Goal: Task Accomplishment & Management: Manage account settings

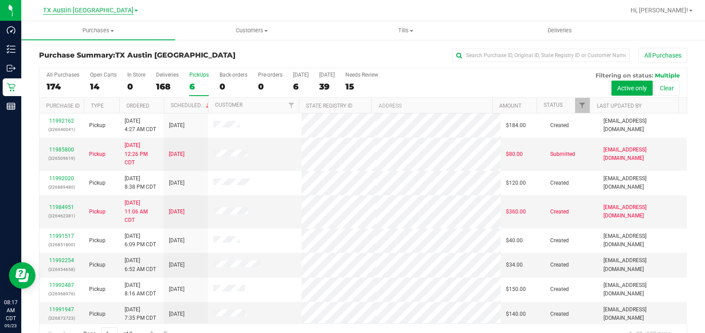
click at [78, 9] on span "TX Austin [GEOGRAPHIC_DATA]" at bounding box center [88, 11] width 90 height 8
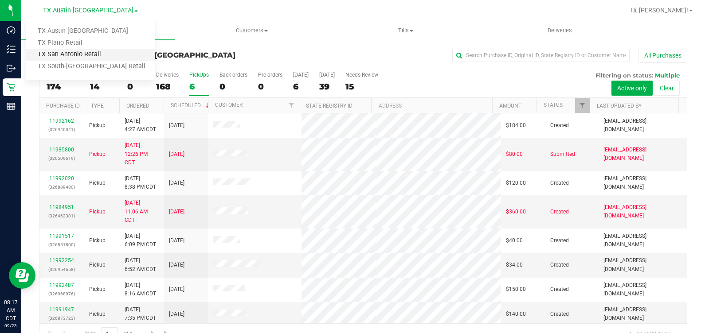
click at [75, 50] on link "TX San Antonio Retail" at bounding box center [90, 55] width 129 height 12
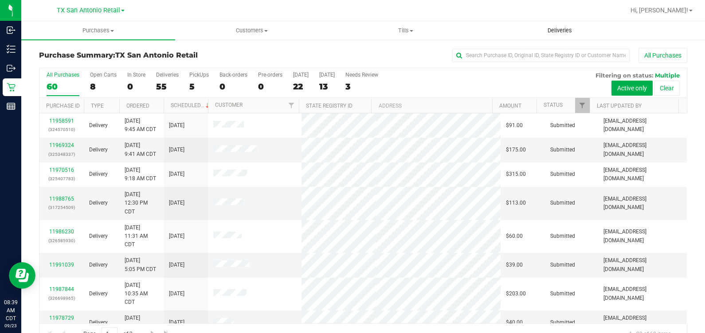
click at [564, 30] on span "Deliveries" at bounding box center [559, 31] width 48 height 8
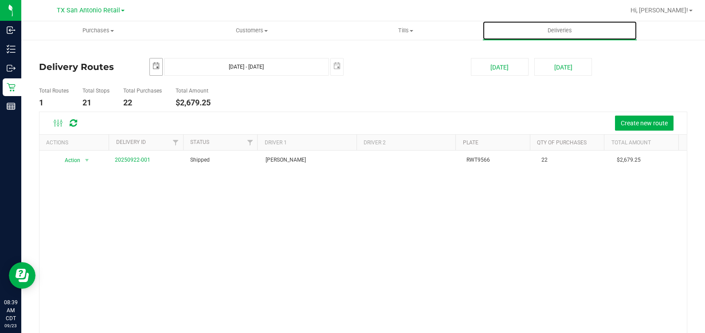
click at [157, 65] on span "select" at bounding box center [155, 65] width 7 height 7
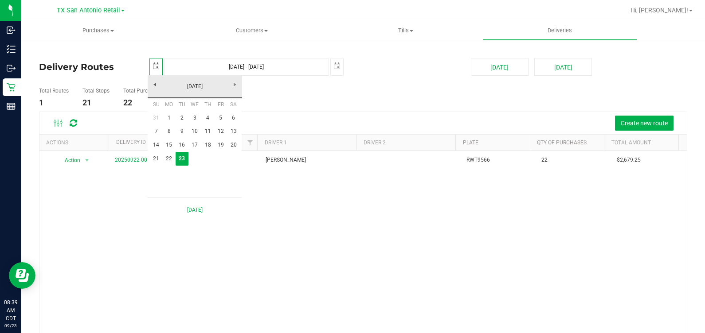
scroll to position [0, 22]
click at [166, 146] on link "15" at bounding box center [169, 145] width 13 height 14
type input "2025-09-15"
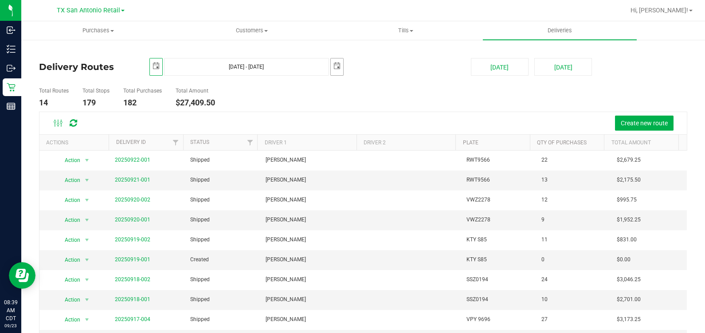
click at [337, 65] on span "select" at bounding box center [336, 65] width 7 height 7
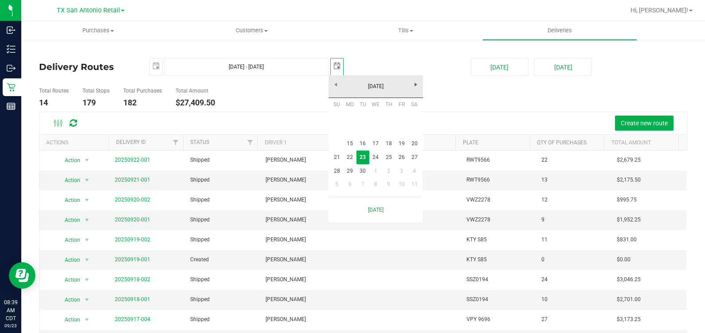
scroll to position [0, 22]
click at [403, 158] on link "26" at bounding box center [401, 158] width 13 height 14
type input "Sep 15, 2025 - Sep 26, 2025"
type input "2025-09-26"
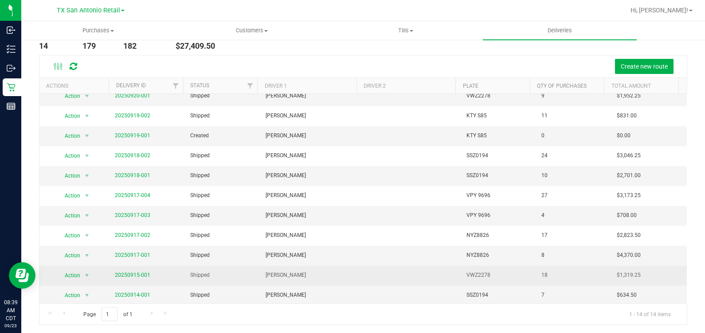
scroll to position [57, 0]
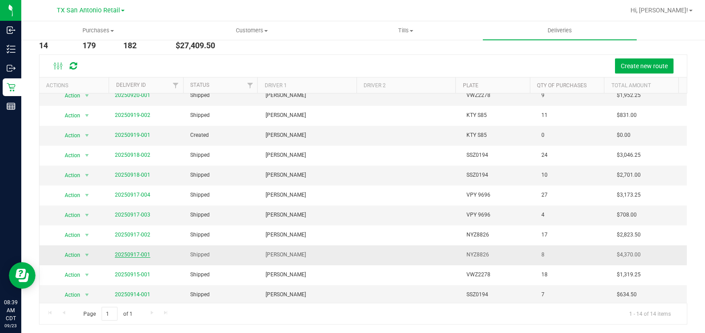
click at [123, 253] on link "20250917-001" at bounding box center [132, 255] width 35 height 6
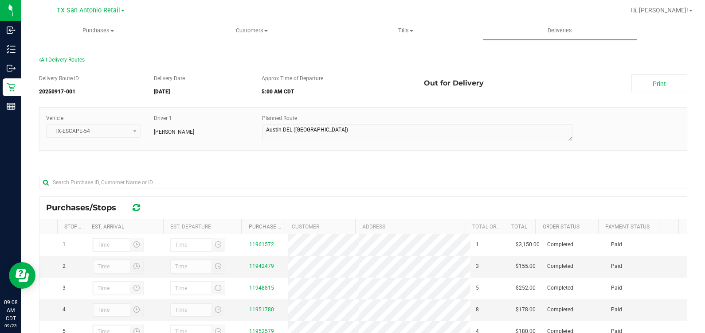
click at [416, 154] on div "Vehicle TX-ESCAPE-54 Driver 1 Christopher Kelton Planned Route" at bounding box center [363, 133] width 648 height 52
click at [327, 51] on section "All Delivery Routes Delivery Route ID 20250917-001 Delivery Date 09/17/2025 App…" at bounding box center [363, 264] width 648 height 433
click at [408, 31] on span "Tills" at bounding box center [405, 31] width 153 height 8
click at [408, 53] on li "Manage tills" at bounding box center [406, 53] width 154 height 11
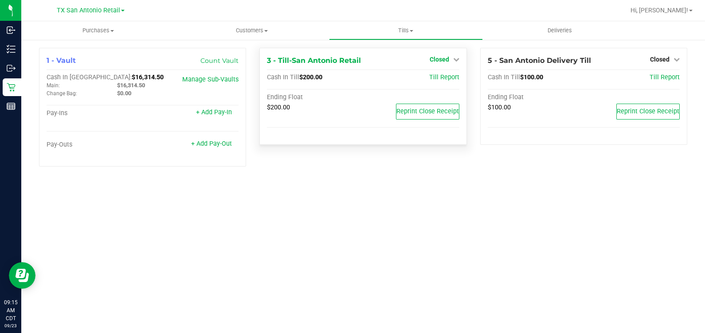
click at [430, 62] on span "Closed" at bounding box center [439, 59] width 20 height 7
click at [433, 82] on div "Open Till" at bounding box center [439, 78] width 66 height 11
click at [431, 78] on link "Open Till" at bounding box center [438, 77] width 23 height 7
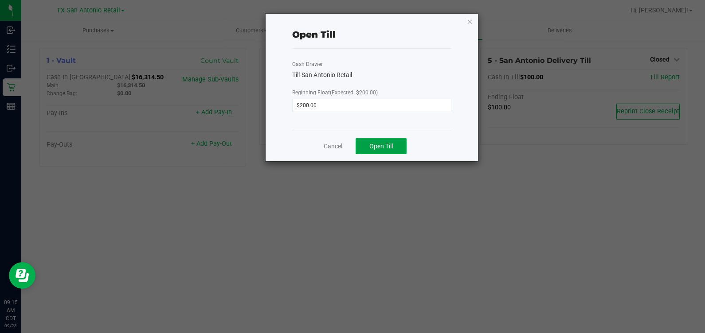
click at [374, 144] on span "Open Till" at bounding box center [380, 146] width 23 height 7
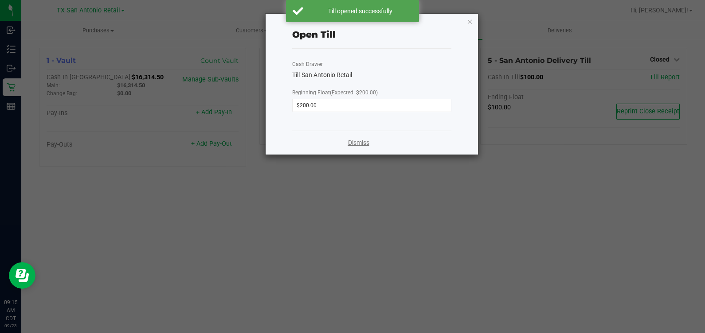
click at [348, 145] on link "Dismiss" at bounding box center [358, 142] width 21 height 9
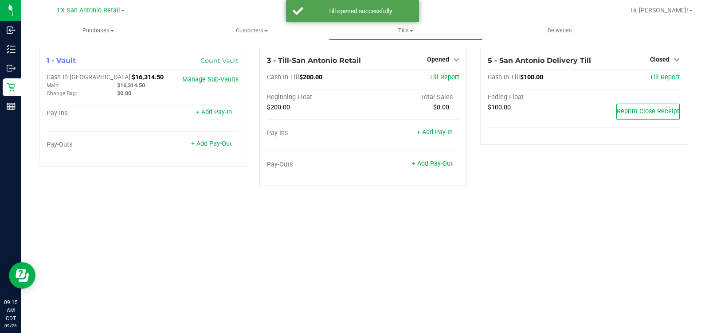
drag, startPoint x: 401, startPoint y: 311, endPoint x: 402, endPoint y: 303, distance: 8.0
click at [402, 311] on div "Purchases Summary of purchases Fulfillment All purchases Customers All customer…" at bounding box center [362, 177] width 683 height 312
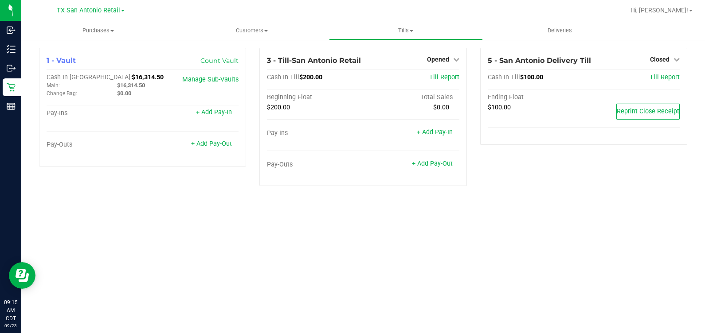
drag, startPoint x: 547, startPoint y: 225, endPoint x: 541, endPoint y: 219, distance: 8.2
click at [547, 225] on div "Purchases Summary of purchases Fulfillment All purchases Customers All customer…" at bounding box center [362, 177] width 683 height 312
click at [140, 226] on div "Purchases Summary of purchases Fulfillment All purchases Customers All customer…" at bounding box center [362, 177] width 683 height 312
click at [404, 234] on div "Purchases Summary of purchases Fulfillment All purchases Customers All customer…" at bounding box center [362, 177] width 683 height 312
click at [361, 241] on div "Purchases Summary of purchases Fulfillment All purchases Customers All customer…" at bounding box center [362, 177] width 683 height 312
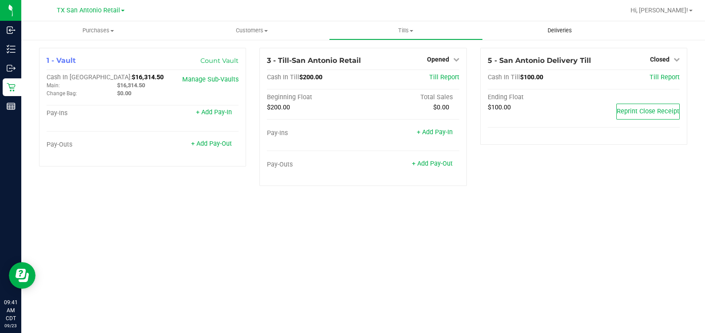
click at [559, 31] on span "Deliveries" at bounding box center [559, 31] width 48 height 8
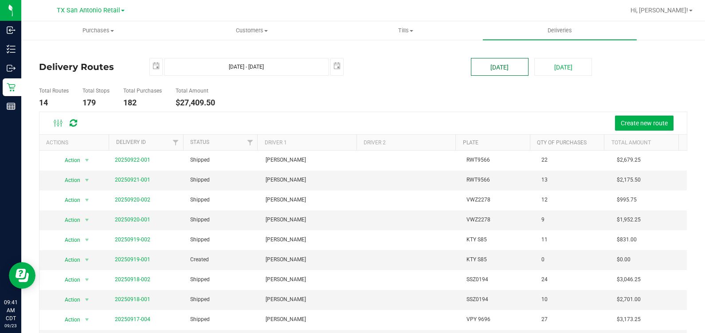
click at [488, 59] on button "[DATE]" at bounding box center [500, 67] width 58 height 18
type input "[DATE] - [DATE]"
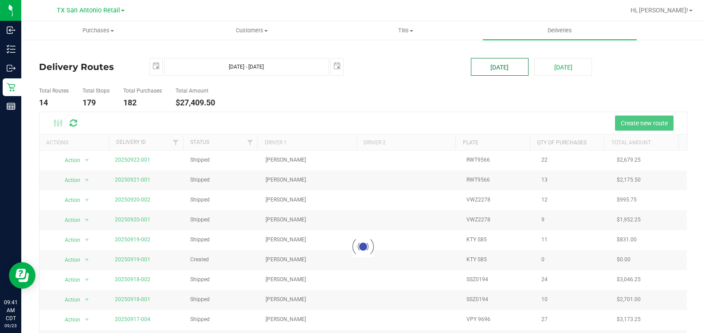
scroll to position [55, 0]
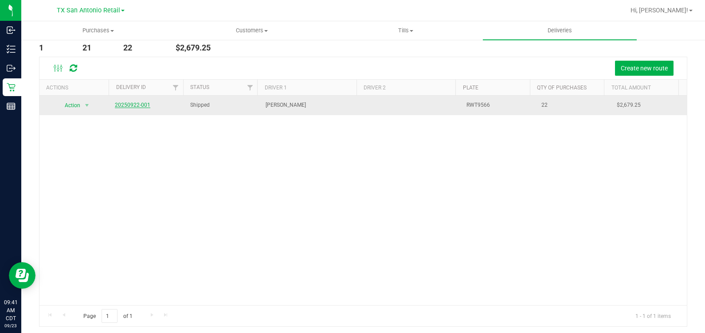
click at [119, 102] on link "20250922-001" at bounding box center [132, 105] width 35 height 6
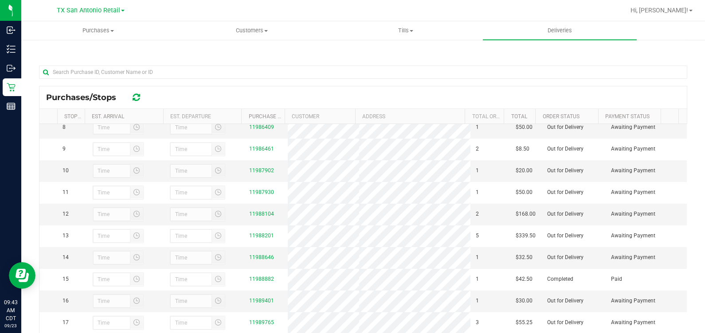
scroll to position [166, 0]
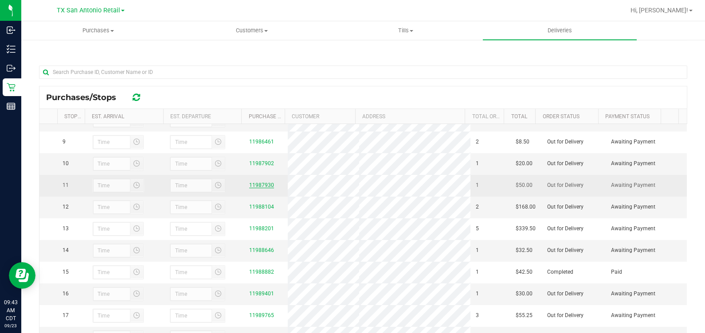
click at [255, 188] on link "11987930" at bounding box center [261, 185] width 25 height 6
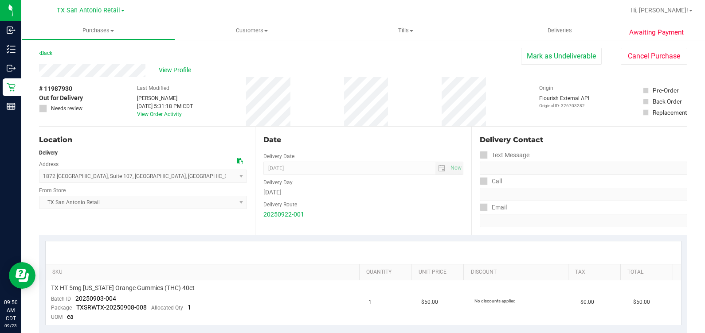
click at [150, 67] on div "View Profile" at bounding box center [280, 70] width 482 height 13
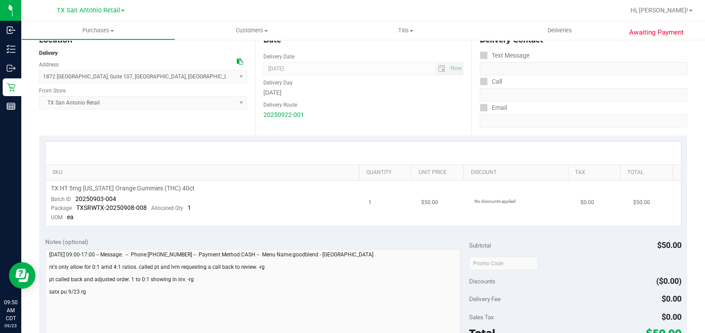
scroll to position [110, 0]
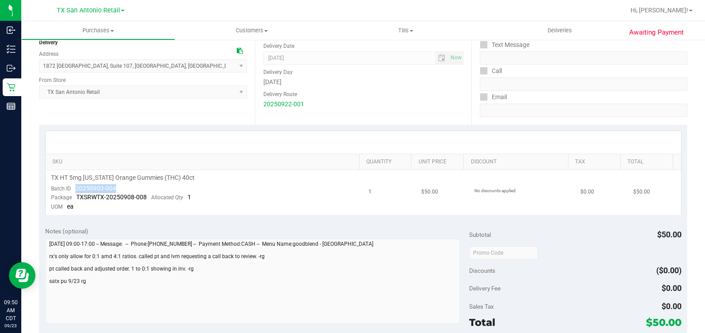
drag, startPoint x: 118, startPoint y: 184, endPoint x: 71, endPoint y: 185, distance: 47.0
click at [71, 185] on td "TX HT 5mg Texas Orange Gummies (THC) 40ct Batch ID 20250903-004 Package TXSRWTX…" at bounding box center [205, 192] width 318 height 45
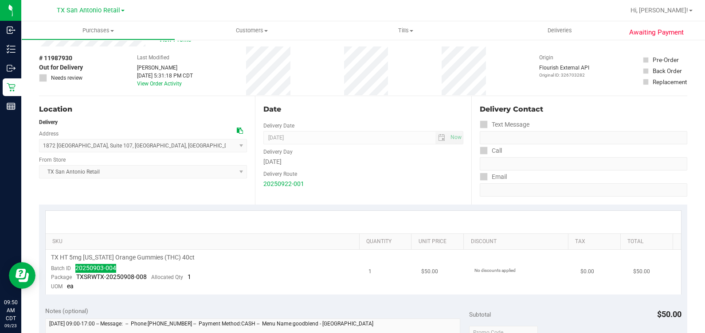
scroll to position [0, 0]
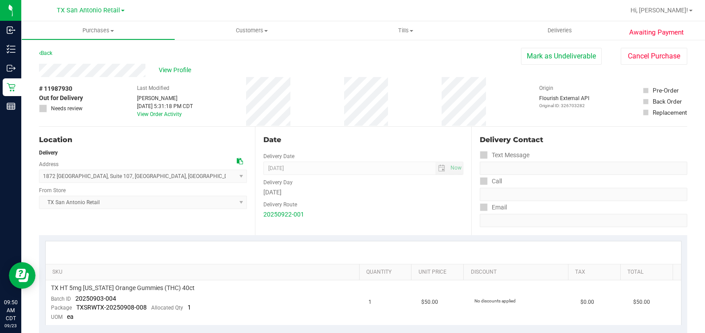
click at [352, 135] on div "Date" at bounding box center [362, 140] width 199 height 11
click at [558, 28] on span "Deliveries" at bounding box center [559, 31] width 48 height 8
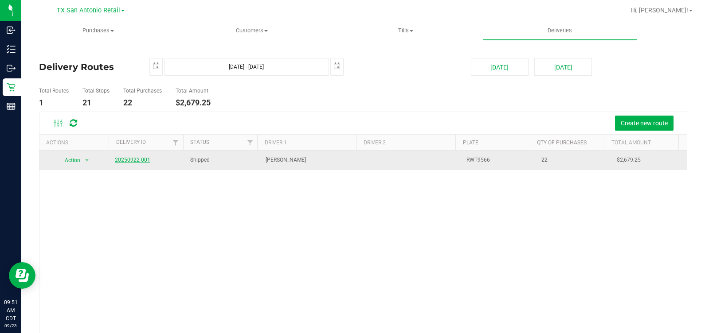
click at [122, 157] on link "20250922-001" at bounding box center [132, 160] width 35 height 6
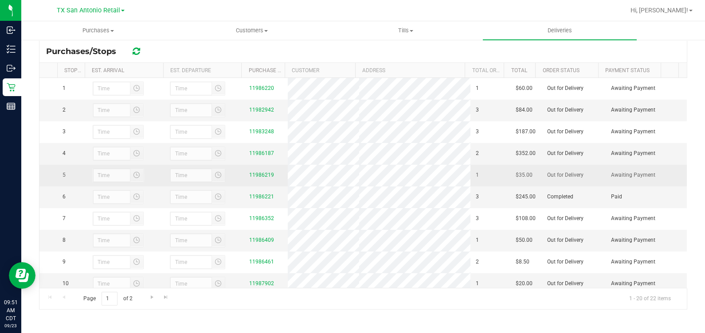
scroll to position [221, 0]
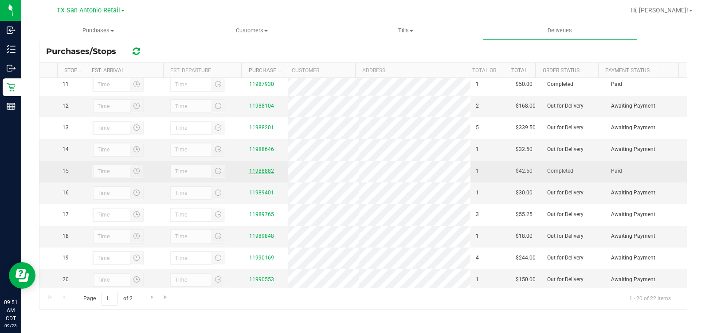
click at [259, 174] on link "11988882" at bounding box center [261, 171] width 25 height 6
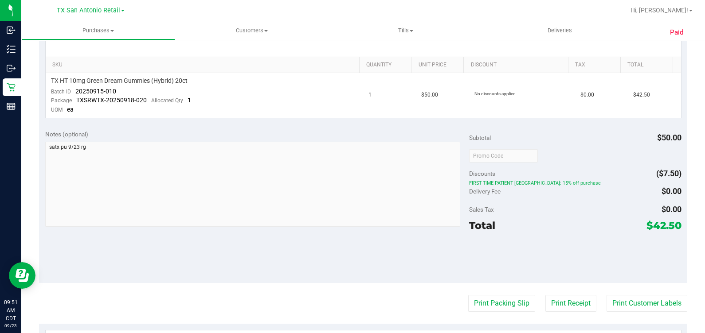
scroll to position [221, 0]
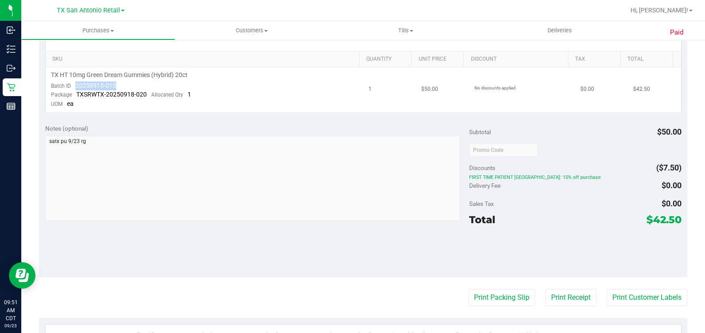
drag, startPoint x: 123, startPoint y: 82, endPoint x: 72, endPoint y: 86, distance: 51.6
click at [72, 86] on td "TX HT 10mg Green Dream Gummies (Hybrid) 20ct Batch ID 20250915-010 Package TXSR…" at bounding box center [205, 89] width 318 height 45
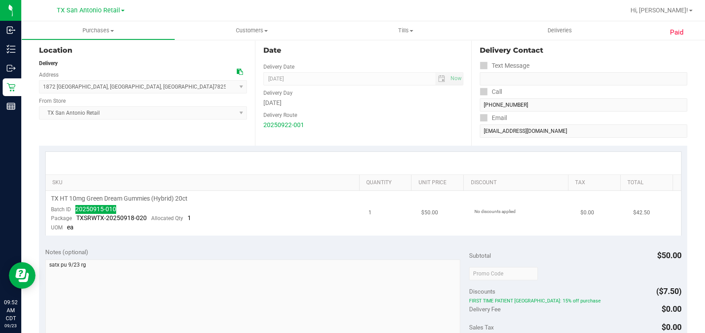
scroll to position [0, 0]
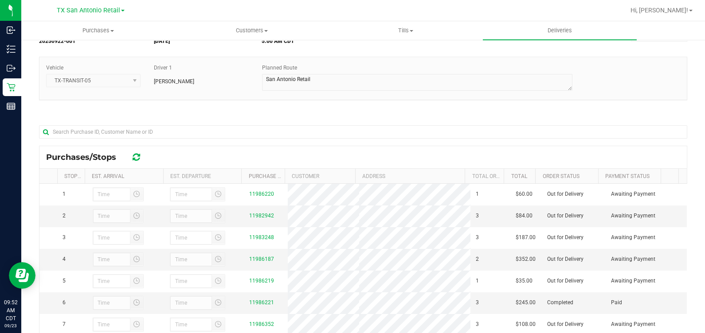
scroll to position [110, 0]
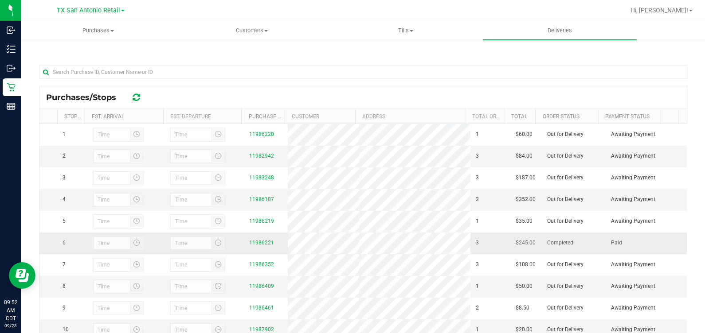
click at [250, 247] on div "11986221" at bounding box center [265, 243] width 33 height 8
click at [253, 246] on link "11986221" at bounding box center [261, 243] width 25 height 6
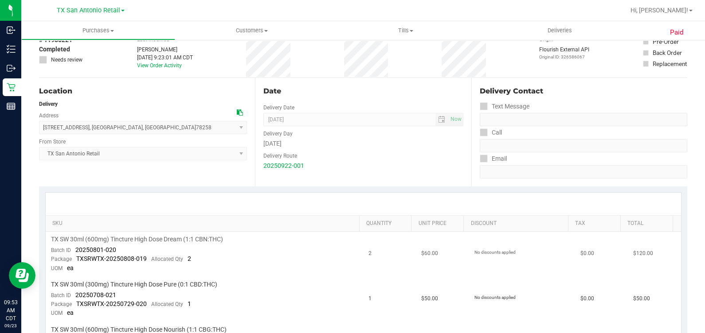
scroll to position [110, 0]
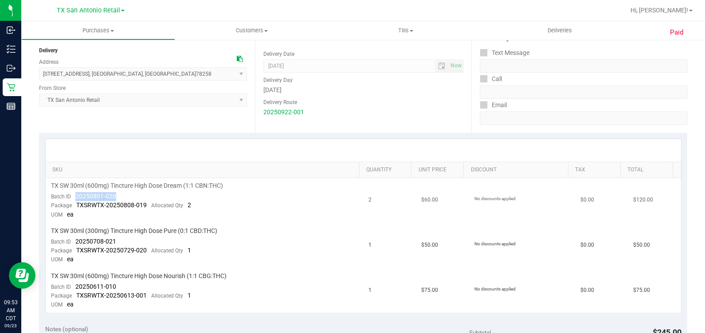
drag, startPoint x: 70, startPoint y: 197, endPoint x: 126, endPoint y: 192, distance: 55.7
click at [126, 192] on td "TX SW 30ml (600mg) Tincture High Dose Dream (1:1 CBN:THC) Batch ID 20250801-020…" at bounding box center [205, 200] width 318 height 45
drag, startPoint x: 73, startPoint y: 241, endPoint x: 117, endPoint y: 240, distance: 44.3
click at [117, 240] on td "TX SW 30ml (300mg) Tincture High Dose Pure (0:1 CBD:THC) Batch ID 20250708-021 …" at bounding box center [205, 245] width 318 height 45
drag, startPoint x: 121, startPoint y: 284, endPoint x: 70, endPoint y: 288, distance: 51.1
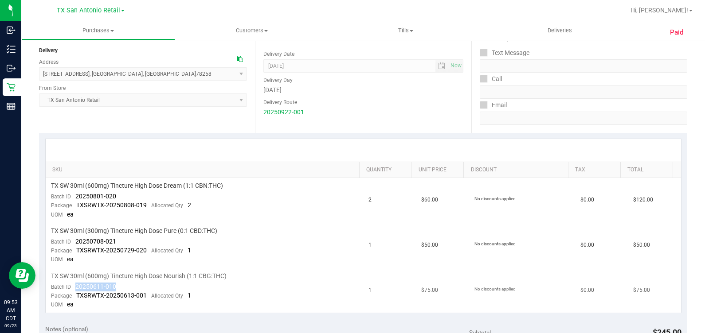
click at [70, 288] on td "TX SW 30ml (600mg) Tincture High Dose Nourish (1:1 CBG:THC) Batch ID 20250611-0…" at bounding box center [205, 291] width 318 height 45
click at [340, 125] on div "Date Delivery Date 09/23/2025 Now 09/23/2025 07:00 AM Now Delivery Day Tuesday …" at bounding box center [363, 78] width 216 height 109
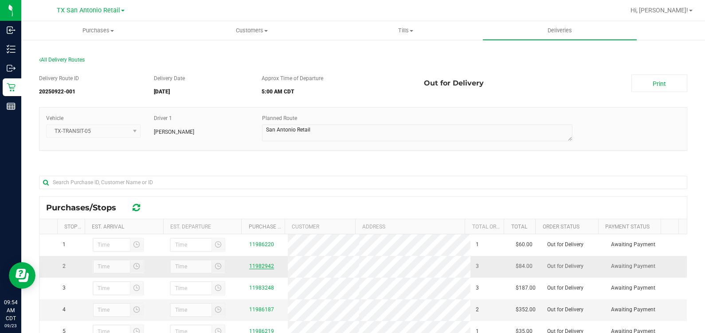
click at [251, 269] on link "11982942" at bounding box center [261, 266] width 25 height 6
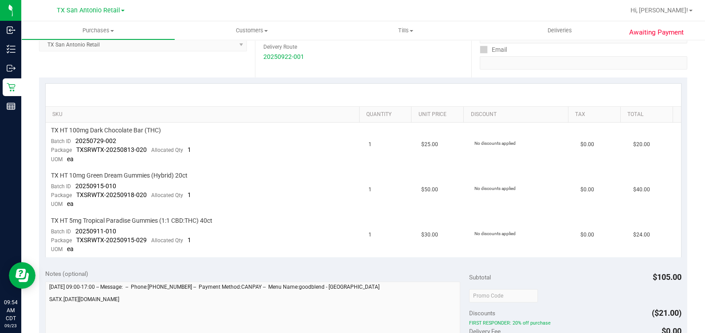
scroll to position [166, 0]
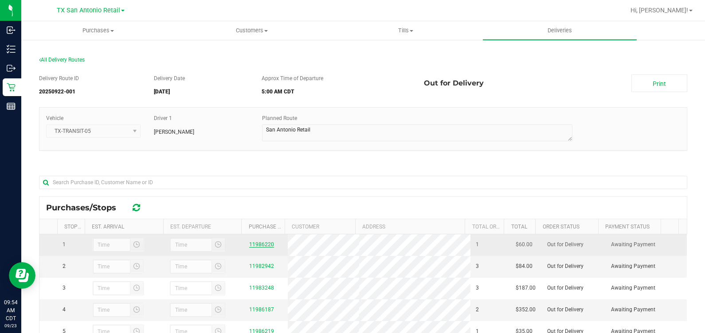
click at [260, 248] on link "11986220" at bounding box center [261, 245] width 25 height 6
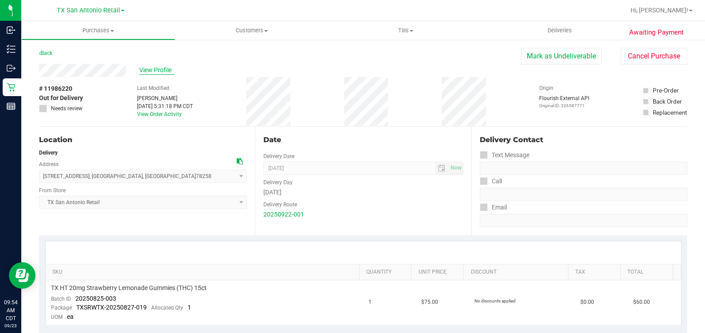
click at [152, 74] on span "View Profile" at bounding box center [156, 70] width 35 height 9
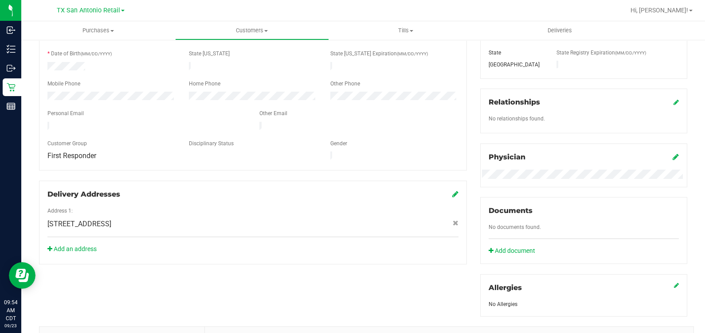
scroll to position [330, 0]
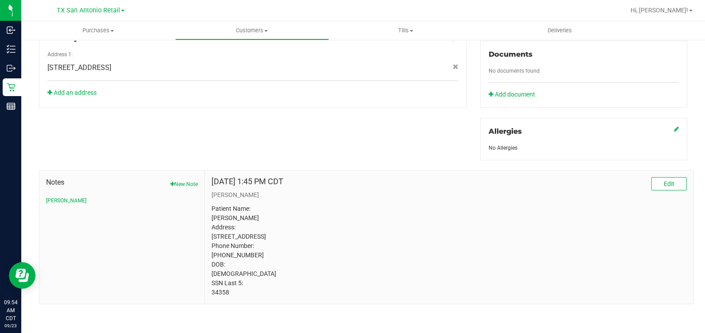
click at [216, 293] on p "Patient Name: Austin Richardson Address: 3934 Angel Trumpet San Antonio, TX, 78…" at bounding box center [448, 250] width 475 height 93
click at [388, 240] on p "Patient Name: Austin Richardson Address: 3934 Angel Trumpet San Antonio, TX, 78…" at bounding box center [448, 250] width 475 height 93
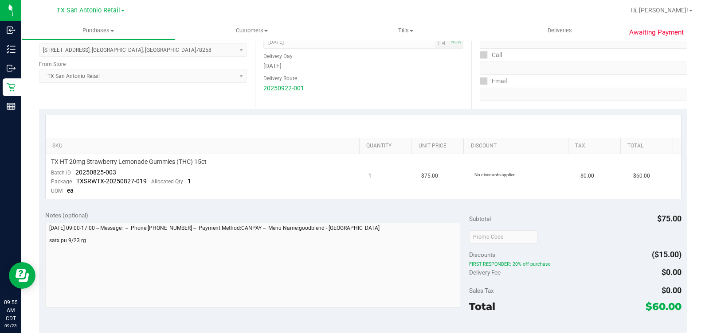
scroll to position [108, 0]
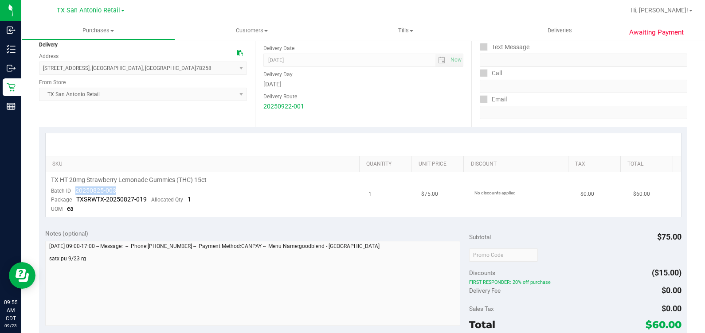
drag, startPoint x: 125, startPoint y: 188, endPoint x: 75, endPoint y: 189, distance: 49.2
click at [75, 189] on td "TX HT 20mg Strawberry Lemonade Gummies (THC) 15ct Batch ID 20250825-003 Package…" at bounding box center [205, 194] width 318 height 45
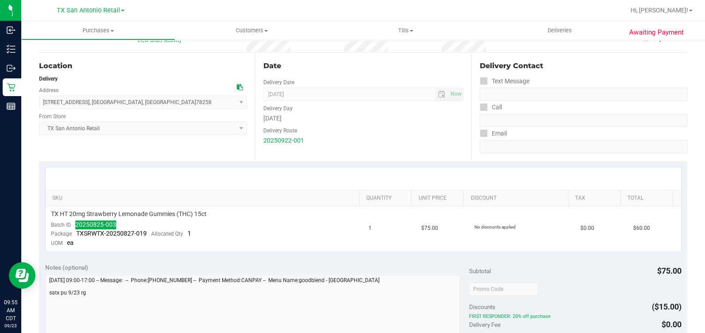
scroll to position [0, 0]
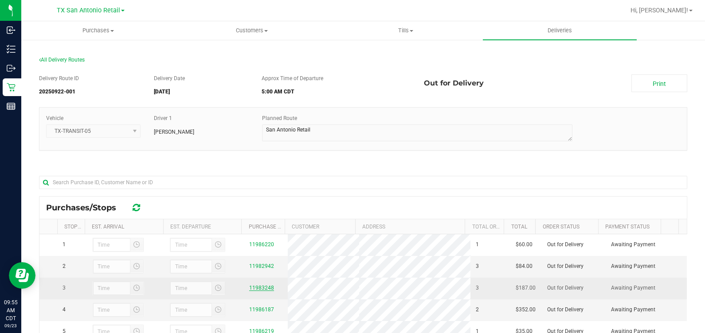
click at [259, 291] on link "11983248" at bounding box center [261, 288] width 25 height 6
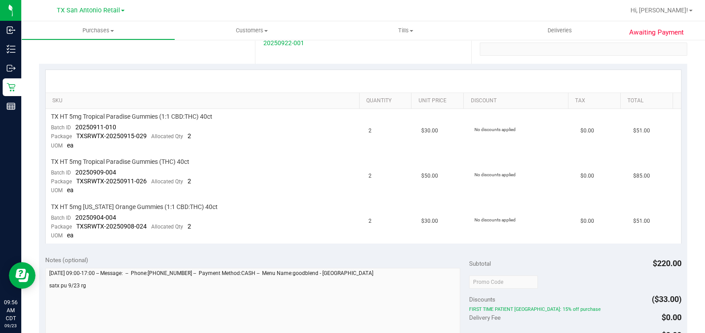
scroll to position [221, 0]
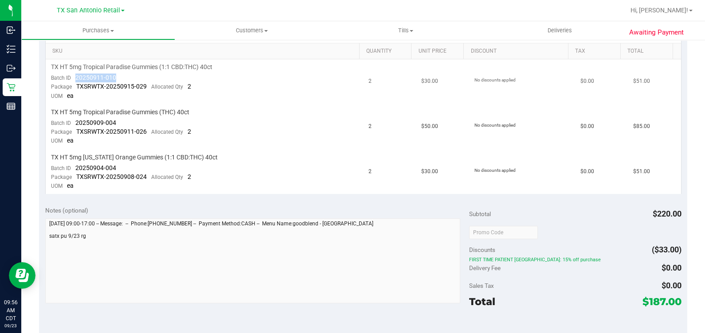
drag, startPoint x: 116, startPoint y: 78, endPoint x: 74, endPoint y: 78, distance: 42.1
click at [74, 78] on td "TX HT 5mg Tropical Paradise Gummies (1:1 CBD:THC) 40ct Batch ID 20250911-010 Pa…" at bounding box center [205, 81] width 318 height 45
drag, startPoint x: 76, startPoint y: 121, endPoint x: 127, endPoint y: 121, distance: 51.0
click at [127, 121] on td "TX HT 5mg Tropical Paradise Gummies (THC) 40ct Batch ID 20250909-004 Package TX…" at bounding box center [205, 127] width 318 height 45
drag, startPoint x: 129, startPoint y: 165, endPoint x: 73, endPoint y: 170, distance: 55.7
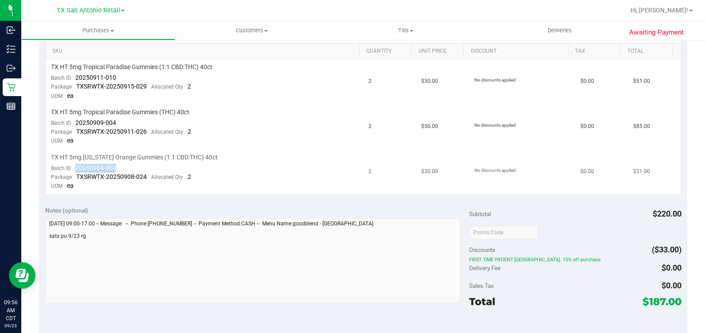
click at [73, 170] on td "TX HT 5mg Texas Orange Gummies (1:1 CBD:THC) 40ct Batch ID 20250904-004 Package…" at bounding box center [205, 172] width 318 height 45
click at [548, 157] on td "No discounts applied" at bounding box center [522, 172] width 106 height 45
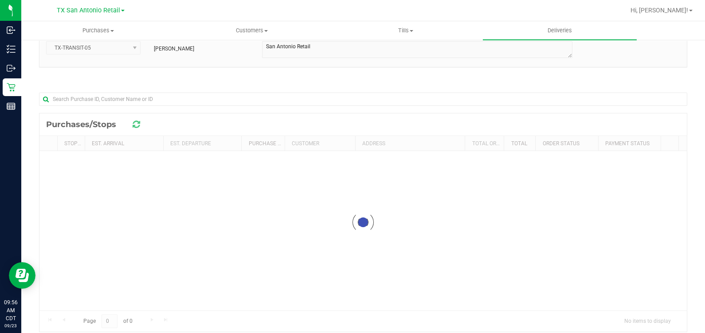
scroll to position [106, 0]
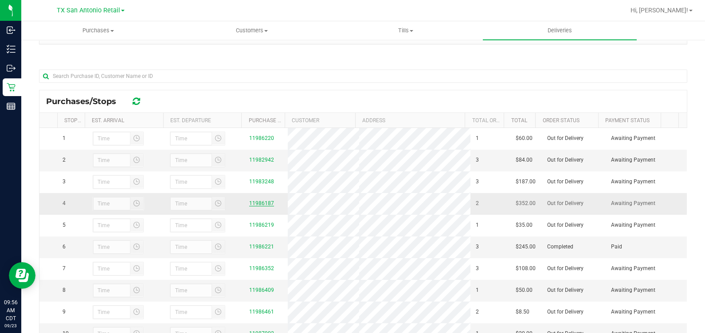
click at [252, 207] on link "11986187" at bounding box center [261, 203] width 25 height 6
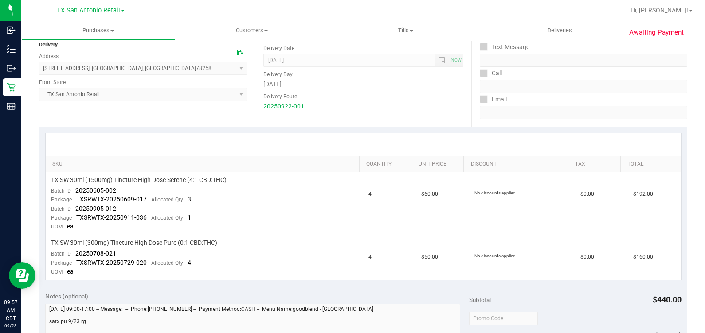
scroll to position [110, 0]
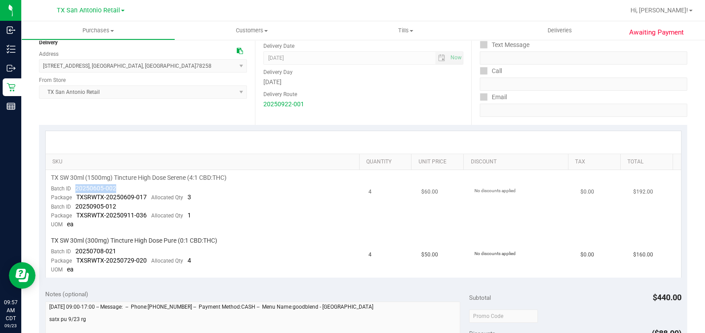
drag, startPoint x: 73, startPoint y: 187, endPoint x: 129, endPoint y: 183, distance: 56.5
click at [129, 183] on td "TX SW 30ml (1500mg) Tincture High Dose Serene (4:1 CBD:THC) Batch ID 20250605-0…" at bounding box center [205, 201] width 318 height 63
drag, startPoint x: 71, startPoint y: 207, endPoint x: 119, endPoint y: 204, distance: 47.9
click at [120, 203] on td "TX SW 30ml (1500mg) Tincture High Dose Serene (4:1 CBD:THC) Batch ID 20250605-0…" at bounding box center [205, 201] width 318 height 63
drag, startPoint x: 74, startPoint y: 253, endPoint x: 117, endPoint y: 253, distance: 43.9
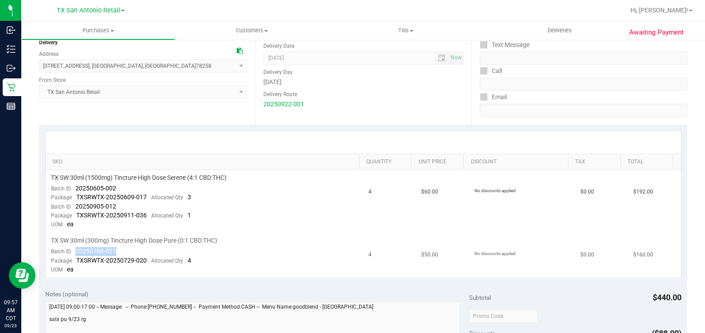
click at [117, 253] on td "TX SW 30ml (300mg) Tincture High Dose Pure (0:1 CBD:THC) Batch ID 20250708-021 …" at bounding box center [205, 255] width 318 height 45
click at [550, 136] on div at bounding box center [363, 142] width 635 height 23
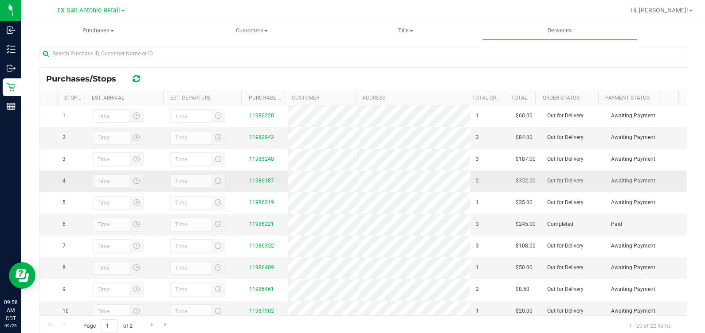
scroll to position [157, 0]
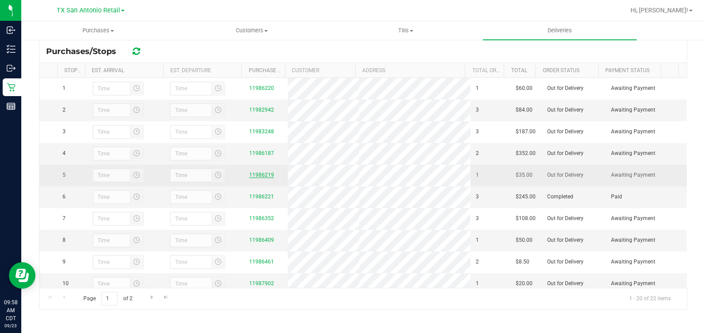
click at [258, 178] on link "11986219" at bounding box center [261, 175] width 25 height 6
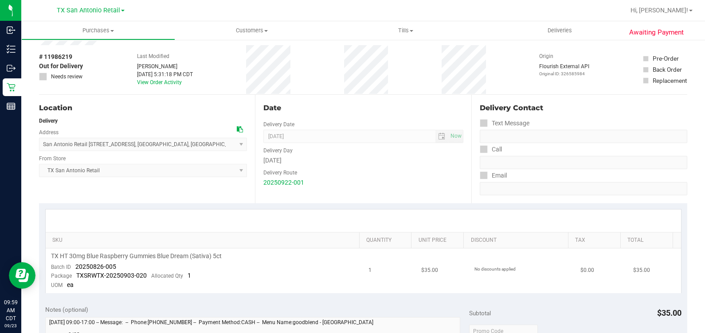
scroll to position [110, 0]
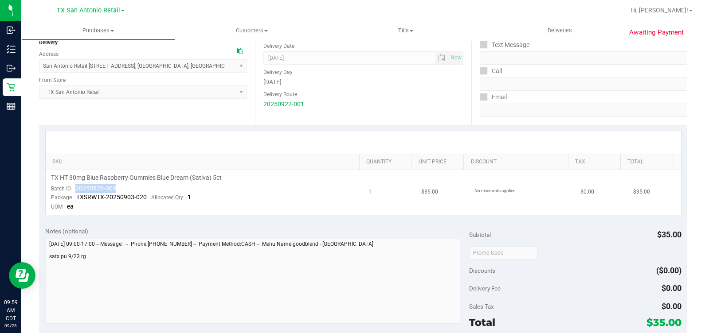
drag, startPoint x: 73, startPoint y: 186, endPoint x: 117, endPoint y: 183, distance: 44.8
click at [117, 183] on td "TX HT 30mg Blue Raspberry Gummies Blue Dream (Sativa) 5ct Batch ID 20250826-005…" at bounding box center [205, 192] width 318 height 45
click at [435, 228] on div "Notes (optional)" at bounding box center [257, 231] width 424 height 9
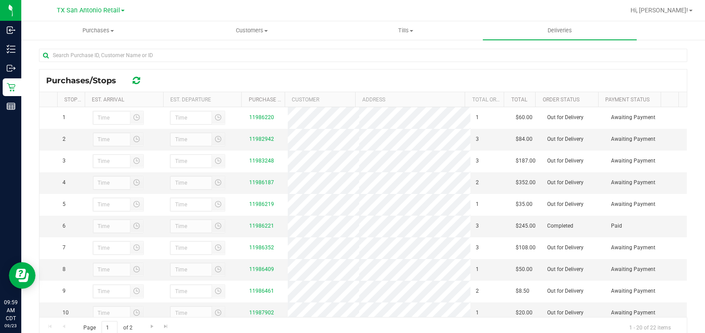
scroll to position [157, 0]
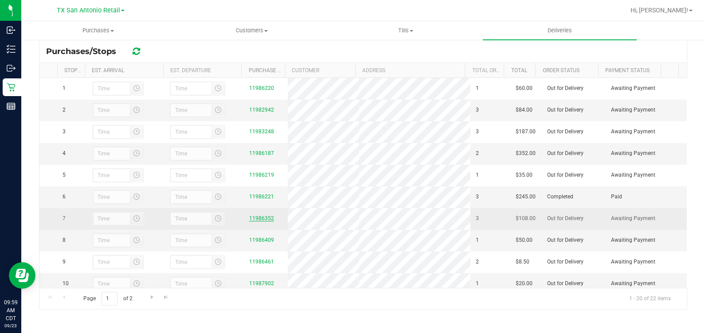
click at [260, 222] on link "11986352" at bounding box center [261, 218] width 25 height 6
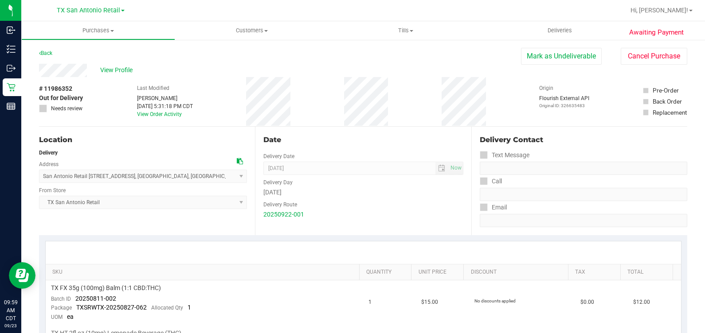
scroll to position [110, 0]
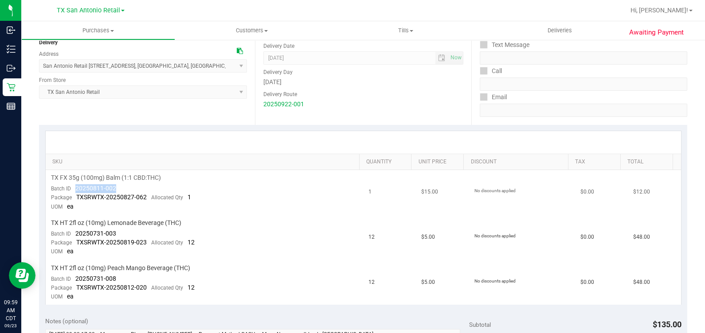
drag, startPoint x: 70, startPoint y: 190, endPoint x: 126, endPoint y: 186, distance: 56.9
click at [126, 186] on td "TX FX 35g (100mg) Balm (1:1 CBD:THC) Batch ID 20250811-002 Package TXSRWTX-2025…" at bounding box center [205, 192] width 318 height 45
drag, startPoint x: 74, startPoint y: 234, endPoint x: 136, endPoint y: 233, distance: 62.1
click at [136, 233] on td "TX HT 2fl oz (10mg) Lemonade Beverage (THC) Batch ID 20250731-003 Package TXSRW…" at bounding box center [205, 237] width 318 height 45
drag, startPoint x: 74, startPoint y: 279, endPoint x: 120, endPoint y: 275, distance: 45.9
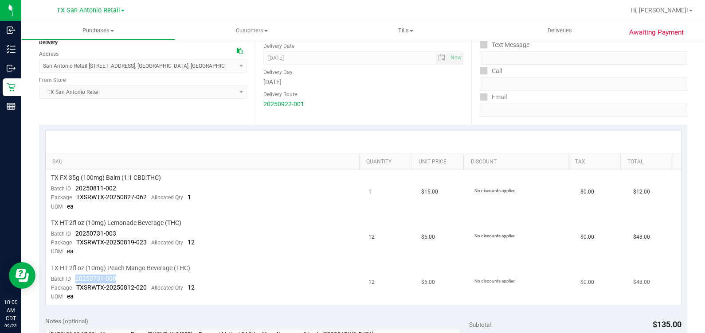
click at [120, 275] on td "TX HT 2fl oz (10mg) Peach Mango Beverage (THC) Batch ID 20250731-008 Package TX…" at bounding box center [205, 283] width 318 height 45
click at [421, 191] on span "$15.00" at bounding box center [429, 192] width 17 height 8
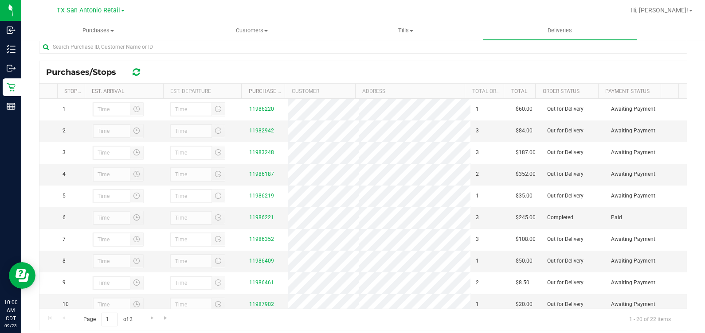
scroll to position [157, 0]
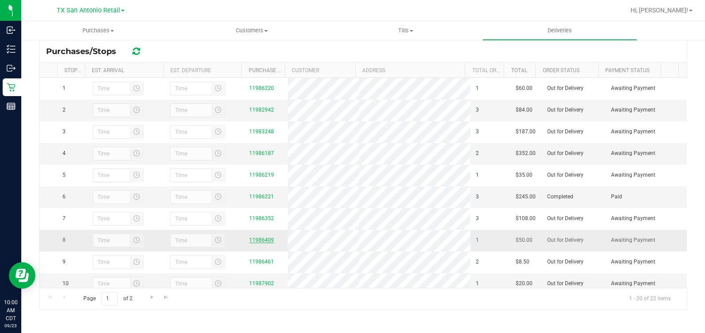
click at [256, 243] on link "11986409" at bounding box center [261, 240] width 25 height 6
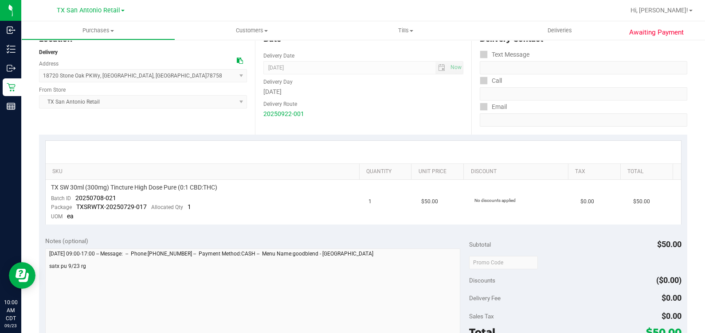
scroll to position [110, 0]
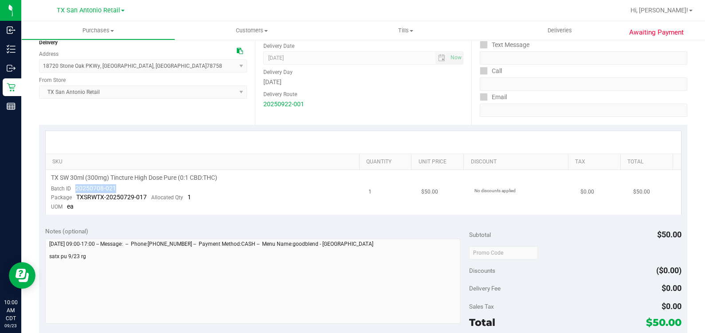
drag, startPoint x: 128, startPoint y: 187, endPoint x: 76, endPoint y: 185, distance: 51.9
click at [76, 185] on td "TX SW 30ml (300mg) Tincture High Dose Pure (0:1 CBD:THC) Batch ID 20250708-021 …" at bounding box center [205, 192] width 318 height 45
click at [399, 109] on div "Date Delivery Date 09/23/2025 Now 09/23/2025 07:00 AM Now Delivery Day Tuesday …" at bounding box center [363, 70] width 216 height 109
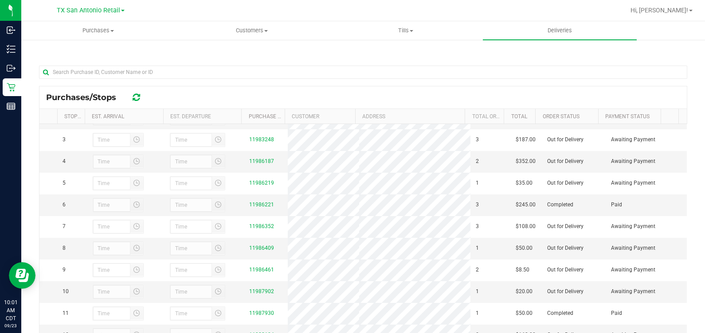
scroll to position [55, 0]
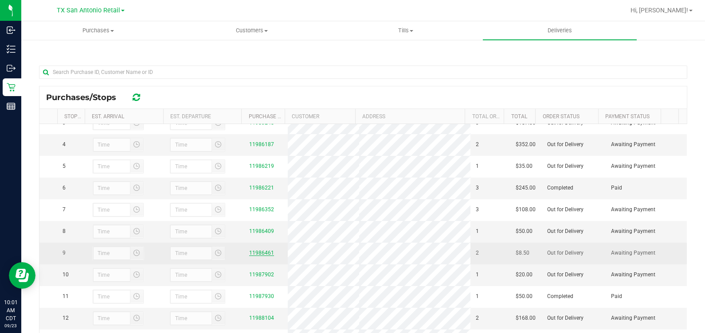
click at [265, 256] on link "11986461" at bounding box center [261, 253] width 25 height 6
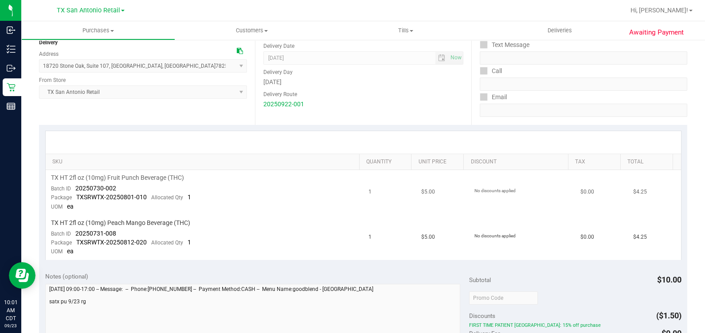
scroll to position [110, 0]
drag, startPoint x: 76, startPoint y: 185, endPoint x: 124, endPoint y: 186, distance: 48.3
click at [124, 186] on td "TX HT 2fl oz (10mg) Fruit Punch Beverage (THC) Batch ID 20250730-002 Package TX…" at bounding box center [205, 192] width 318 height 45
drag, startPoint x: 74, startPoint y: 233, endPoint x: 132, endPoint y: 233, distance: 58.5
click at [132, 233] on td "TX HT 2fl oz (10mg) Peach Mango Beverage (THC) Batch ID 20250731-008 Package TX…" at bounding box center [205, 237] width 318 height 45
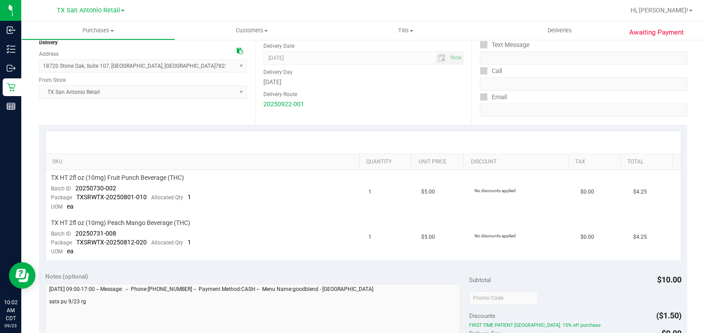
click at [390, 151] on div at bounding box center [363, 142] width 635 height 23
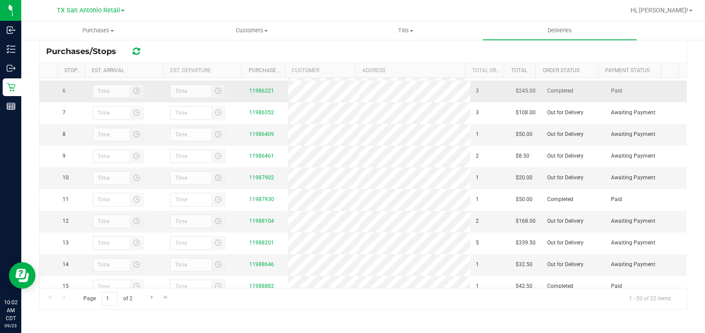
scroll to position [110, 0]
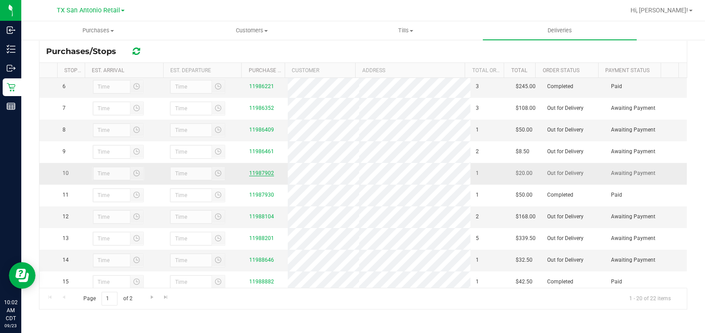
click at [255, 176] on link "11987902" at bounding box center [261, 173] width 25 height 6
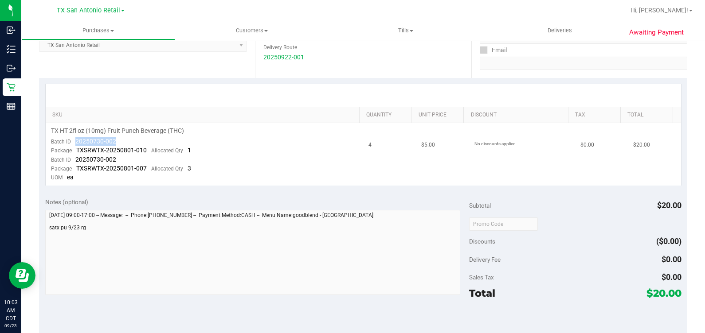
drag, startPoint x: 71, startPoint y: 142, endPoint x: 117, endPoint y: 139, distance: 45.8
click at [117, 139] on td "TX HT 2fl oz (10mg) Fruit Punch Beverage (THC) Batch ID 20250730-002 Package TX…" at bounding box center [205, 154] width 318 height 62
click at [271, 128] on div "TX HT 2fl oz (10mg) Fruit Punch Beverage (THC)" at bounding box center [204, 131] width 307 height 8
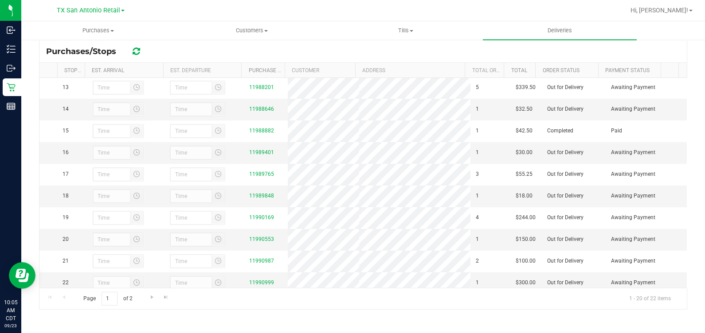
scroll to position [277, 0]
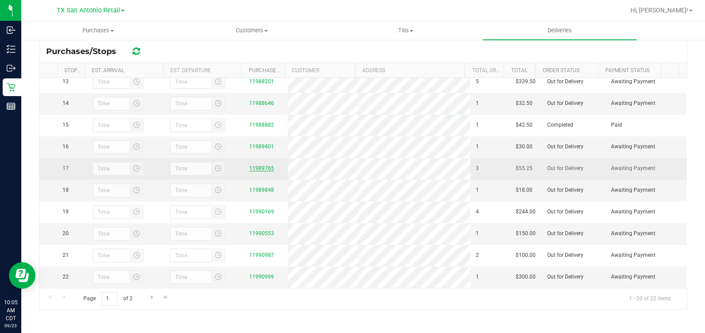
click at [252, 172] on link "11989765" at bounding box center [261, 168] width 25 height 6
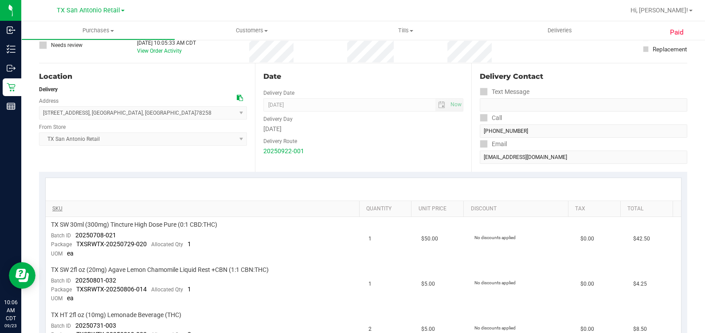
scroll to position [110, 0]
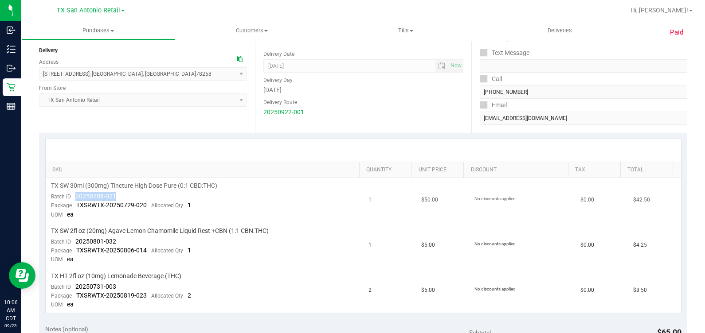
drag, startPoint x: 71, startPoint y: 194, endPoint x: 123, endPoint y: 197, distance: 51.9
click at [123, 197] on td "TX SW 30ml (300mg) Tincture High Dose Pure (0:1 CBD:THC) Batch ID 20250708-021 …" at bounding box center [205, 200] width 318 height 45
drag, startPoint x: 70, startPoint y: 238, endPoint x: 115, endPoint y: 236, distance: 44.8
click at [115, 236] on td "TX SW 2fl oz (20mg) Agave Lemon Chamomile Liquid Rest +CBN (1:1 CBN:THC) Batch …" at bounding box center [205, 245] width 318 height 45
drag, startPoint x: 71, startPoint y: 284, endPoint x: 124, endPoint y: 280, distance: 53.3
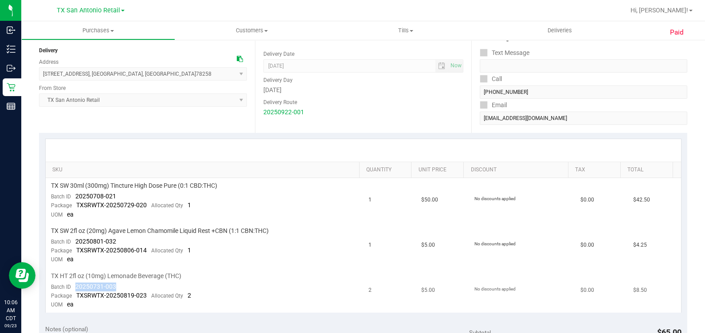
click at [124, 280] on td "TX HT 2fl oz (10mg) Lemonade Beverage (THC) Batch ID 20250731-003 Package TXSRW…" at bounding box center [205, 291] width 318 height 45
click at [358, 111] on div "20250922-001" at bounding box center [362, 112] width 199 height 9
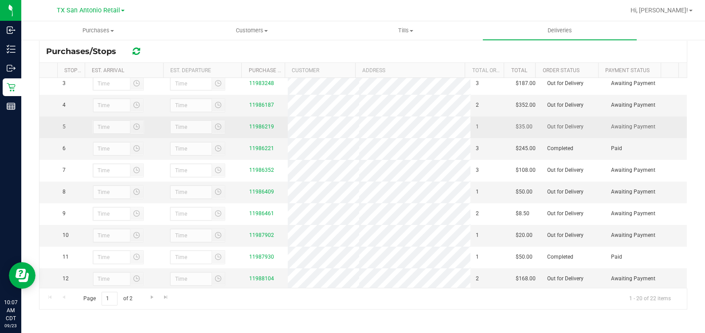
scroll to position [110, 0]
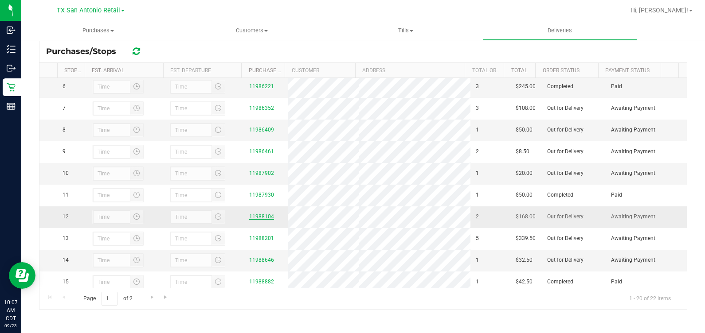
click at [259, 220] on link "11988104" at bounding box center [261, 217] width 25 height 6
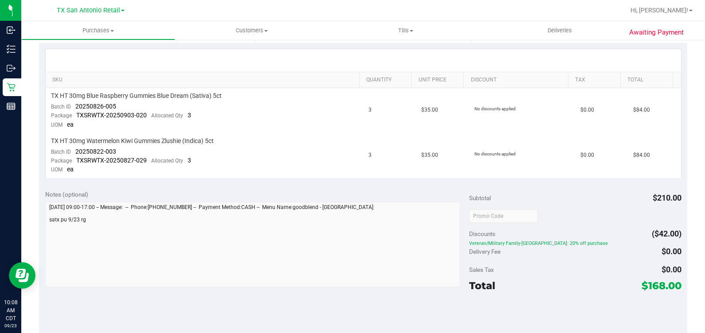
scroll to position [221, 0]
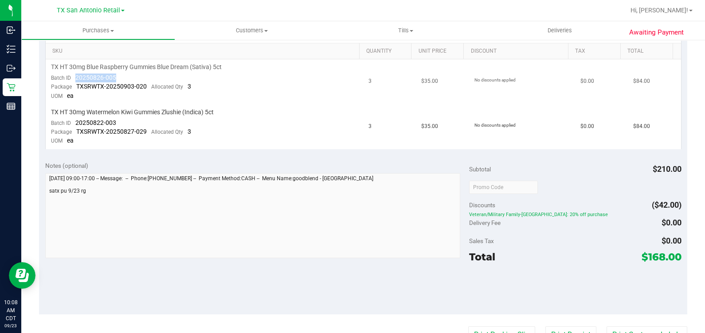
drag, startPoint x: 71, startPoint y: 76, endPoint x: 122, endPoint y: 78, distance: 50.6
click at [122, 78] on td "TX HT 30mg Blue Raspberry Gummies Blue Dream (Sativa) 5ct Batch ID 20250826-005…" at bounding box center [205, 81] width 318 height 45
drag, startPoint x: 119, startPoint y: 125, endPoint x: 75, endPoint y: 123, distance: 43.9
click at [75, 123] on td "TX HT 30mg Watermelon Kiwi Gummies Zlushie (Indica) 5ct Batch ID 20250822-003 P…" at bounding box center [205, 127] width 318 height 45
click at [488, 97] on td "No discounts applied" at bounding box center [522, 81] width 106 height 45
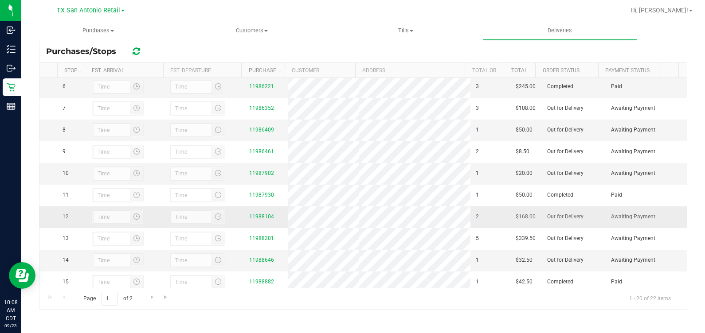
scroll to position [166, 0]
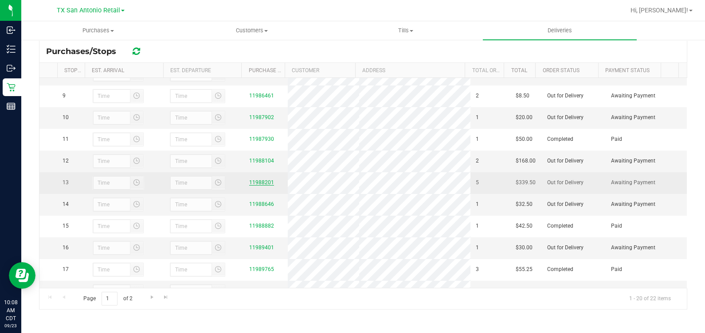
click at [263, 186] on link "11988201" at bounding box center [261, 182] width 25 height 6
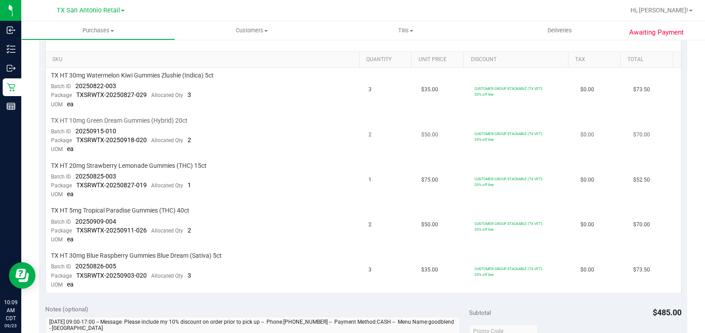
scroll to position [221, 0]
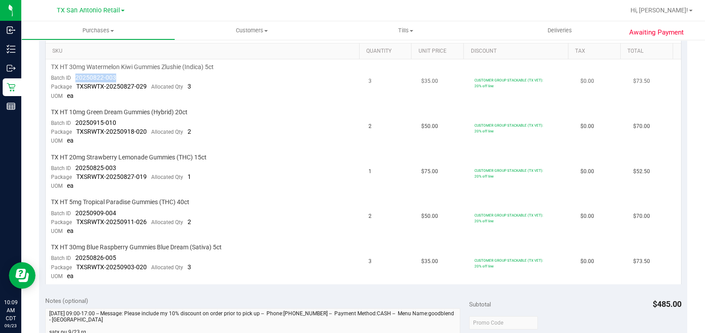
drag, startPoint x: 76, startPoint y: 77, endPoint x: 117, endPoint y: 76, distance: 41.2
click at [117, 76] on td "TX HT 30mg Watermelon Kiwi Gummies Zlushie (Indica) 5ct Batch ID 20250822-003 P…" at bounding box center [205, 81] width 318 height 45
drag, startPoint x: 70, startPoint y: 122, endPoint x: 125, endPoint y: 117, distance: 55.7
click at [125, 117] on td "TX HT 10mg Green Dream Gummies (Hybrid) 20ct Batch ID 20250915-010 Package TXSR…" at bounding box center [205, 127] width 318 height 45
drag, startPoint x: 118, startPoint y: 168, endPoint x: 71, endPoint y: 168, distance: 47.0
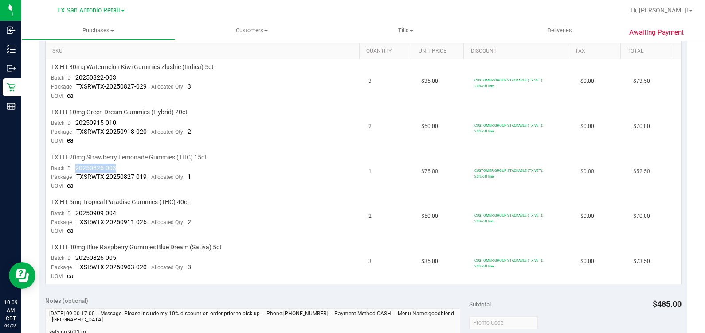
click at [71, 168] on td "TX HT 20mg Strawberry Lemonade Gummies (THC) 15ct Batch ID 20250825-003 Package…" at bounding box center [205, 172] width 318 height 45
drag, startPoint x: 151, startPoint y: 211, endPoint x: 71, endPoint y: 208, distance: 80.3
click at [71, 208] on td "TX HT 5mg Tropical Paradise Gummies (THC) 40ct Batch ID 20250909-004 Package TX…" at bounding box center [205, 217] width 318 height 45
drag, startPoint x: 120, startPoint y: 253, endPoint x: 72, endPoint y: 257, distance: 48.0
click at [72, 257] on td "TX HT 30mg Blue Raspberry Gummies Blue Dream (Sativa) 5ct Batch ID 20250826-005…" at bounding box center [205, 262] width 318 height 45
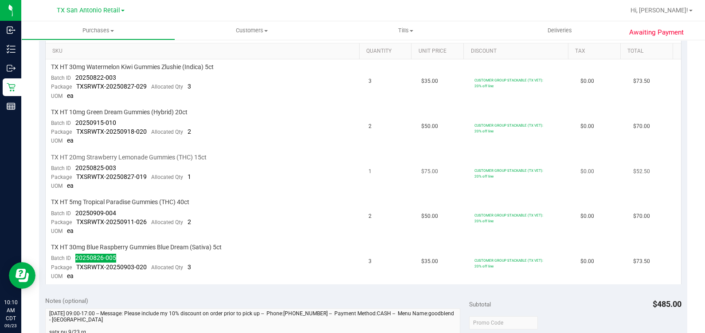
click at [343, 155] on div "TX HT 20mg Strawberry Lemonade Gummies (THC) 15ct" at bounding box center [204, 157] width 307 height 8
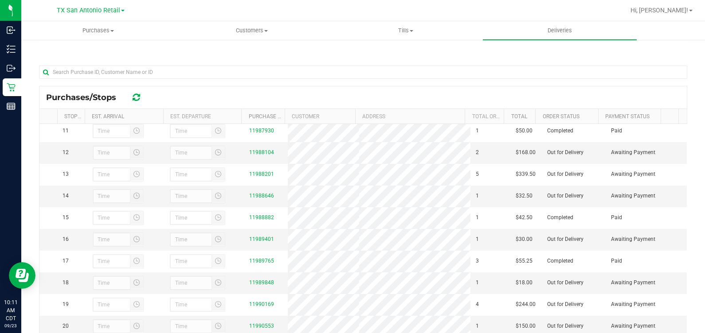
scroll to position [221, 0]
click at [263, 199] on link "11988646" at bounding box center [261, 195] width 25 height 6
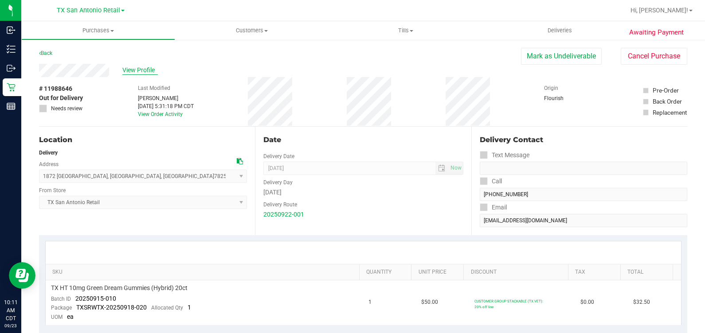
click at [152, 67] on span "View Profile" at bounding box center [139, 70] width 35 height 9
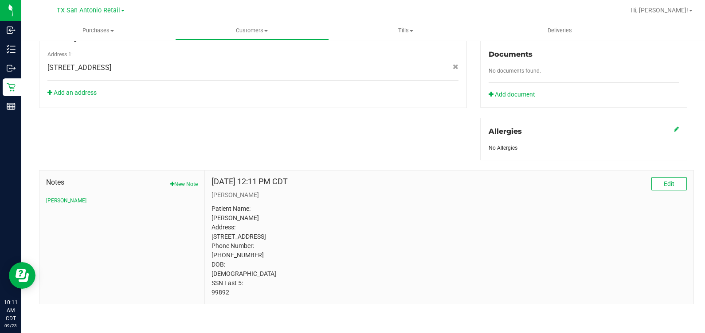
scroll to position [339, 0]
click at [216, 294] on p "Patient Name: Joseph Gerena Address: 201 e huisache Ave APT 20 SAN ANTONIO, TX,…" at bounding box center [448, 250] width 475 height 93
click at [528, 267] on p "Patient Name: Joseph Gerena Address: 201 e huisache Ave APT 20 SAN ANTONIO, TX,…" at bounding box center [448, 250] width 475 height 93
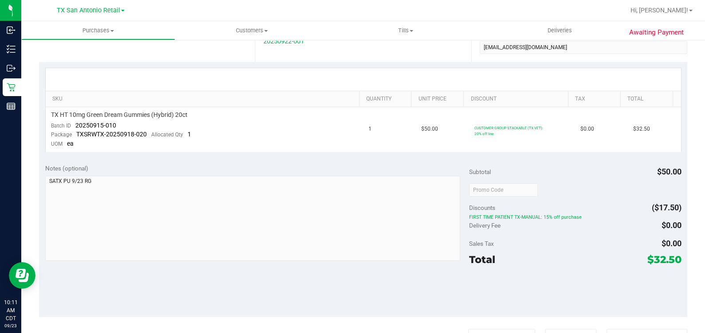
scroll to position [117, 0]
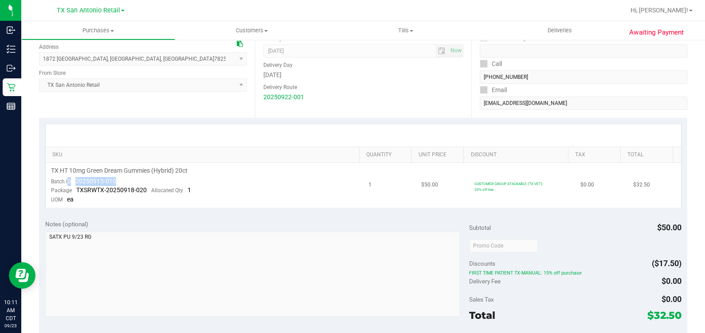
drag, startPoint x: 132, startPoint y: 175, endPoint x: 68, endPoint y: 185, distance: 64.6
click at [68, 185] on td "TX HT 10mg Green Dream Gummies (Hybrid) 20ct Batch ID 20250915-010 Package TXSR…" at bounding box center [205, 185] width 318 height 45
drag, startPoint x: 68, startPoint y: 185, endPoint x: 160, endPoint y: 191, distance: 91.9
click at [160, 191] on span "Allocated Qty" at bounding box center [167, 190] width 32 height 6
drag, startPoint x: 126, startPoint y: 179, endPoint x: 72, endPoint y: 185, distance: 53.9
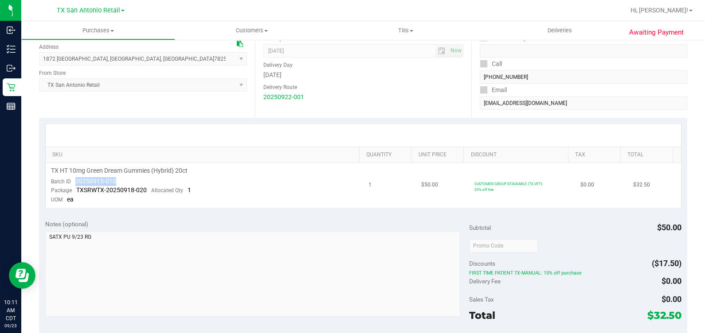
click at [72, 185] on td "TX HT 10mg Green Dream Gummies (Hybrid) 20ct Batch ID 20250915-010 Package TXSR…" at bounding box center [205, 185] width 318 height 45
click at [556, 135] on div at bounding box center [363, 135] width 619 height 0
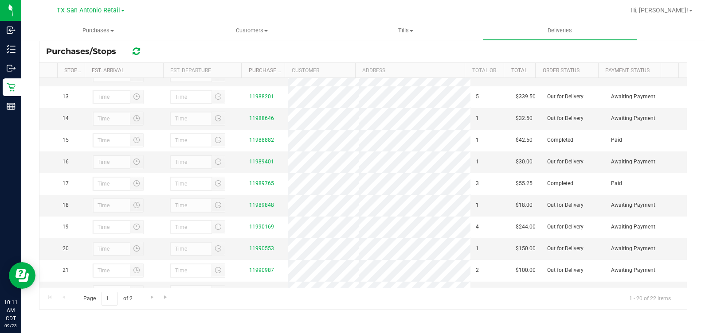
scroll to position [277, 0]
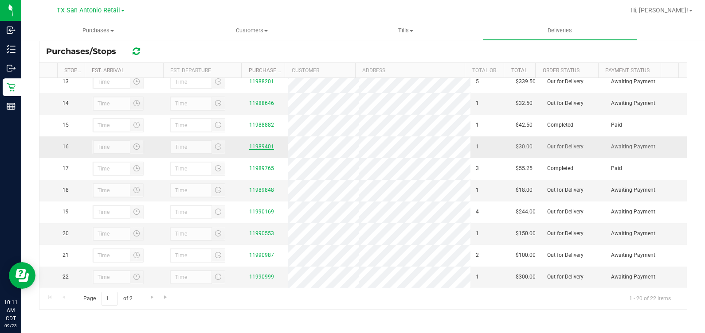
click at [250, 150] on link "11989401" at bounding box center [261, 147] width 25 height 6
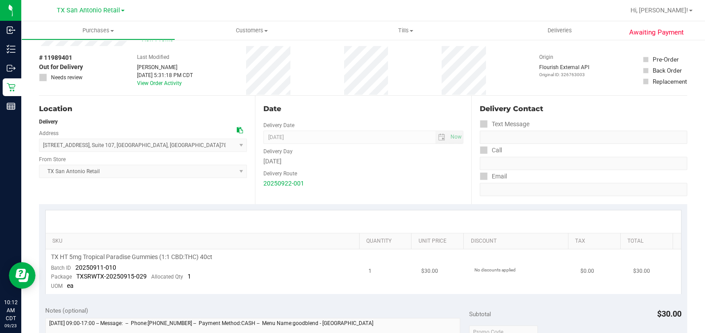
scroll to position [55, 0]
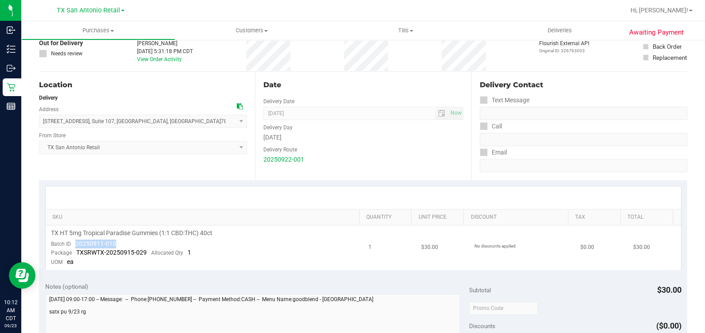
drag, startPoint x: 121, startPoint y: 245, endPoint x: 71, endPoint y: 247, distance: 49.3
click at [71, 247] on td "TX HT 5mg Tropical Paradise Gummies (1:1 CBD:THC) 40ct Batch ID 20250911-010 Pa…" at bounding box center [205, 248] width 318 height 45
click at [517, 173] on div "Delivery Contact Text Message Call Email" at bounding box center [579, 126] width 216 height 109
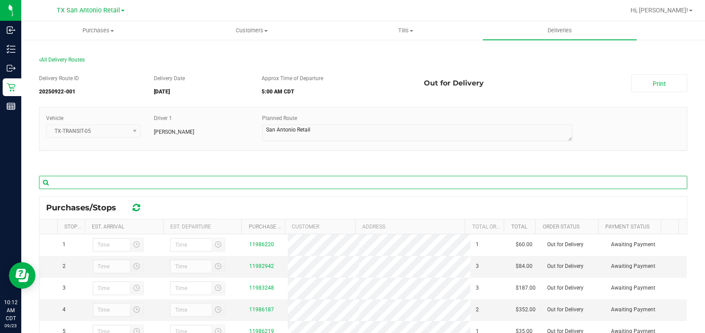
drag, startPoint x: 517, startPoint y: 173, endPoint x: 592, endPoint y: 176, distance: 75.0
click at [592, 176] on input "text" at bounding box center [363, 182] width 648 height 13
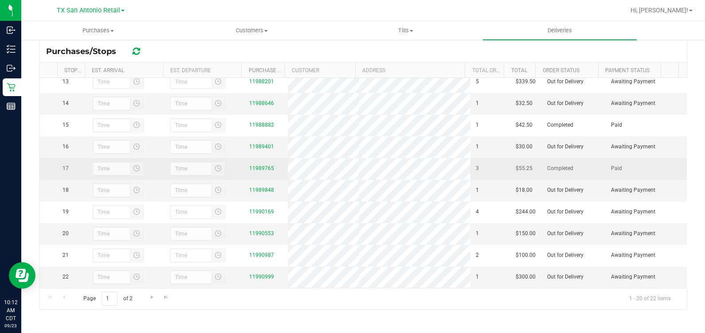
scroll to position [332, 0]
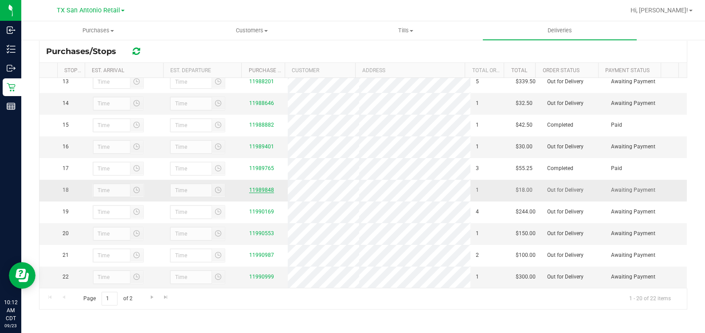
click at [260, 193] on link "11989848" at bounding box center [261, 190] width 25 height 6
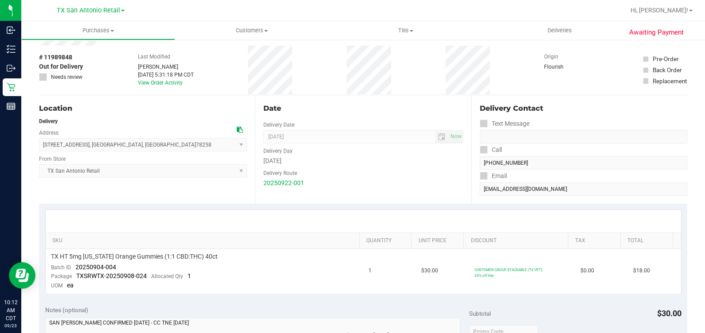
scroll to position [55, 0]
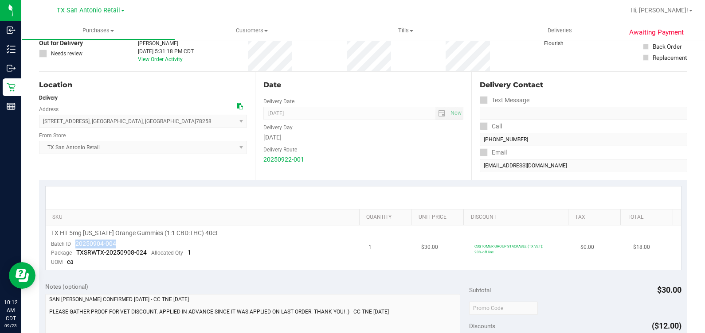
drag, startPoint x: 74, startPoint y: 241, endPoint x: 129, endPoint y: 239, distance: 54.6
click at [129, 239] on td "TX HT 5mg Texas Orange Gummies (1:1 CBD:THC) 40ct Batch ID 20250904-004 Package…" at bounding box center [205, 248] width 318 height 45
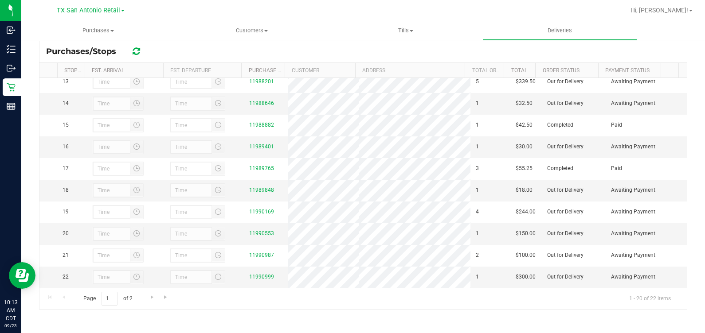
scroll to position [362, 0]
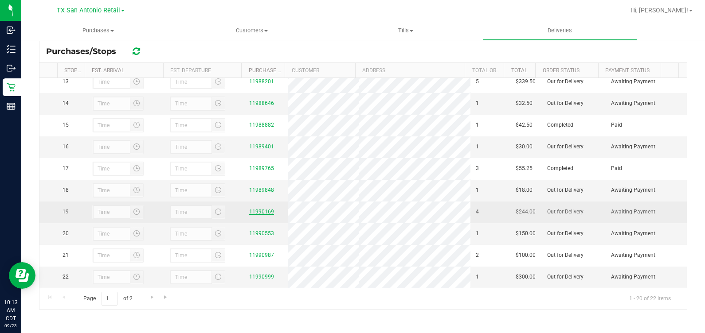
click at [266, 209] on link "11990169" at bounding box center [261, 212] width 25 height 6
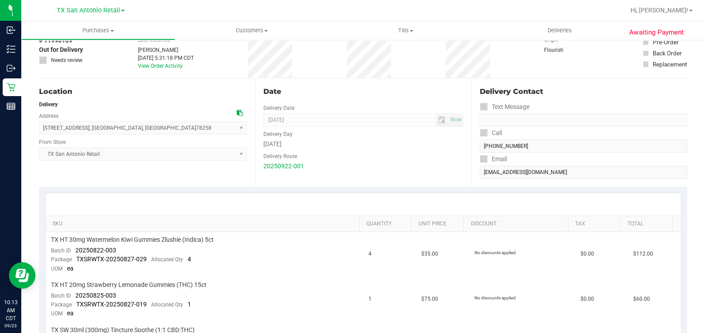
scroll to position [110, 0]
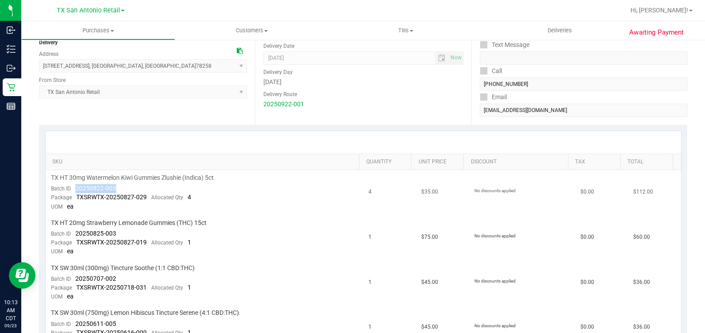
drag, startPoint x: 74, startPoint y: 188, endPoint x: 125, endPoint y: 184, distance: 52.0
click at [125, 184] on td "TX HT 30mg Watermelon Kiwi Gummies Zlushie (Indica) 5ct Batch ID 20250822-003 P…" at bounding box center [205, 192] width 318 height 45
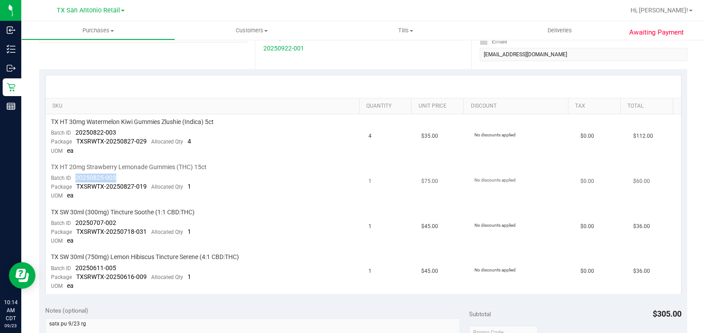
drag, startPoint x: 118, startPoint y: 179, endPoint x: 73, endPoint y: 178, distance: 45.2
click at [73, 178] on td "TX HT 20mg Strawberry Lemonade Gummies (THC) 15ct Batch ID 20250825-003 Package…" at bounding box center [205, 182] width 318 height 45
drag, startPoint x: 120, startPoint y: 218, endPoint x: 75, endPoint y: 225, distance: 45.6
click at [75, 225] on td "TX SW 30ml (300mg) Tincture Soothe (1:1 CBD:THC) Batch ID 20250707-002 Package …" at bounding box center [205, 227] width 318 height 45
drag, startPoint x: 133, startPoint y: 265, endPoint x: 73, endPoint y: 268, distance: 60.4
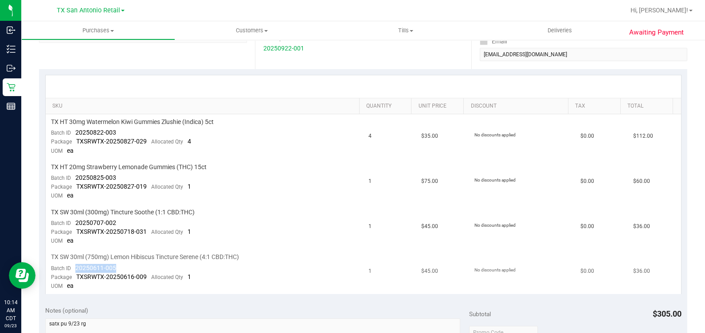
click at [73, 268] on td "TX SW 30ml (750mg) Lemon Hibiscus Tincture Serene (4:1 CBD:THC) Batch ID 202506…" at bounding box center [205, 272] width 318 height 45
click at [485, 144] on td "No discounts applied" at bounding box center [522, 136] width 106 height 45
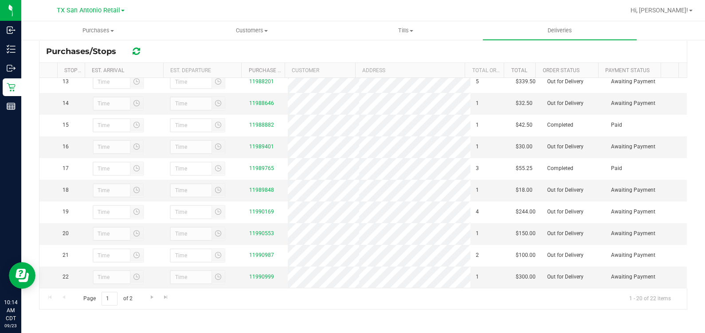
scroll to position [362, 0]
click at [254, 230] on link "11990553" at bounding box center [261, 233] width 25 height 6
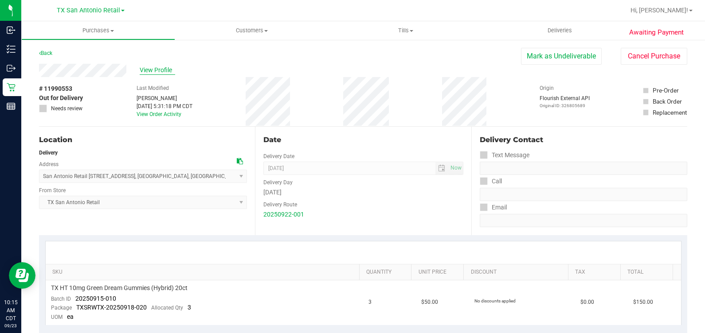
click at [159, 72] on span "View Profile" at bounding box center [157, 70] width 35 height 9
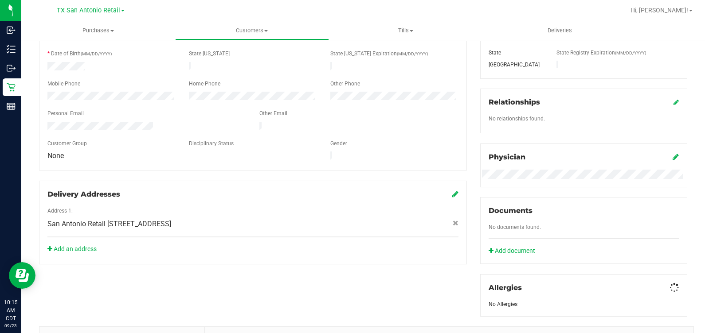
scroll to position [330, 0]
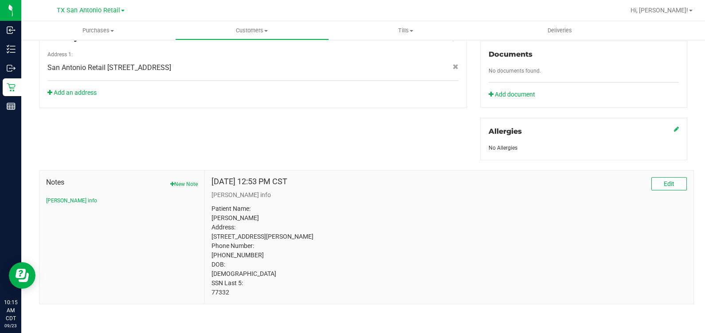
click at [219, 294] on p "Patient Name: Matthew Gonzalez Address: 8127 Robin Rest Drive San Antonio, TX, …" at bounding box center [448, 250] width 475 height 93
click at [386, 284] on p "Patient Name: Matthew Gonzalez Address: 8127 Robin Rest Drive San Antonio, TX, …" at bounding box center [448, 250] width 475 height 93
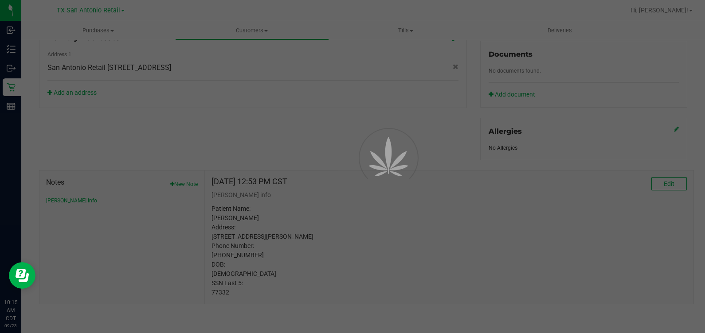
click at [332, 146] on div at bounding box center [352, 166] width 705 height 333
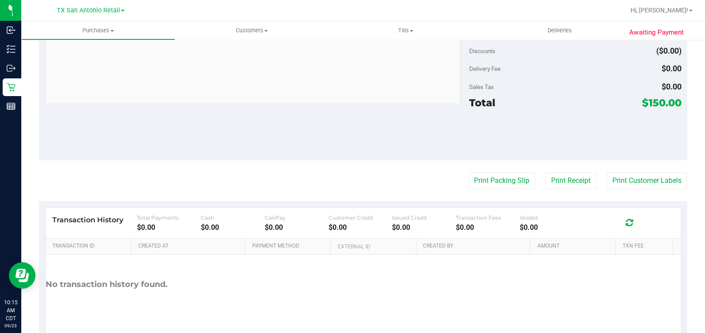
scroll to position [108, 0]
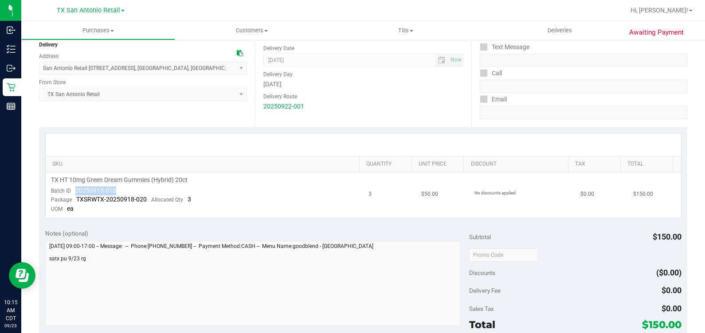
drag, startPoint x: 73, startPoint y: 189, endPoint x: 144, endPoint y: 191, distance: 71.0
click at [144, 191] on td "TX HT 10mg Green Dream Gummies (Hybrid) 20ct Batch ID 20250915-010 Package TXSR…" at bounding box center [205, 194] width 318 height 45
click at [534, 100] on div "Email" at bounding box center [583, 99] width 207 height 13
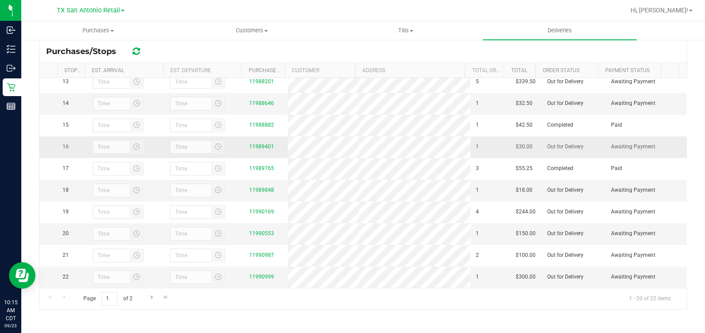
scroll to position [362, 0]
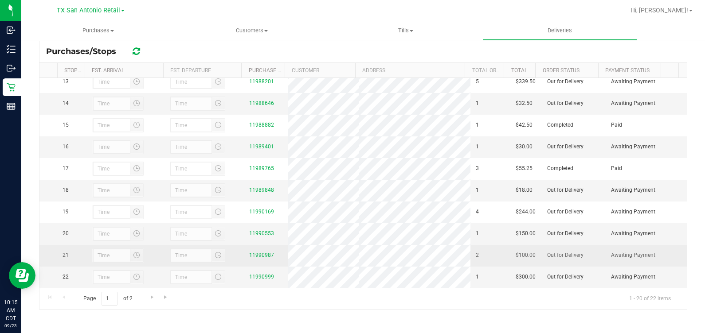
click at [261, 252] on link "11990987" at bounding box center [261, 255] width 25 height 6
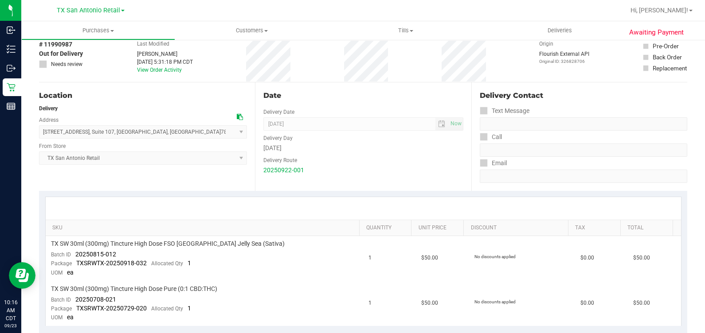
scroll to position [166, 0]
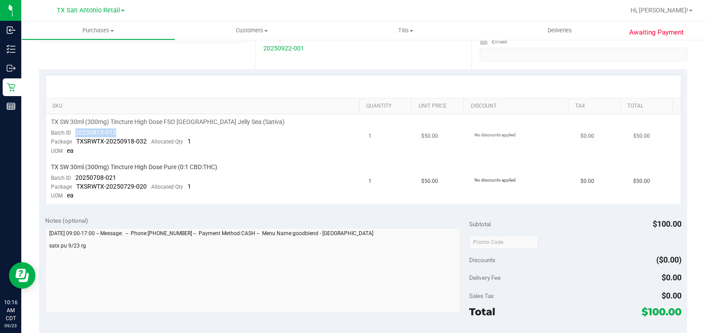
drag, startPoint x: 73, startPoint y: 132, endPoint x: 117, endPoint y: 131, distance: 43.4
click at [117, 131] on td "TX SW 30ml (300mg) Tincture High Dose FSO TX Jelly Sea (Sativa) Batch ID 202508…" at bounding box center [205, 136] width 318 height 45
drag, startPoint x: 74, startPoint y: 179, endPoint x: 115, endPoint y: 176, distance: 40.9
click at [115, 176] on td "TX SW 30ml (300mg) Tincture High Dose Pure (0:1 CBD:THC) Batch ID 20250708-021 …" at bounding box center [205, 182] width 318 height 45
click at [396, 136] on td "1" at bounding box center [389, 136] width 53 height 45
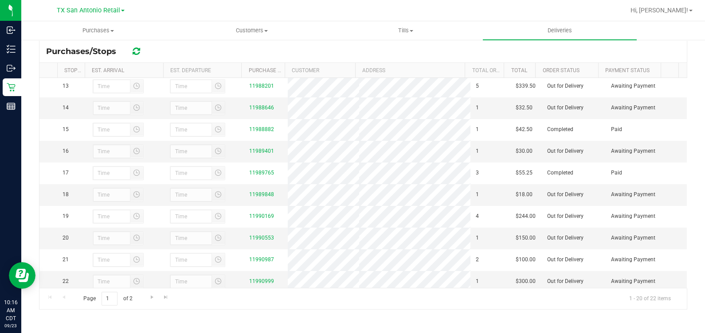
scroll to position [362, 0]
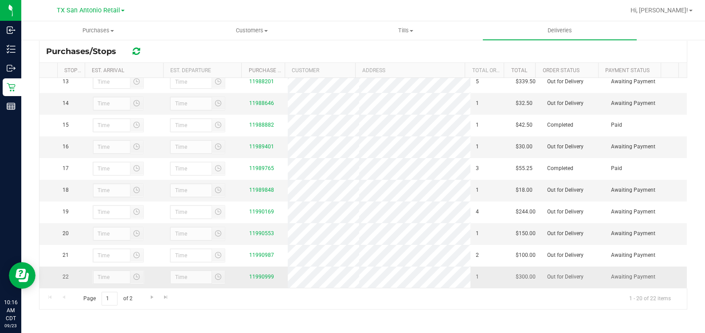
click at [266, 273] on div "11990999" at bounding box center [265, 277] width 33 height 8
click at [261, 274] on link "11990999" at bounding box center [261, 277] width 25 height 6
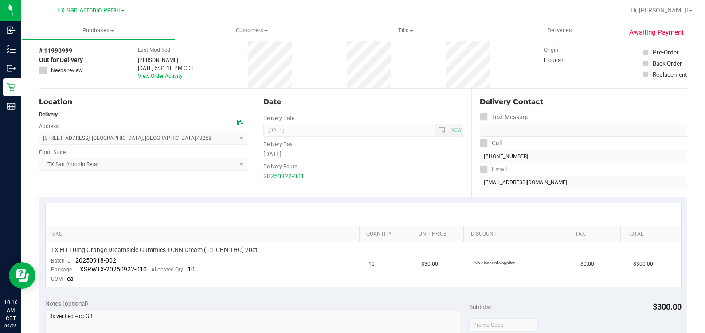
scroll to position [55, 0]
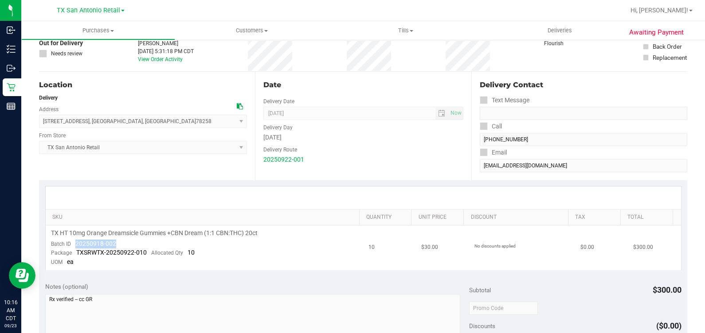
drag, startPoint x: 122, startPoint y: 244, endPoint x: 76, endPoint y: 244, distance: 46.1
click at [76, 244] on td "TX HT 10mg Orange Dreamsicle Gummies +CBN Dream (1:1 CBN:THC) 20ct Batch ID 202…" at bounding box center [205, 248] width 318 height 45
click at [330, 148] on div "Delivery Route" at bounding box center [362, 148] width 199 height 13
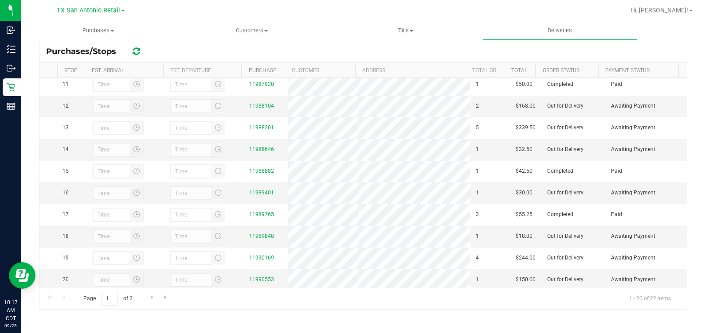
scroll to position [362, 0]
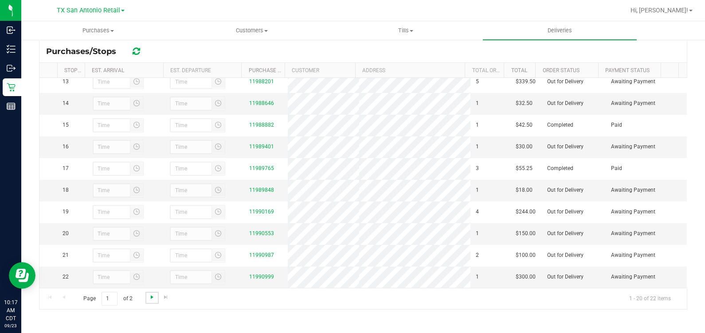
click at [152, 297] on span "Go to the next page" at bounding box center [151, 297] width 7 height 7
click at [261, 28] on span "Customers" at bounding box center [252, 31] width 153 height 8
click at [260, 56] on li "All customers" at bounding box center [252, 53] width 154 height 11
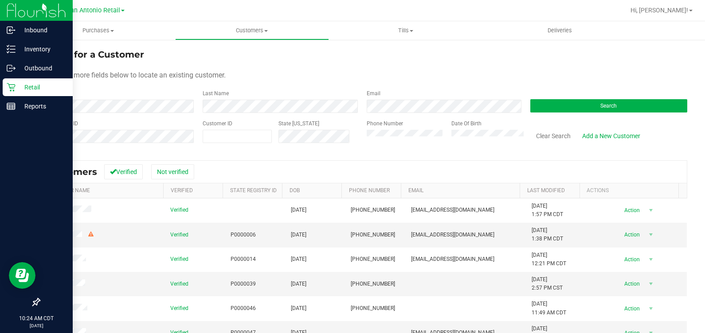
click at [12, 89] on icon at bounding box center [11, 87] width 9 height 9
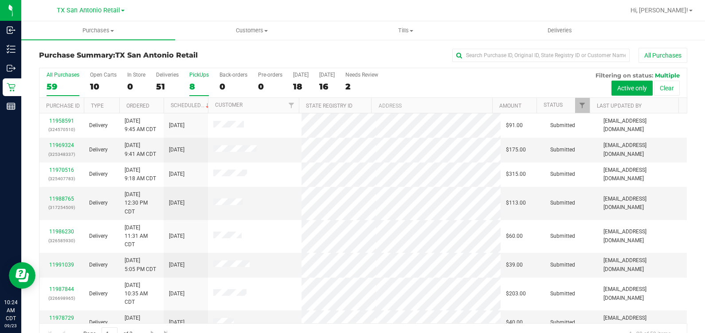
click at [203, 80] on label "PickUps 8" at bounding box center [199, 84] width 20 height 24
click at [0, 0] on input "PickUps 8" at bounding box center [0, 0] width 0 height 0
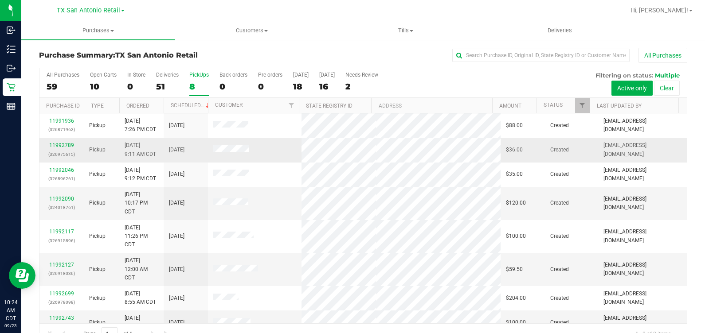
scroll to position [11, 0]
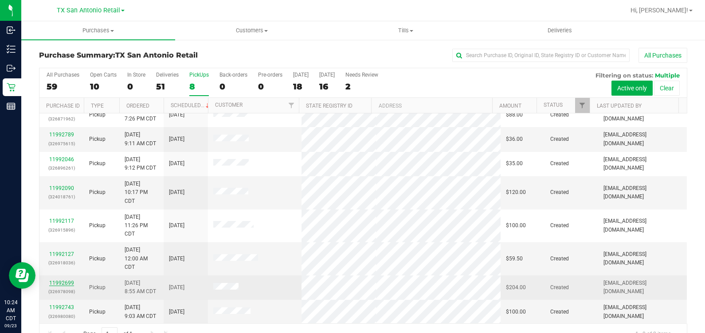
click at [71, 283] on link "11992699" at bounding box center [61, 283] width 25 height 6
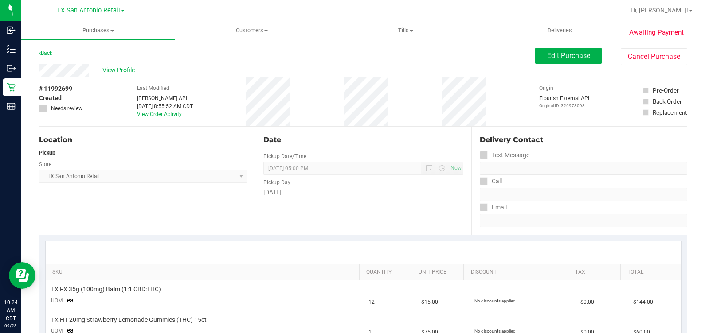
click at [70, 77] on div "# 11992699 Created Needs review" at bounding box center [61, 101] width 44 height 49
click at [134, 73] on span "View Profile" at bounding box center [119, 70] width 35 height 9
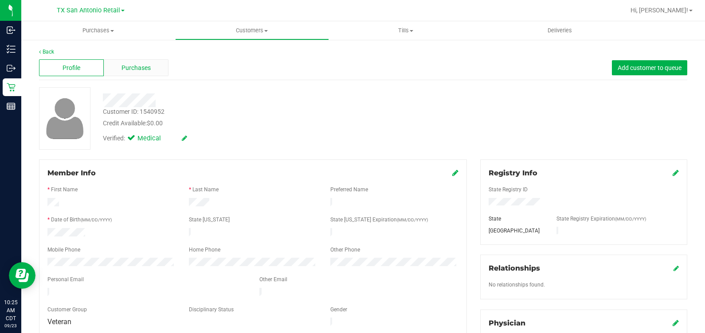
click at [113, 66] on div "Purchases" at bounding box center [136, 67] width 65 height 17
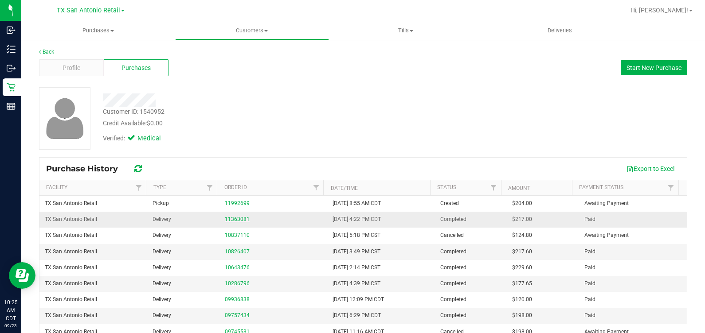
click at [235, 220] on link "11363081" at bounding box center [237, 219] width 25 height 6
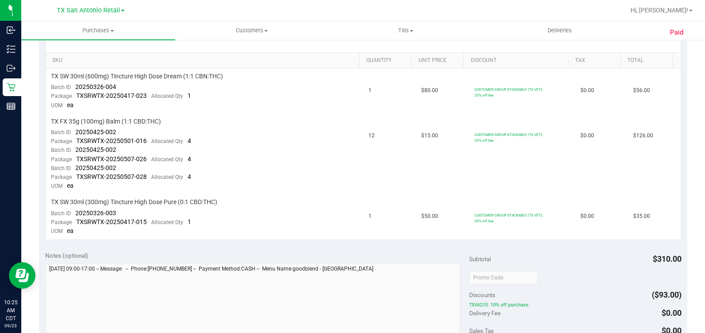
scroll to position [221, 0]
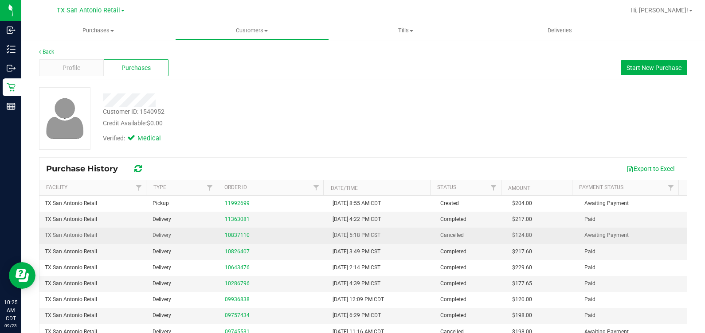
click at [226, 232] on link "10837110" at bounding box center [237, 235] width 25 height 6
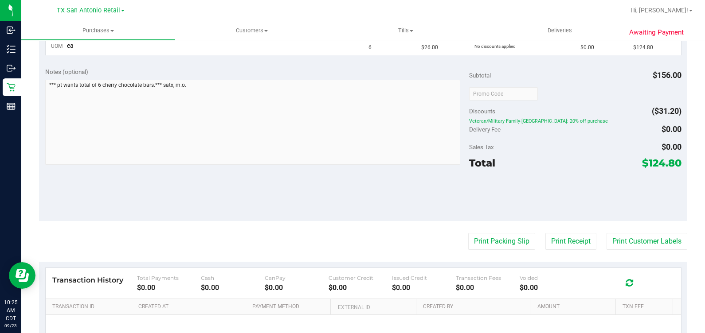
scroll to position [273, 0]
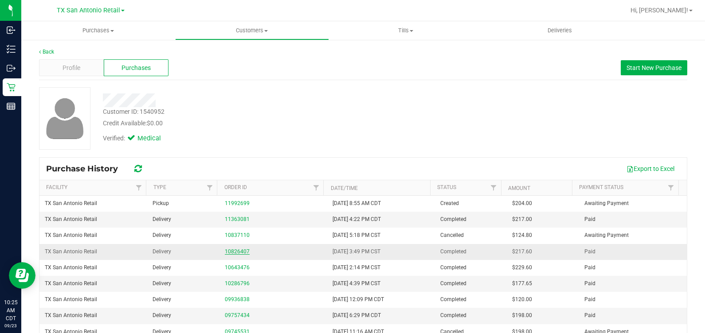
click at [226, 250] on link "10826407" at bounding box center [237, 252] width 25 height 6
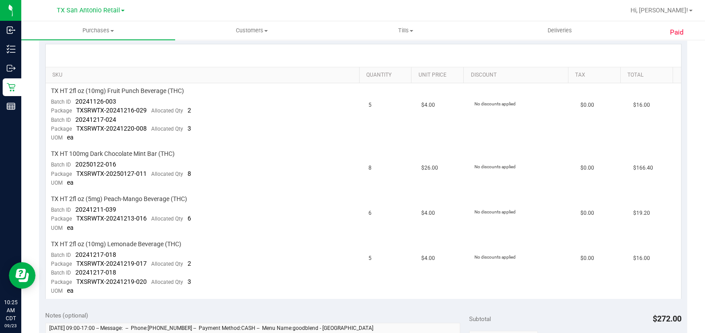
scroll to position [221, 0]
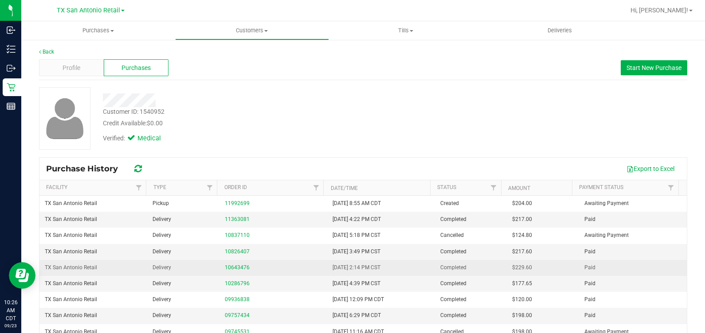
click at [230, 261] on td "10643476" at bounding box center [273, 268] width 108 height 16
click at [229, 265] on link "10643476" at bounding box center [237, 268] width 25 height 6
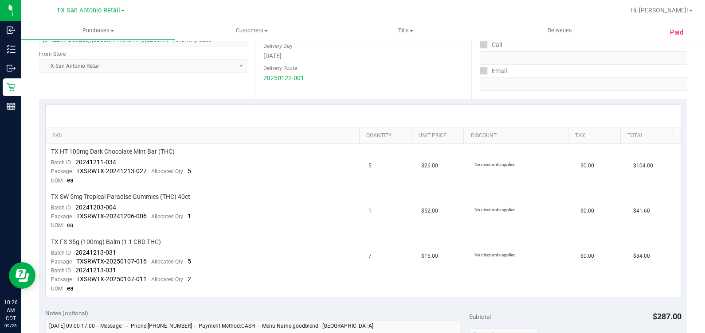
scroll to position [221, 0]
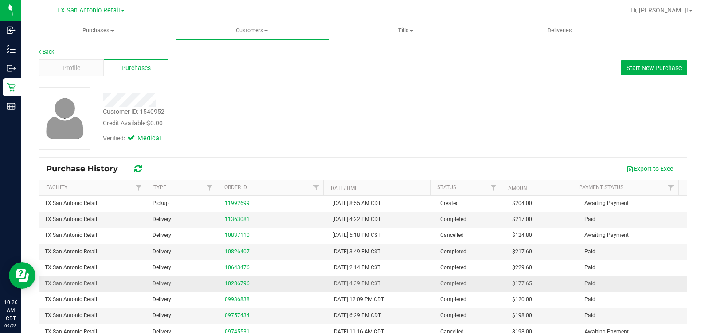
click at [228, 280] on div "10286796" at bounding box center [273, 284] width 97 height 8
click at [228, 285] on link "10286796" at bounding box center [237, 284] width 25 height 6
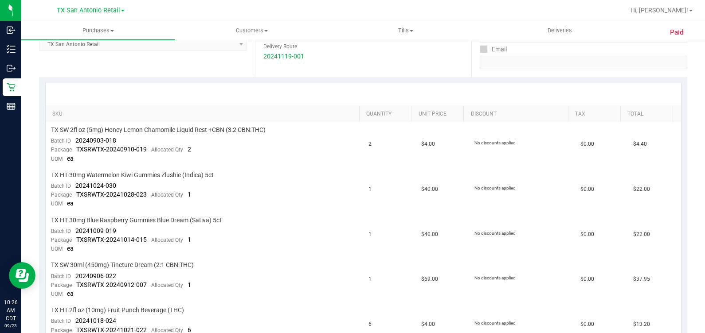
scroll to position [221, 0]
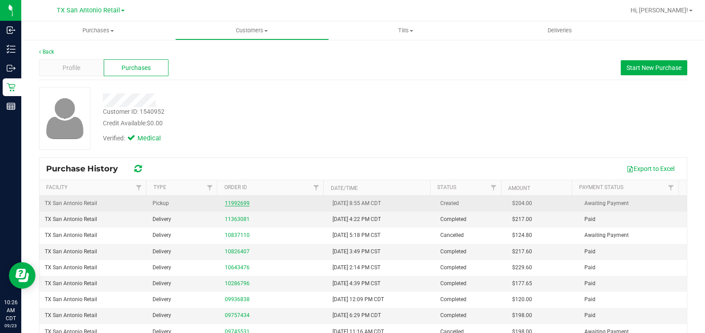
click at [228, 204] on link "11992699" at bounding box center [237, 203] width 25 height 6
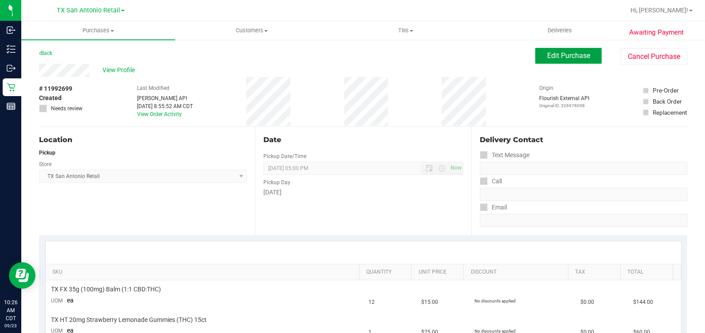
click at [555, 54] on span "Edit Purchase" at bounding box center [568, 55] width 43 height 8
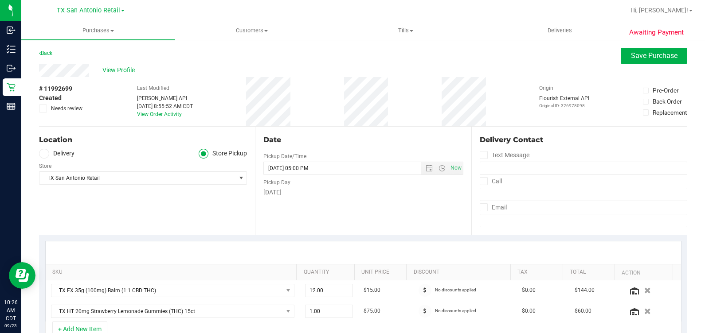
click at [51, 153] on label "Delivery" at bounding box center [56, 154] width 35 height 10
click at [0, 0] on input "Delivery" at bounding box center [0, 0] width 0 height 0
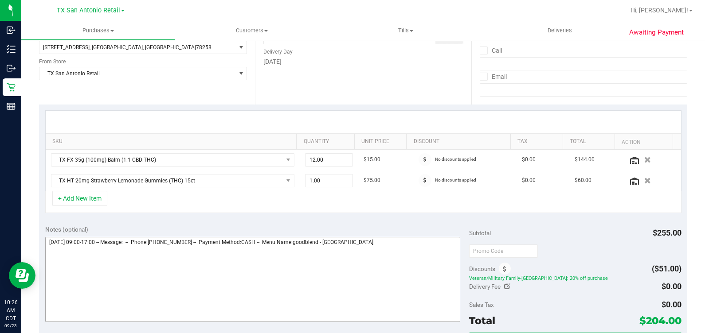
scroll to position [221, 0]
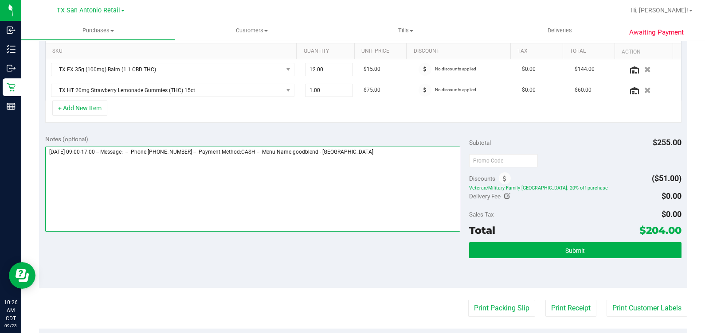
click at [434, 168] on textarea at bounding box center [252, 189] width 415 height 85
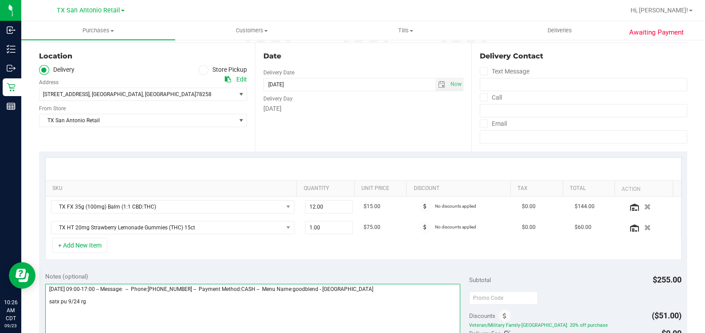
scroll to position [55, 0]
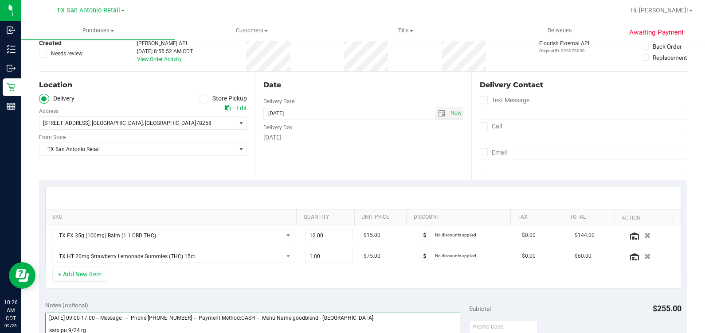
type textarea "Wednesday 09/24/2025 09:00-17:00 -- Message: -- Phone:2107235427 -- Payment Met…"
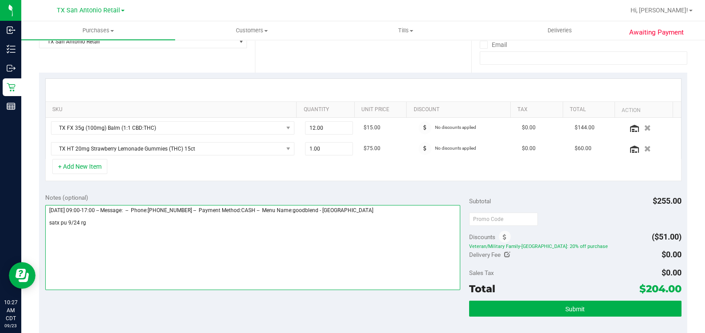
scroll to position [166, 0]
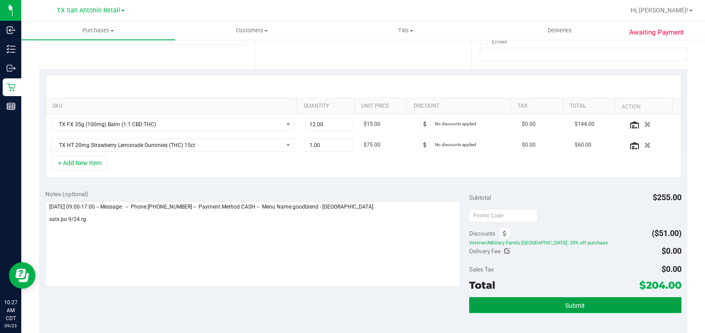
click at [624, 306] on button "Submit" at bounding box center [575, 305] width 212 height 16
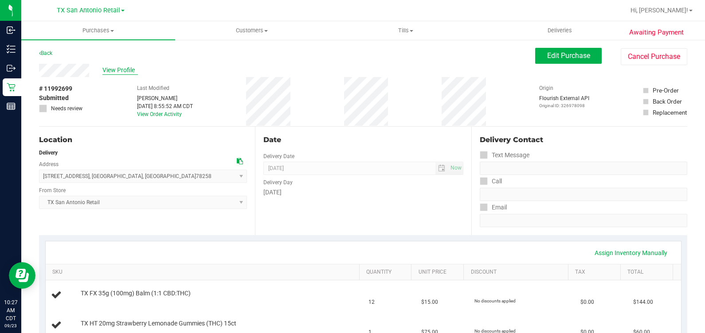
click at [127, 68] on span "View Profile" at bounding box center [119, 70] width 35 height 9
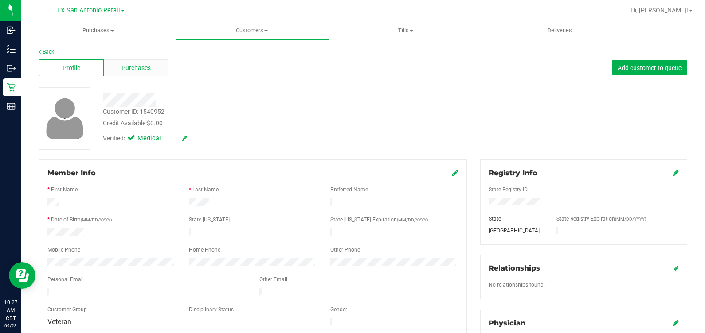
click at [145, 73] on div "Purchases" at bounding box center [136, 67] width 65 height 17
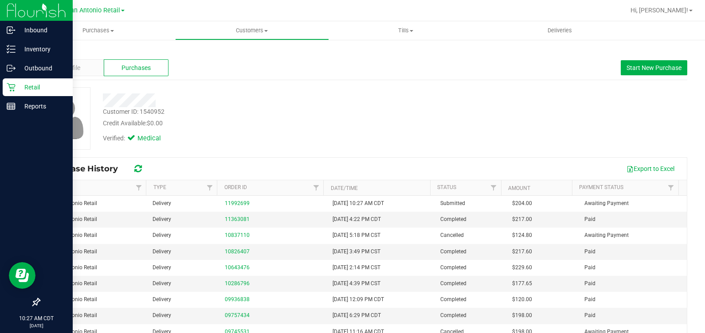
click at [12, 80] on div "Retail" at bounding box center [38, 87] width 70 height 18
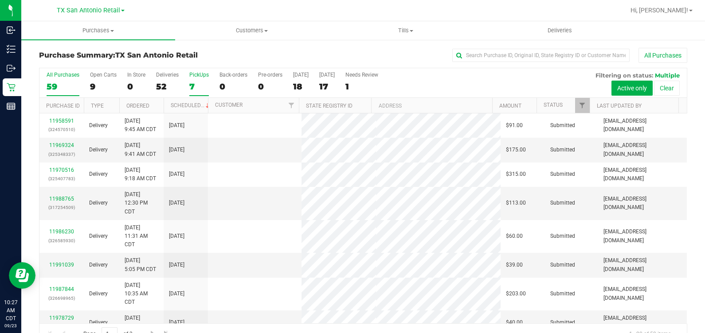
click at [193, 78] on label "PickUps 7" at bounding box center [199, 84] width 20 height 24
click at [0, 0] on input "PickUps 7" at bounding box center [0, 0] width 0 height 0
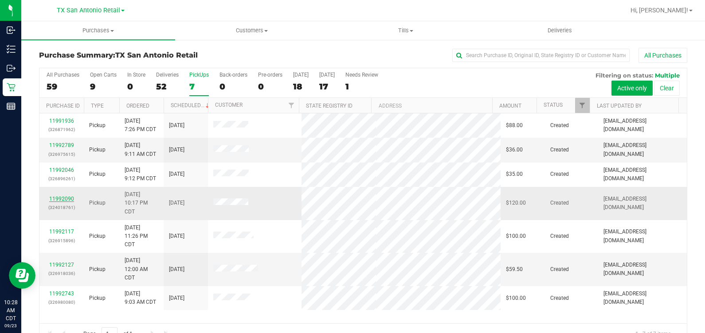
click at [62, 196] on link "11992090" at bounding box center [61, 199] width 25 height 6
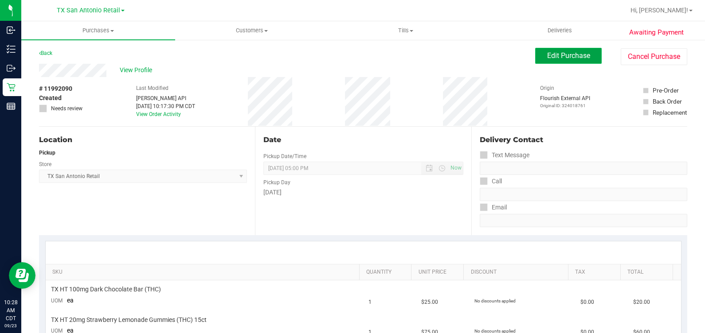
click at [547, 51] on span "Edit Purchase" at bounding box center [568, 55] width 43 height 8
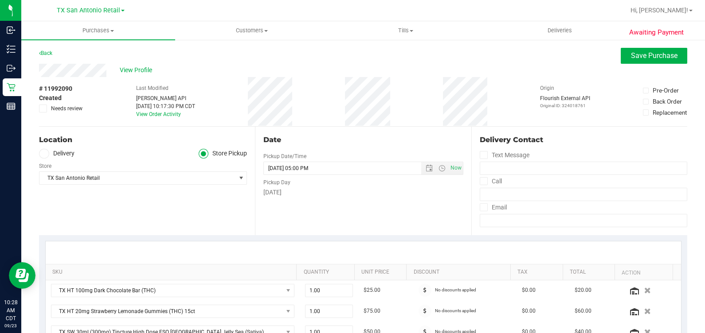
click at [58, 155] on label "Delivery" at bounding box center [56, 154] width 35 height 10
click at [0, 0] on input "Delivery" at bounding box center [0, 0] width 0 height 0
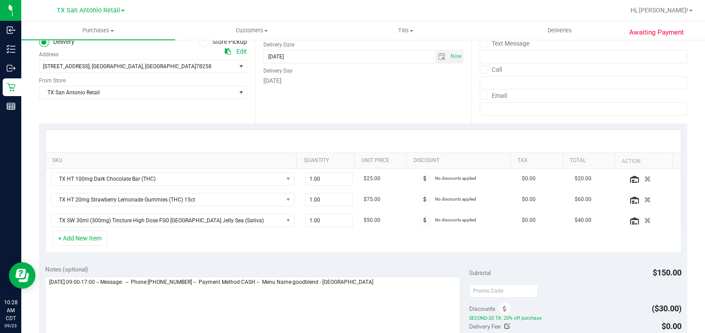
scroll to position [221, 0]
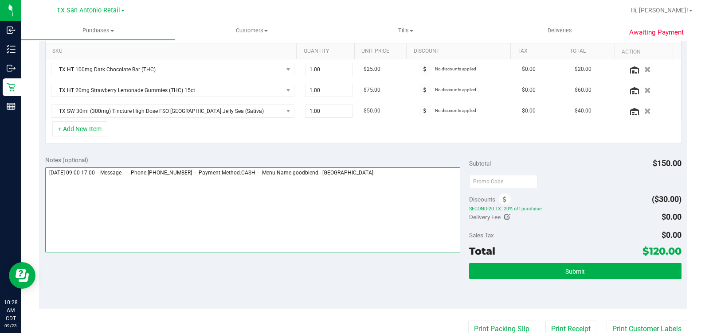
click at [439, 180] on textarea at bounding box center [252, 210] width 415 height 85
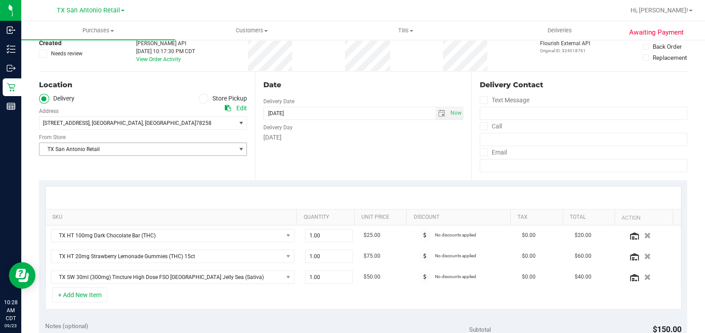
scroll to position [0, 0]
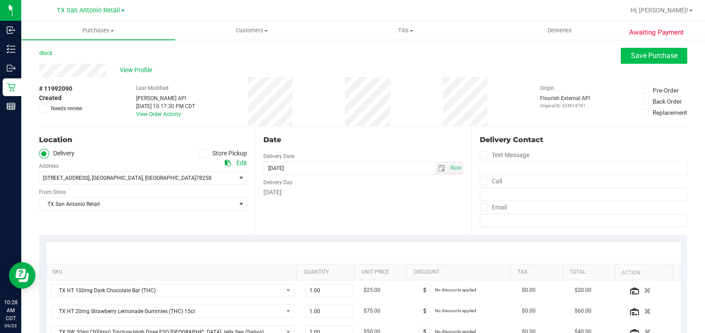
type textarea "Wednesday 09/24/2025 09:00-17:00 -- Message: -- Phone:2107768606 -- Payment Met…"
click at [630, 61] on button "Save Purchase" at bounding box center [653, 56] width 66 height 16
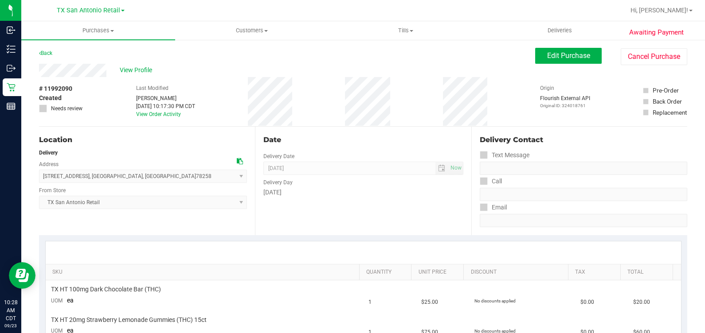
click at [144, 68] on span "View Profile" at bounding box center [137, 70] width 35 height 9
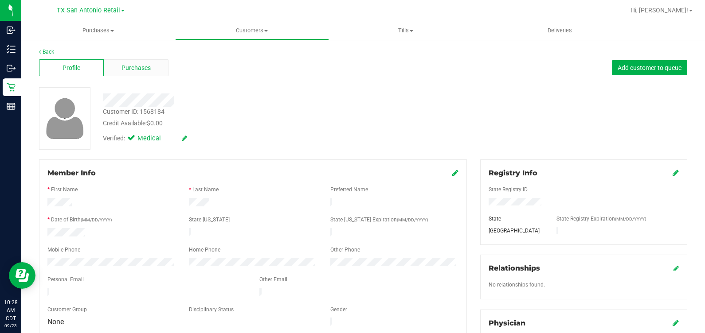
click at [145, 75] on div "Purchases" at bounding box center [136, 67] width 65 height 17
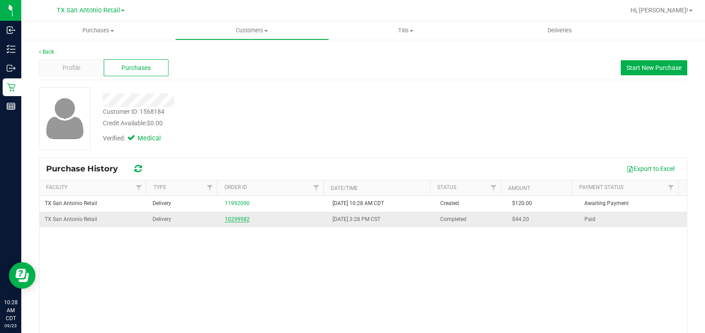
click at [235, 221] on link "10299982" at bounding box center [237, 219] width 25 height 6
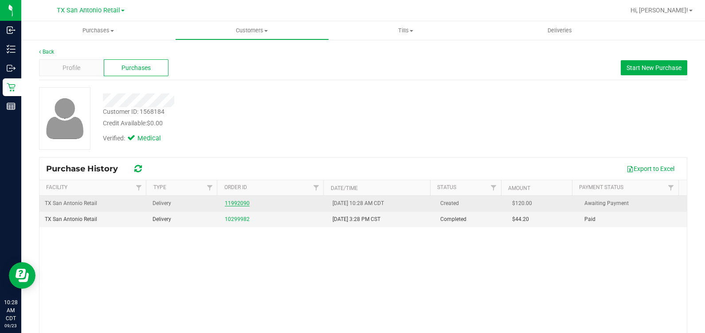
click at [230, 205] on link "11992090" at bounding box center [237, 203] width 25 height 6
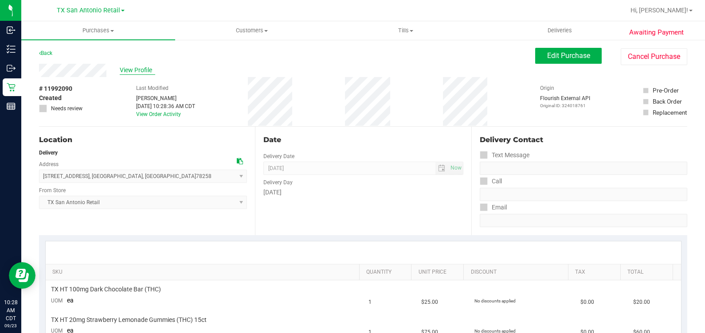
click at [128, 70] on span "View Profile" at bounding box center [137, 70] width 35 height 9
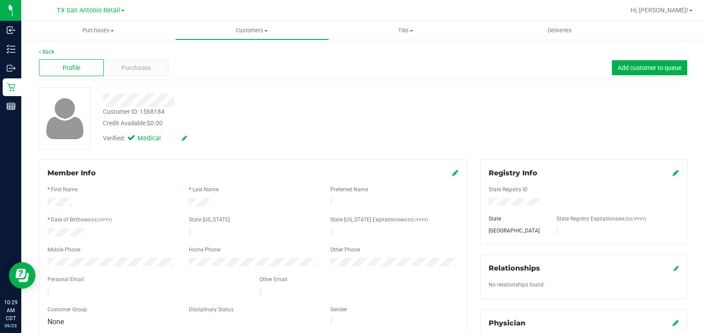
click at [128, 70] on span "Purchases" at bounding box center [135, 67] width 29 height 9
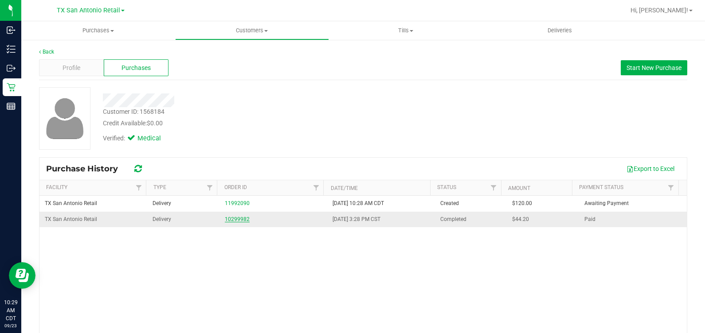
click at [230, 216] on link "10299982" at bounding box center [237, 219] width 25 height 6
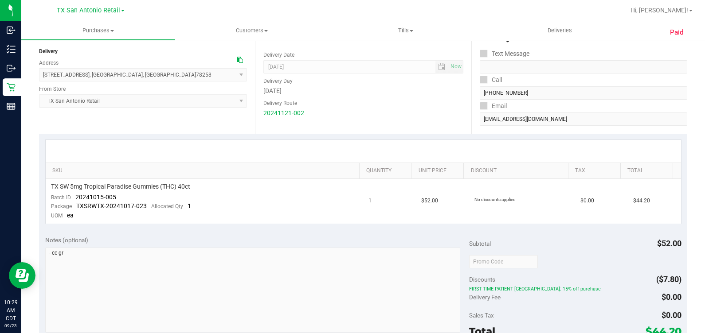
scroll to position [110, 0]
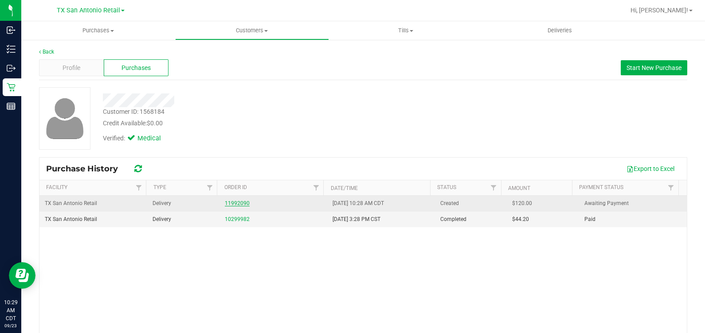
click at [226, 200] on link "11992090" at bounding box center [237, 203] width 25 height 6
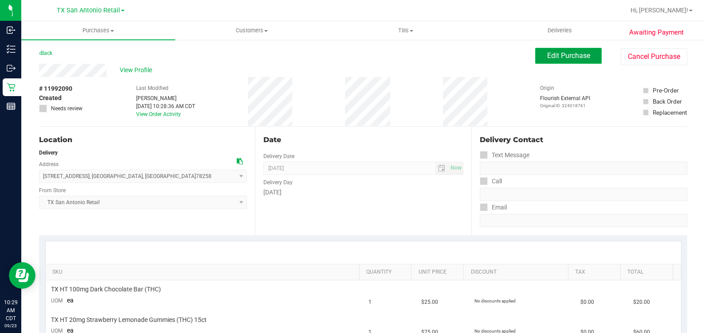
click at [549, 55] on span "Edit Purchase" at bounding box center [568, 55] width 43 height 8
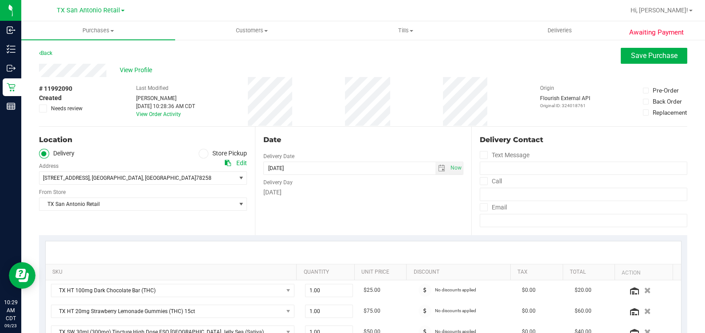
click at [46, 109] on span at bounding box center [43, 109] width 8 height 8
click at [0, 0] on input "Needs review" at bounding box center [0, 0] width 0 height 0
click at [202, 154] on icon at bounding box center [203, 154] width 5 height 0
click at [0, 0] on input "Store Pickup" at bounding box center [0, 0] width 0 height 0
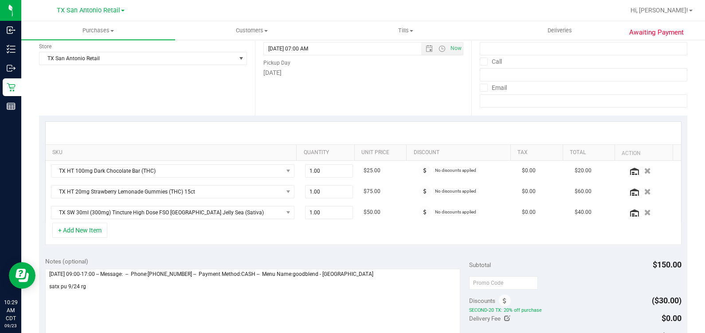
scroll to position [166, 0]
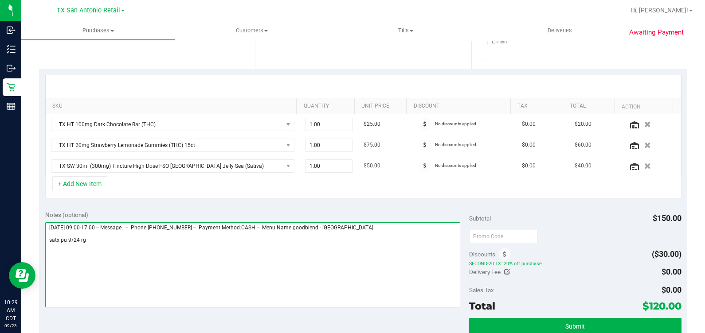
click at [274, 266] on textarea at bounding box center [252, 264] width 415 height 85
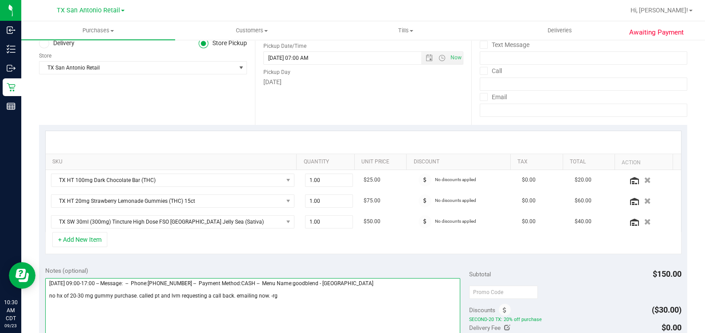
scroll to position [221, 0]
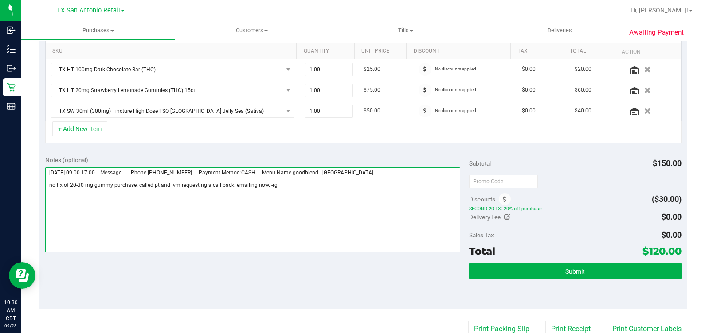
drag, startPoint x: 296, startPoint y: 199, endPoint x: 28, endPoint y: 211, distance: 267.5
click at [28, 211] on div "Awaiting Payment Back Save Purchase View Profile # 11992090 Created Needs revie…" at bounding box center [362, 167] width 683 height 698
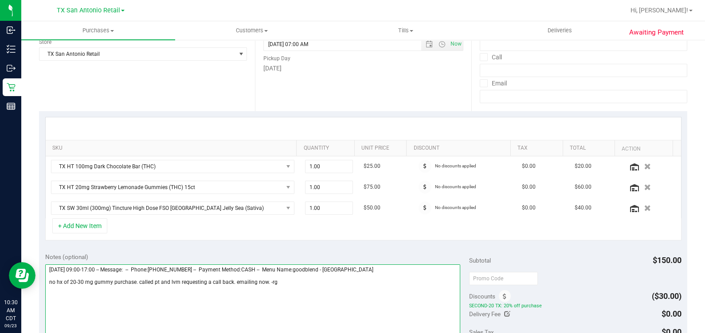
scroll to position [0, 0]
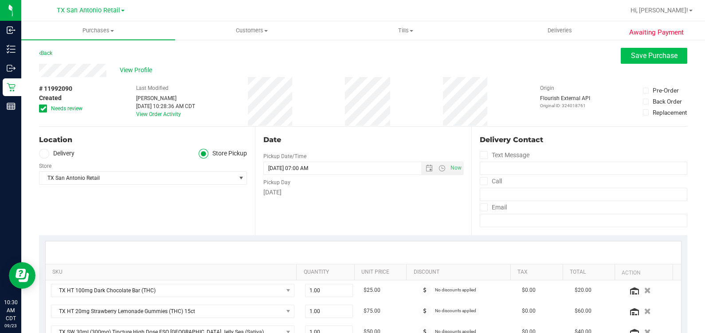
type textarea "Wednesday 09/24/2025 09:00-17:00 -- Message: -- Phone:2107768606 -- Payment Met…"
click at [645, 51] on span "Save Purchase" at bounding box center [654, 55] width 47 height 8
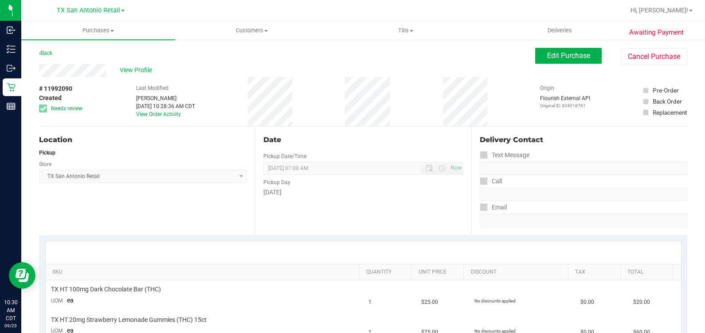
click at [145, 64] on div "View Profile" at bounding box center [287, 70] width 496 height 13
click at [144, 67] on span "View Profile" at bounding box center [137, 70] width 35 height 9
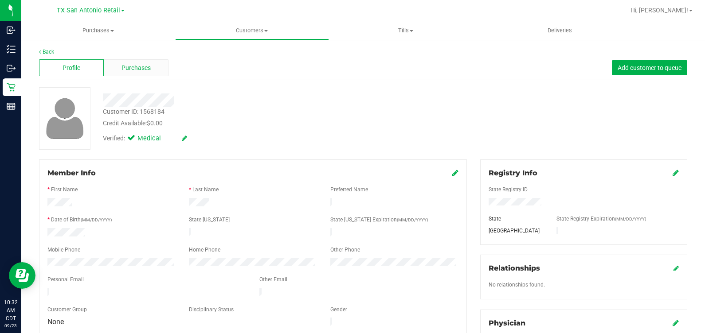
click at [149, 72] on div "Purchases" at bounding box center [136, 67] width 65 height 17
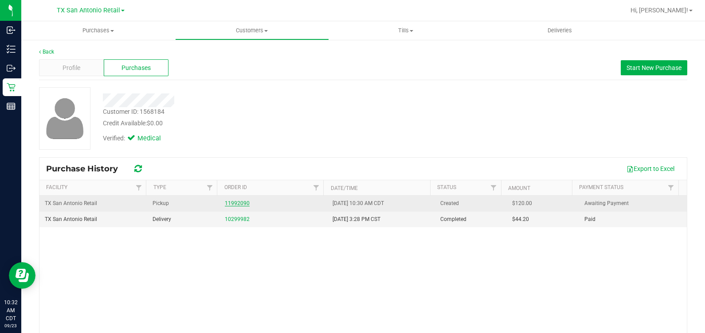
click at [235, 206] on link "11992090" at bounding box center [237, 203] width 25 height 6
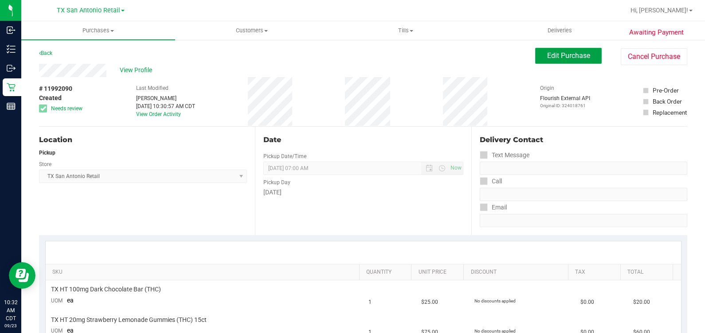
click at [559, 53] on span "Edit Purchase" at bounding box center [568, 55] width 43 height 8
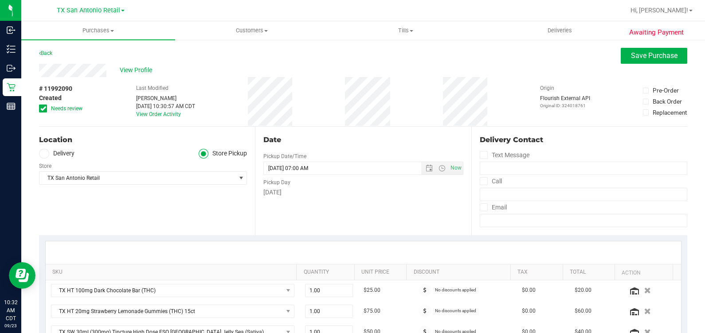
click at [45, 109] on icon at bounding box center [43, 109] width 6 height 0
click at [0, 0] on input "Needs review" at bounding box center [0, 0] width 0 height 0
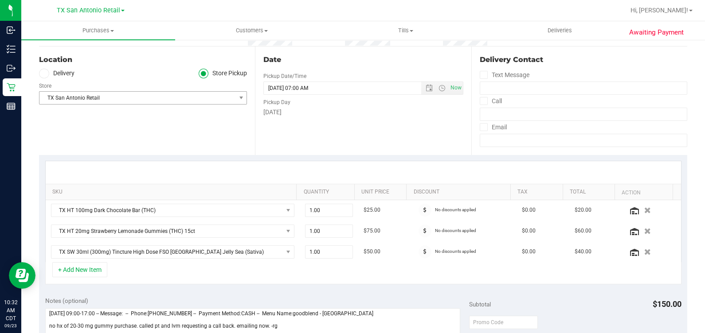
scroll to position [55, 0]
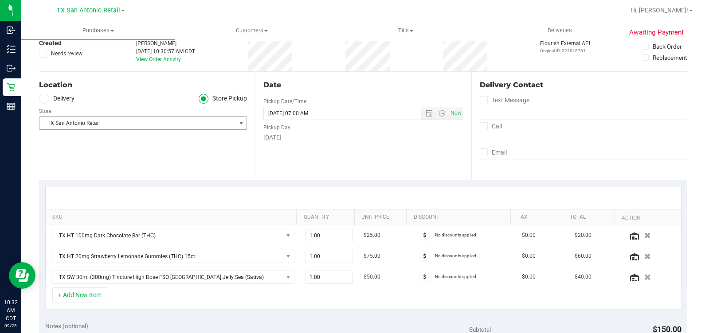
click at [65, 92] on div "Location Delivery Store Pickup Store TX San Antonio Retail Select Store Bonita …" at bounding box center [147, 126] width 216 height 109
click at [65, 98] on label "Delivery" at bounding box center [56, 99] width 35 height 10
click at [0, 0] on input "Delivery" at bounding box center [0, 0] width 0 height 0
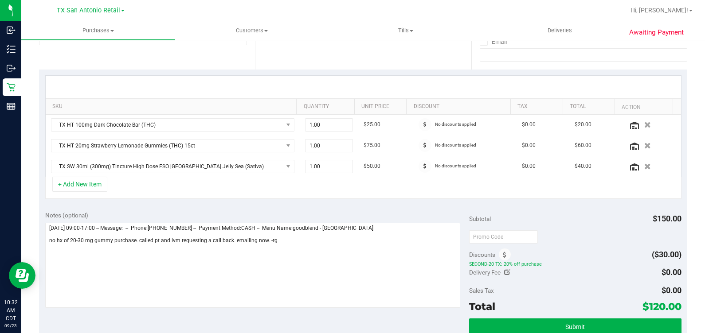
scroll to position [166, 0]
click at [82, 187] on button "+ Add New Item" at bounding box center [79, 183] width 55 height 15
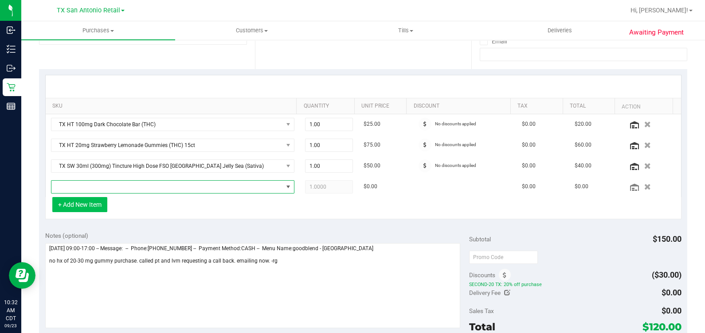
click at [82, 187] on span "NO DATA FOUND" at bounding box center [166, 187] width 231 height 12
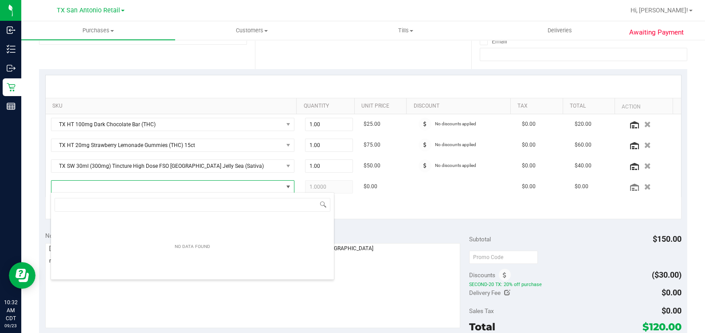
scroll to position [13, 233]
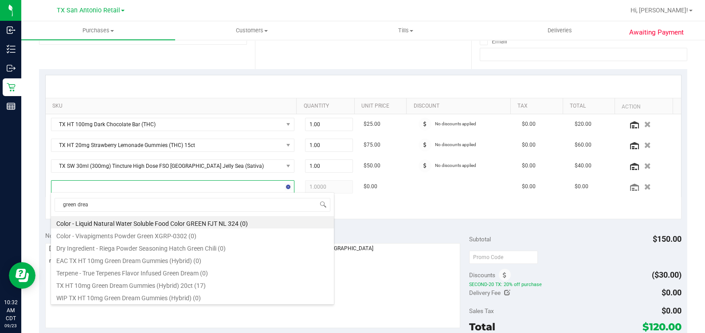
type input "green dream"
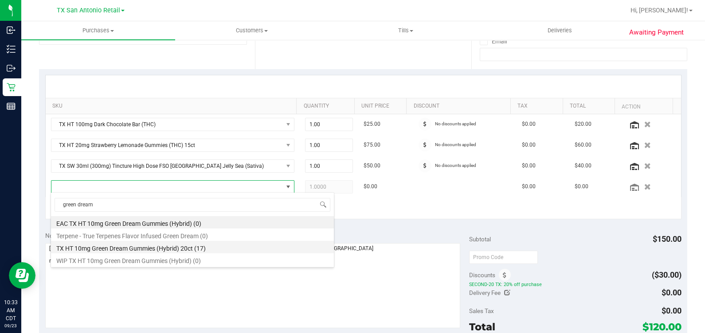
click at [109, 246] on li "TX HT 10mg Green Dream Gummies (Hybrid) 20ct (17)" at bounding box center [192, 247] width 283 height 12
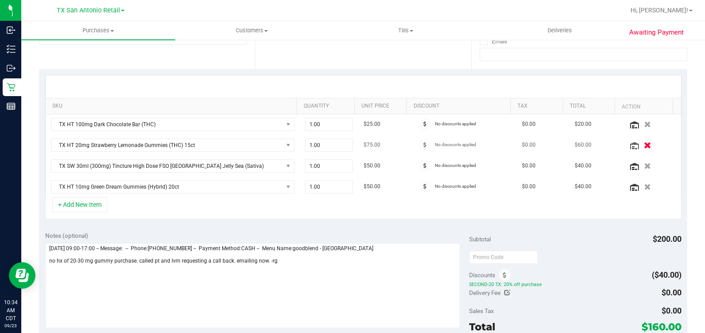
click at [644, 144] on icon "button" at bounding box center [648, 145] width 8 height 7
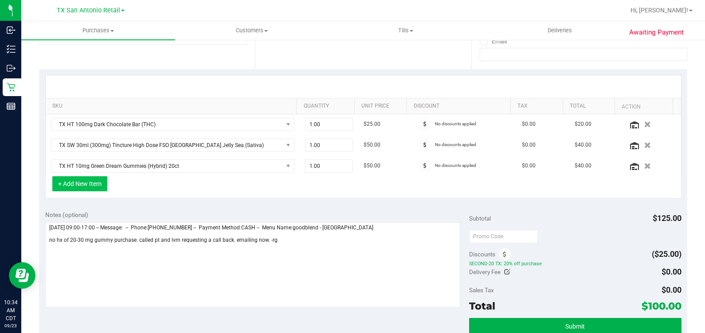
click at [91, 181] on button "+ Add New Item" at bounding box center [79, 183] width 55 height 15
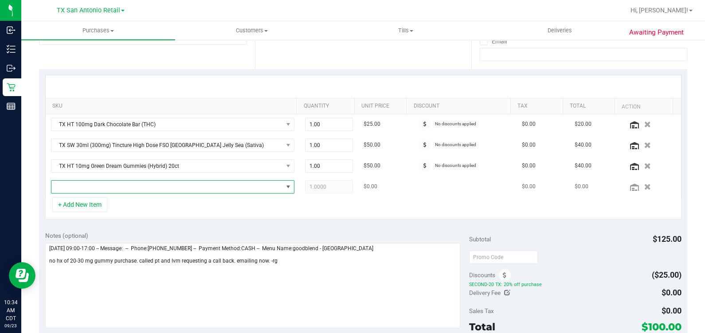
click at [123, 188] on span "NO DATA FOUND" at bounding box center [166, 187] width 231 height 12
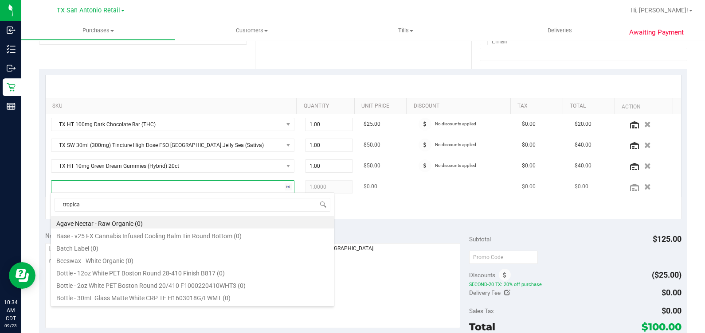
type input "tropical"
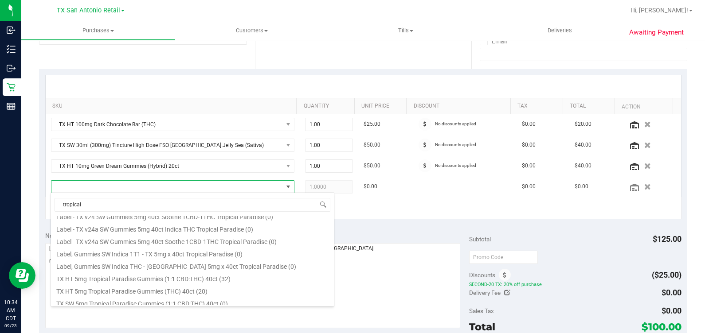
scroll to position [110, 0]
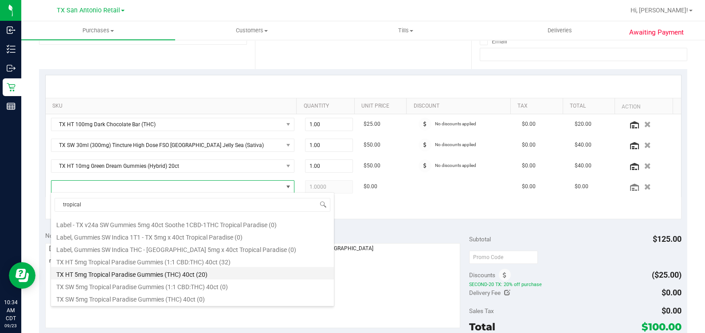
click at [155, 273] on li "TX HT 5mg Tropical Paradise Gummies (THC) 40ct (20)" at bounding box center [192, 273] width 283 height 12
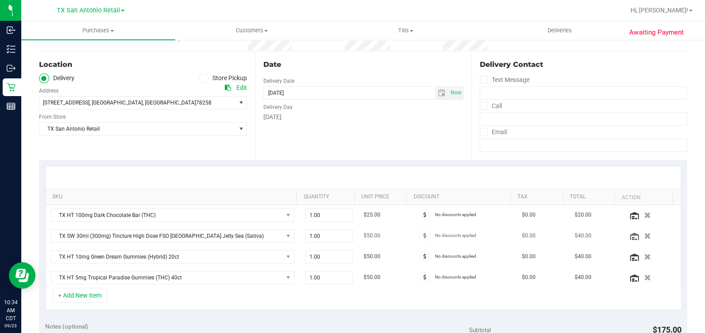
scroll to position [0, 0]
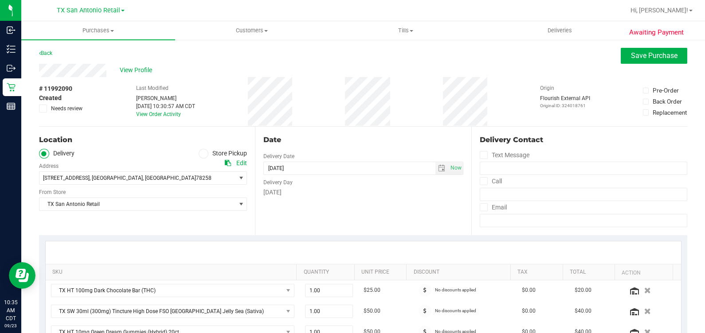
click at [324, 105] on div "# 11992090 Created Needs review Last Modified Rebecca Green Sep 23, 2025 10:30:…" at bounding box center [363, 101] width 648 height 49
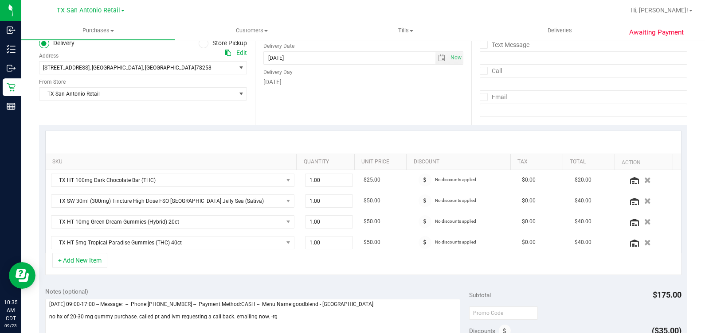
scroll to position [221, 0]
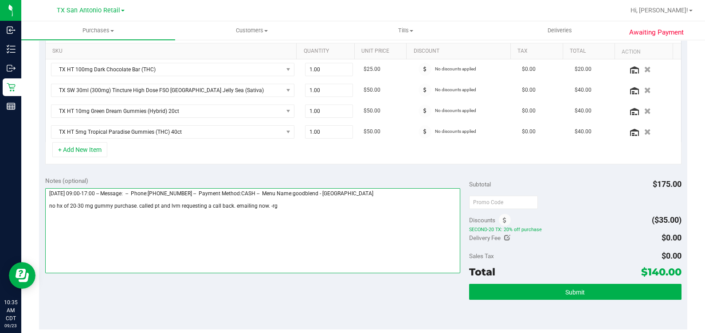
click at [335, 230] on textarea at bounding box center [252, 230] width 415 height 85
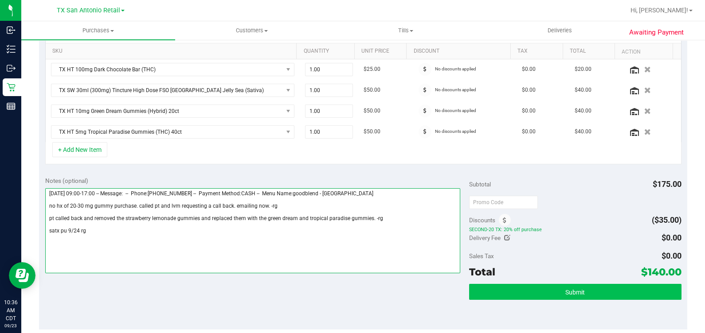
type textarea "Wednesday 09/24/2025 09:00-17:00 -- Message: -- Phone:2107768606 -- Payment Met…"
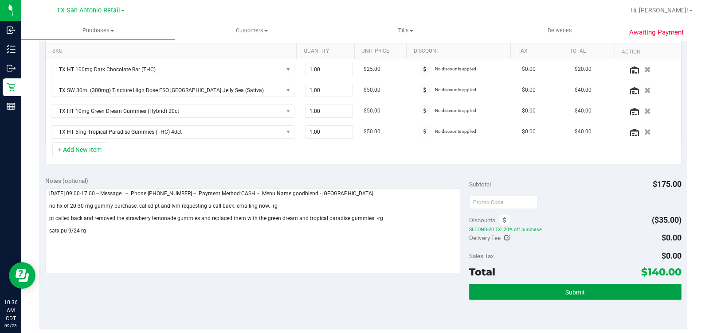
click at [513, 293] on button "Submit" at bounding box center [575, 292] width 212 height 16
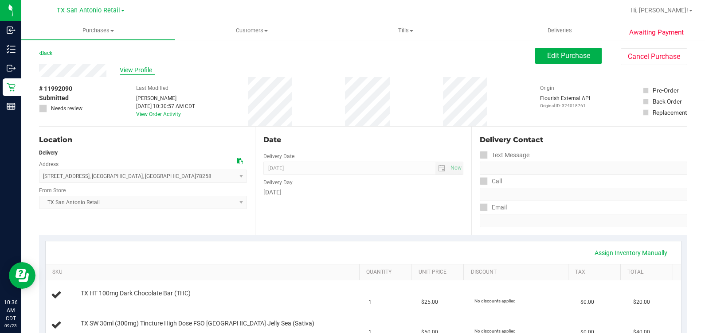
click at [130, 70] on span "View Profile" at bounding box center [137, 70] width 35 height 9
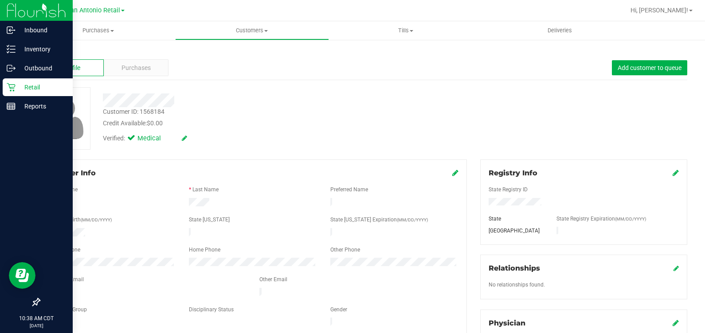
click at [8, 87] on icon at bounding box center [11, 87] width 9 height 9
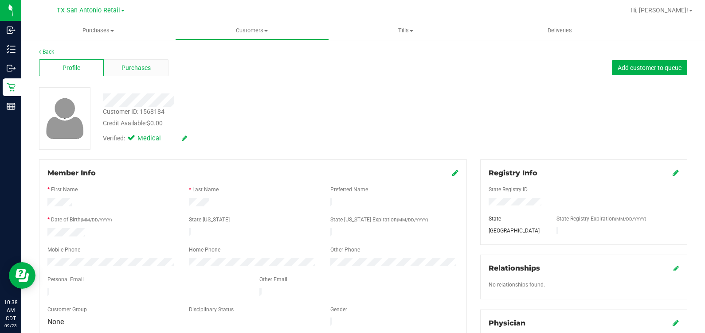
click at [144, 72] on span "Purchases" at bounding box center [135, 67] width 29 height 9
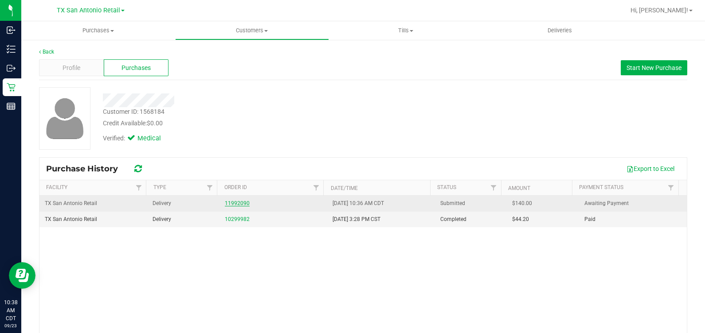
click at [240, 203] on link "11992090" at bounding box center [237, 203] width 25 height 6
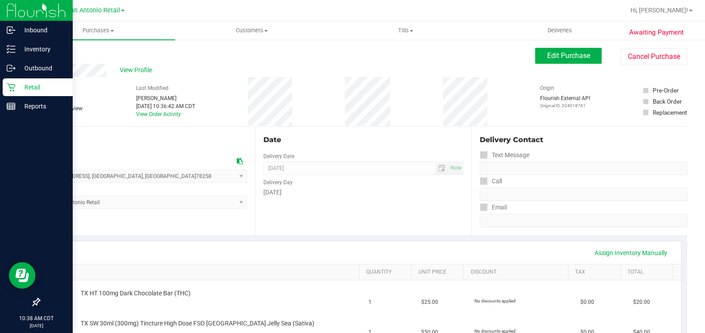
click at [10, 85] on icon at bounding box center [11, 87] width 9 height 9
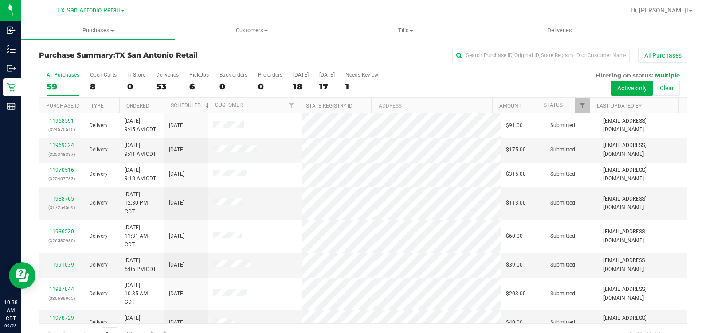
click at [185, 87] on div "All Purchases 59 Open Carts 8 In Store 0 Deliveries 53 PickUps 6 Back-orders 0 …" at bounding box center [362, 83] width 647 height 30
click at [191, 87] on div "6" at bounding box center [199, 87] width 20 height 10
click at [0, 0] on input "PickUps 6" at bounding box center [0, 0] width 0 height 0
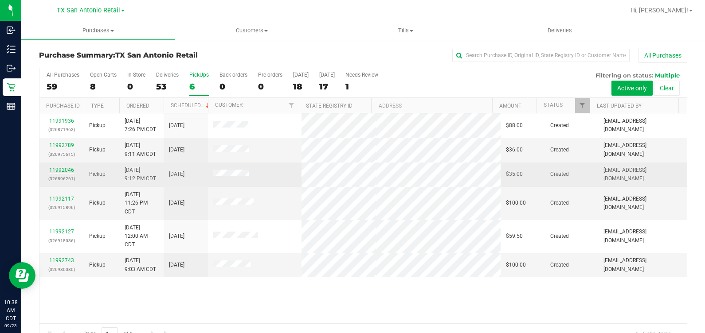
click at [54, 167] on link "11992046" at bounding box center [61, 170] width 25 height 6
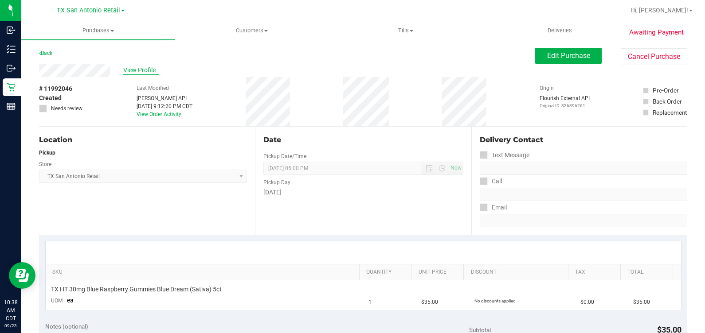
click at [146, 70] on span "View Profile" at bounding box center [140, 70] width 35 height 9
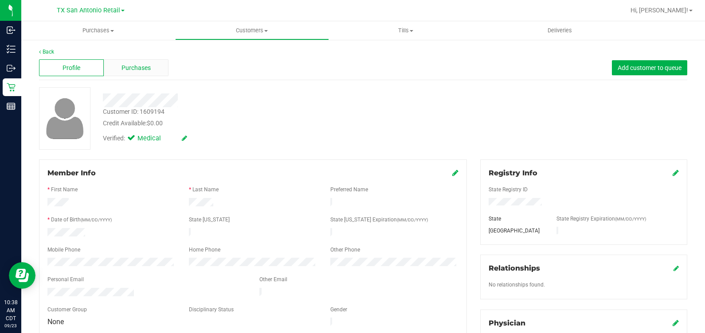
click at [125, 70] on span "Purchases" at bounding box center [135, 67] width 29 height 9
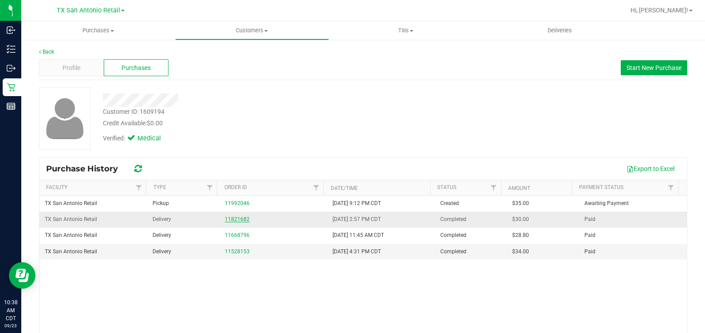
click at [233, 220] on link "11821682" at bounding box center [237, 219] width 25 height 6
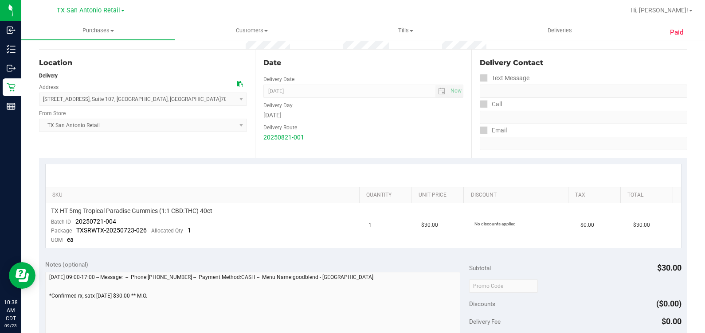
scroll to position [110, 0]
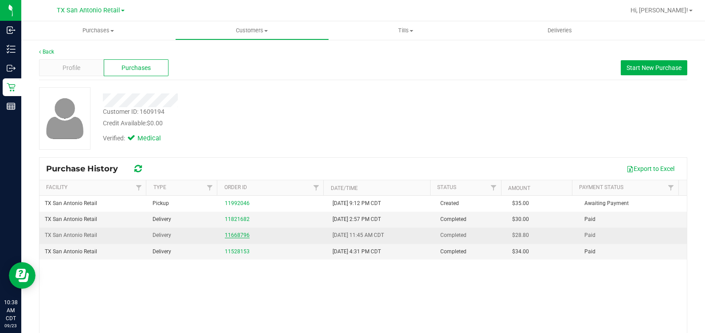
click at [237, 233] on link "11668796" at bounding box center [237, 235] width 25 height 6
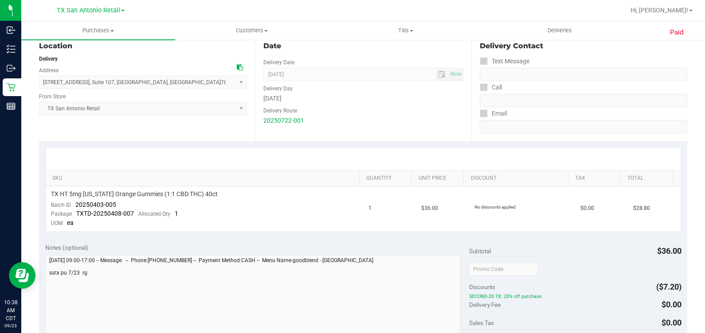
scroll to position [166, 0]
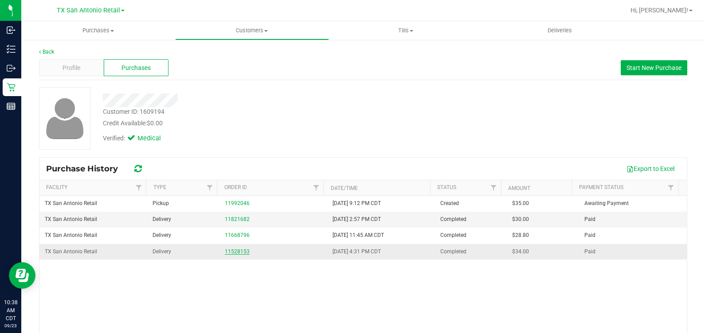
click at [235, 250] on link "11528153" at bounding box center [237, 252] width 25 height 6
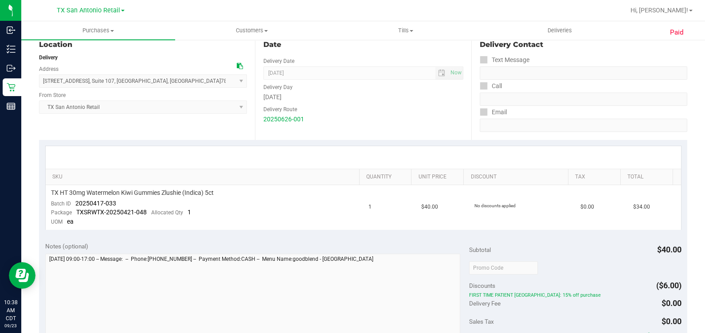
scroll to position [110, 0]
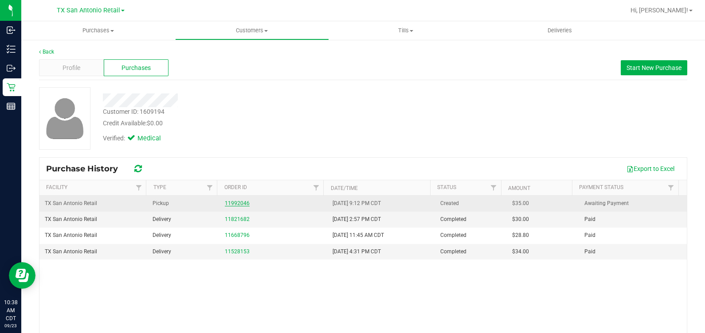
click at [233, 201] on link "11992046" at bounding box center [237, 203] width 25 height 6
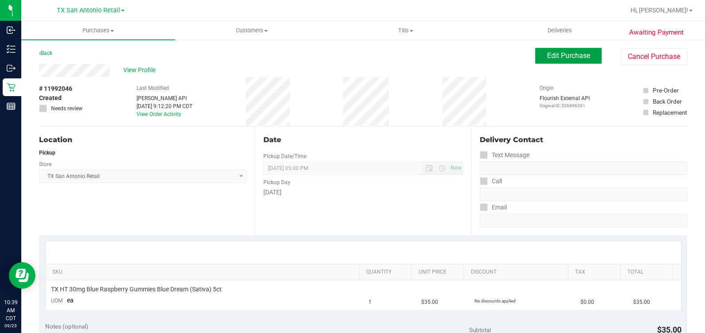
click at [545, 62] on button "Edit Purchase" at bounding box center [568, 56] width 66 height 16
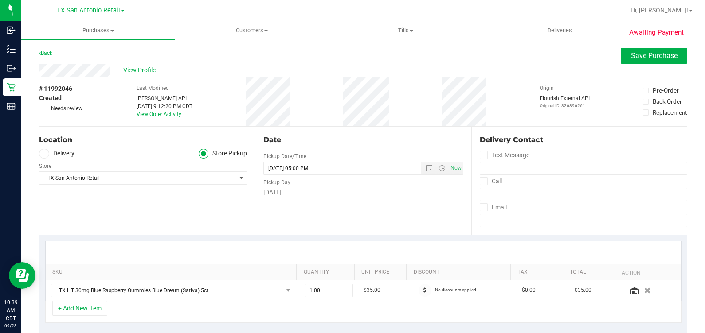
drag, startPoint x: 54, startPoint y: 151, endPoint x: 60, endPoint y: 154, distance: 6.9
click at [55, 151] on label "Delivery" at bounding box center [56, 154] width 35 height 10
click at [0, 0] on input "Delivery" at bounding box center [0, 0] width 0 height 0
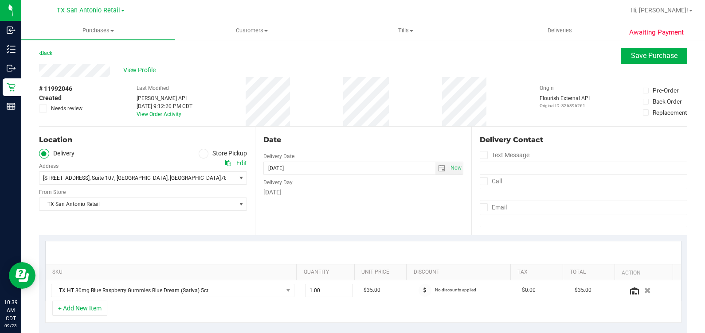
scroll to position [166, 0]
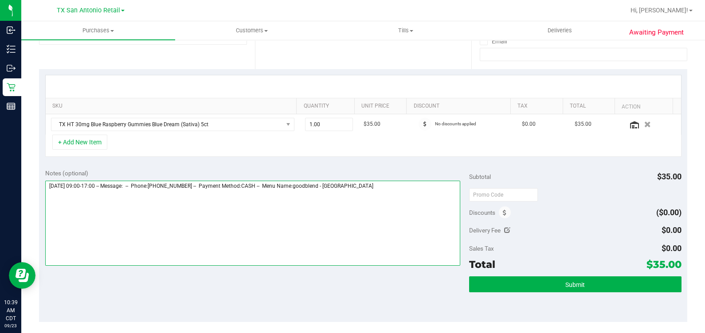
click at [413, 199] on textarea at bounding box center [252, 223] width 415 height 85
type textarea "Wednesday 09/24/2025 09:00-17:00 -- Message: -- Phone:2104493440 -- Payment Met…"
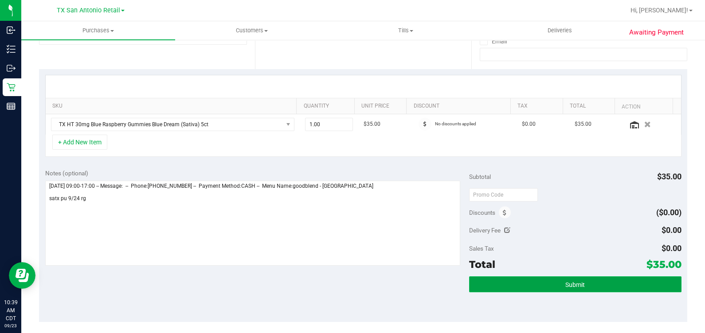
click at [558, 277] on button "Submit" at bounding box center [575, 285] width 212 height 16
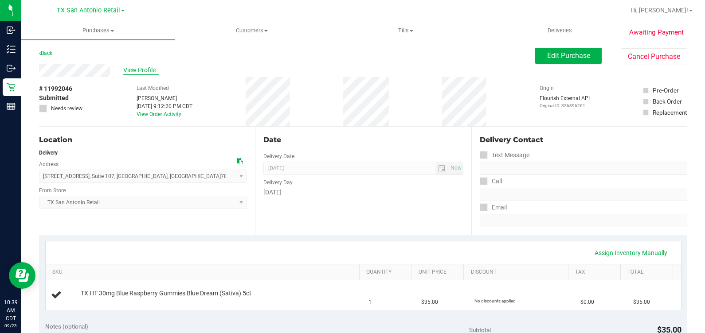
click at [137, 71] on span "View Profile" at bounding box center [140, 70] width 35 height 9
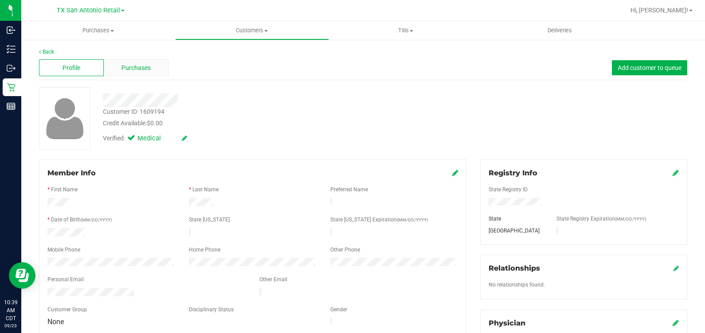
click at [136, 71] on span "Purchases" at bounding box center [135, 67] width 29 height 9
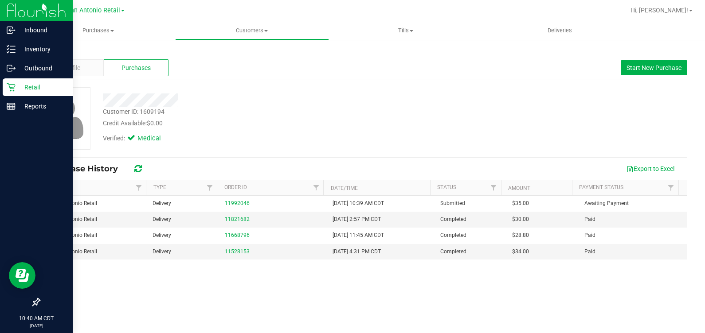
click at [10, 89] on icon at bounding box center [11, 87] width 8 height 8
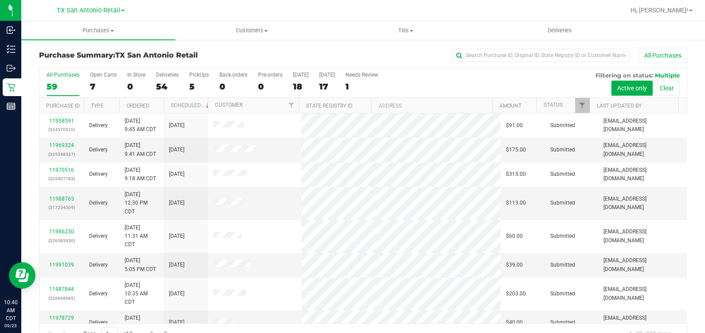
click at [192, 87] on div "5" at bounding box center [199, 87] width 20 height 10
click at [0, 0] on input "PickUps 5" at bounding box center [0, 0] width 0 height 0
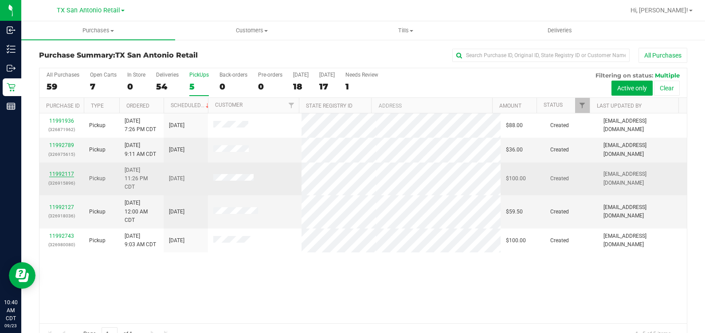
click at [59, 173] on link "11992117" at bounding box center [61, 174] width 25 height 6
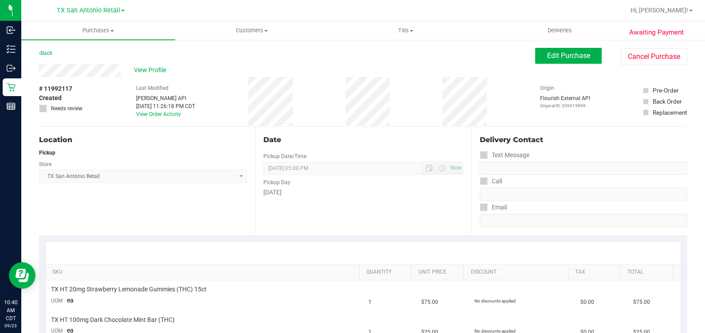
click at [89, 58] on div "Back Edit Purchase Cancel Purchase" at bounding box center [363, 56] width 648 height 16
click at [151, 72] on span "View Profile" at bounding box center [151, 70] width 35 height 9
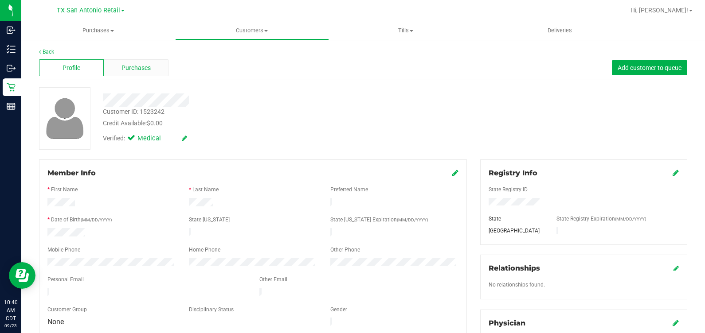
click at [127, 68] on span "Purchases" at bounding box center [135, 67] width 29 height 9
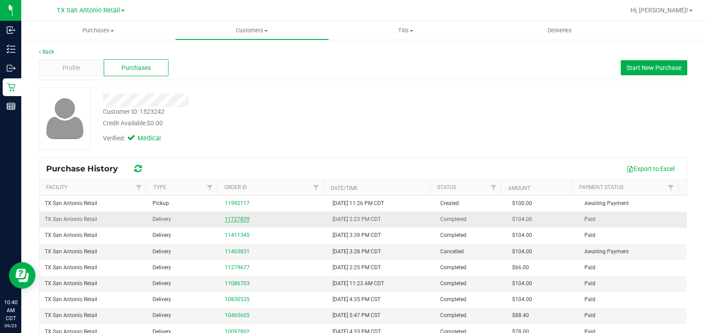
click at [233, 222] on link "11727829" at bounding box center [237, 219] width 25 height 6
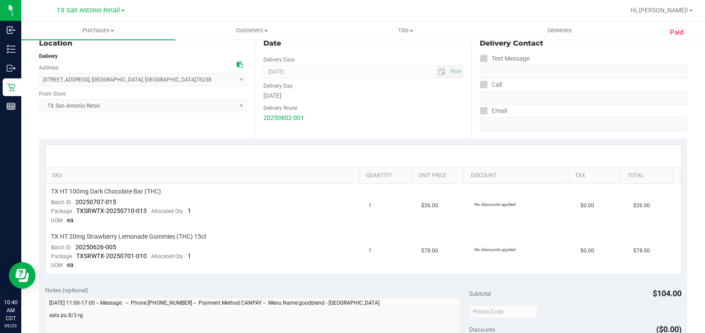
scroll to position [110, 0]
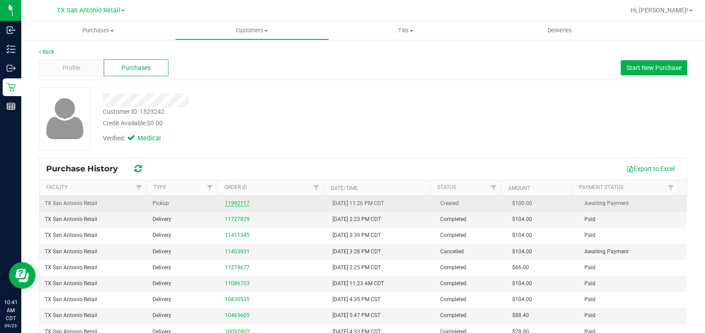
click at [228, 202] on link "11992117" at bounding box center [237, 203] width 25 height 6
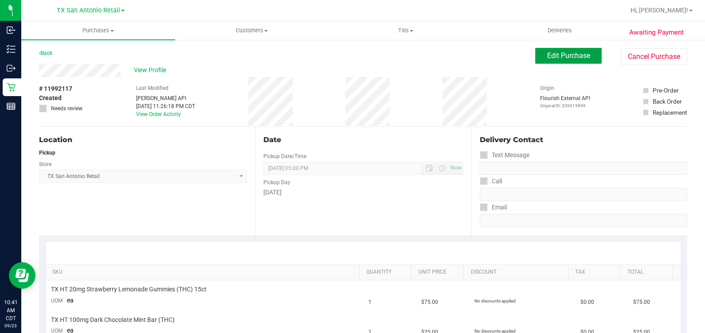
click at [535, 62] on button "Edit Purchase" at bounding box center [568, 56] width 66 height 16
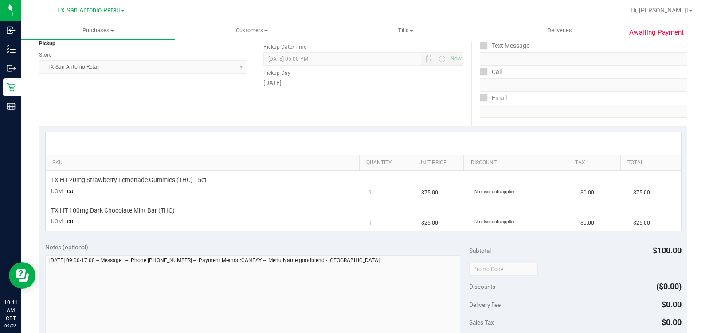
scroll to position [110, 0]
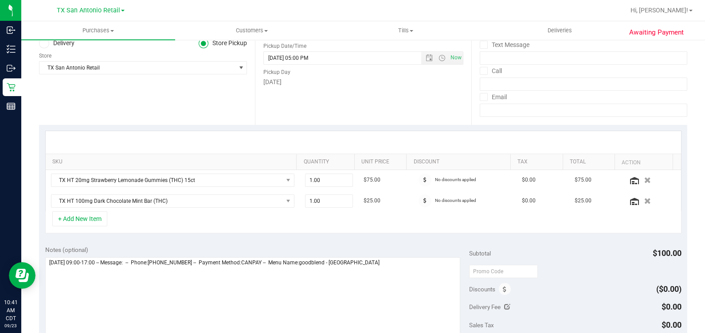
click at [69, 41] on label "Delivery" at bounding box center [56, 44] width 35 height 10
click at [0, 0] on input "Delivery" at bounding box center [0, 0] width 0 height 0
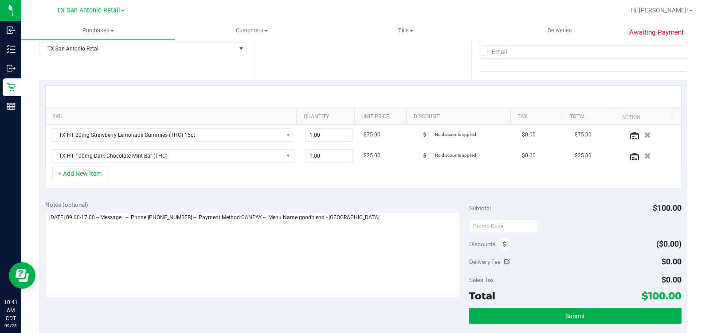
scroll to position [166, 0]
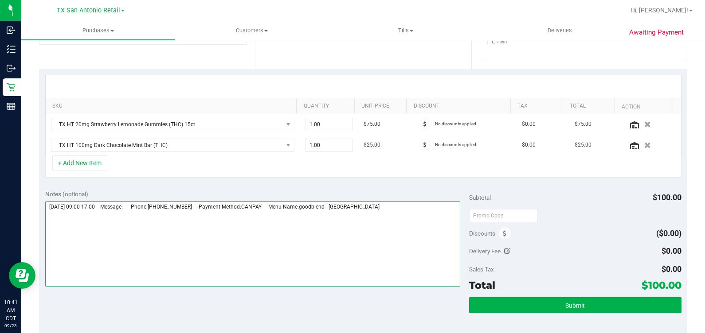
click at [406, 224] on textarea at bounding box center [252, 244] width 415 height 85
type textarea "Wednesday 09/24/2025 09:00-17:00 -- Message: -- Phone:2102603332 -- Payment Met…"
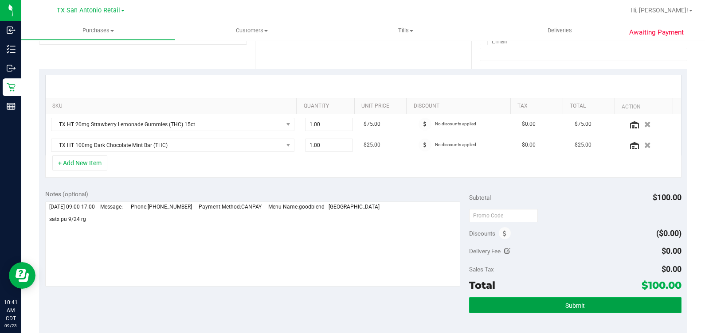
click at [565, 302] on span "Submit" at bounding box center [575, 305] width 20 height 7
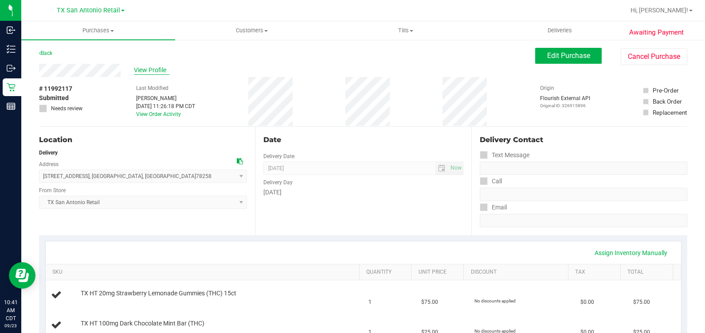
click at [142, 71] on span "View Profile" at bounding box center [151, 70] width 35 height 9
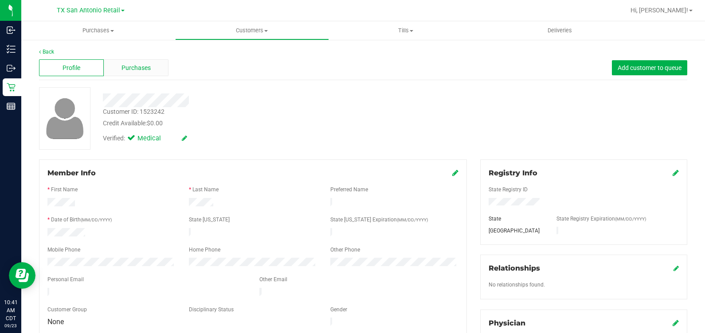
click at [110, 74] on div "Purchases" at bounding box center [136, 67] width 65 height 17
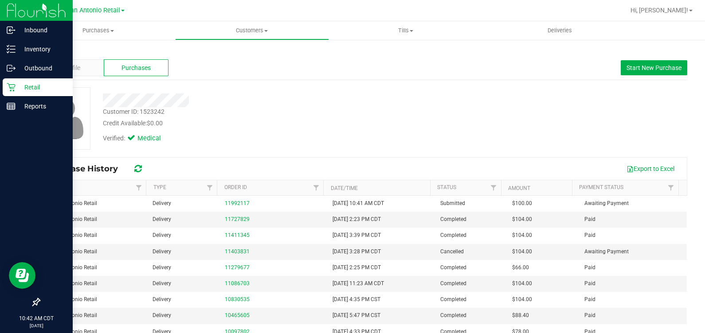
click at [16, 91] on p "Retail" at bounding box center [42, 87] width 53 height 11
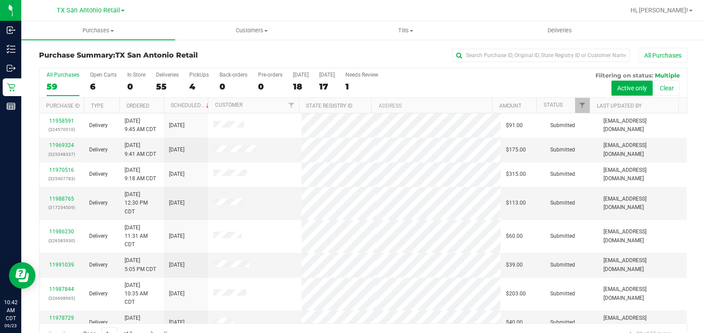
click at [189, 79] on label "PickUps 4" at bounding box center [199, 84] width 20 height 24
click at [0, 0] on input "PickUps 4" at bounding box center [0, 0] width 0 height 0
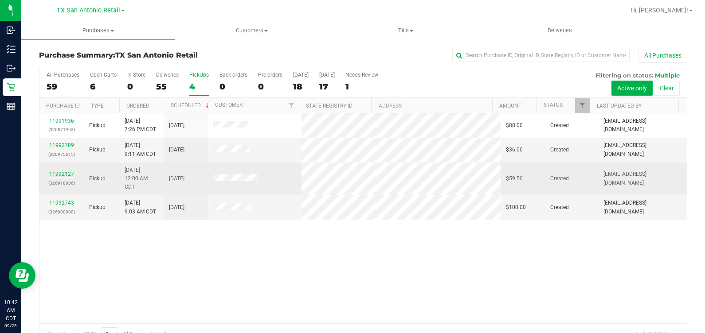
click at [63, 173] on link "11992127" at bounding box center [61, 174] width 25 height 6
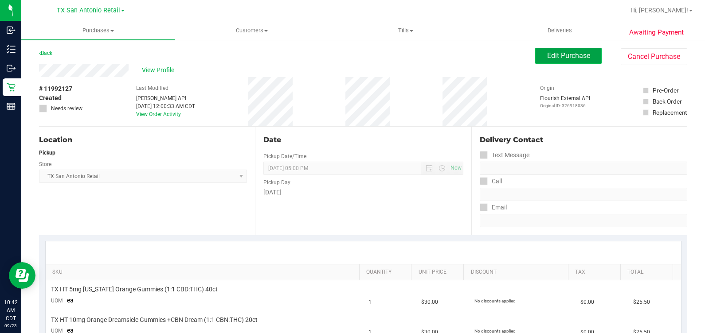
click at [552, 54] on span "Edit Purchase" at bounding box center [568, 55] width 43 height 8
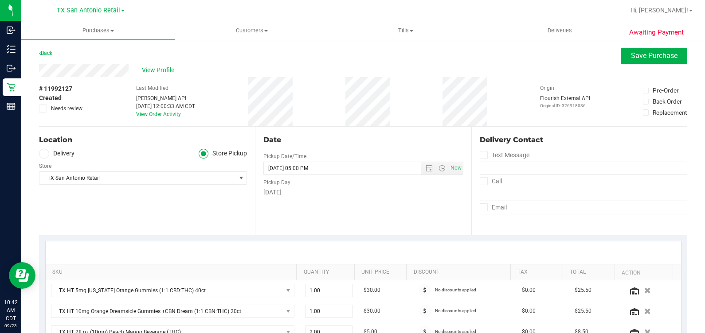
click at [69, 153] on label "Delivery" at bounding box center [56, 154] width 35 height 10
click at [0, 0] on input "Delivery" at bounding box center [0, 0] width 0 height 0
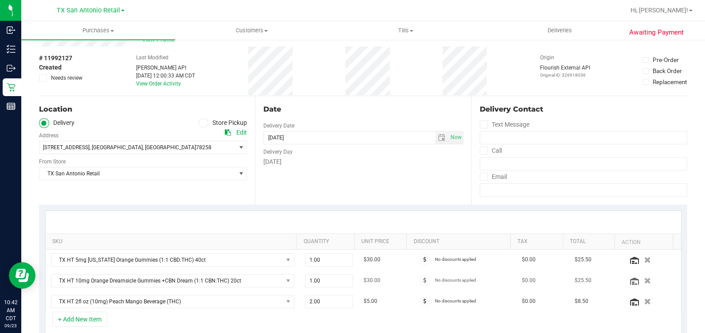
scroll to position [110, 0]
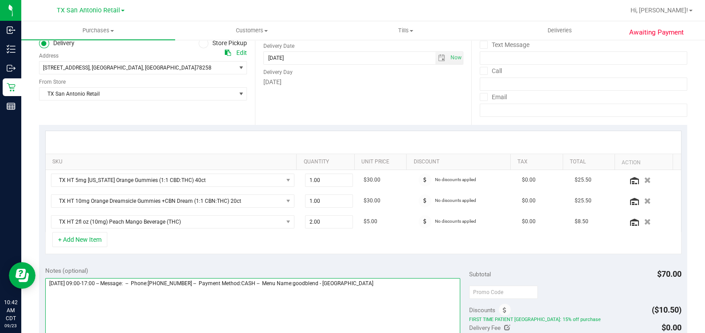
click at [388, 297] on textarea at bounding box center [252, 320] width 415 height 85
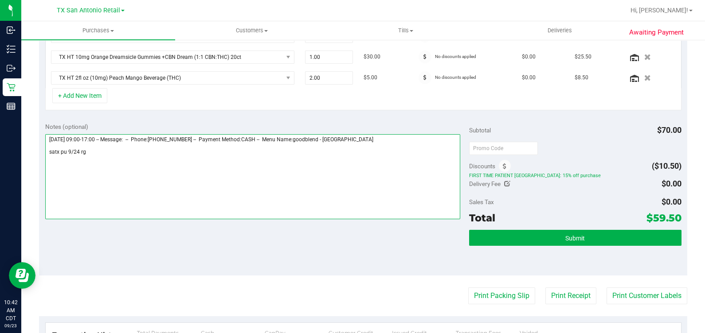
scroll to position [277, 0]
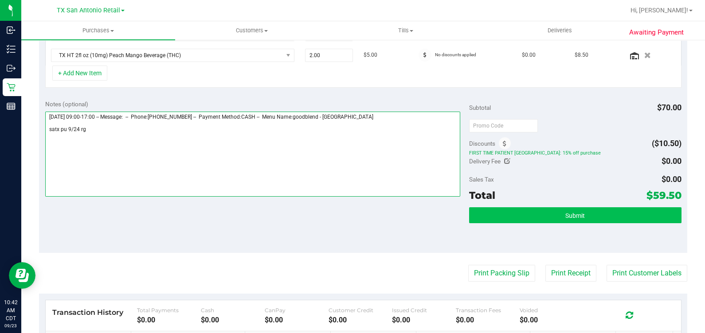
type textarea "Wednesday 09/24/2025 09:00-17:00 -- Message: -- Phone:2109831909 -- Payment Met…"
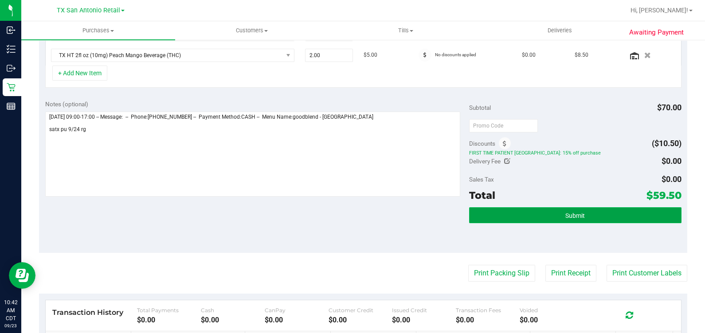
click at [552, 215] on button "Submit" at bounding box center [575, 215] width 212 height 16
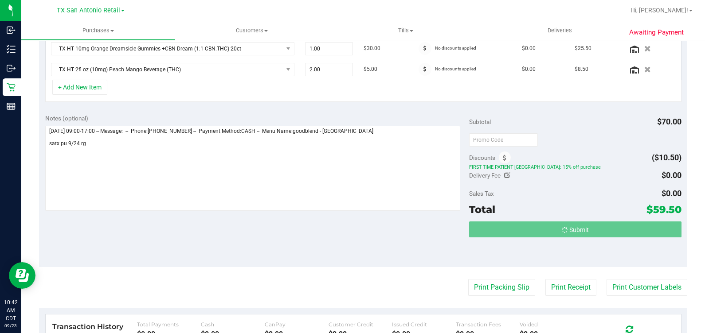
scroll to position [248, 0]
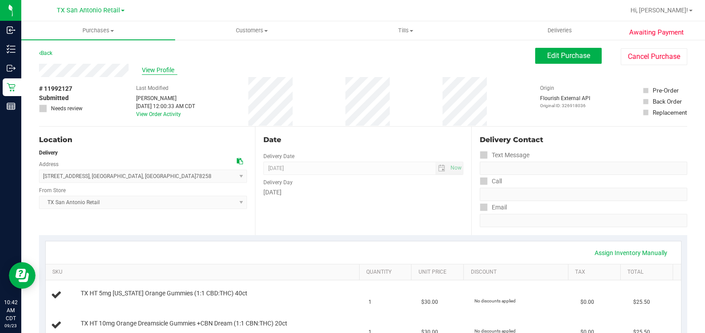
click at [143, 67] on span "View Profile" at bounding box center [159, 70] width 35 height 9
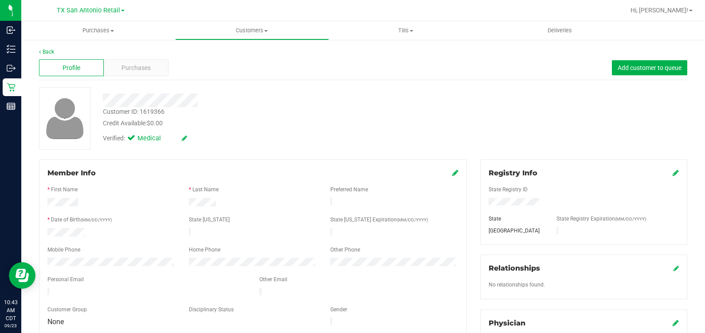
click at [118, 78] on div "Profile Purchases Add customer to queue" at bounding box center [363, 68] width 648 height 24
click at [122, 68] on span "Purchases" at bounding box center [135, 67] width 29 height 9
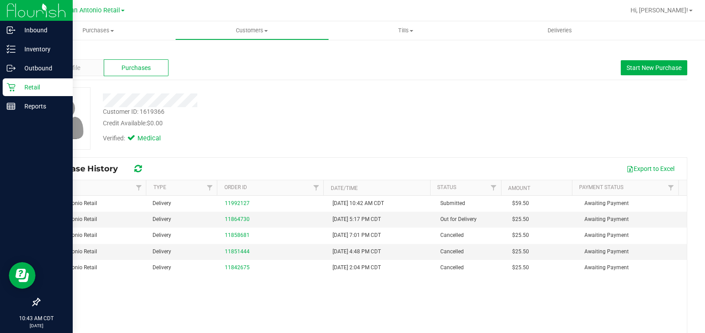
click at [11, 89] on icon at bounding box center [11, 87] width 8 height 8
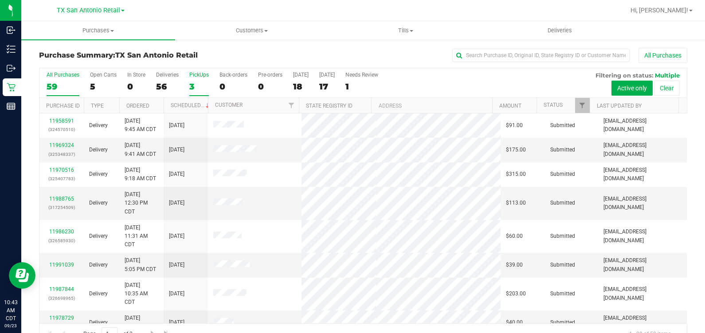
click at [201, 77] on div "PickUps" at bounding box center [199, 75] width 20 height 6
click at [0, 0] on input "PickUps 3" at bounding box center [0, 0] width 0 height 0
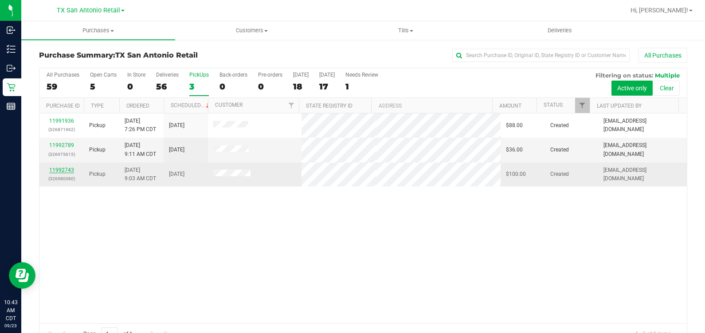
click at [56, 167] on link "11992743" at bounding box center [61, 170] width 25 height 6
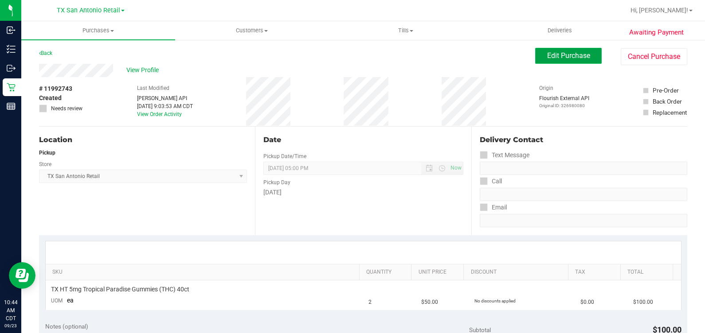
click at [547, 58] on span "Edit Purchase" at bounding box center [568, 55] width 43 height 8
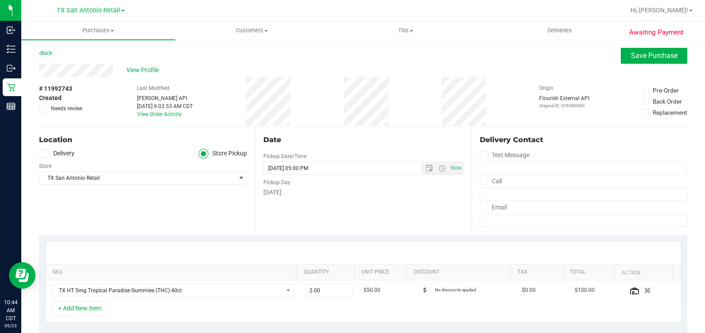
click at [62, 153] on label "Delivery" at bounding box center [56, 154] width 35 height 10
click at [0, 0] on input "Delivery" at bounding box center [0, 0] width 0 height 0
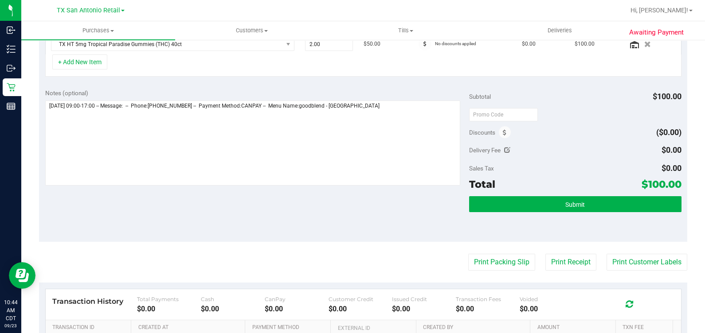
scroll to position [277, 0]
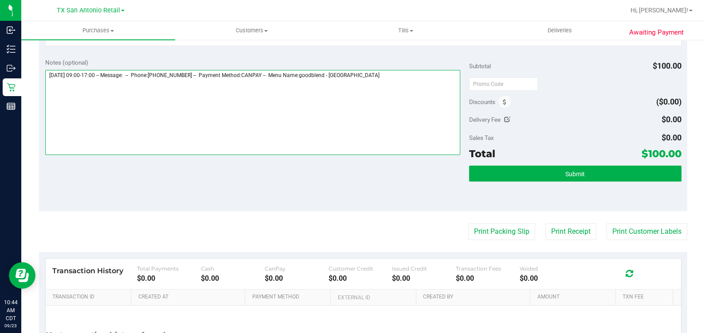
click at [391, 124] on textarea at bounding box center [252, 112] width 415 height 85
type textarea "Wednesday 09/24/2025 09:00-17:00 -- Message: -- Phone:2107770817 -- Payment Met…"
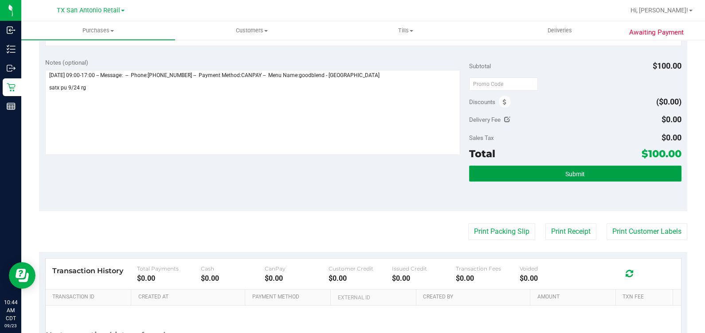
click at [531, 176] on button "Submit" at bounding box center [575, 174] width 212 height 16
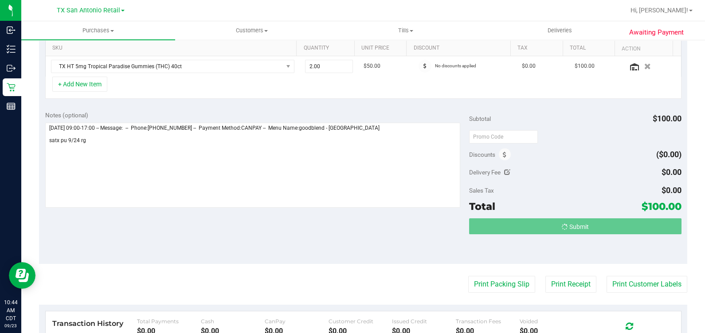
scroll to position [207, 0]
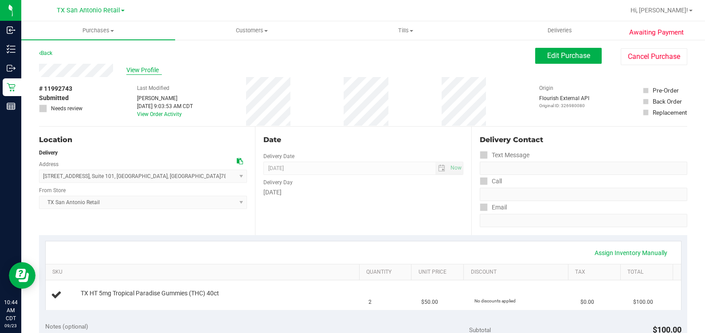
click at [142, 69] on span "View Profile" at bounding box center [143, 70] width 35 height 9
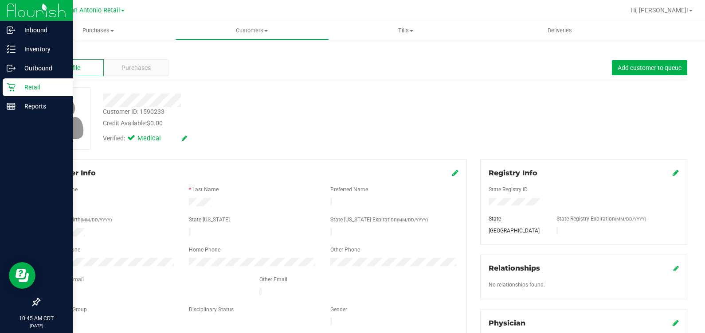
click at [6, 93] on div "Retail" at bounding box center [38, 87] width 70 height 18
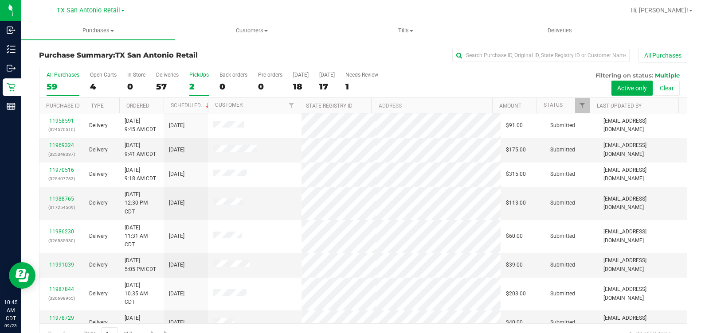
click at [196, 86] on div "2" at bounding box center [199, 87] width 20 height 10
click at [0, 0] on input "PickUps 2" at bounding box center [0, 0] width 0 height 0
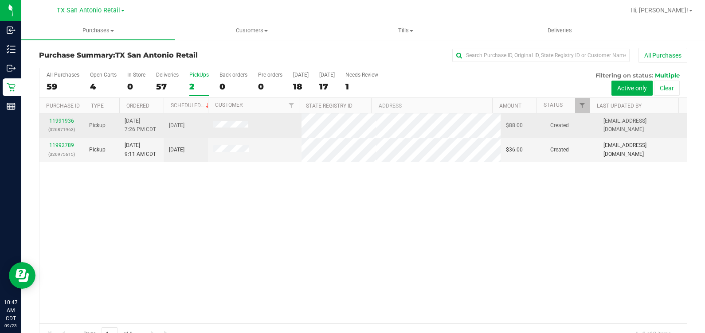
click at [62, 126] on p "(326871962)" at bounding box center [62, 129] width 34 height 8
click at [60, 121] on link "11991936" at bounding box center [61, 121] width 25 height 6
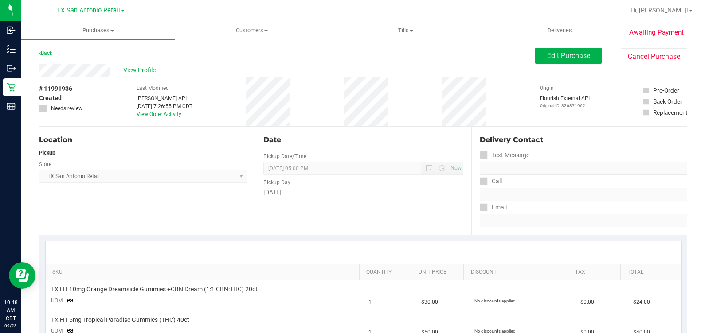
click at [525, 59] on div "Back Edit Purchase Cancel Purchase" at bounding box center [363, 56] width 648 height 16
click at [535, 59] on button "Edit Purchase" at bounding box center [568, 56] width 66 height 16
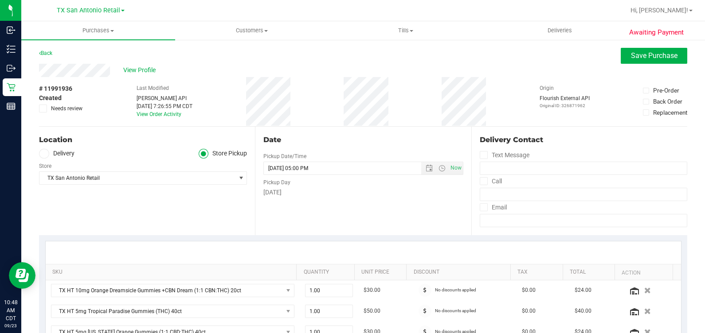
click at [72, 155] on label "Delivery" at bounding box center [56, 154] width 35 height 10
click at [0, 0] on input "Delivery" at bounding box center [0, 0] width 0 height 0
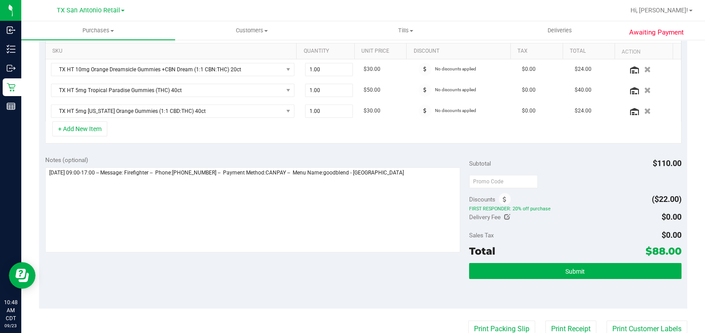
scroll to position [221, 0]
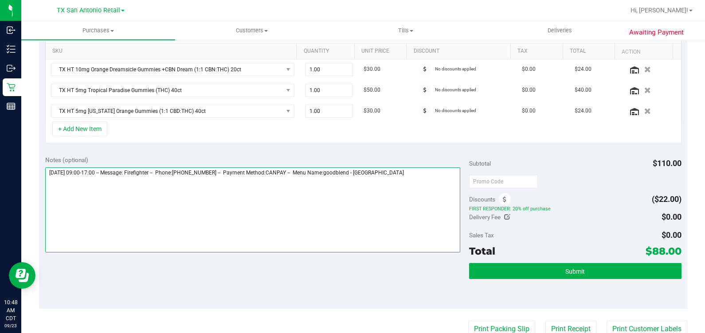
click at [410, 178] on textarea at bounding box center [252, 210] width 415 height 85
type textarea "Thursday 09/25/2025 09:00-17:00 -- Message: Firefighter -- Phone:2146878537 -- …"
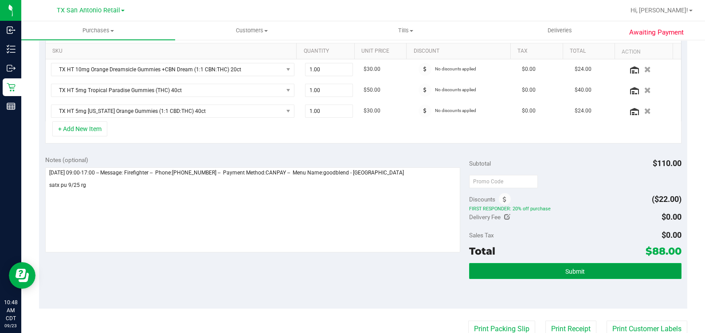
click at [602, 273] on button "Submit" at bounding box center [575, 271] width 212 height 16
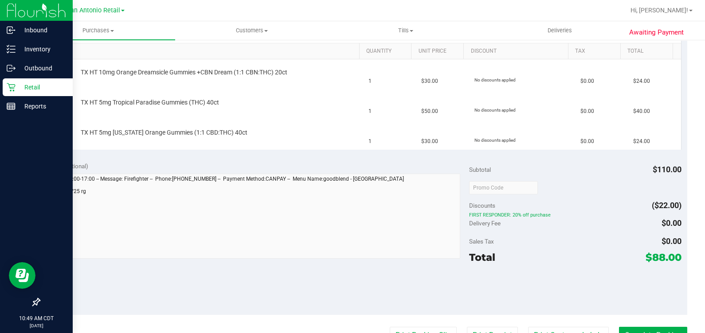
click at [9, 85] on icon at bounding box center [11, 87] width 9 height 9
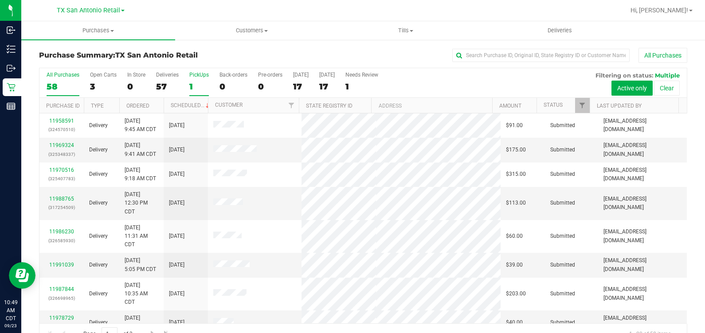
click at [206, 76] on div "PickUps" at bounding box center [199, 75] width 20 height 6
click at [0, 0] on input "PickUps 1" at bounding box center [0, 0] width 0 height 0
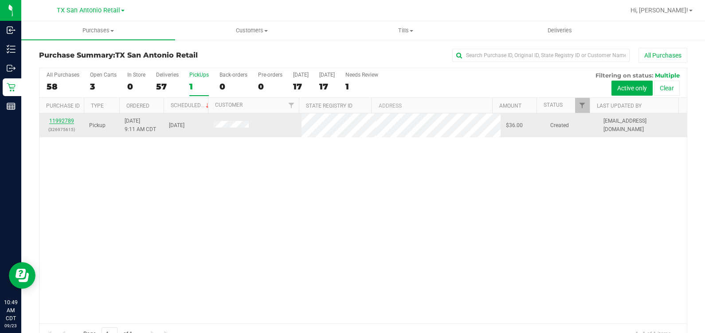
click at [55, 118] on link "11992789" at bounding box center [61, 121] width 25 height 6
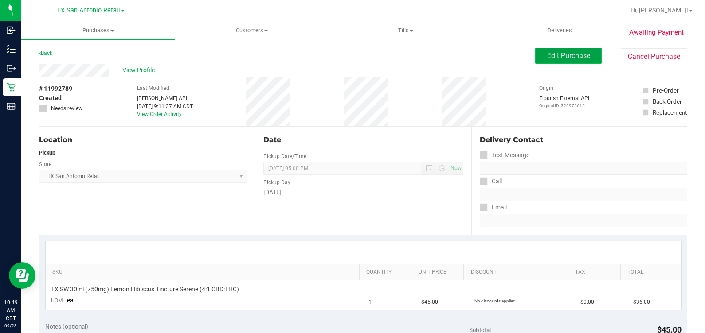
click at [545, 50] on button "Edit Purchase" at bounding box center [568, 56] width 66 height 16
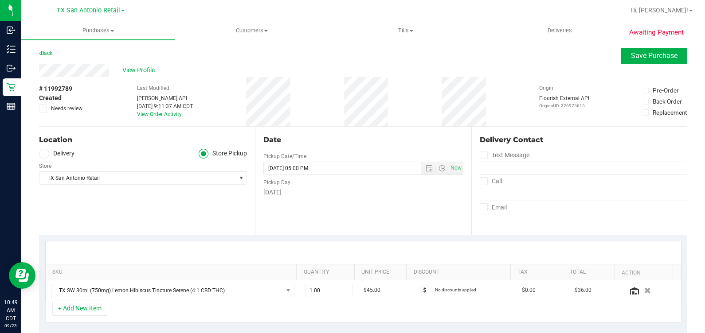
click at [40, 154] on span at bounding box center [44, 154] width 10 height 10
click at [0, 0] on input "Delivery" at bounding box center [0, 0] width 0 height 0
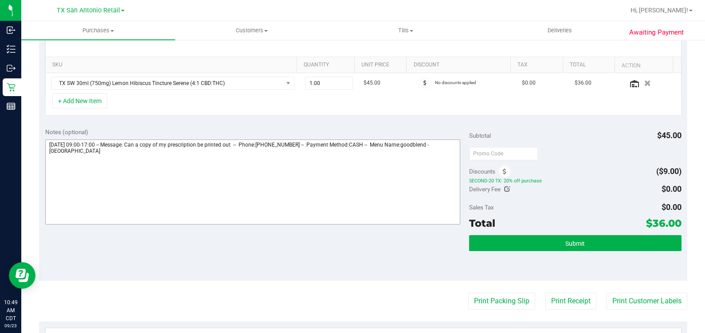
scroll to position [221, 0]
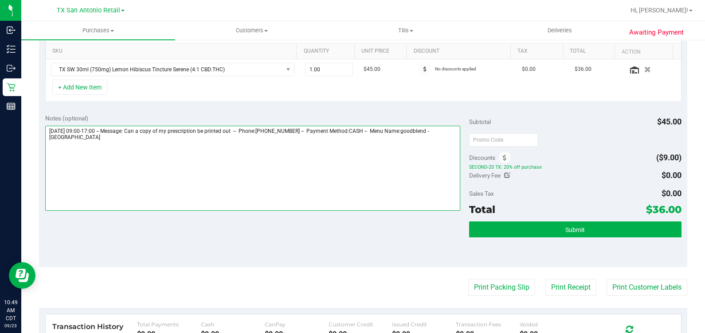
click at [416, 162] on textarea at bounding box center [252, 168] width 415 height 85
type textarea "Thursday 09/25/2025 09:00-17:00 -- Message: Can a copy of my prescription be pr…"
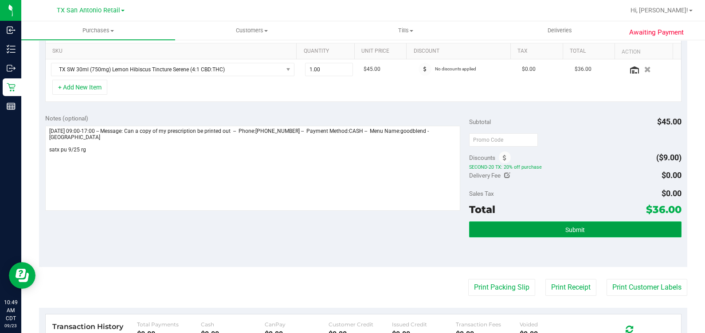
click at [545, 230] on button "Submit" at bounding box center [575, 230] width 212 height 16
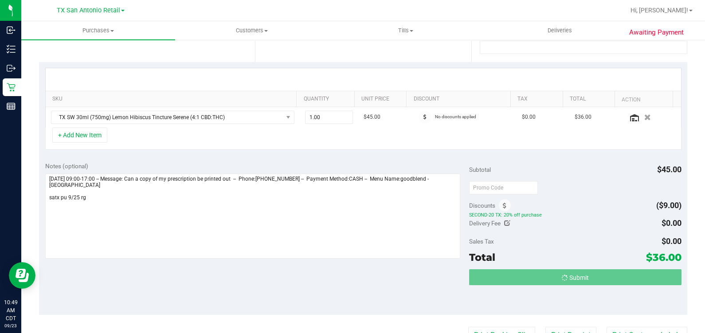
scroll to position [0, 0]
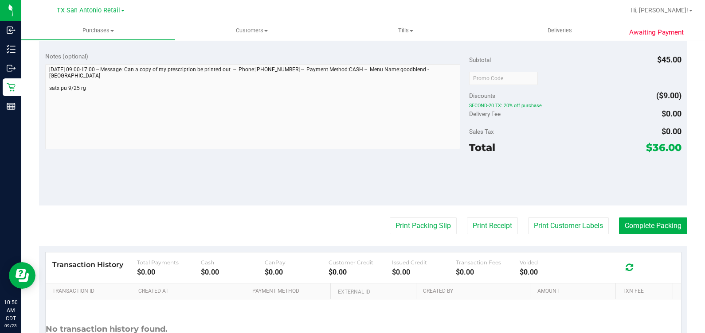
scroll to position [277, 0]
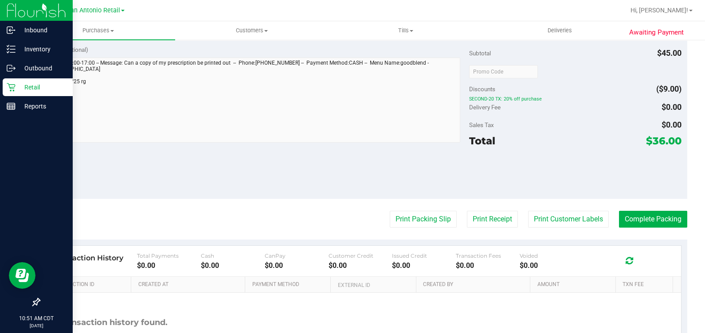
click at [7, 87] on icon at bounding box center [11, 87] width 9 height 9
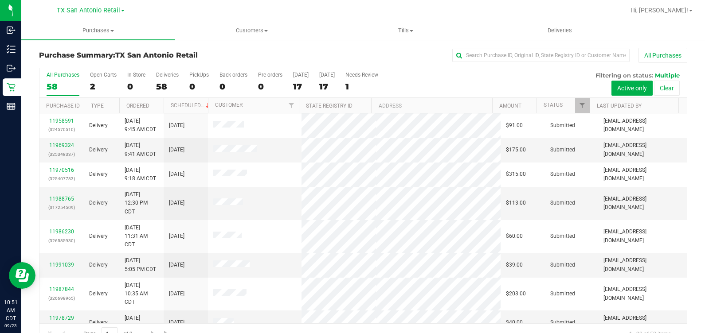
click at [410, 54] on div "All Purchases" at bounding box center [471, 55] width 432 height 15
drag, startPoint x: 189, startPoint y: 84, endPoint x: 203, endPoint y: 62, distance: 25.6
click at [189, 84] on div "0" at bounding box center [199, 87] width 20 height 10
click at [0, 0] on input "PickUps 0" at bounding box center [0, 0] width 0 height 0
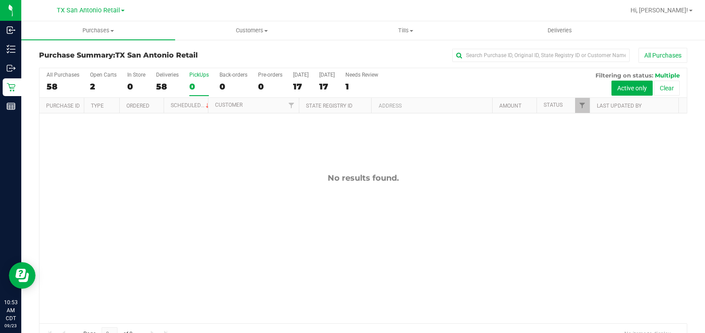
click at [209, 55] on h3 "Purchase Summary: TX San Antonio Retail" at bounding box center [147, 55] width 216 height 8
click at [283, 174] on div "No results found." at bounding box center [362, 178] width 647 height 10
click at [202, 88] on div "0" at bounding box center [199, 87] width 20 height 10
click at [0, 0] on input "PickUps 0" at bounding box center [0, 0] width 0 height 0
click at [91, 8] on span "TX San Antonio Retail" at bounding box center [88, 11] width 63 height 8
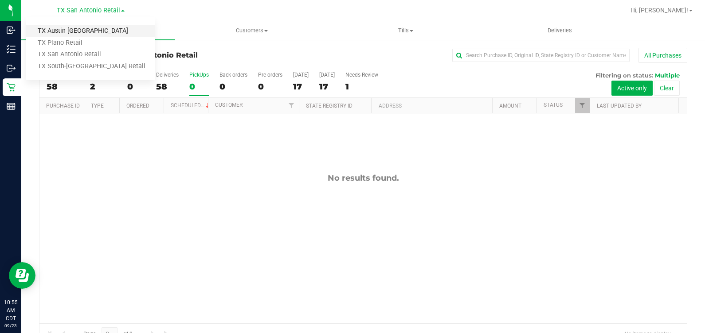
click at [89, 31] on link "TX Austin [GEOGRAPHIC_DATA]" at bounding box center [90, 31] width 129 height 12
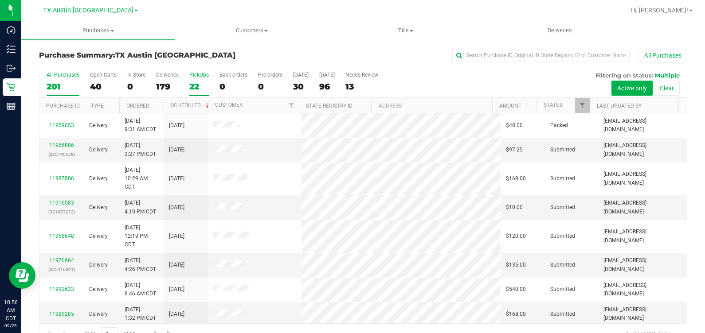
click at [204, 85] on div "22" at bounding box center [199, 87] width 20 height 10
click at [0, 0] on input "PickUps 22" at bounding box center [0, 0] width 0 height 0
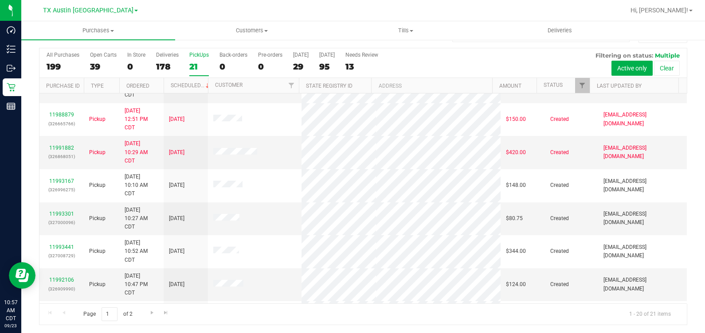
scroll to position [372, 0]
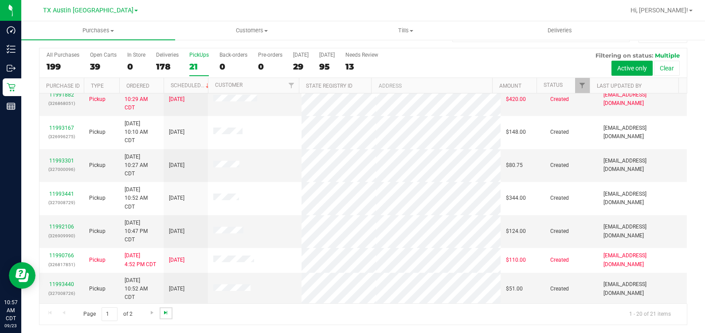
click at [166, 313] on span "Go to the last page" at bounding box center [165, 312] width 7 height 7
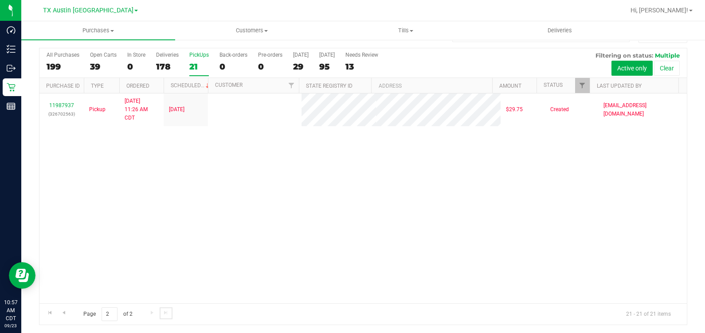
scroll to position [0, 0]
click at [62, 311] on span "Go to the previous page" at bounding box center [63, 312] width 7 height 7
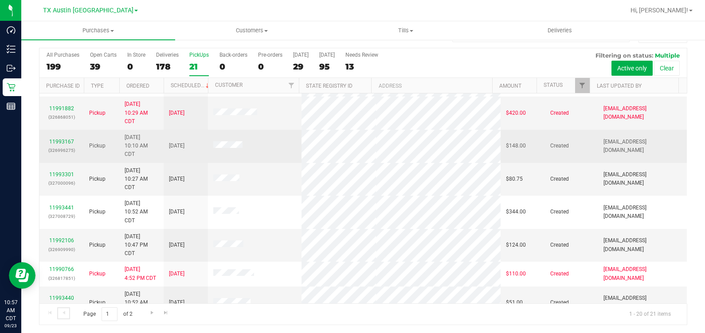
scroll to position [372, 0]
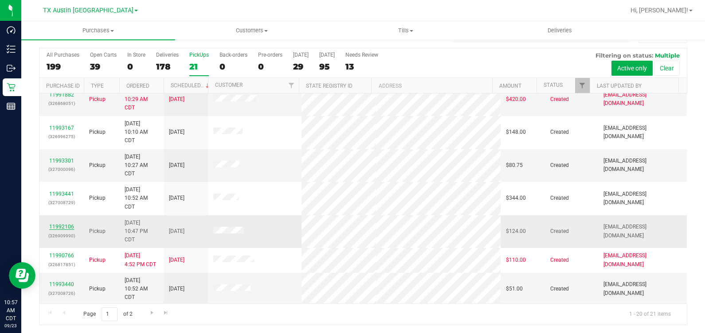
click at [64, 224] on link "11992106" at bounding box center [61, 227] width 25 height 6
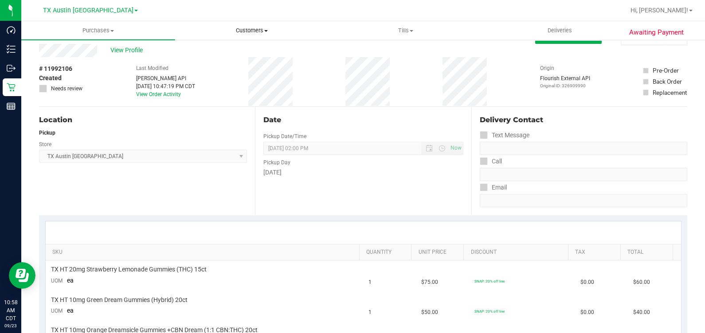
click at [272, 34] on span "Customers" at bounding box center [252, 31] width 153 height 8
click at [237, 51] on span "All customers" at bounding box center [207, 54] width 64 height 8
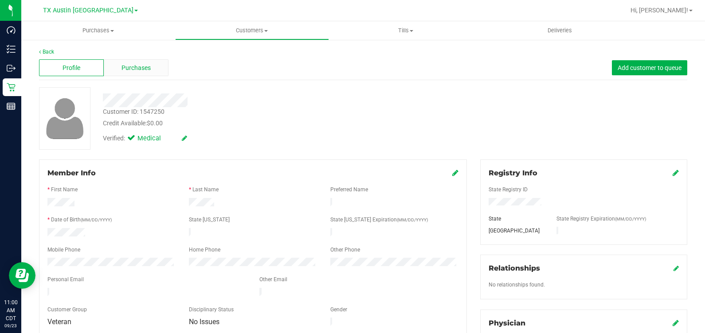
click at [144, 67] on span "Purchases" at bounding box center [135, 67] width 29 height 9
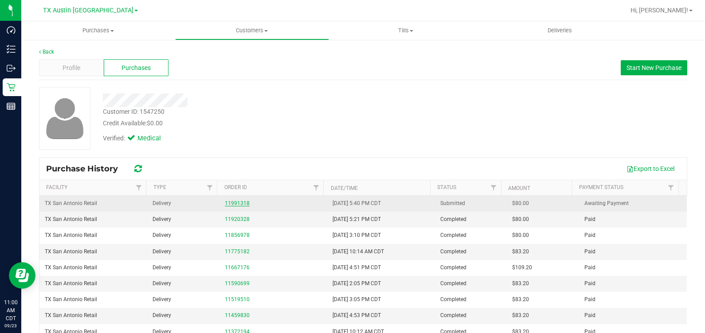
click at [237, 201] on link "11991318" at bounding box center [237, 203] width 25 height 6
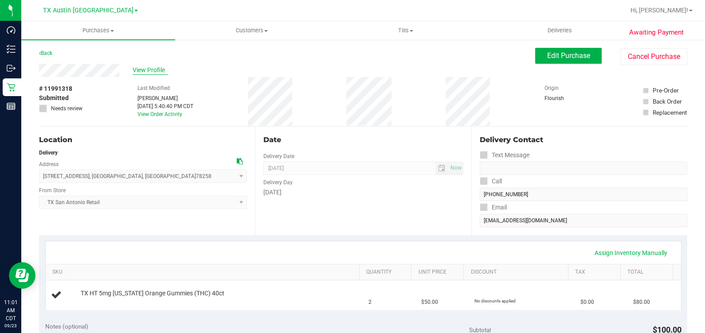
click at [147, 71] on span "View Profile" at bounding box center [150, 70] width 35 height 9
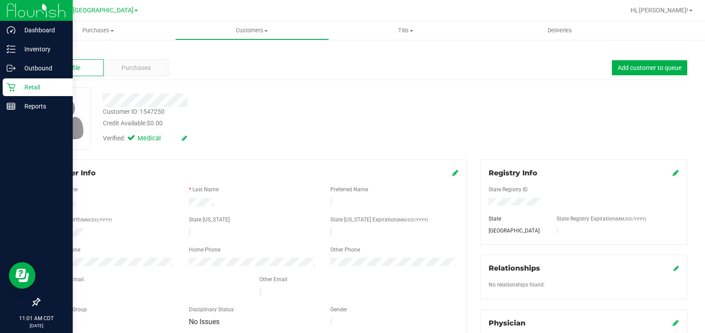
click at [11, 86] on icon at bounding box center [11, 87] width 9 height 9
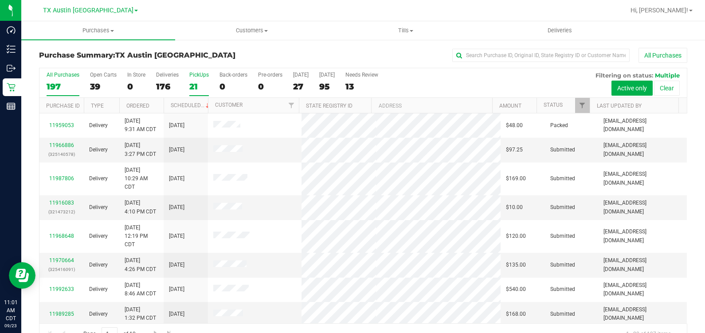
click at [203, 79] on label "PickUps 21" at bounding box center [199, 84] width 20 height 24
click at [0, 0] on input "PickUps 21" at bounding box center [0, 0] width 0 height 0
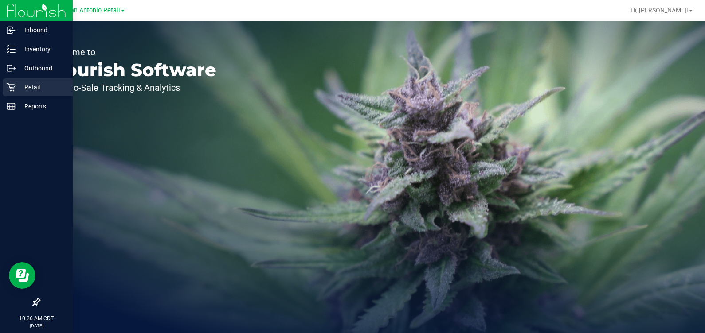
click at [24, 92] on p "Retail" at bounding box center [42, 87] width 53 height 11
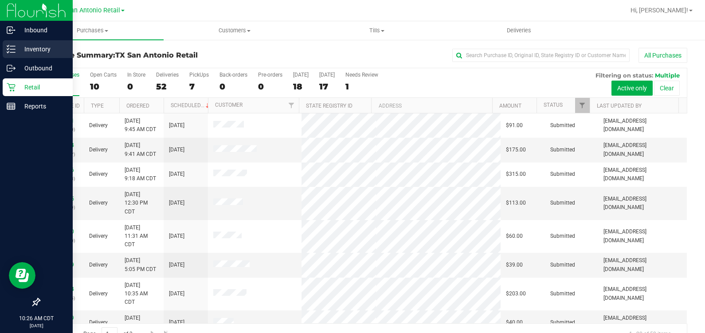
click at [16, 47] on p "Inventory" at bounding box center [42, 49] width 53 height 11
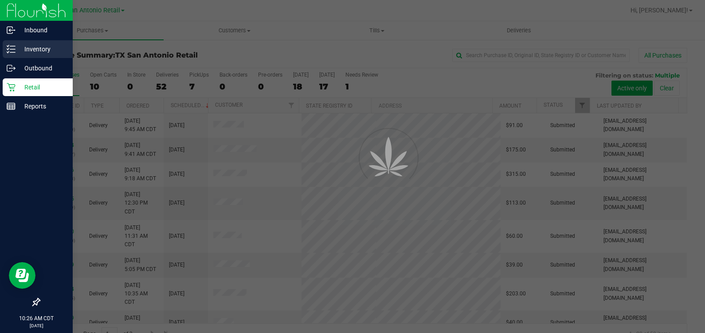
click at [16, 47] on p "Inventory" at bounding box center [42, 49] width 53 height 11
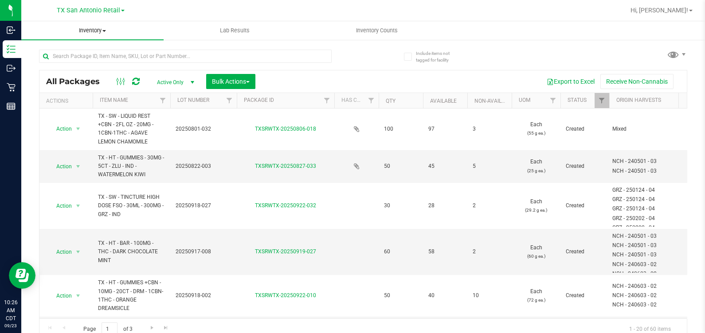
click at [93, 34] on span "Inventory" at bounding box center [92, 31] width 142 height 8
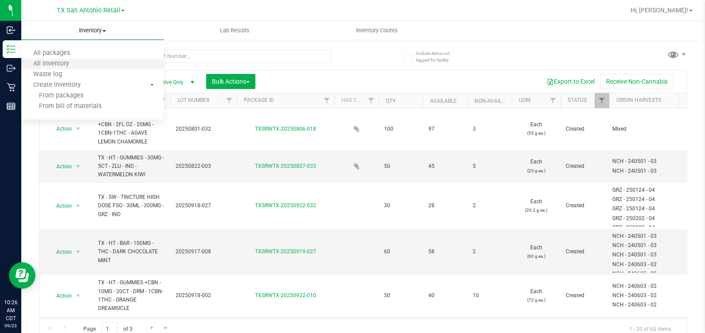
click at [91, 64] on li "All inventory" at bounding box center [92, 64] width 142 height 11
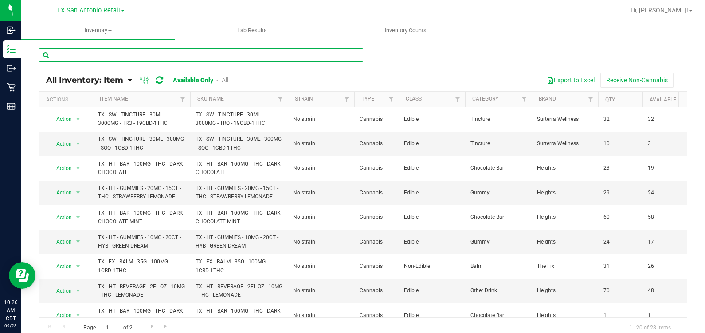
click at [88, 53] on input "text" at bounding box center [201, 54] width 324 height 13
type input "fx"
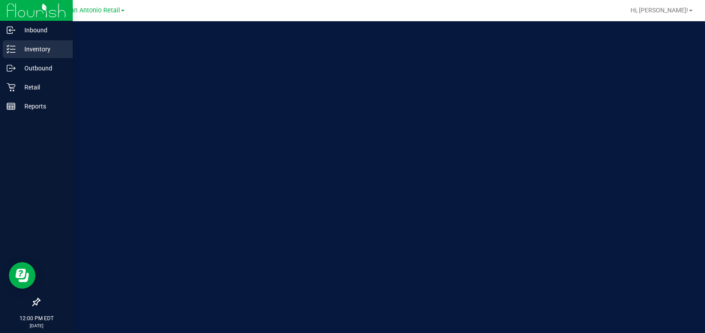
click at [8, 49] on icon at bounding box center [11, 49] width 9 height 9
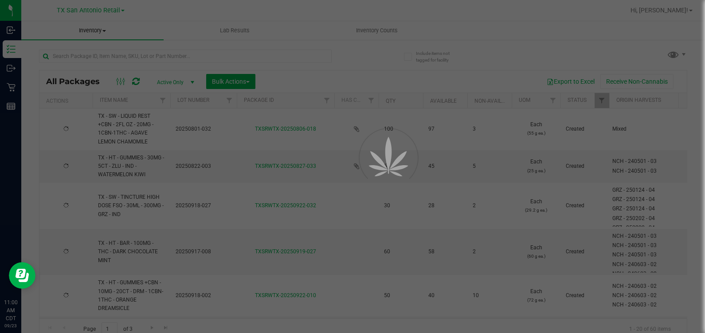
click at [93, 31] on span "Inventory" at bounding box center [92, 31] width 142 height 8
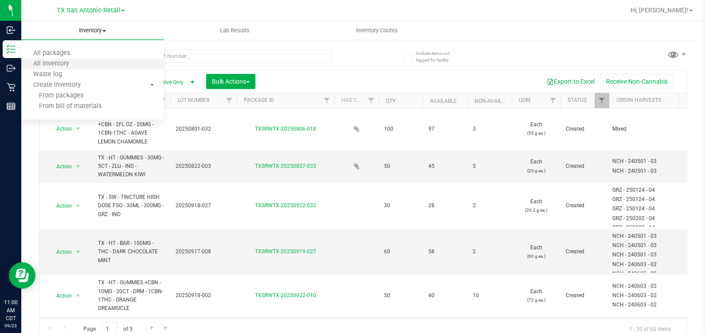
click at [63, 59] on li "All inventory" at bounding box center [92, 64] width 142 height 11
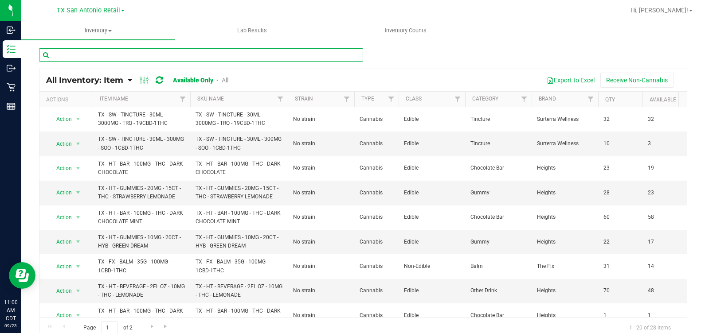
click at [85, 55] on input "text" at bounding box center [201, 54] width 324 height 13
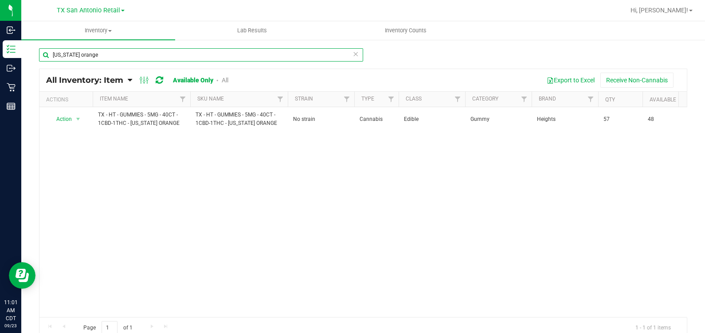
type input "texas orange"
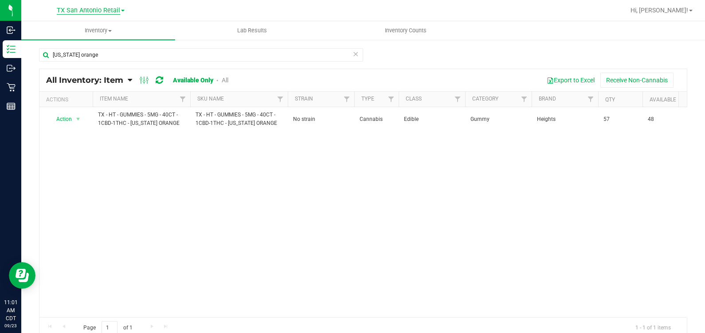
click at [79, 9] on span "TX San Antonio Retail" at bounding box center [88, 11] width 63 height 8
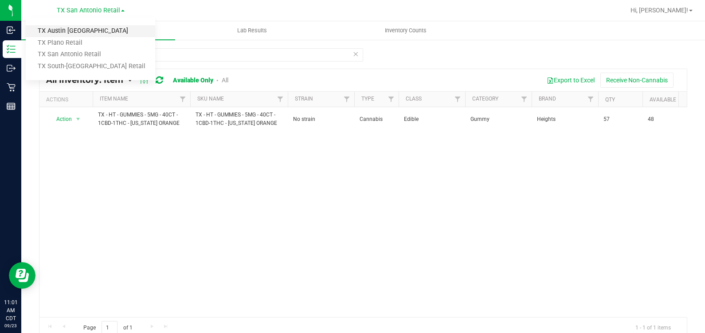
click at [76, 27] on link "TX Austin [GEOGRAPHIC_DATA]" at bounding box center [90, 31] width 129 height 12
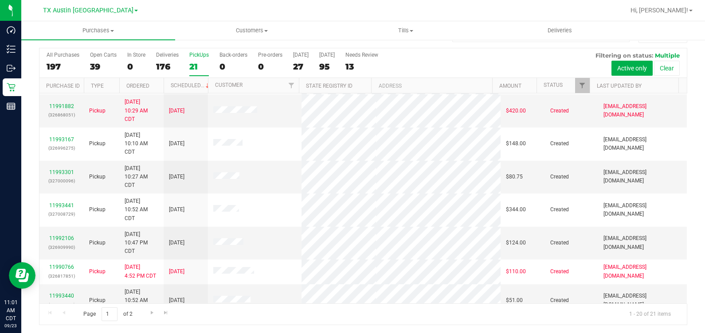
scroll to position [372, 0]
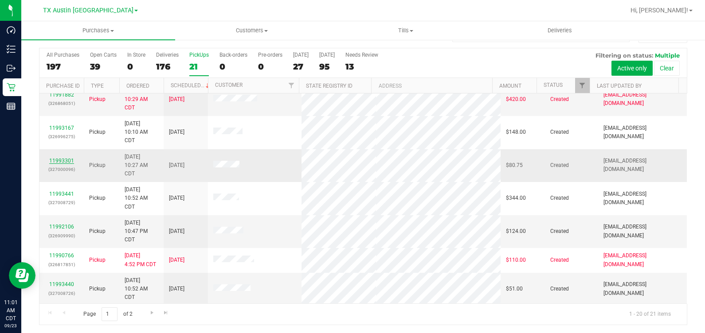
click at [70, 158] on link "11993301" at bounding box center [61, 161] width 25 height 6
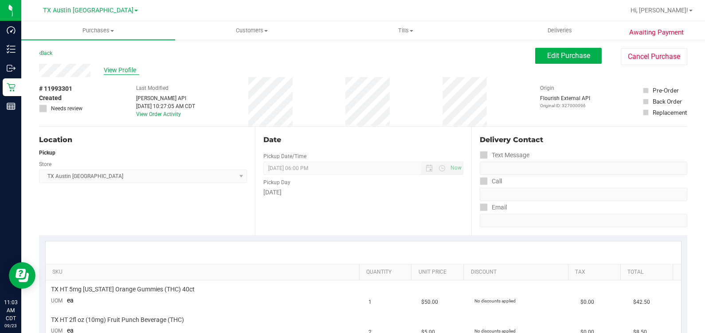
click at [127, 71] on span "View Profile" at bounding box center [121, 70] width 35 height 9
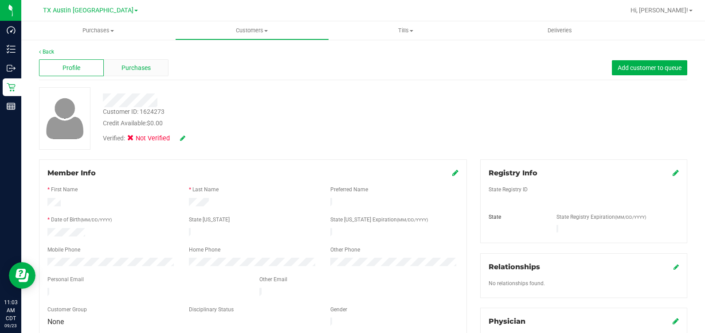
click at [159, 73] on div "Purchases" at bounding box center [136, 67] width 65 height 17
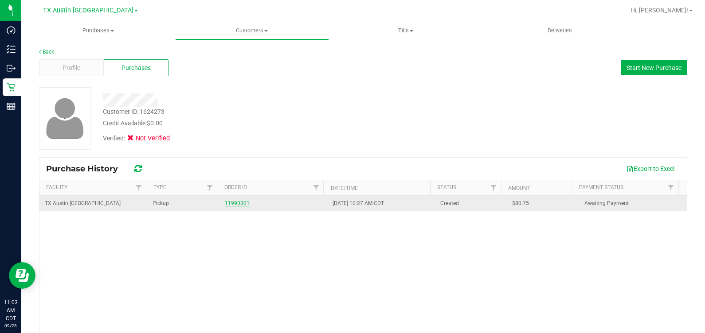
click at [226, 206] on link "11993301" at bounding box center [237, 203] width 25 height 6
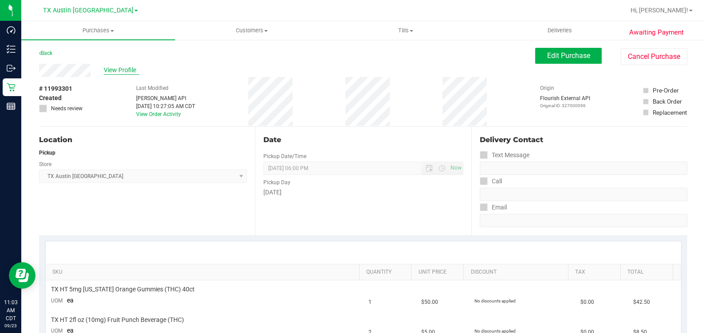
click at [129, 71] on span "View Profile" at bounding box center [121, 70] width 35 height 9
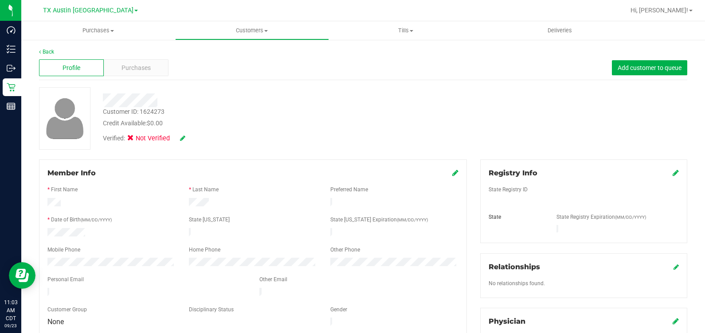
click at [182, 136] on icon at bounding box center [182, 138] width 5 height 6
click at [137, 142] on span at bounding box center [133, 140] width 8 height 8
click at [0, 0] on input "Medical" at bounding box center [0, 0] width 0 height 0
click at [196, 138] on icon at bounding box center [194, 139] width 7 height 6
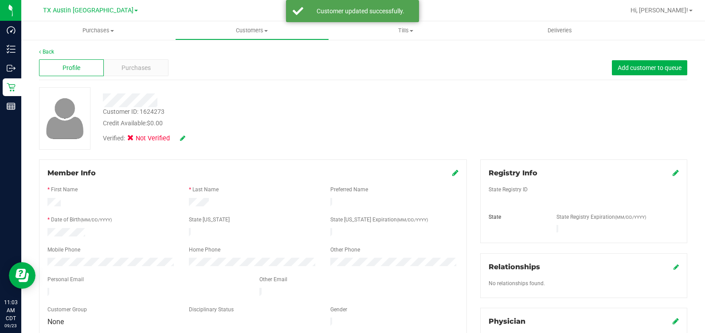
click at [672, 176] on icon at bounding box center [675, 172] width 6 height 7
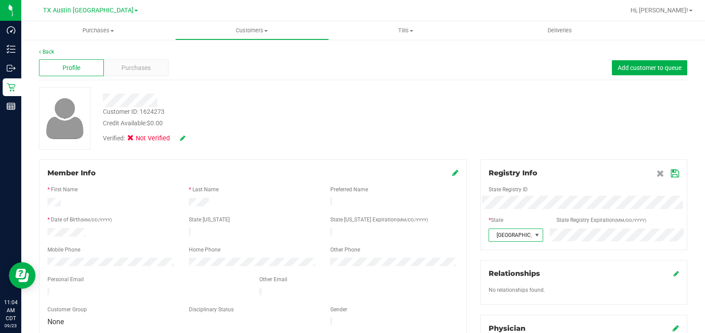
click at [671, 177] on icon at bounding box center [675, 173] width 8 height 7
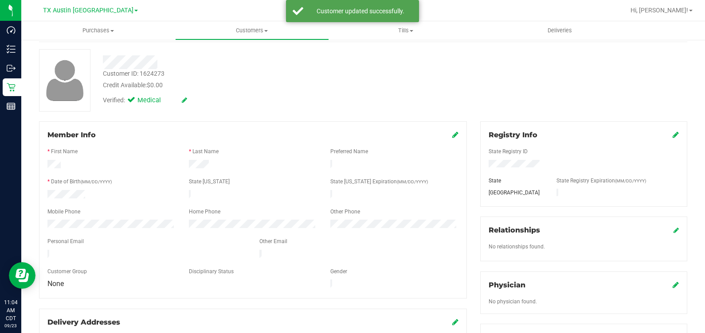
scroll to position [55, 0]
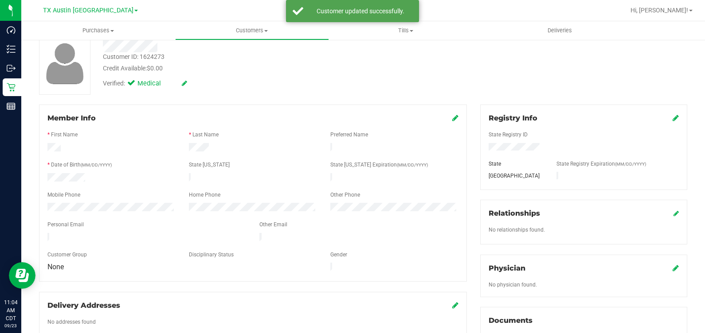
click at [672, 267] on icon at bounding box center [675, 268] width 6 height 7
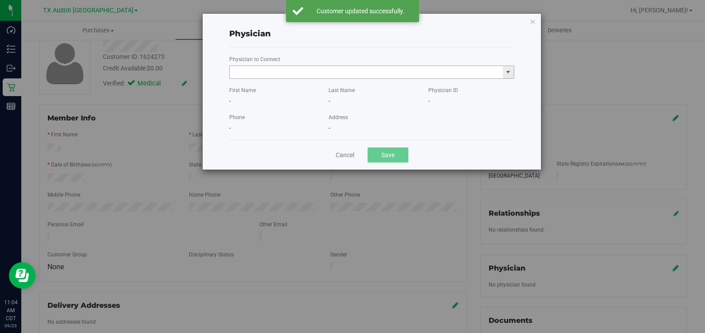
click at [446, 75] on input "text" at bounding box center [366, 72] width 273 height 12
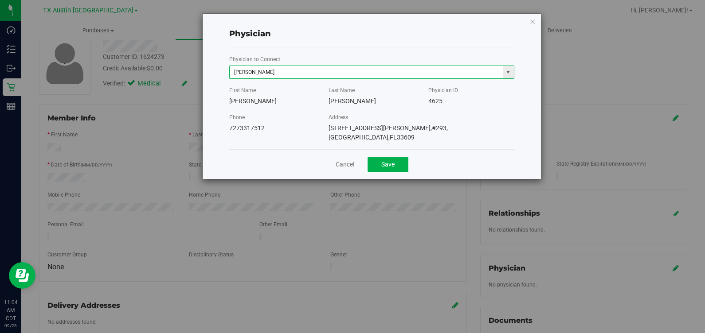
type input "Joseph Dipietro"
click at [367, 157] on button "Save" at bounding box center [387, 164] width 41 height 15
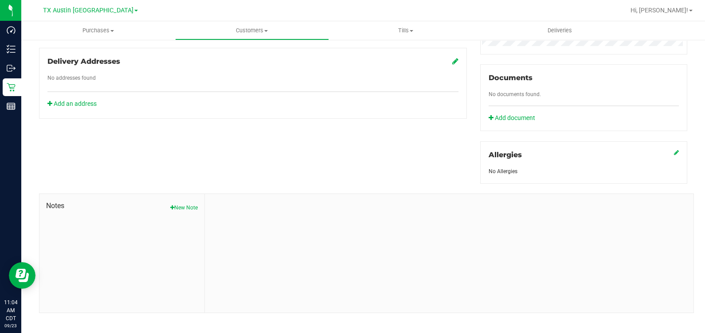
scroll to position [306, 0]
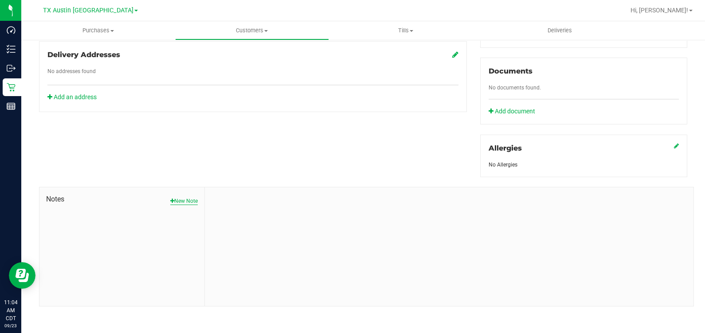
click at [172, 199] on button "New Note" at bounding box center [183, 201] width 27 height 8
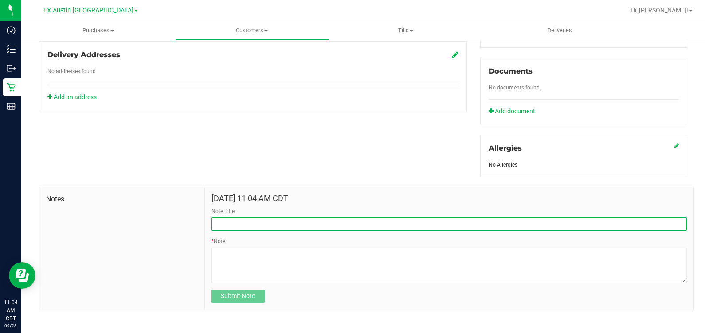
click at [239, 227] on input "Note Title" at bounding box center [448, 224] width 475 height 13
type input "c"
click at [239, 218] on input "c" at bounding box center [448, 224] width 475 height 13
type input "Curt Info"
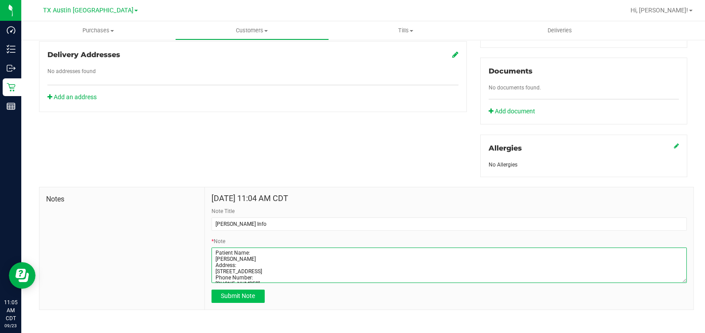
type textarea "Patient Name: Jose Torres Address: 8639 Carsgate Pl, Dallas, TX, 75238 Phone Nu…"
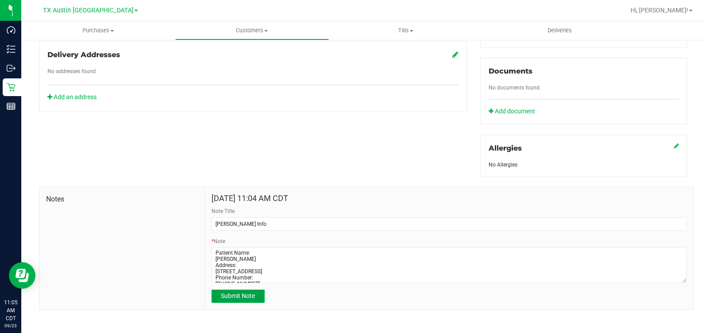
click at [243, 295] on span "Submit Note" at bounding box center [238, 296] width 34 height 7
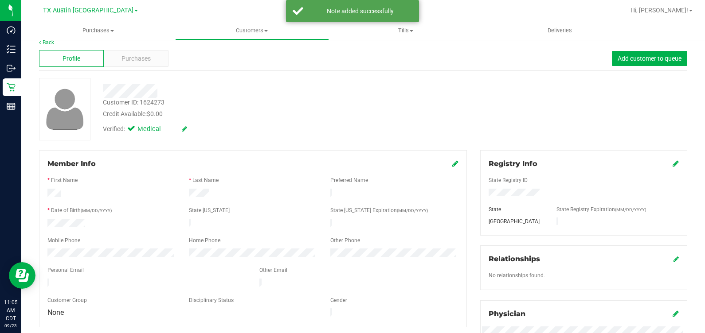
scroll to position [0, 0]
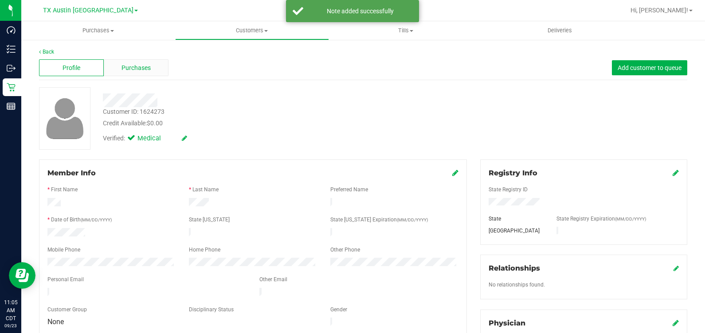
click at [140, 66] on span "Purchases" at bounding box center [135, 67] width 29 height 9
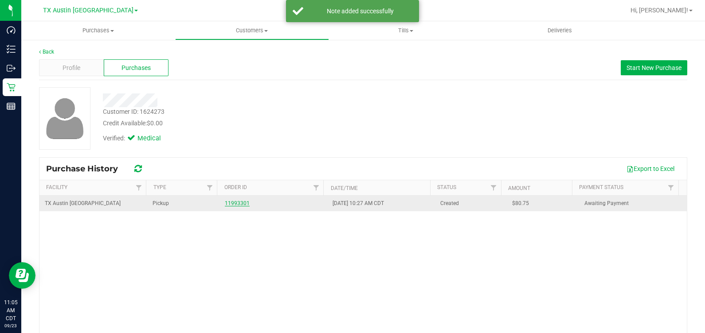
click at [226, 201] on link "11993301" at bounding box center [237, 203] width 25 height 6
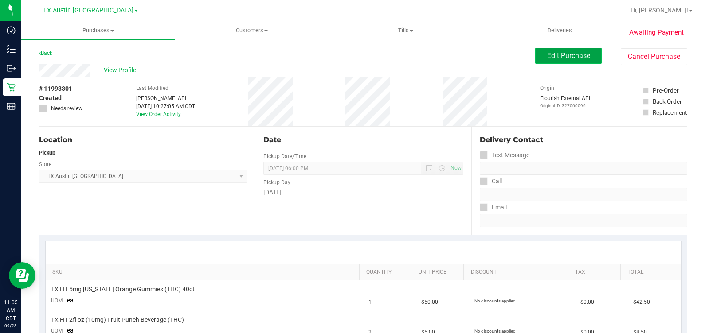
click at [558, 49] on button "Edit Purchase" at bounding box center [568, 56] width 66 height 16
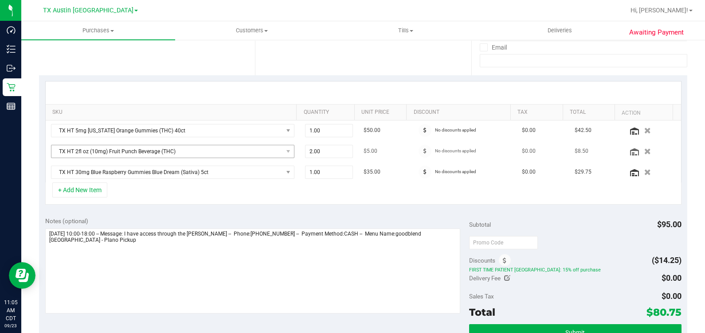
scroll to position [166, 0]
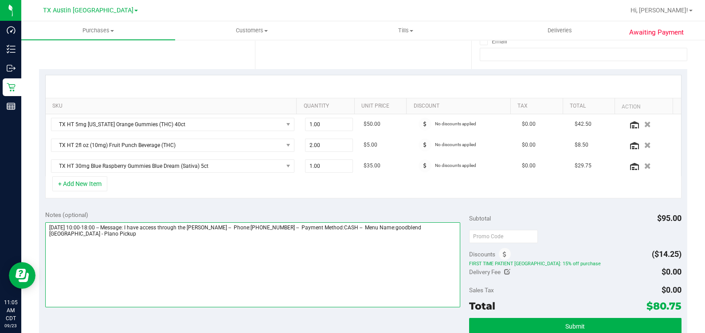
click at [319, 265] on textarea at bounding box center [252, 264] width 415 height 85
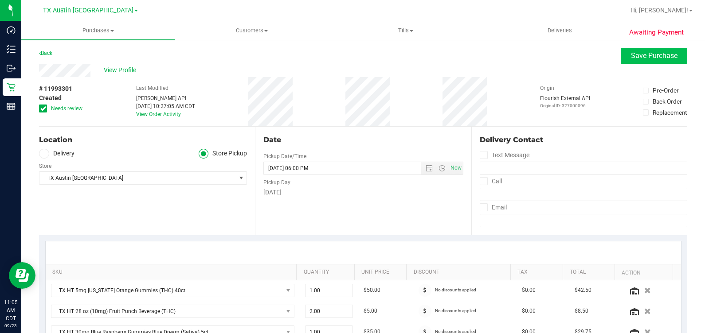
type textarea "Wednesday 09/24/2025 10:00-18:00 -- Message: I have access through the CURT -- …"
click at [663, 58] on span "Save Purchase" at bounding box center [654, 55] width 47 height 8
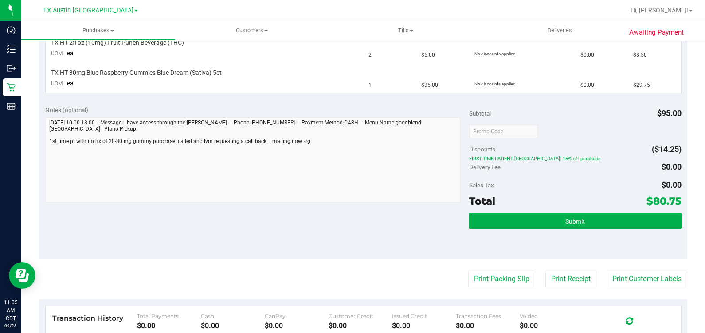
scroll to position [332, 0]
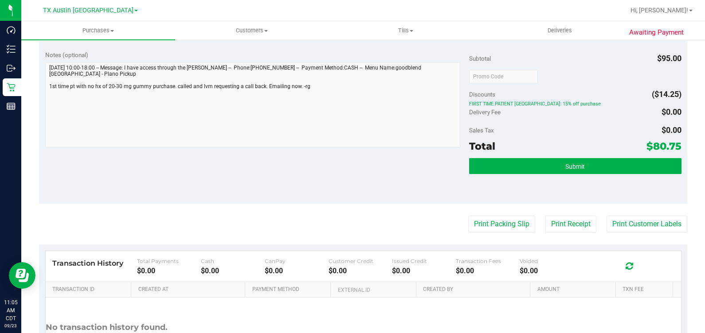
click at [40, 91] on div "Notes (optional) Subtotal $95.00 Discounts ($14.25) FIRST TIME PATIENT TX: 15% …" at bounding box center [363, 124] width 648 height 160
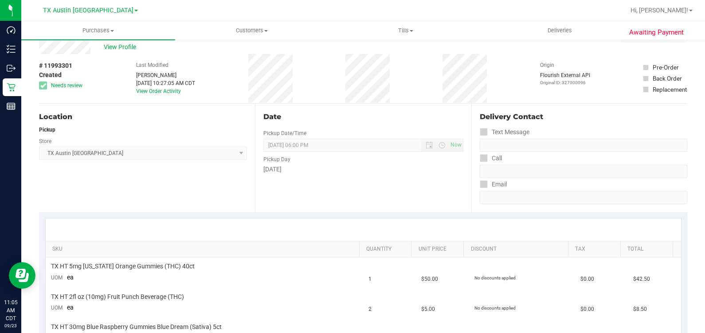
scroll to position [0, 0]
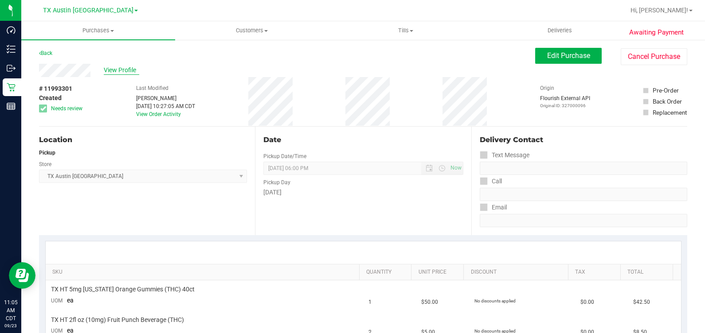
click at [107, 68] on span "View Profile" at bounding box center [121, 70] width 35 height 9
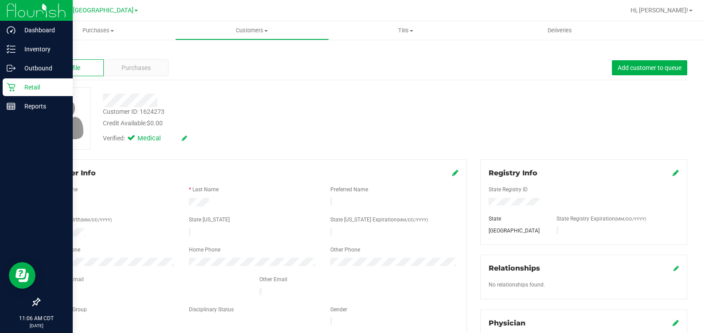
click at [4, 90] on div "Retail" at bounding box center [38, 87] width 70 height 18
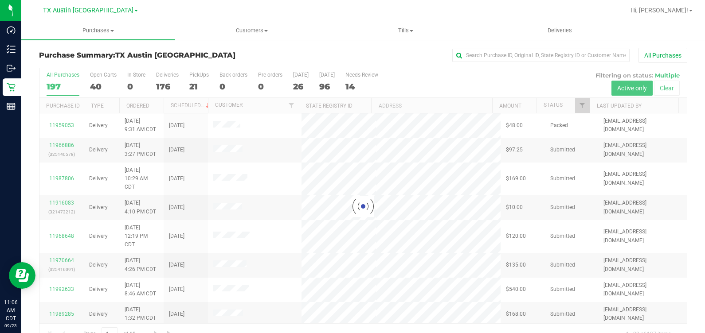
click at [196, 80] on div at bounding box center [362, 206] width 647 height 277
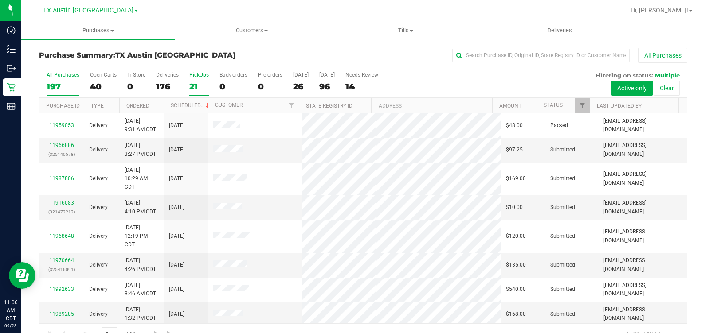
click at [199, 78] on label "PickUps 21" at bounding box center [199, 84] width 20 height 24
click at [0, 0] on input "PickUps 21" at bounding box center [0, 0] width 0 height 0
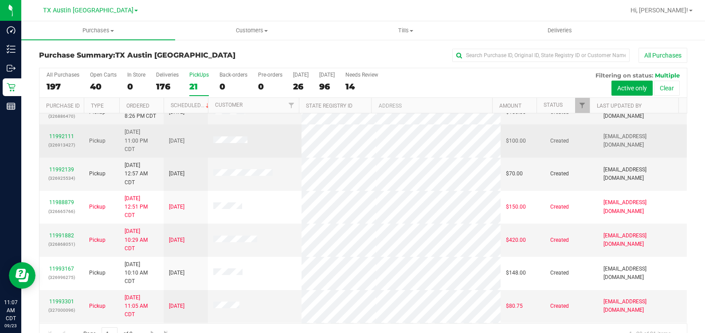
scroll to position [277, 0]
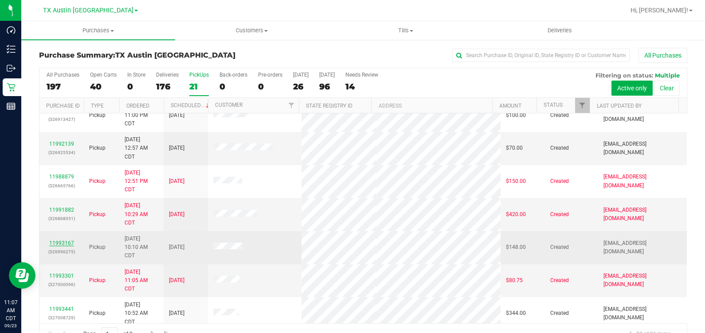
click at [58, 243] on link "11993167" at bounding box center [61, 243] width 25 height 6
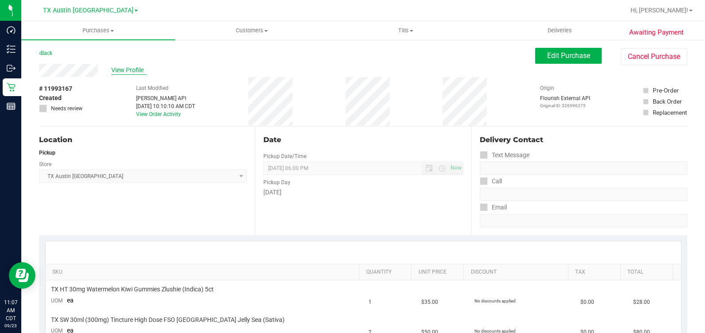
click at [123, 69] on span "View Profile" at bounding box center [128, 70] width 35 height 9
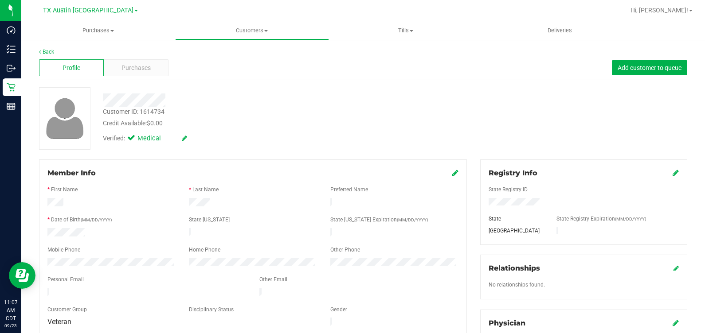
click at [123, 69] on span "Purchases" at bounding box center [135, 67] width 29 height 9
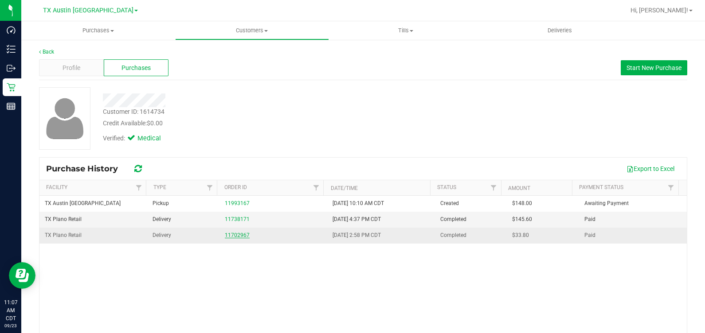
click at [234, 234] on link "11702967" at bounding box center [237, 235] width 25 height 6
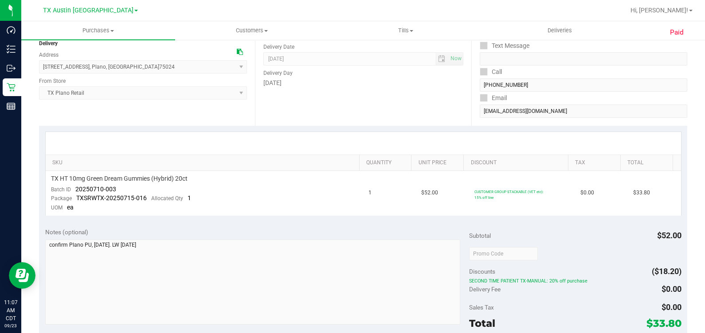
scroll to position [166, 0]
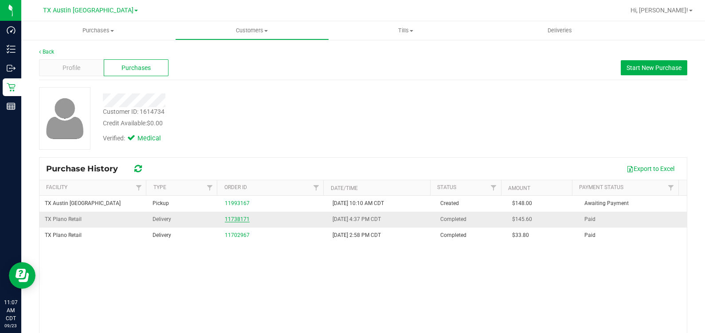
click at [228, 220] on link "11738171" at bounding box center [237, 219] width 25 height 6
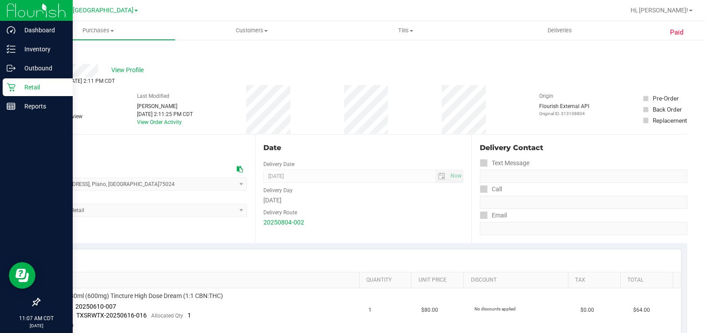
click at [13, 89] on icon at bounding box center [11, 87] width 9 height 9
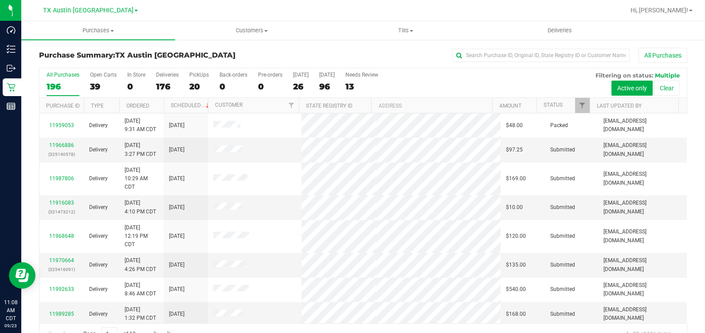
click at [186, 82] on div "All Purchases 196 Open Carts 39 In Store 0 Deliveries 176 PickUps 20 Back-order…" at bounding box center [362, 83] width 647 height 30
click at [191, 82] on div "20" at bounding box center [199, 87] width 20 height 10
click at [0, 0] on input "PickUps 20" at bounding box center [0, 0] width 0 height 0
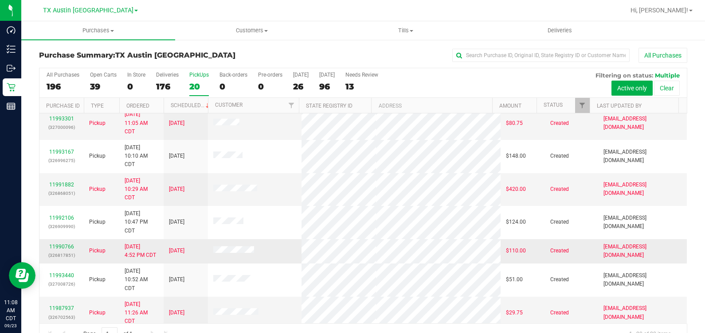
scroll to position [372, 0]
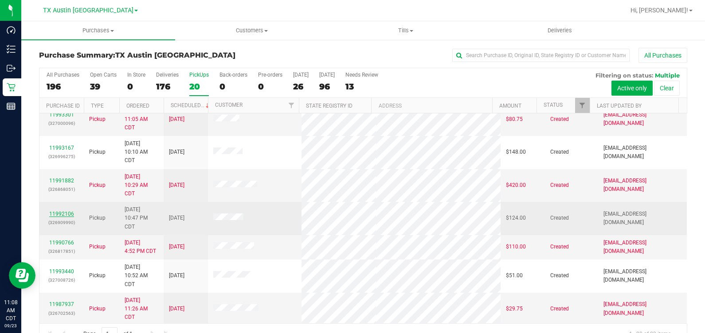
click at [54, 213] on link "11992106" at bounding box center [61, 214] width 25 height 6
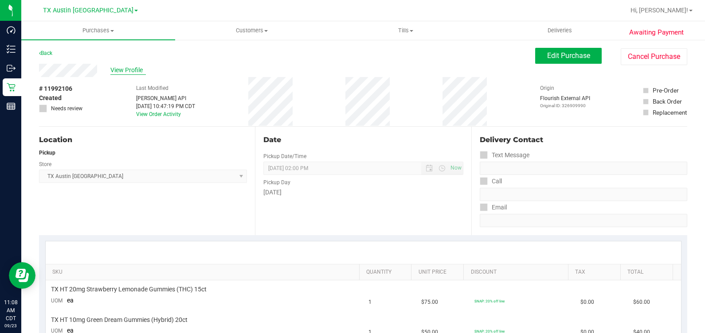
click at [132, 69] on span "View Profile" at bounding box center [127, 70] width 35 height 9
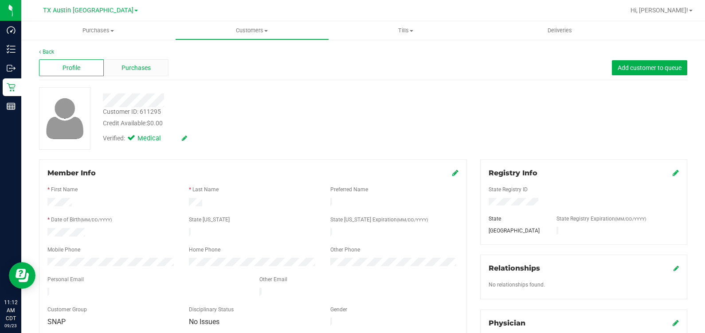
click at [126, 70] on span "Purchases" at bounding box center [135, 67] width 29 height 9
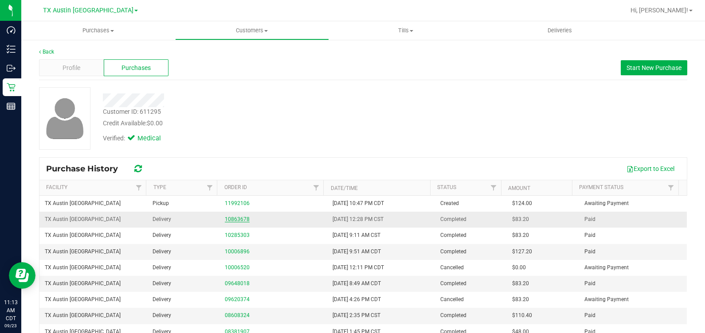
click at [233, 220] on link "10863678" at bounding box center [237, 219] width 25 height 6
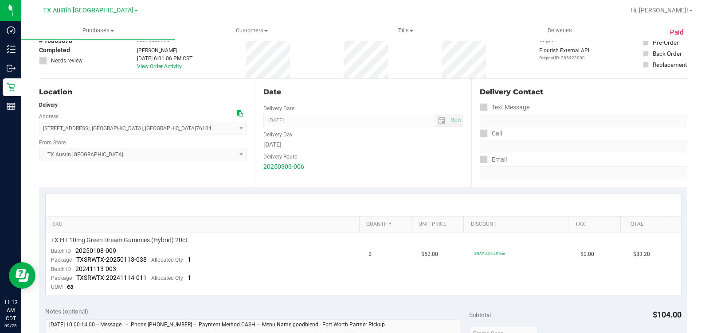
scroll to position [110, 0]
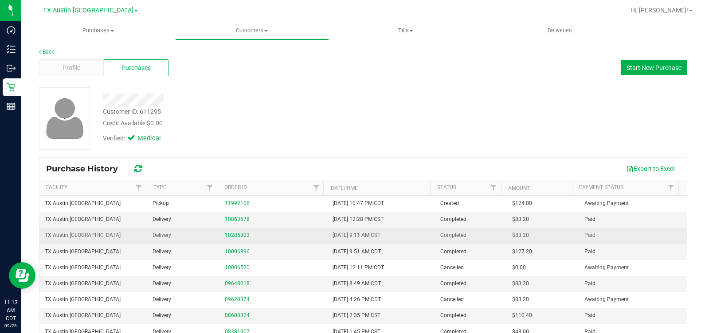
click at [231, 235] on link "10285303" at bounding box center [237, 235] width 25 height 6
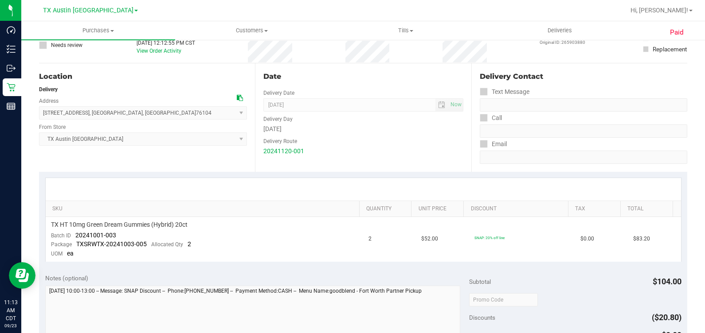
scroll to position [166, 0]
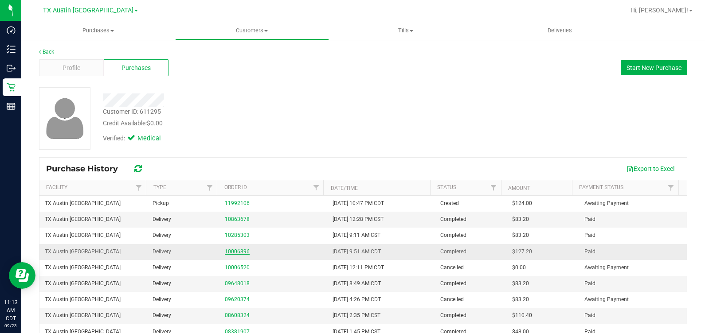
click at [234, 252] on link "10006896" at bounding box center [237, 252] width 25 height 6
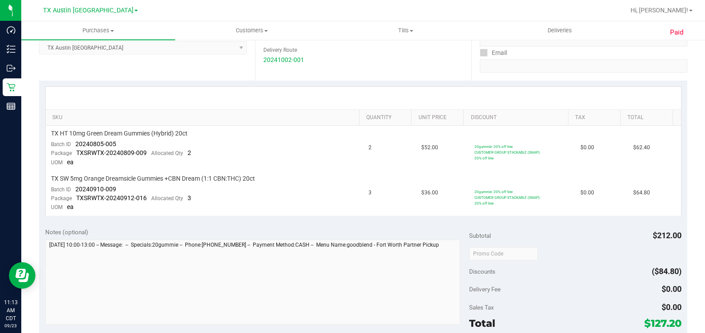
scroll to position [166, 0]
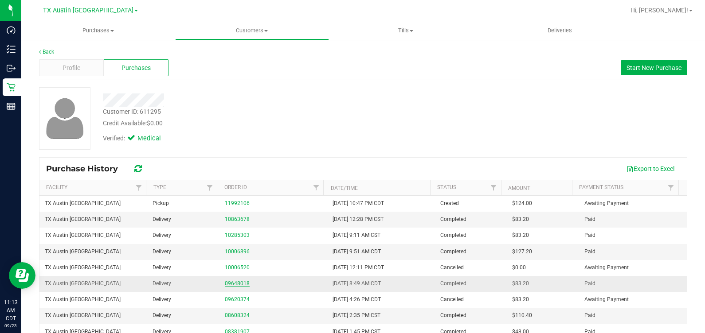
click at [234, 284] on link "09648018" at bounding box center [237, 284] width 25 height 6
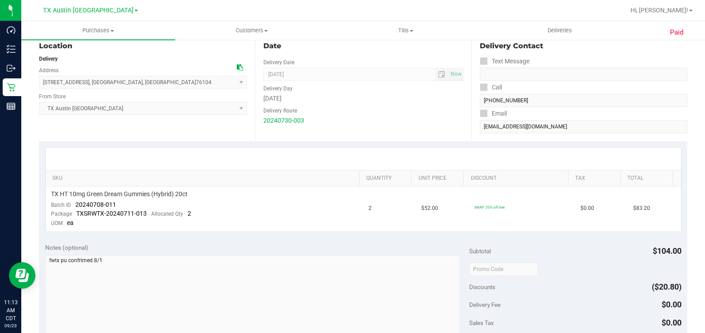
scroll to position [110, 0]
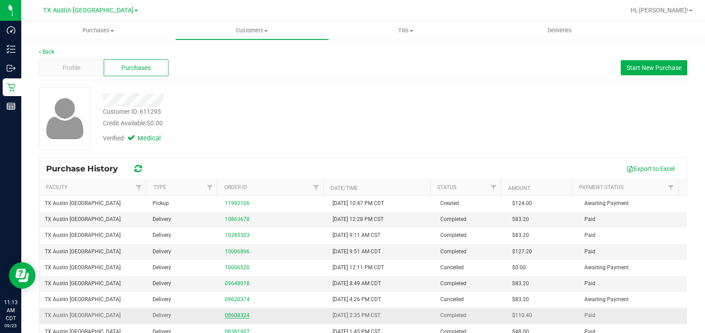
click at [234, 314] on link "08608324" at bounding box center [237, 315] width 25 height 6
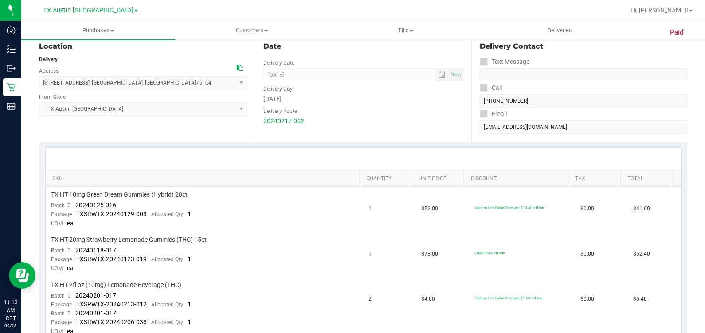
scroll to position [110, 0]
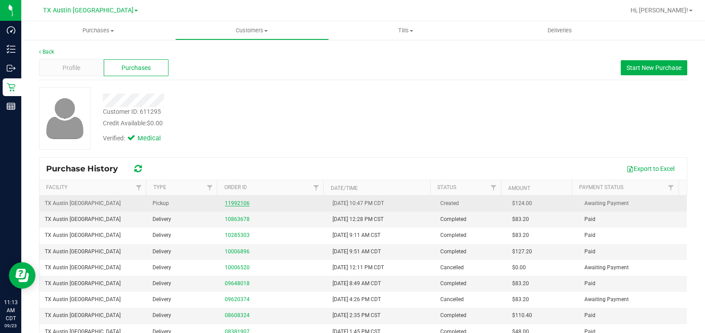
click at [240, 204] on link "11992106" at bounding box center [237, 203] width 25 height 6
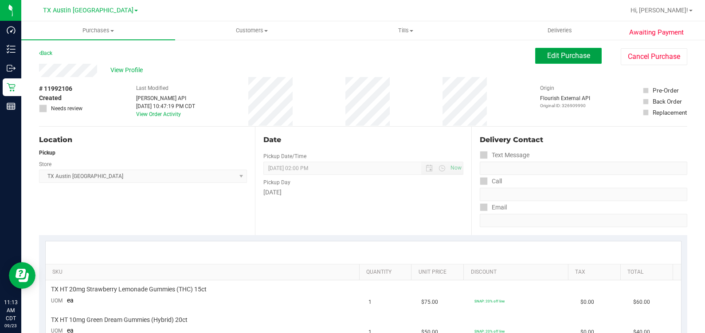
click at [562, 56] on span "Edit Purchase" at bounding box center [568, 55] width 43 height 8
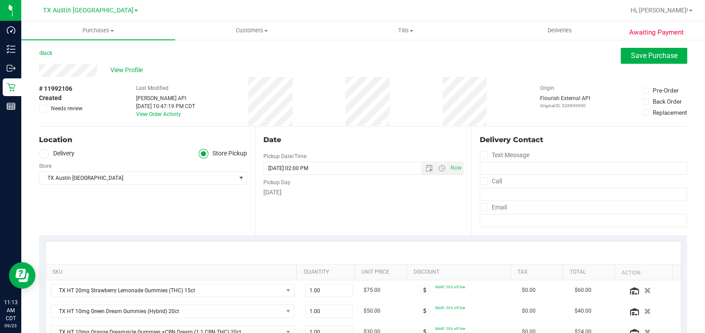
click at [43, 154] on icon at bounding box center [43, 154] width 5 height 0
click at [0, 0] on input "Delivery" at bounding box center [0, 0] width 0 height 0
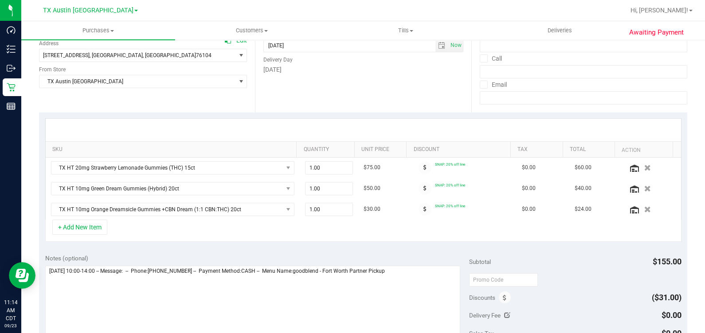
scroll to position [166, 0]
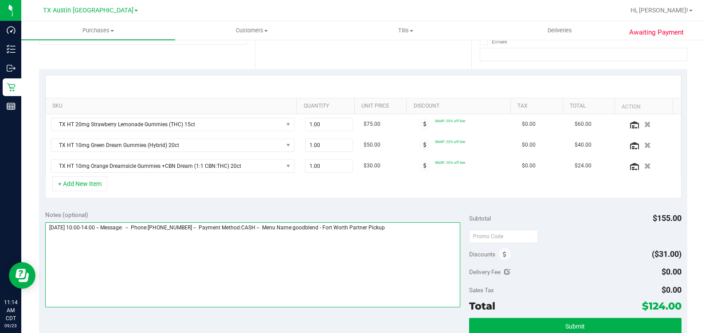
click at [442, 254] on textarea at bounding box center [252, 264] width 415 height 85
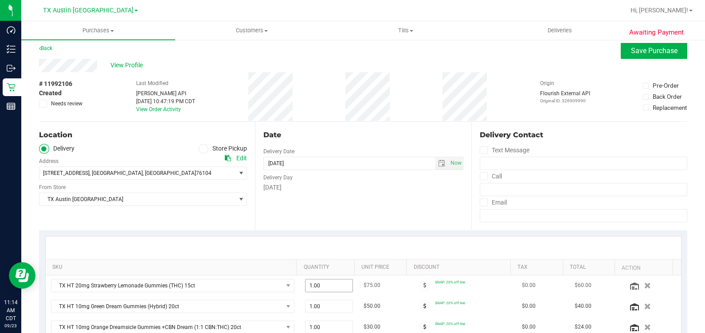
scroll to position [0, 0]
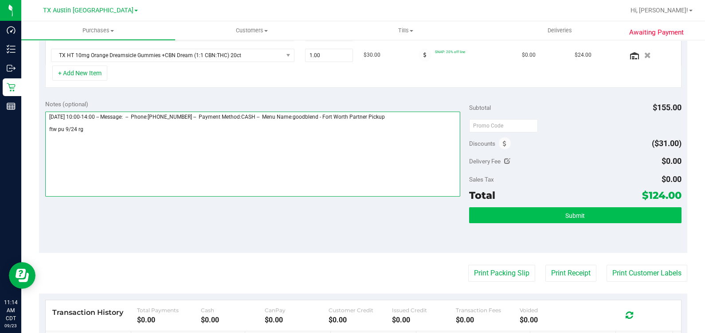
type textarea "Wednesday 09/24/2025 10:00-14:00 -- Message: -- Phone:8177032517 -- Payment Met…"
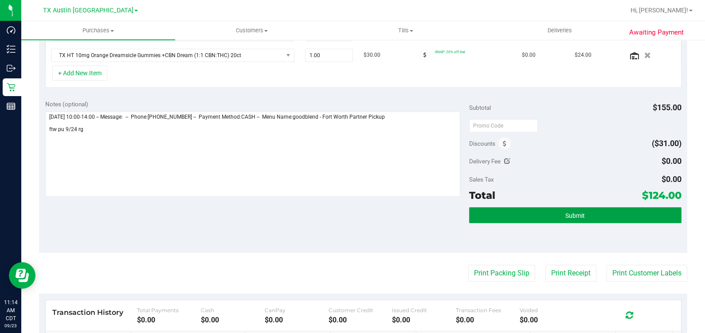
click at [603, 220] on button "Submit" at bounding box center [575, 215] width 212 height 16
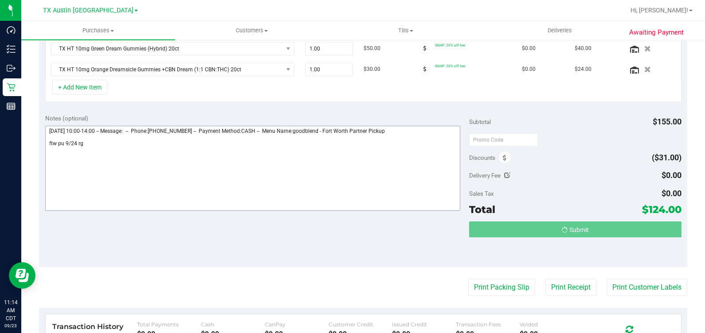
scroll to position [248, 0]
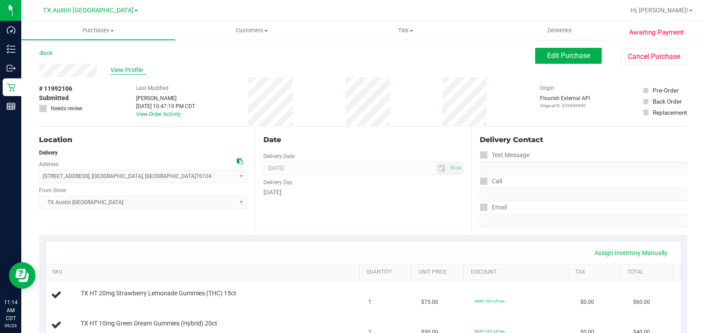
click at [131, 70] on span "View Profile" at bounding box center [127, 70] width 35 height 9
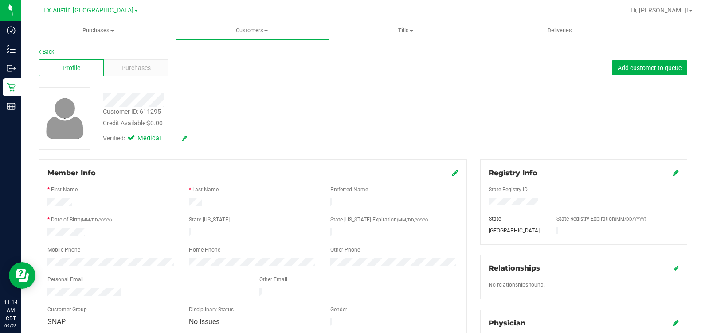
click at [140, 77] on div "Profile Purchases Add customer to queue" at bounding box center [363, 68] width 648 height 24
click at [136, 65] on span "Purchases" at bounding box center [135, 67] width 29 height 9
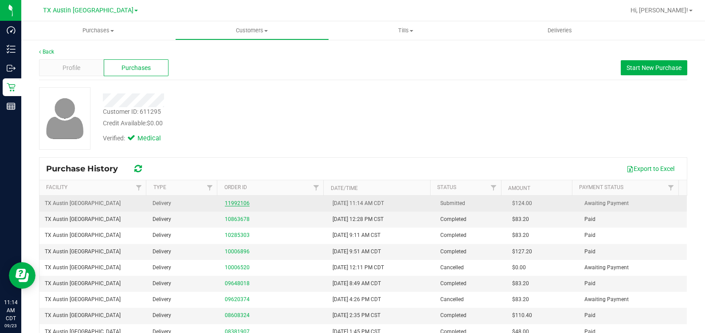
click at [240, 205] on link "11992106" at bounding box center [237, 203] width 25 height 6
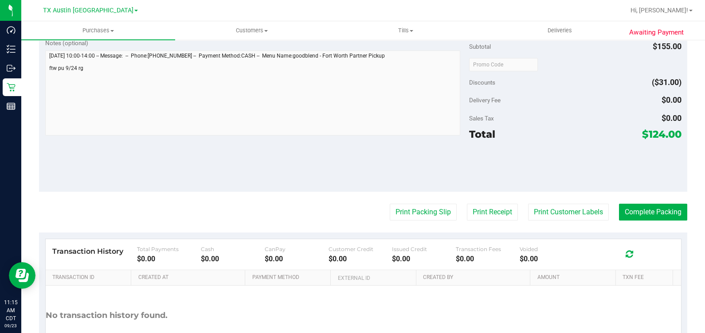
scroll to position [387, 0]
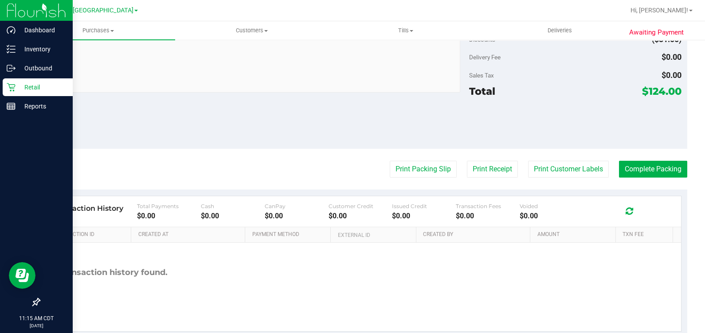
click at [6, 89] on div "Retail" at bounding box center [38, 87] width 70 height 18
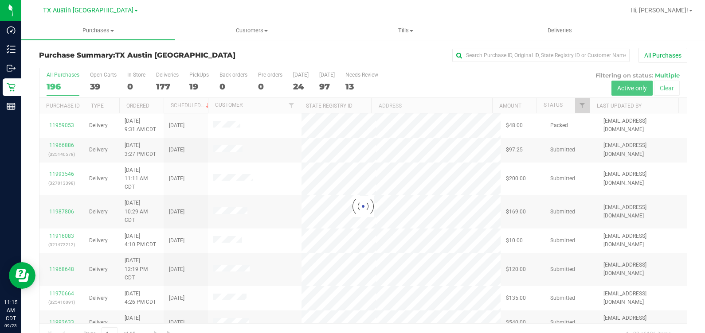
click at [193, 82] on div at bounding box center [362, 206] width 647 height 277
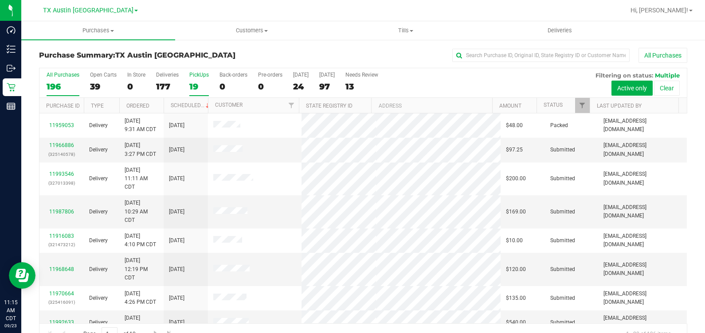
click at [194, 83] on div "19" at bounding box center [199, 87] width 20 height 10
click at [0, 0] on input "PickUps 19" at bounding box center [0, 0] width 0 height 0
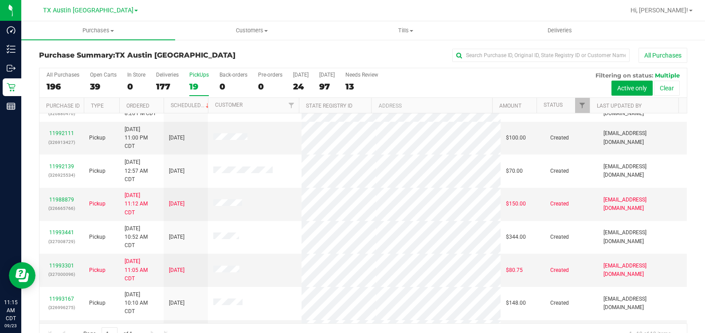
scroll to position [277, 0]
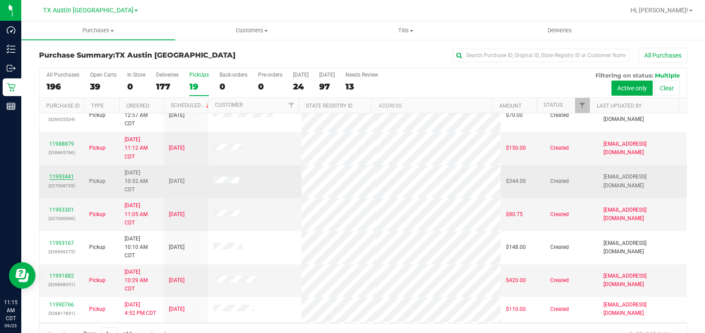
click at [61, 175] on link "11993441" at bounding box center [61, 177] width 25 height 6
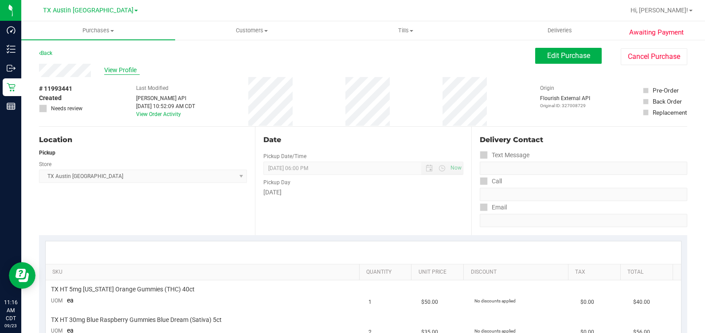
click at [125, 70] on span "View Profile" at bounding box center [121, 70] width 35 height 9
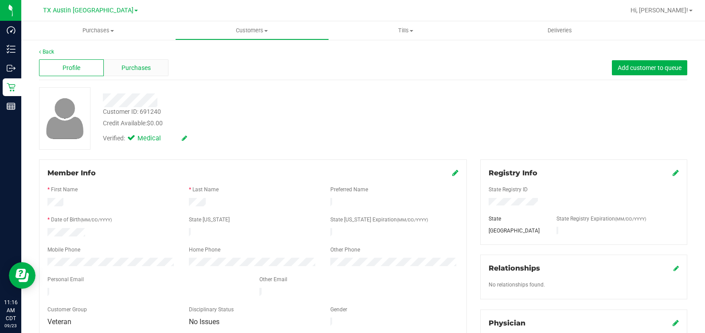
click at [128, 71] on span "Purchases" at bounding box center [135, 67] width 29 height 9
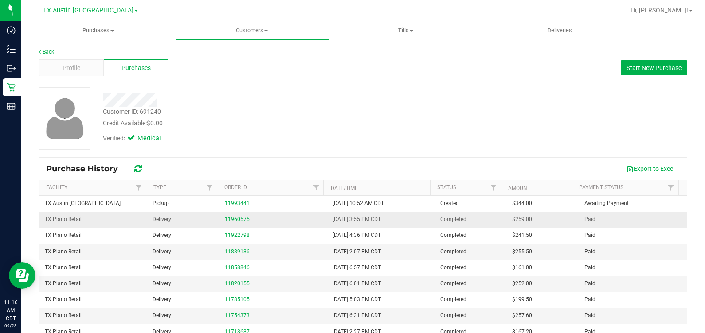
click at [234, 219] on link "11960575" at bounding box center [237, 219] width 25 height 6
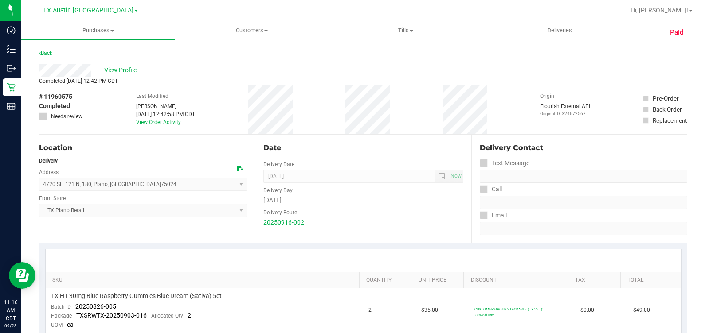
scroll to position [55, 0]
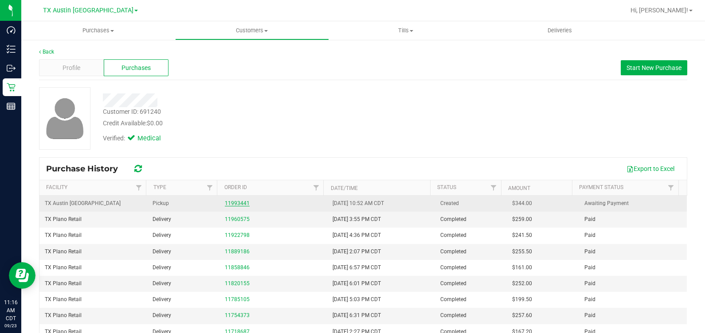
click at [225, 202] on link "11993441" at bounding box center [237, 203] width 25 height 6
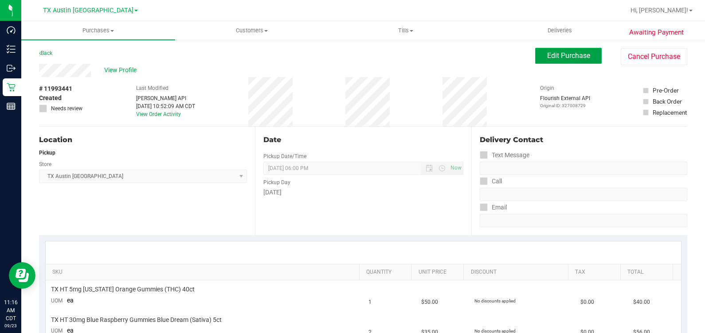
click at [548, 55] on span "Edit Purchase" at bounding box center [568, 55] width 43 height 8
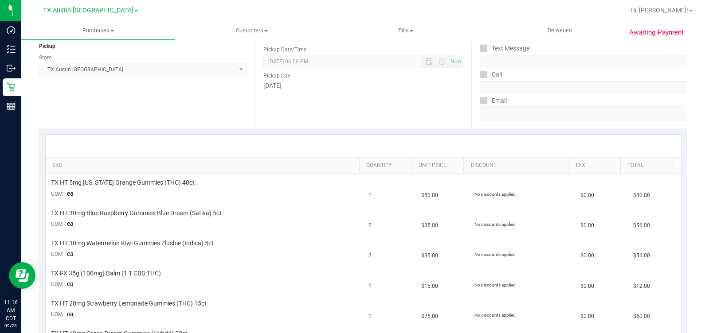
scroll to position [110, 0]
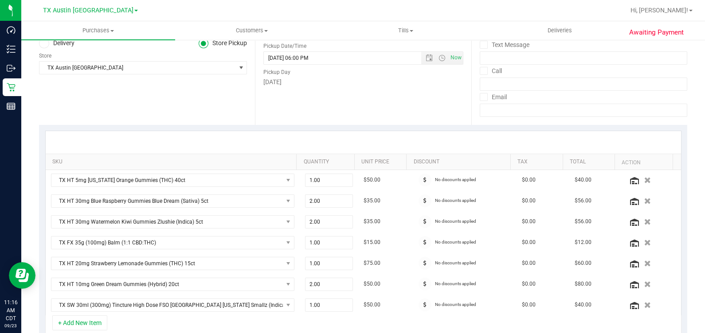
click at [45, 43] on icon at bounding box center [43, 43] width 5 height 0
click at [0, 0] on input "Delivery" at bounding box center [0, 0] width 0 height 0
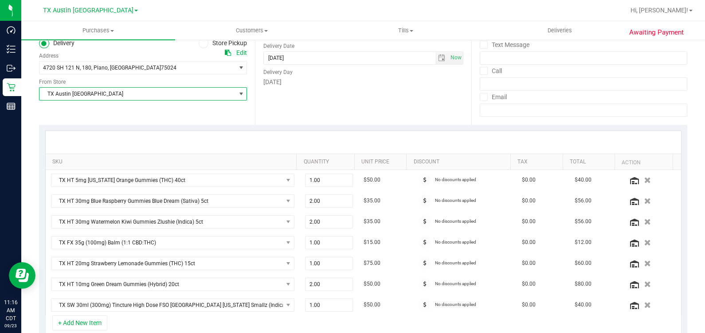
click at [158, 93] on span "TX Austin [GEOGRAPHIC_DATA]" at bounding box center [137, 94] width 196 height 12
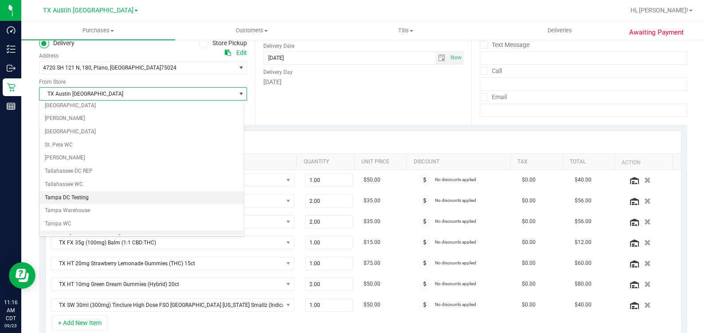
scroll to position [598, 0]
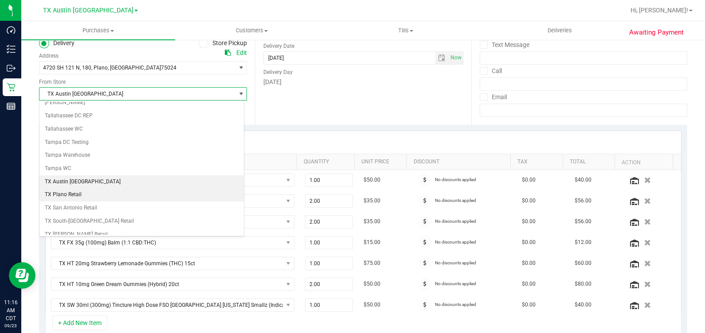
click at [110, 191] on li "TX Plano Retail" at bounding box center [141, 194] width 204 height 13
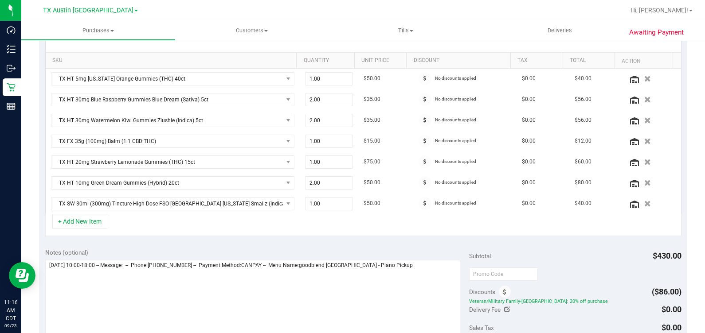
scroll to position [221, 0]
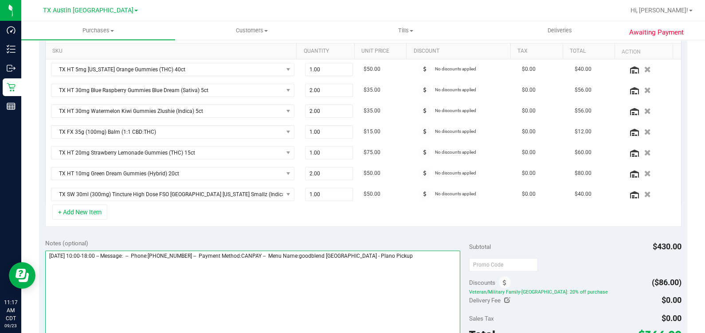
click at [445, 259] on textarea at bounding box center [252, 293] width 415 height 85
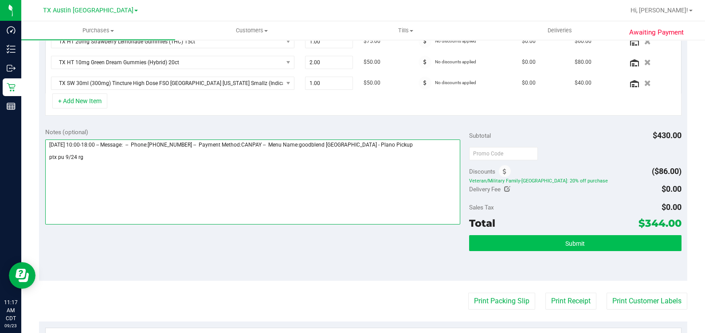
type textarea "Wednesday 09/24/2025 10:00-18:00 -- Message: -- Phone:2147171536 -- Payment Met…"
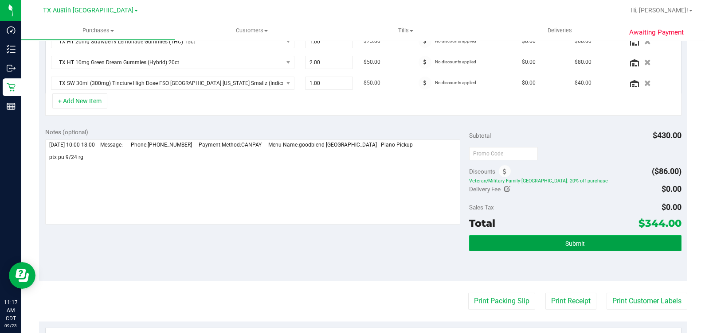
click at [541, 247] on button "Submit" at bounding box center [575, 243] width 212 height 16
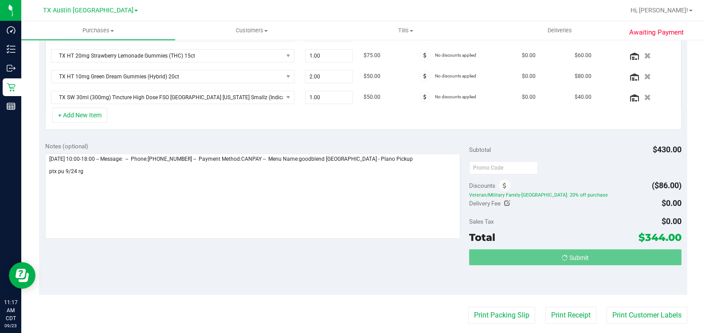
scroll to position [304, 0]
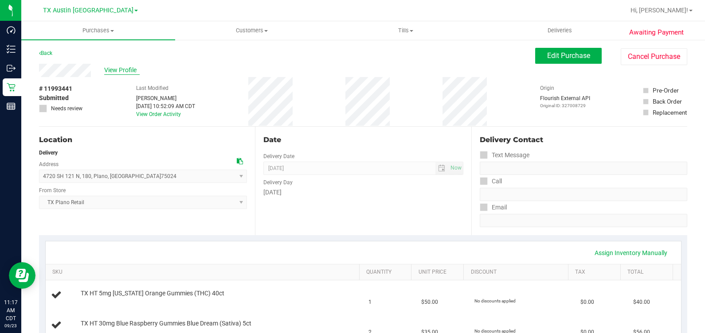
click at [119, 73] on span "View Profile" at bounding box center [121, 70] width 35 height 9
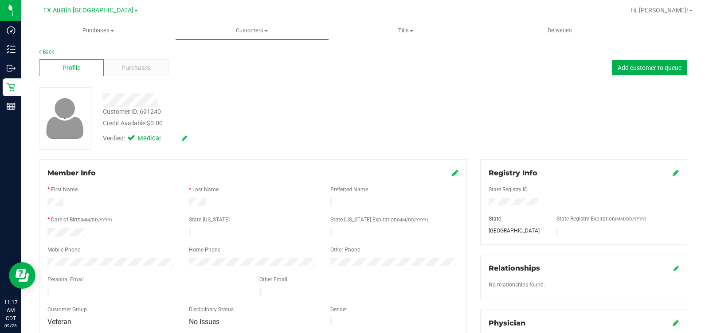
scroll to position [55, 0]
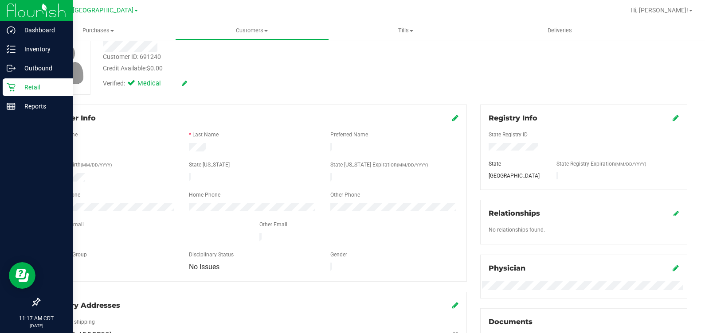
click at [8, 88] on icon at bounding box center [11, 87] width 9 height 9
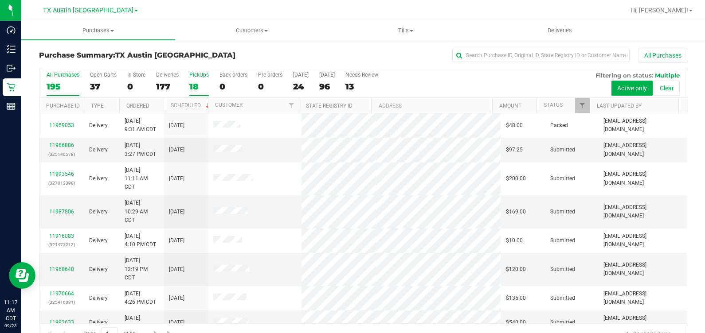
click at [195, 81] on label "PickUps 18" at bounding box center [199, 84] width 20 height 24
click at [0, 0] on input "PickUps 18" at bounding box center [0, 0] width 0 height 0
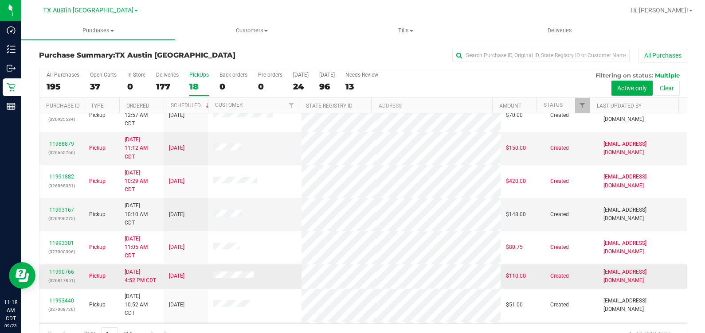
scroll to position [306, 0]
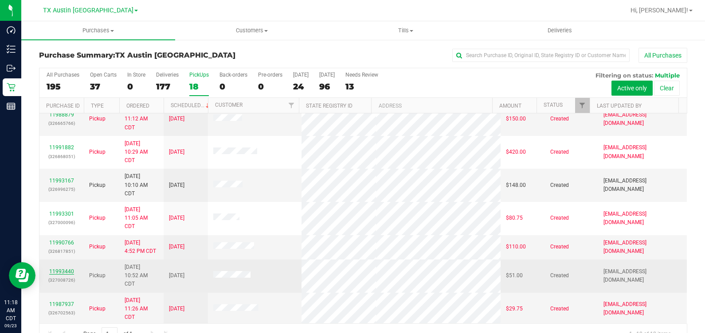
click at [58, 269] on link "11993440" at bounding box center [61, 272] width 25 height 6
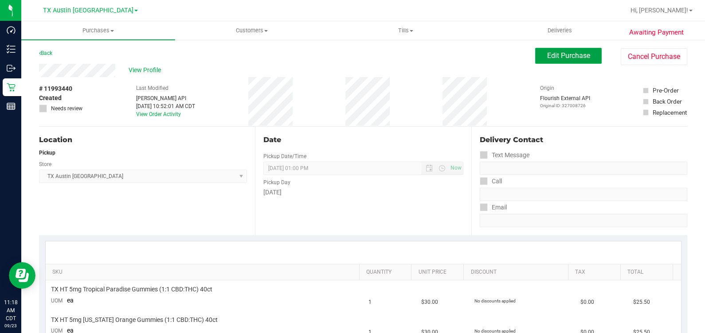
click at [547, 57] on span "Edit Purchase" at bounding box center [568, 55] width 43 height 8
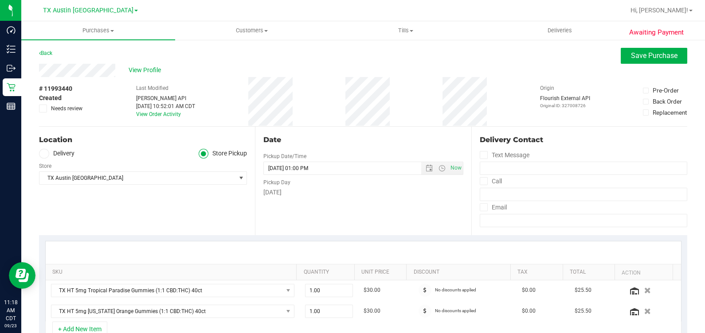
click at [70, 151] on label "Delivery" at bounding box center [56, 154] width 35 height 10
click at [0, 0] on input "Delivery" at bounding box center [0, 0] width 0 height 0
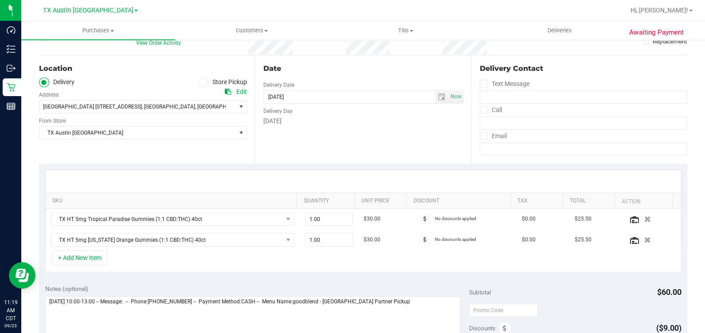
scroll to position [55, 0]
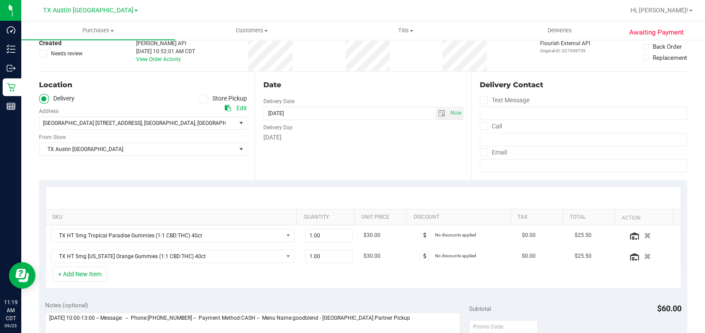
click at [219, 94] on label "Store Pickup" at bounding box center [223, 99] width 49 height 10
click at [0, 0] on input "Store Pickup" at bounding box center [0, 0] width 0 height 0
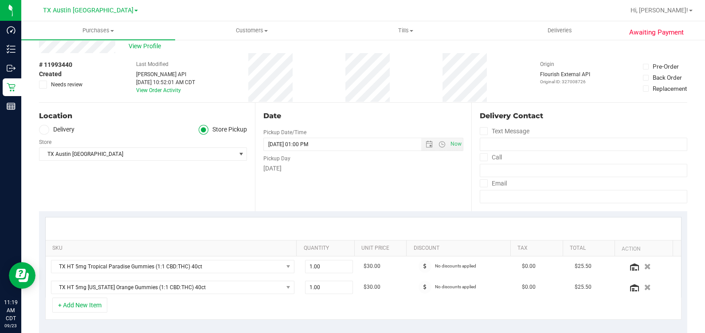
scroll to position [0, 0]
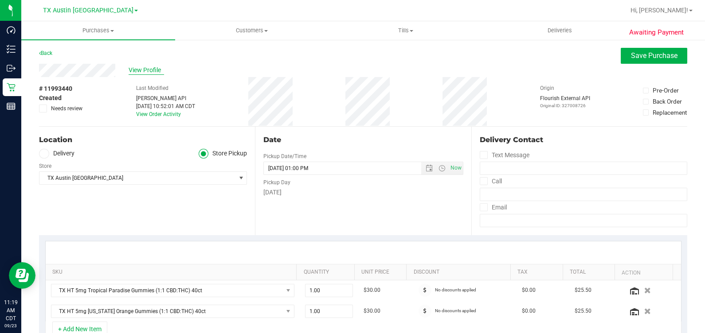
click at [159, 74] on span "View Profile" at bounding box center [146, 70] width 35 height 9
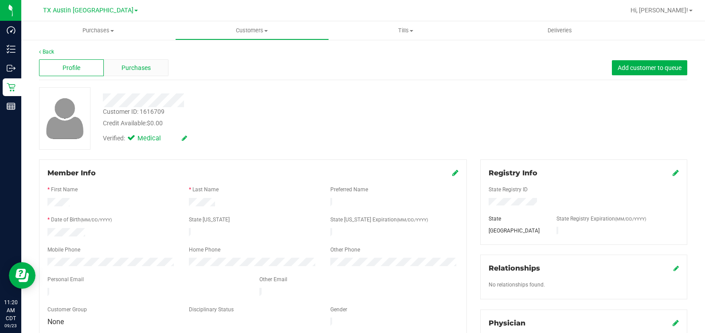
click at [121, 71] on span "Purchases" at bounding box center [135, 67] width 29 height 9
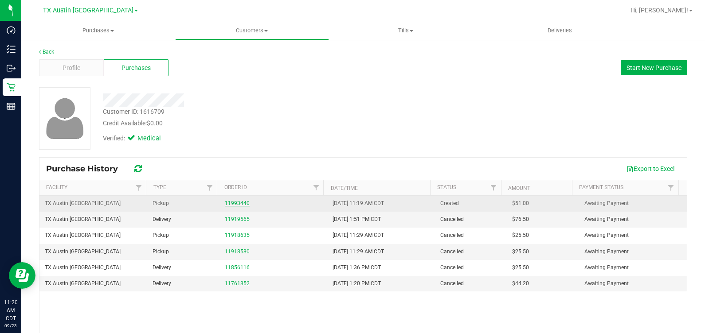
click at [235, 203] on link "11993440" at bounding box center [237, 203] width 25 height 6
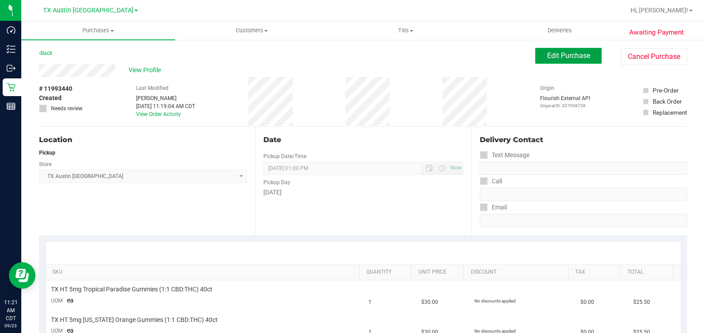
click at [547, 52] on span "Edit Purchase" at bounding box center [568, 55] width 43 height 8
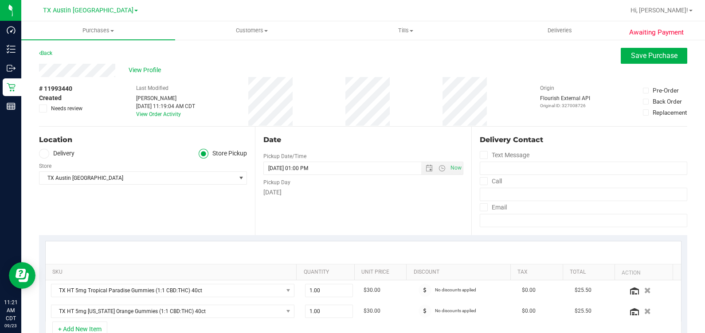
click at [55, 107] on span "Needs review" at bounding box center [66, 109] width 31 height 8
click at [0, 0] on input "Needs review" at bounding box center [0, 0] width 0 height 0
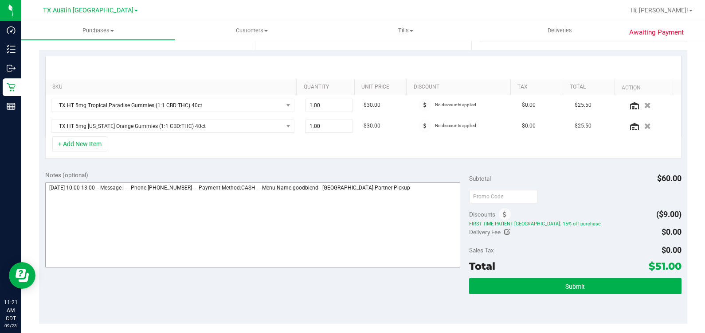
scroll to position [221, 0]
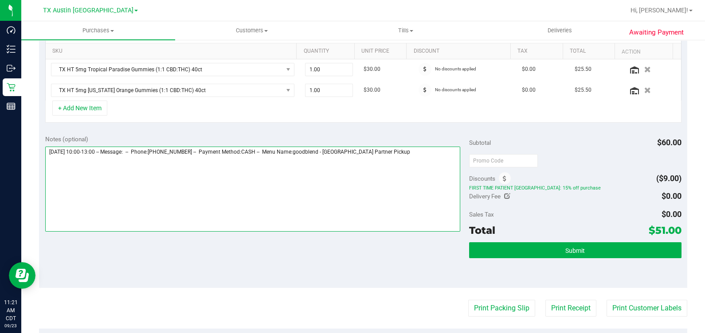
click at [427, 172] on textarea at bounding box center [252, 189] width 415 height 85
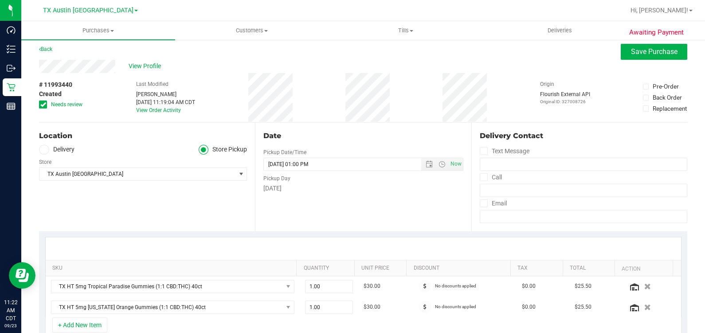
scroll to position [0, 0]
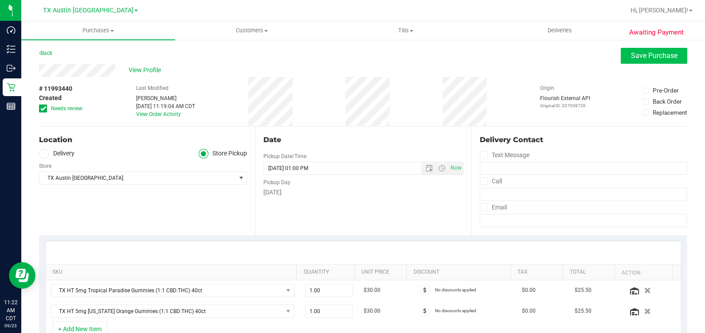
type textarea "Wednesday 09/24/2025 10:00-13:00 -- Message: -- Phone:9402227170 -- Payment Met…"
click at [667, 52] on span "Save Purchase" at bounding box center [654, 55] width 47 height 8
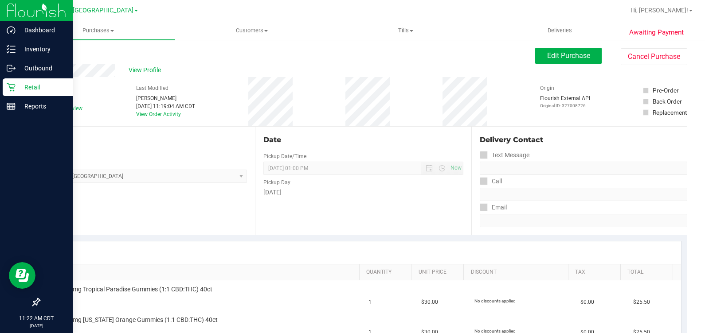
click at [14, 90] on icon at bounding box center [11, 87] width 9 height 9
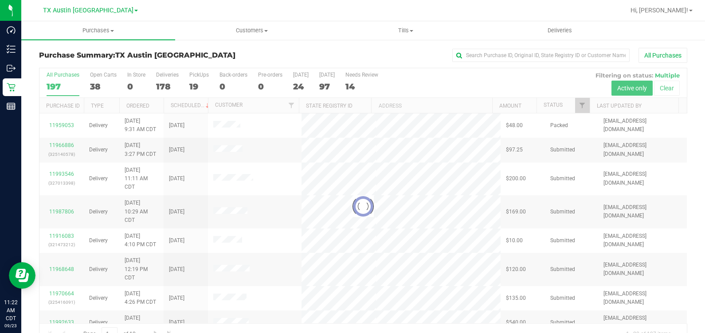
click at [195, 82] on div at bounding box center [362, 206] width 647 height 277
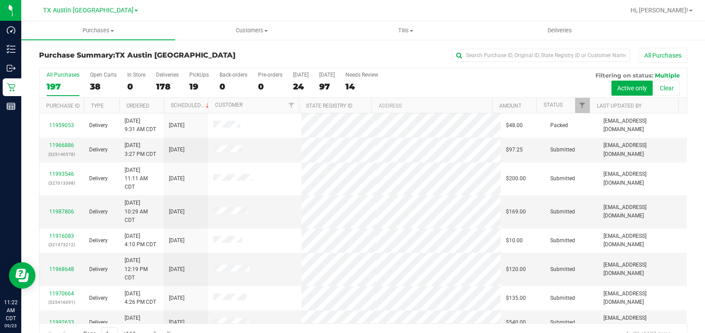
click at [195, 82] on div "19" at bounding box center [199, 87] width 20 height 10
click at [0, 0] on input "PickUps 19" at bounding box center [0, 0] width 0 height 0
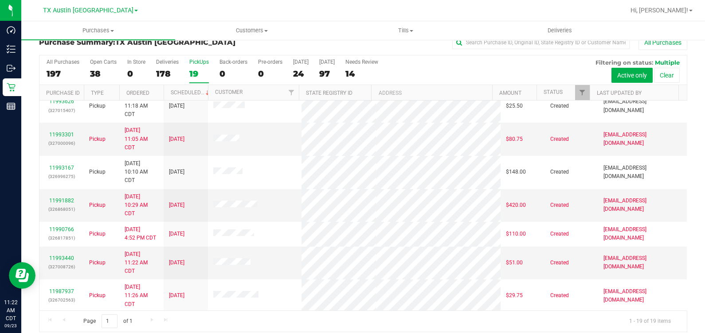
scroll to position [20, 0]
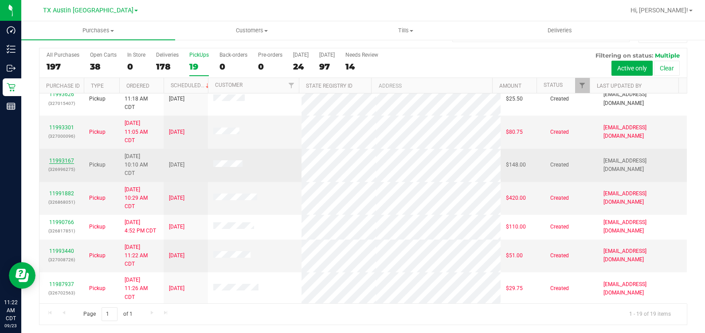
click at [60, 160] on link "11993167" at bounding box center [61, 161] width 25 height 6
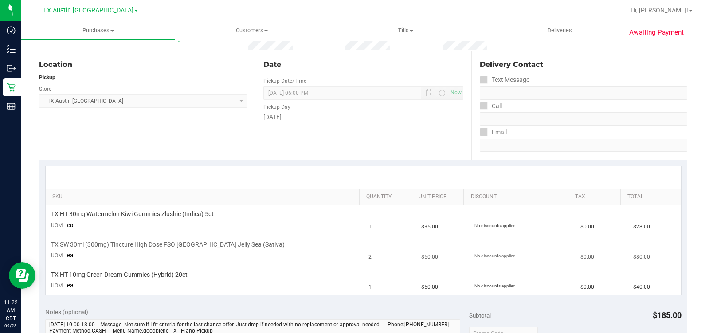
scroll to position [20, 0]
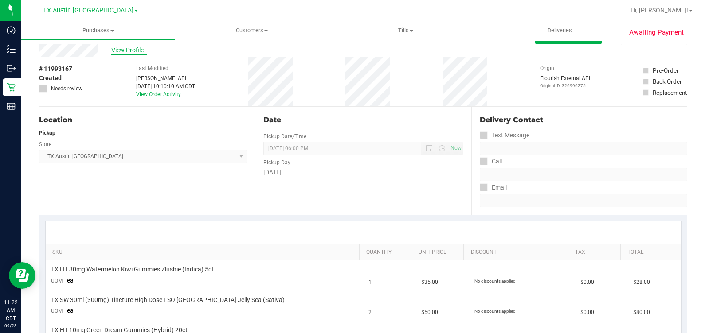
click at [126, 54] on span "View Profile" at bounding box center [128, 50] width 35 height 9
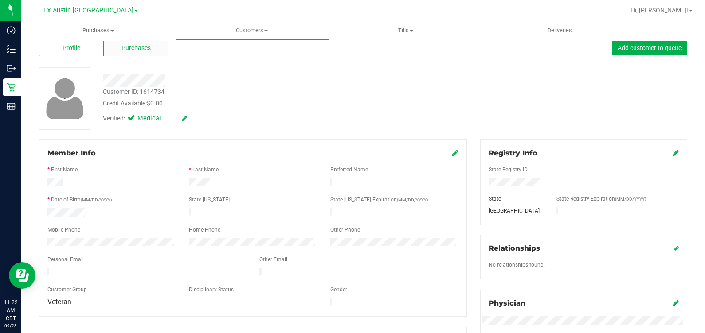
click at [129, 47] on span "Purchases" at bounding box center [135, 47] width 29 height 9
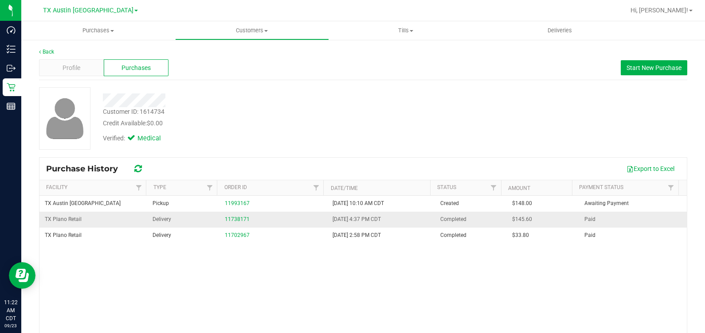
click at [232, 222] on div "11738171" at bounding box center [273, 219] width 97 height 8
click at [230, 220] on link "11738171" at bounding box center [237, 219] width 25 height 6
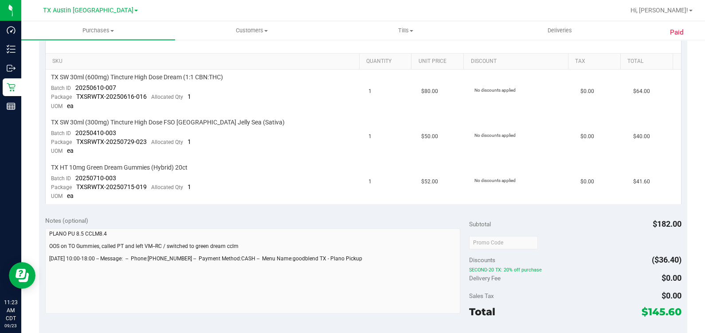
scroll to position [221, 0]
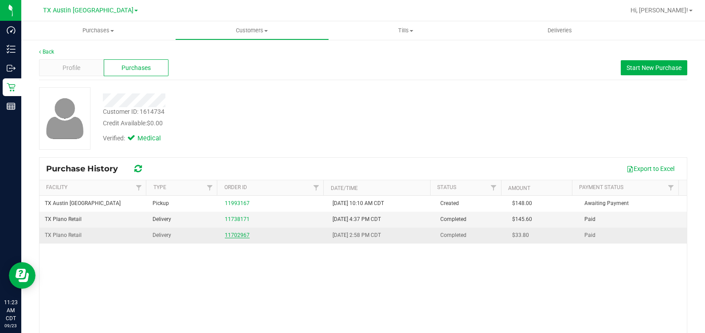
click at [237, 235] on link "11702967" at bounding box center [237, 235] width 25 height 6
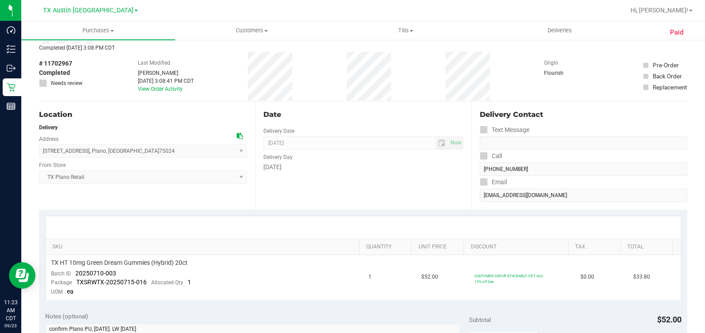
scroll to position [55, 0]
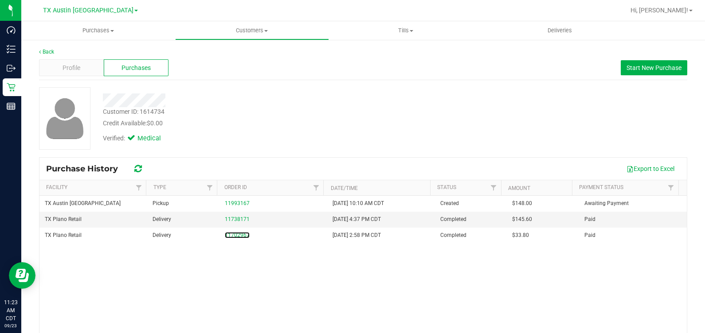
click at [237, 235] on link "11702967" at bounding box center [237, 235] width 25 height 6
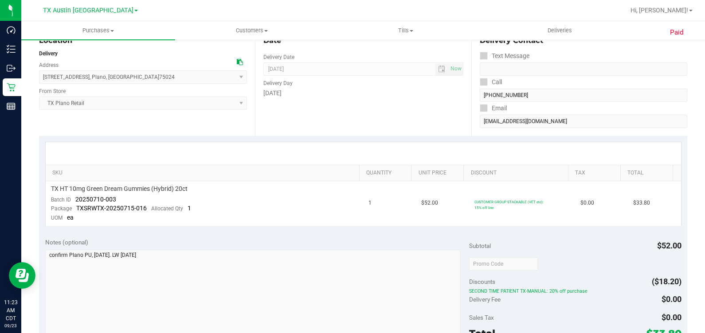
scroll to position [110, 0]
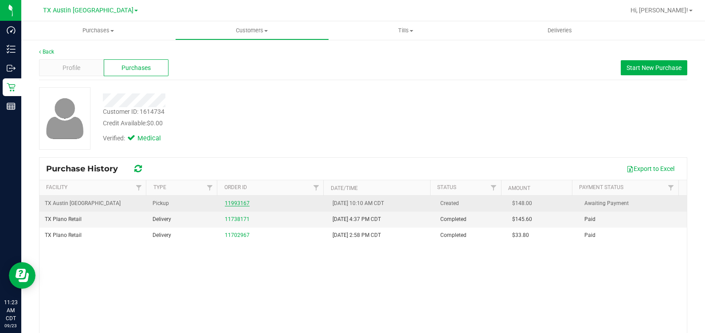
click at [241, 202] on link "11993167" at bounding box center [237, 203] width 25 height 6
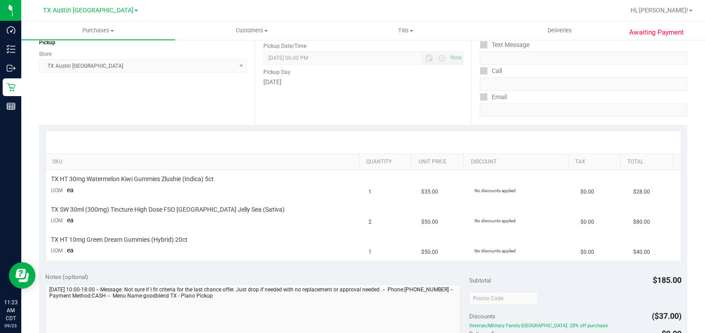
scroll to position [110, 0]
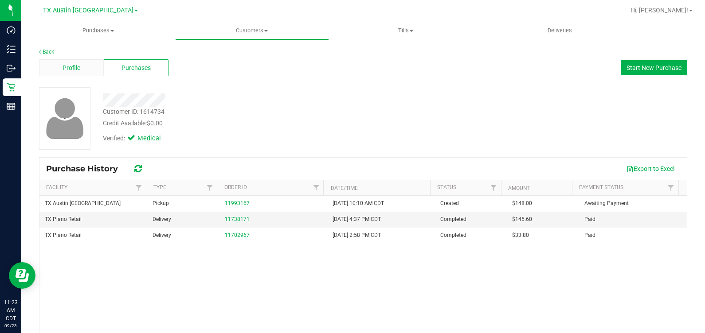
click at [61, 70] on div "Profile" at bounding box center [71, 67] width 65 height 17
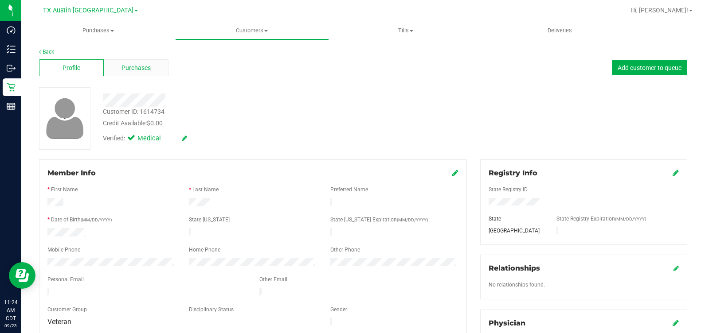
click at [150, 71] on div "Purchases" at bounding box center [136, 67] width 65 height 17
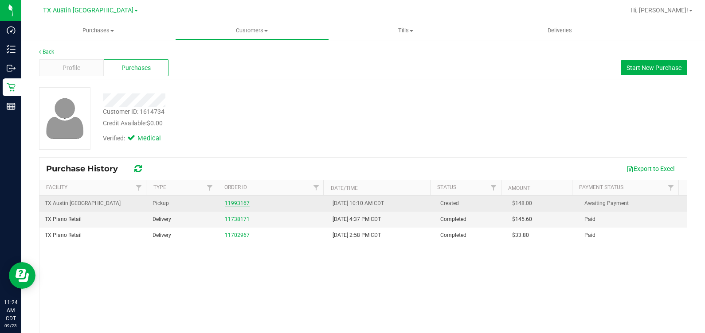
click at [241, 202] on link "11993167" at bounding box center [237, 203] width 25 height 6
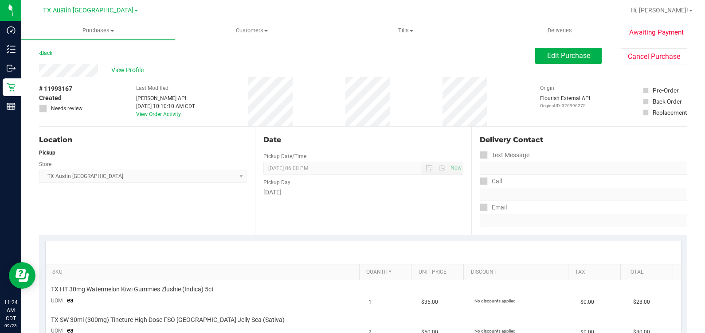
click at [316, 90] on div "# 11993167 Created Needs review Last Modified Jane API Sep 23, 2025 10:10:10 AM…" at bounding box center [363, 101] width 648 height 49
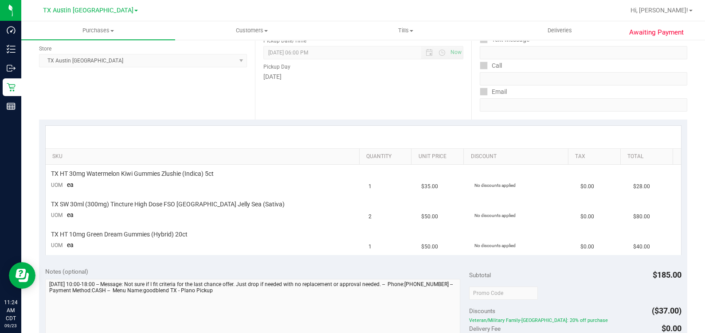
scroll to position [115, 0]
click at [248, 178] on div "TX HT 30mg Watermelon Kiwi Gummies Zlushie (Indica) 5ct" at bounding box center [204, 174] width 307 height 8
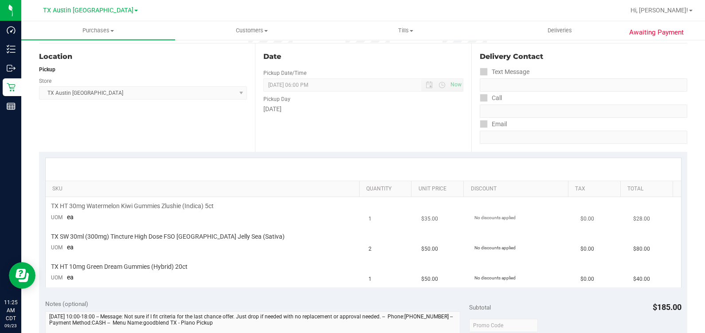
scroll to position [0, 0]
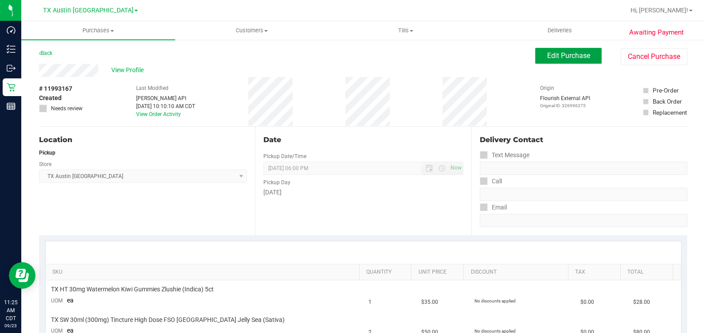
click at [546, 60] on button "Edit Purchase" at bounding box center [568, 56] width 66 height 16
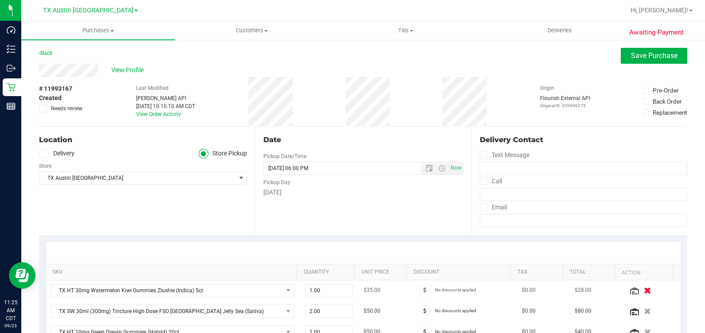
click at [644, 289] on icon "button" at bounding box center [648, 290] width 8 height 7
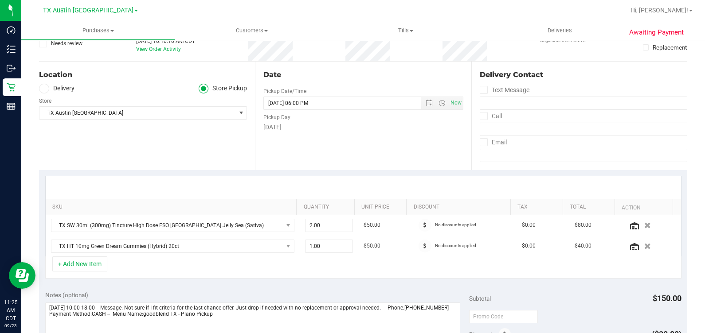
scroll to position [55, 0]
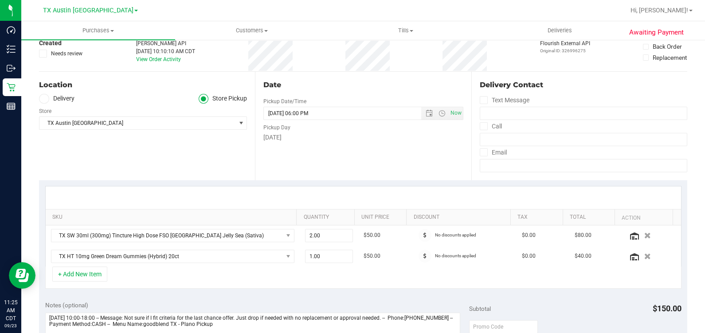
click at [51, 100] on label "Delivery" at bounding box center [56, 99] width 35 height 10
click at [0, 0] on input "Delivery" at bounding box center [0, 0] width 0 height 0
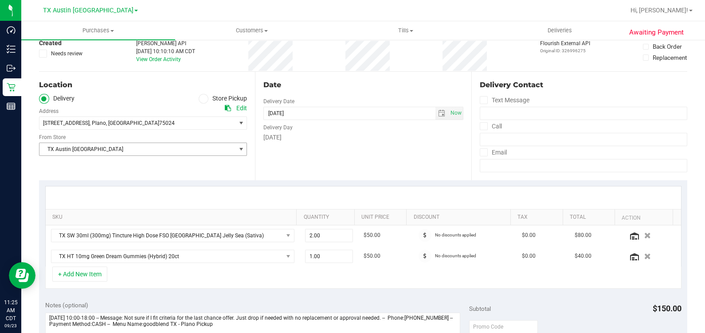
click at [89, 146] on span "TX Austin [GEOGRAPHIC_DATA]" at bounding box center [137, 149] width 196 height 12
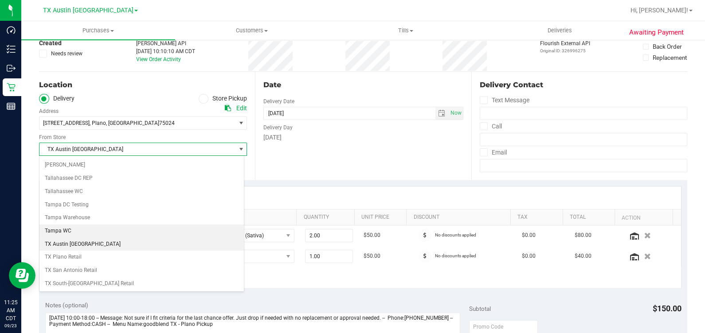
scroll to position [598, 0]
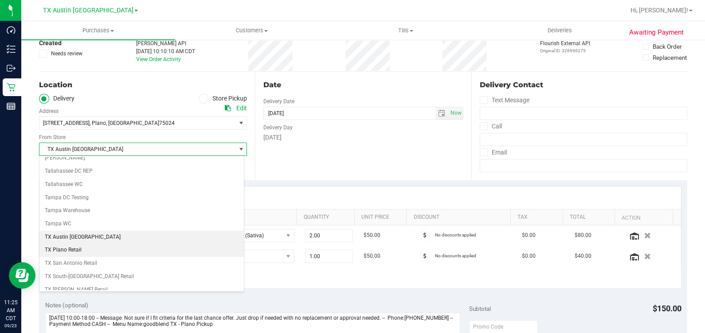
click at [77, 244] on li "TX Plano Retail" at bounding box center [141, 250] width 204 height 13
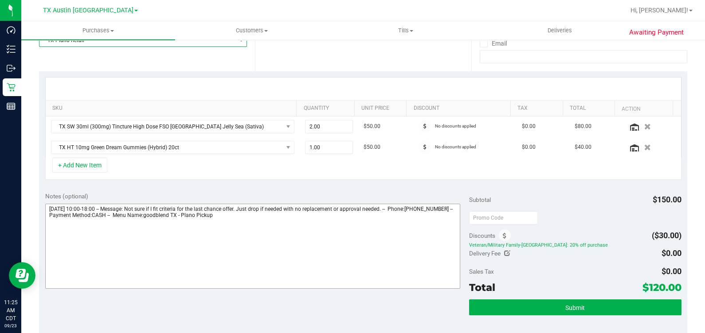
scroll to position [166, 0]
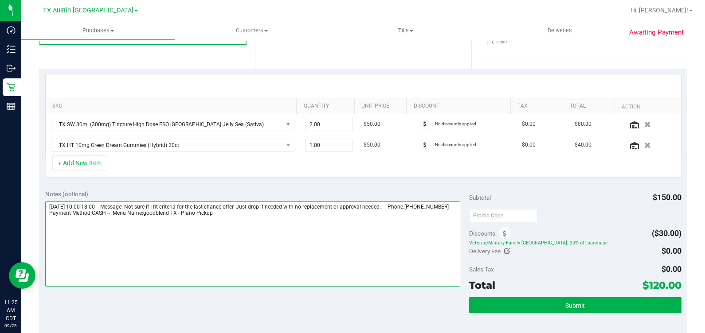
click at [327, 250] on textarea at bounding box center [252, 244] width 415 height 85
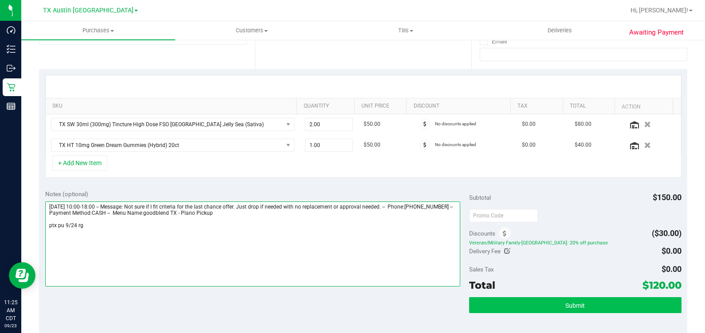
type textarea "Wednesday 09/24/2025 10:00-18:00 -- Message: Not sure if I fit criteria for the…"
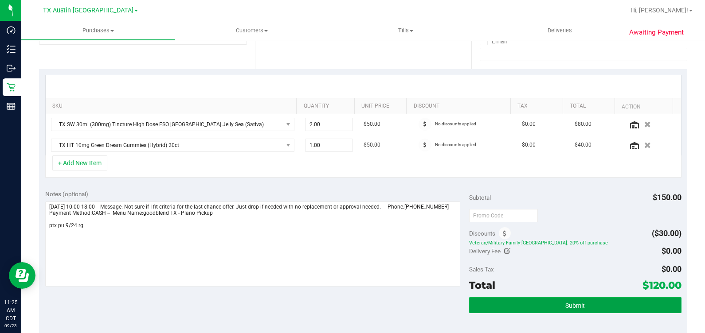
click at [542, 301] on button "Submit" at bounding box center [575, 305] width 212 height 16
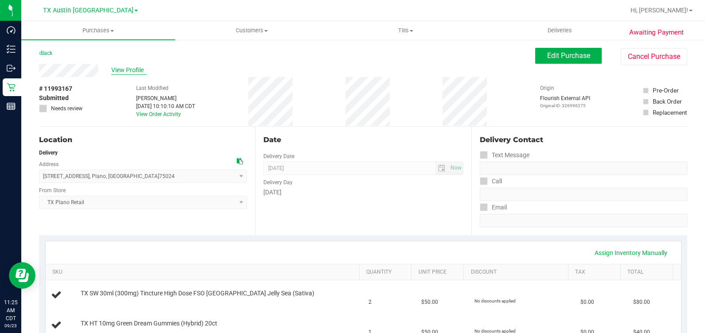
click at [135, 70] on span "View Profile" at bounding box center [128, 70] width 35 height 9
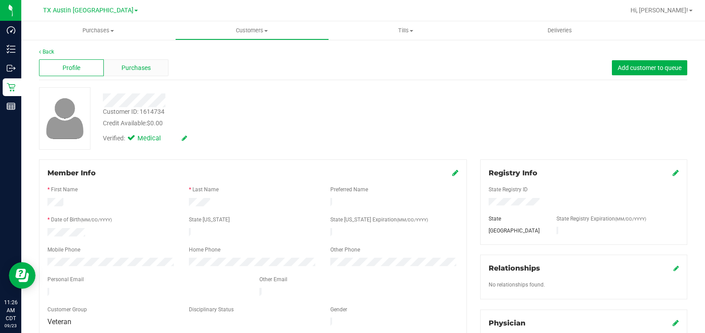
click at [110, 74] on div "Purchases" at bounding box center [136, 67] width 65 height 17
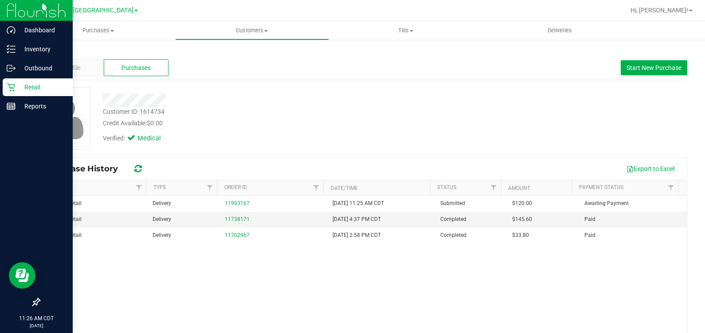
click at [9, 91] on icon at bounding box center [11, 87] width 9 height 9
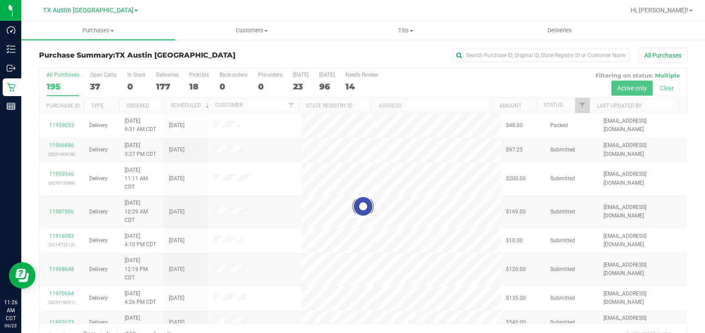
click at [192, 75] on div at bounding box center [362, 206] width 647 height 277
click at [193, 80] on div at bounding box center [362, 206] width 647 height 277
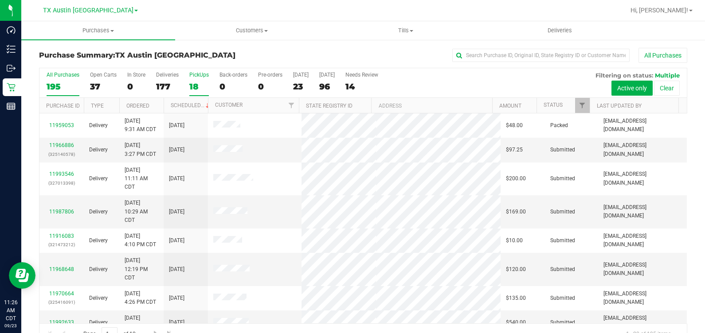
click at [195, 86] on div "18" at bounding box center [199, 87] width 20 height 10
click at [0, 0] on input "PickUps 18" at bounding box center [0, 0] width 0 height 0
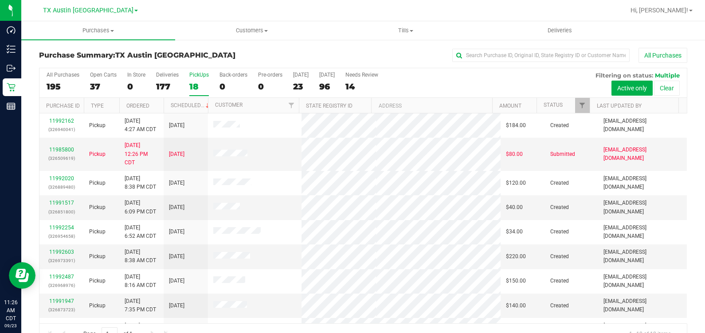
scroll to position [20, 0]
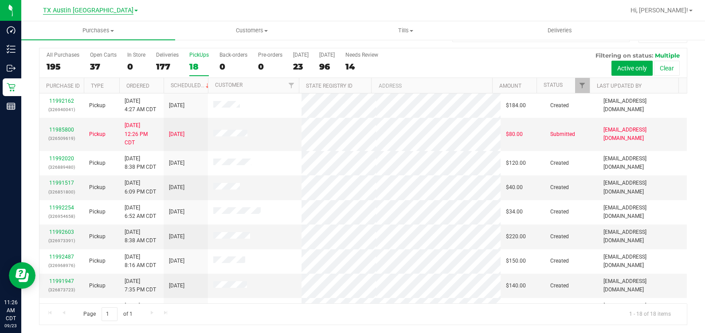
click at [92, 12] on span "TX Austin [GEOGRAPHIC_DATA]" at bounding box center [88, 11] width 90 height 8
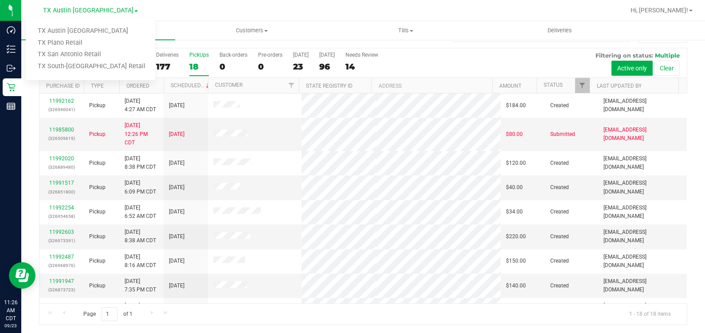
click at [200, 13] on div at bounding box center [392, 10] width 466 height 17
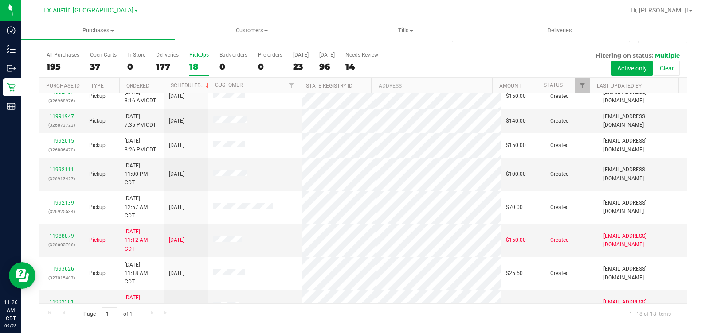
scroll to position [306, 0]
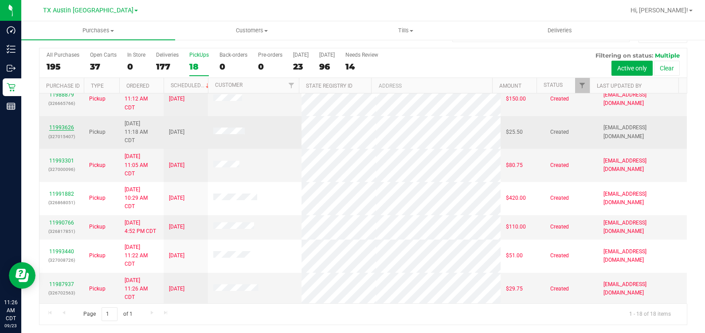
click at [56, 125] on link "11993626" at bounding box center [61, 128] width 25 height 6
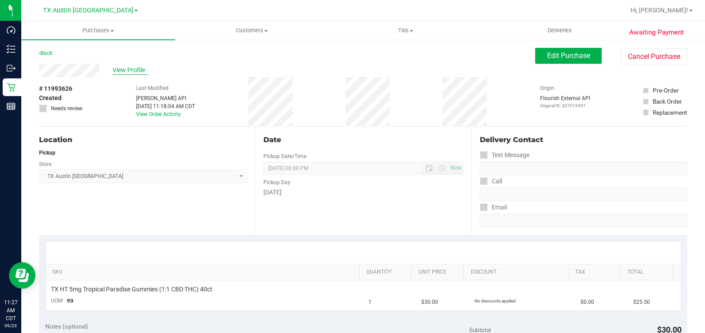
click at [130, 75] on span "View Profile" at bounding box center [130, 70] width 35 height 9
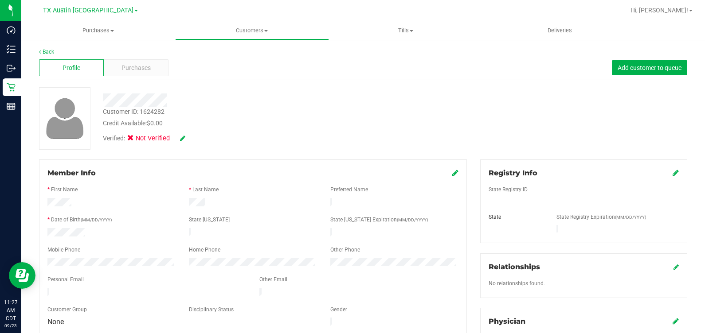
click at [183, 137] on icon at bounding box center [182, 138] width 5 height 6
click at [148, 137] on span "Medical" at bounding box center [153, 139] width 25 height 9
click at [0, 0] on input "Medical" at bounding box center [0, 0] width 0 height 0
click at [193, 139] on icon at bounding box center [194, 139] width 7 height 6
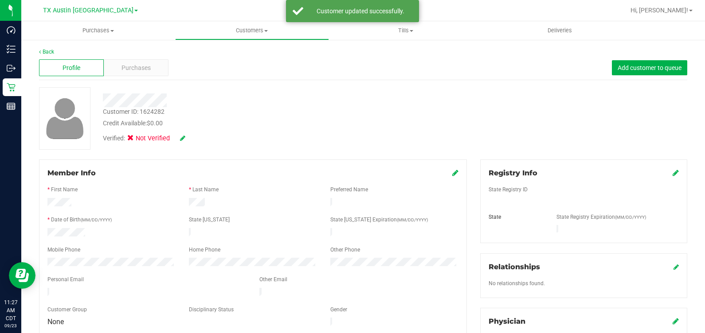
click at [672, 172] on icon at bounding box center [675, 172] width 6 height 7
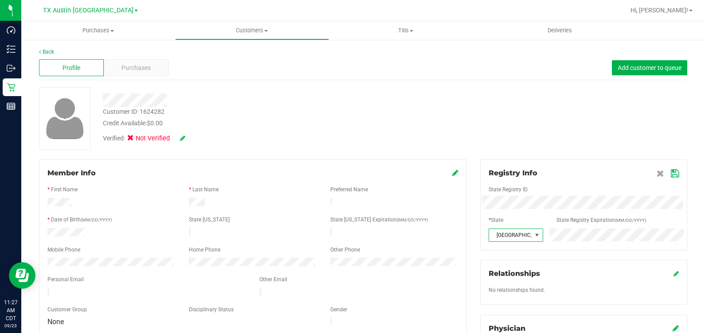
click at [671, 172] on icon at bounding box center [675, 173] width 8 height 7
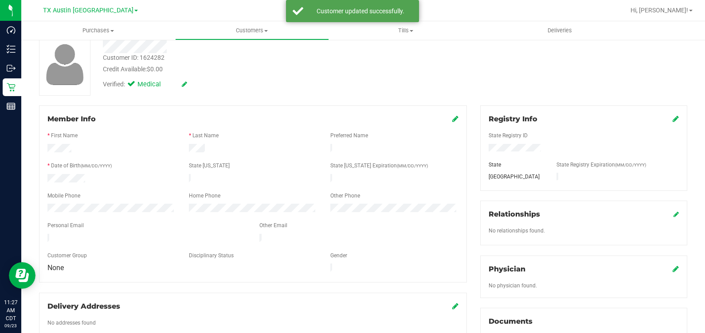
scroll to position [55, 0]
click at [672, 265] on icon at bounding box center [675, 268] width 6 height 7
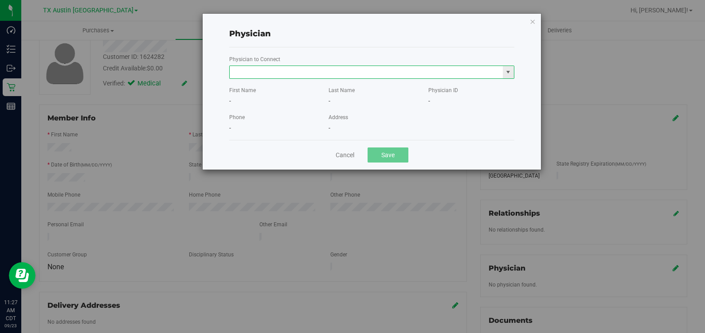
click at [387, 73] on input "text" at bounding box center [366, 72] width 273 height 12
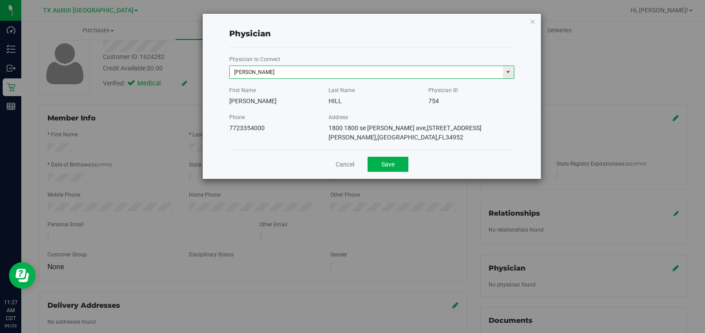
type input "JAMES HILL"
click at [367, 157] on button "Save" at bounding box center [387, 164] width 41 height 15
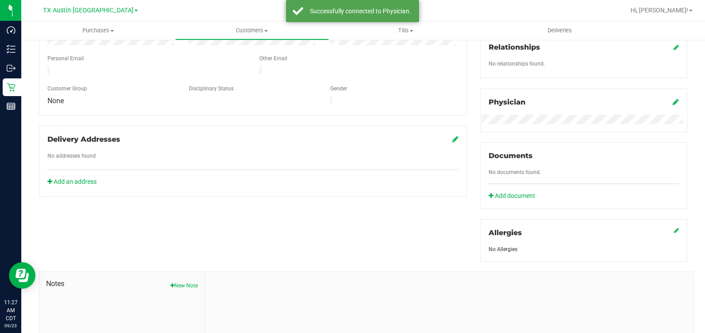
scroll to position [306, 0]
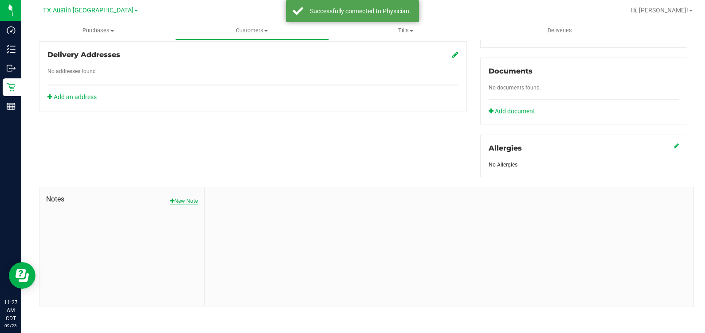
click at [174, 199] on button "New Note" at bounding box center [183, 201] width 27 height 8
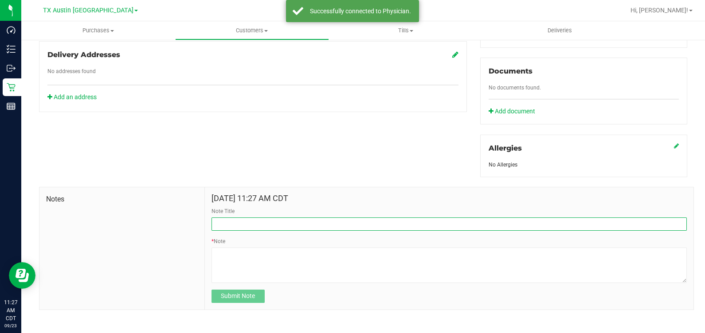
click at [246, 222] on input "Note Title" at bounding box center [448, 224] width 475 height 13
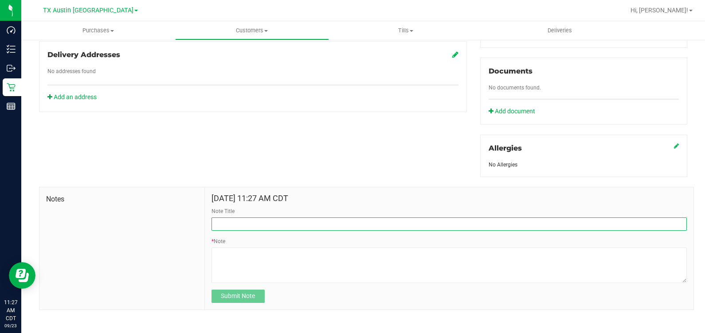
type input "Curt Info"
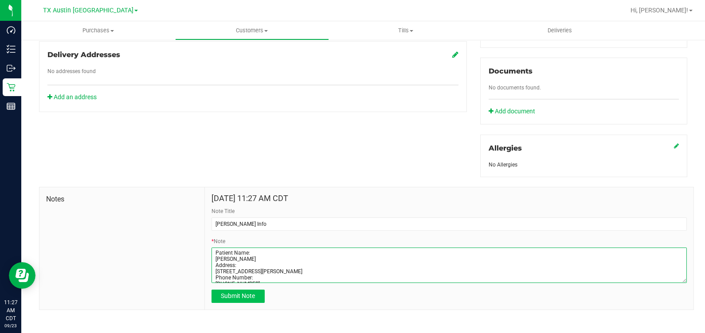
type textarea "Patient Name: Charles Goss Address: 508 Sierra Blanca Pass Irving, TX, 75063 Ph…"
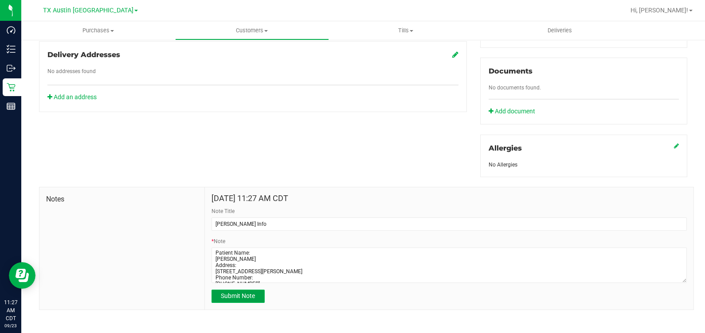
click at [240, 298] on span "Submit Note" at bounding box center [238, 296] width 34 height 7
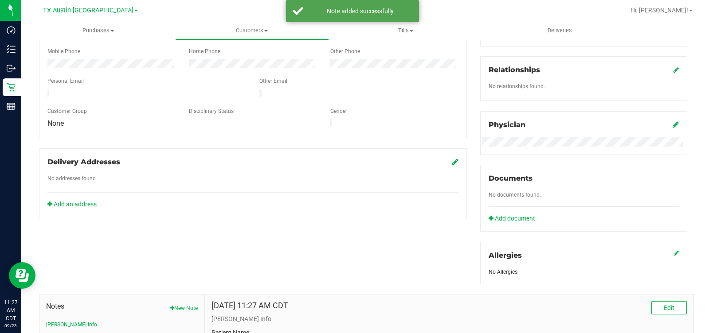
scroll to position [29, 0]
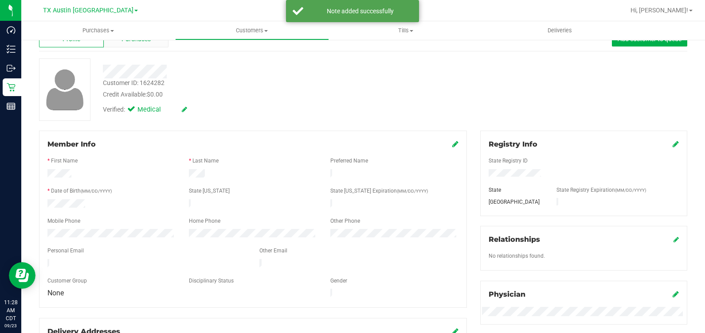
click at [119, 42] on div "Purchases" at bounding box center [136, 39] width 65 height 17
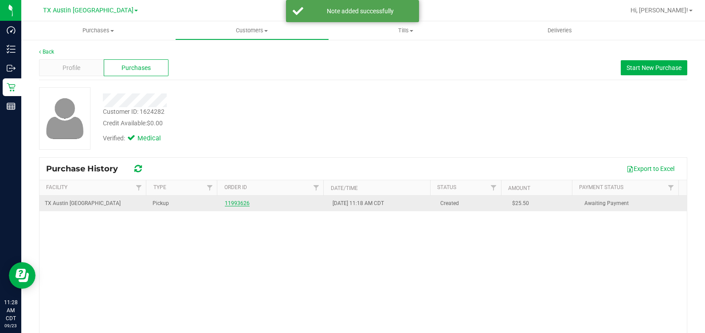
click at [228, 205] on link "11993626" at bounding box center [237, 203] width 25 height 6
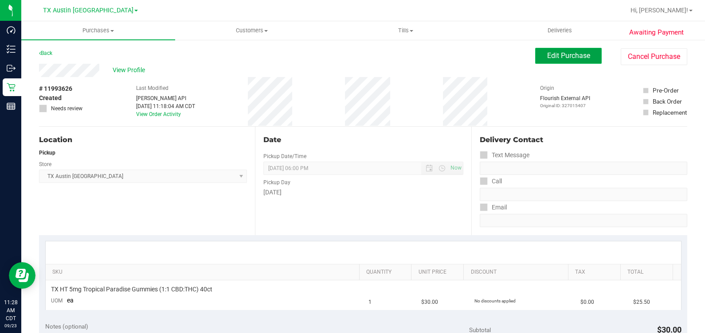
click at [565, 60] on button "Edit Purchase" at bounding box center [568, 56] width 66 height 16
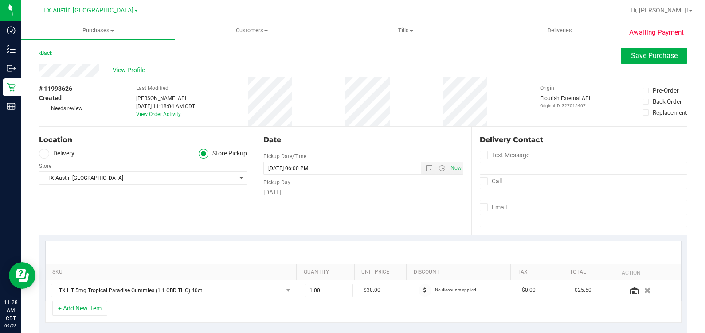
drag, startPoint x: 53, startPoint y: 154, endPoint x: 67, endPoint y: 156, distance: 14.8
click at [53, 154] on label "Delivery" at bounding box center [56, 154] width 35 height 10
click at [0, 0] on input "Delivery" at bounding box center [0, 0] width 0 height 0
click at [161, 205] on span "TX Austin [GEOGRAPHIC_DATA]" at bounding box center [137, 204] width 196 height 12
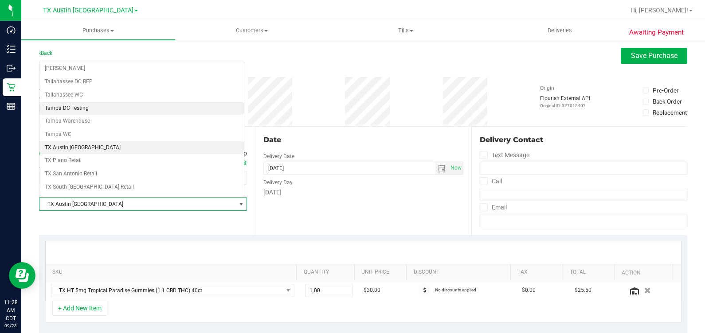
scroll to position [598, 0]
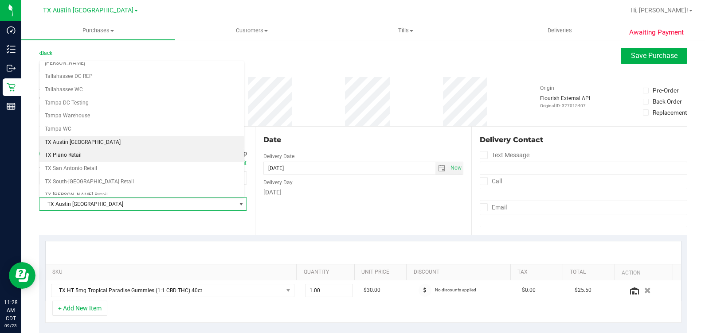
click at [120, 152] on li "TX Plano Retail" at bounding box center [141, 155] width 204 height 13
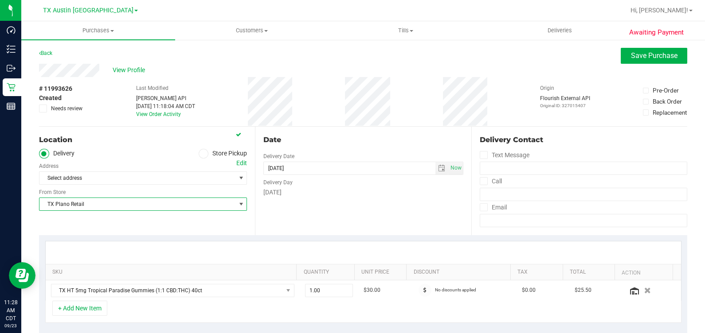
click at [239, 164] on div "Edit" at bounding box center [241, 163] width 11 height 9
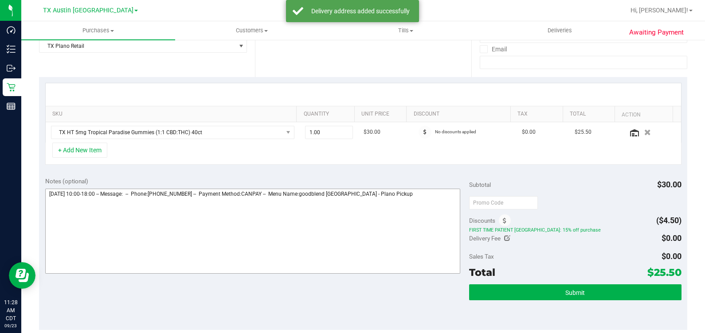
scroll to position [166, 0]
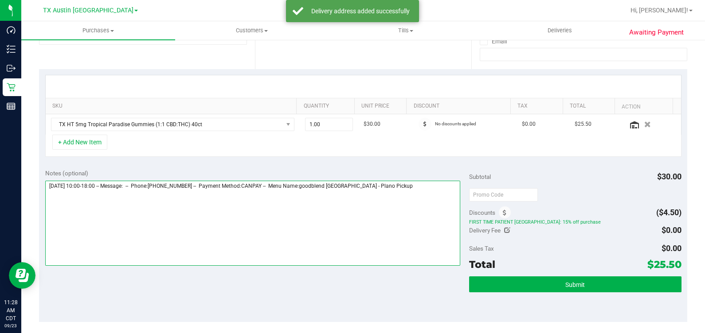
click at [425, 205] on textarea at bounding box center [252, 223] width 415 height 85
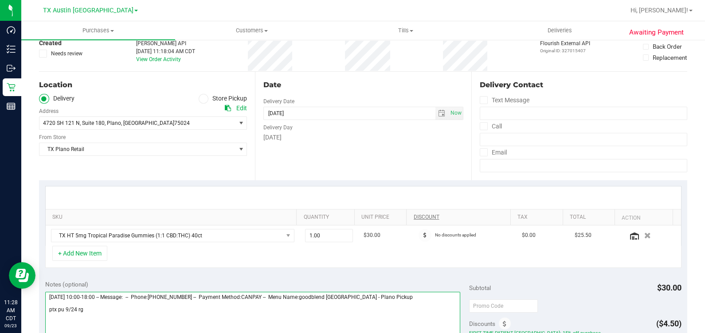
scroll to position [221, 0]
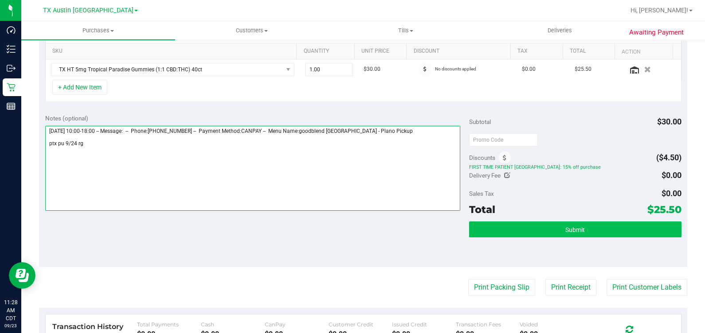
type textarea "Wednesday 09/24/2025 10:00-18:00 -- Message: -- Phone:9496332560 -- Payment Met…"
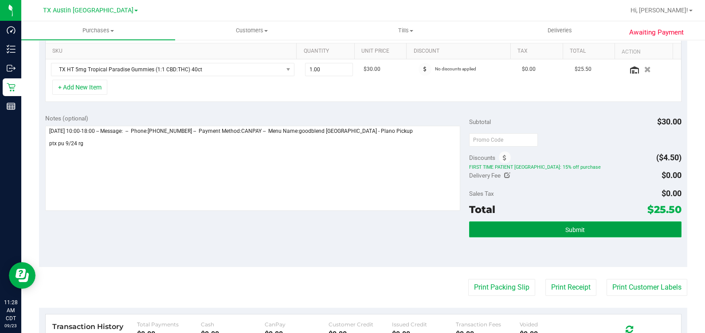
click at [538, 222] on button "Submit" at bounding box center [575, 230] width 212 height 16
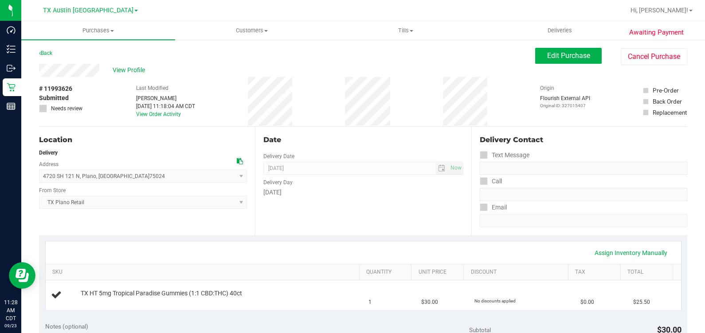
click at [132, 64] on div "View Profile" at bounding box center [287, 70] width 496 height 13
click at [129, 70] on span "View Profile" at bounding box center [130, 70] width 35 height 9
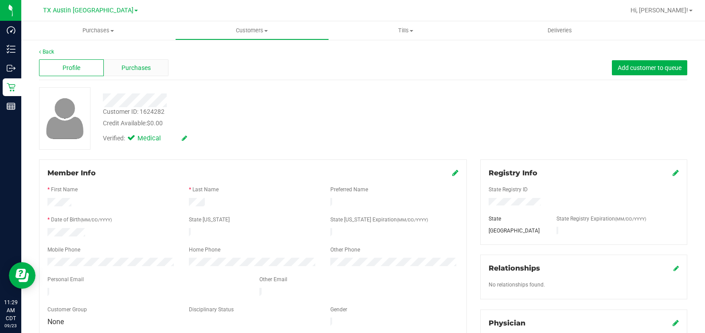
click at [138, 74] on div "Purchases" at bounding box center [136, 67] width 65 height 17
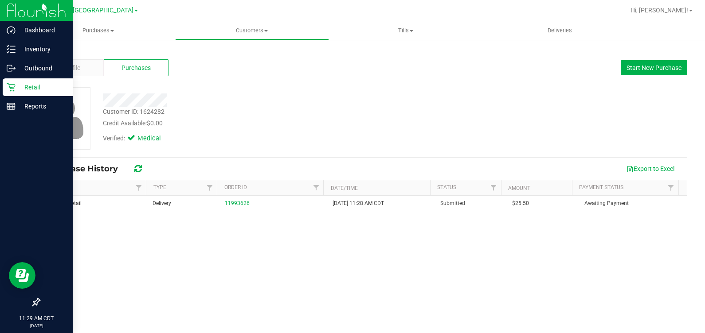
click at [18, 90] on p "Retail" at bounding box center [42, 87] width 53 height 11
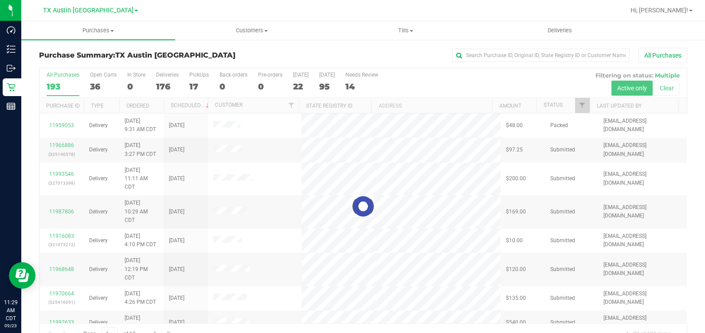
click at [199, 77] on div at bounding box center [362, 206] width 647 height 277
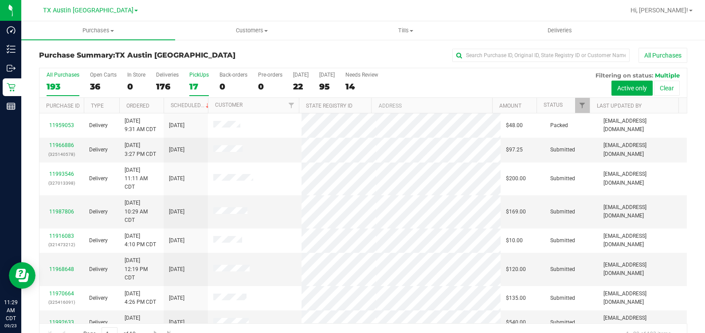
click at [195, 88] on div "17" at bounding box center [199, 87] width 20 height 10
click at [0, 0] on input "PickUps 17" at bounding box center [0, 0] width 0 height 0
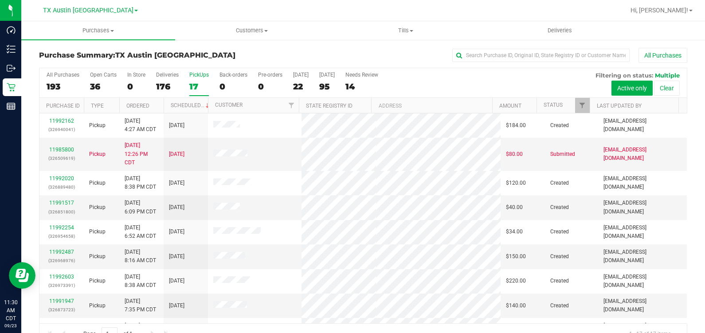
click at [93, 17] on div "TX Austin DC TX Austin DC TX Plano Retail TX San Antonio Retail TX South-Austin…" at bounding box center [92, 10] width 133 height 17
click at [93, 10] on span "TX Austin [GEOGRAPHIC_DATA]" at bounding box center [88, 11] width 90 height 8
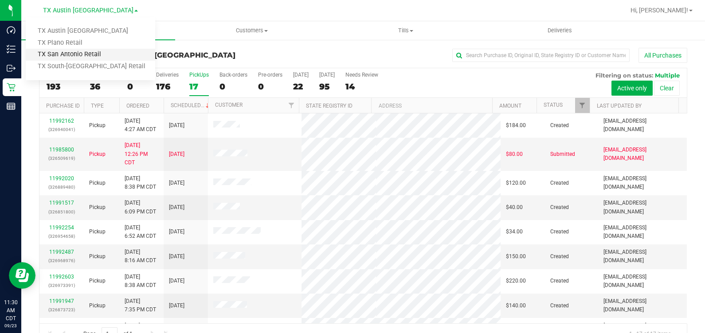
click at [102, 51] on link "TX San Antonio Retail" at bounding box center [90, 55] width 129 height 12
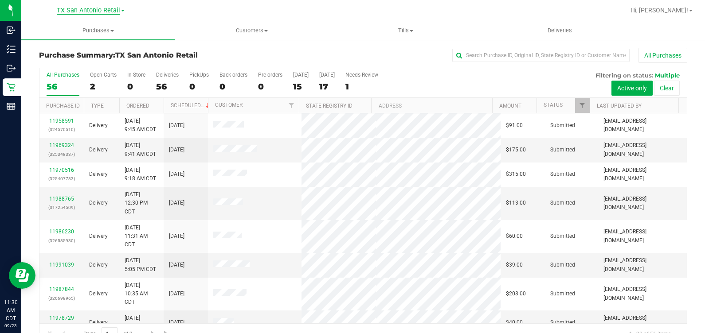
click at [63, 9] on span "TX San Antonio Retail" at bounding box center [88, 11] width 63 height 8
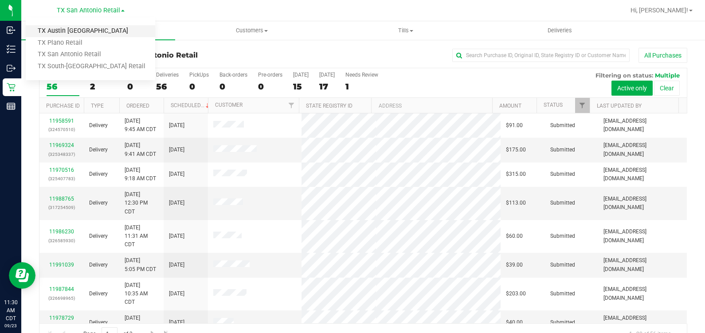
click at [64, 27] on link "TX Austin [GEOGRAPHIC_DATA]" at bounding box center [90, 31] width 129 height 12
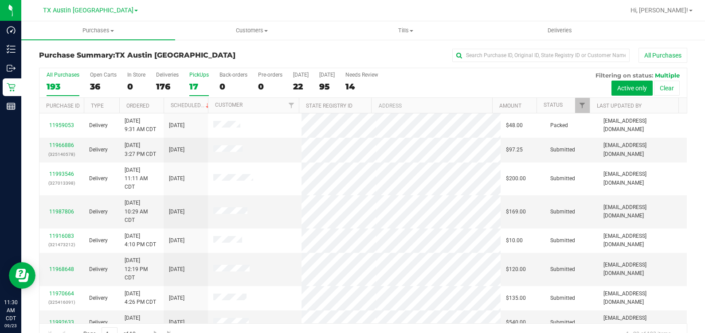
click at [203, 78] on label "PickUps 17" at bounding box center [199, 84] width 20 height 24
click at [0, 0] on input "PickUps 17" at bounding box center [0, 0] width 0 height 0
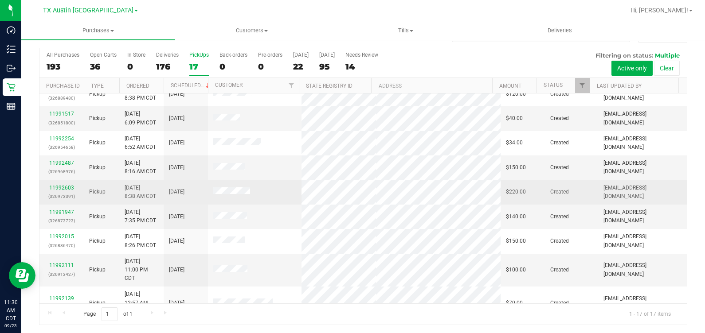
scroll to position [52, 0]
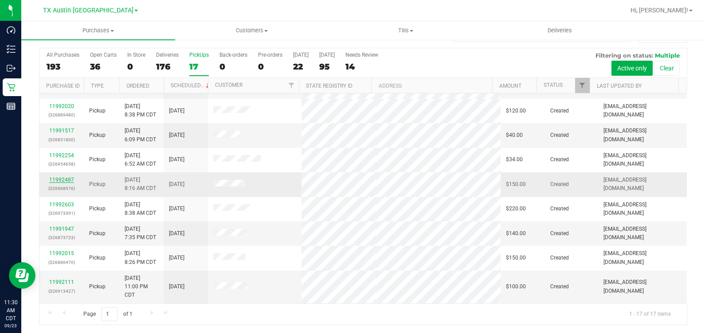
click at [67, 178] on link "11992487" at bounding box center [61, 180] width 25 height 6
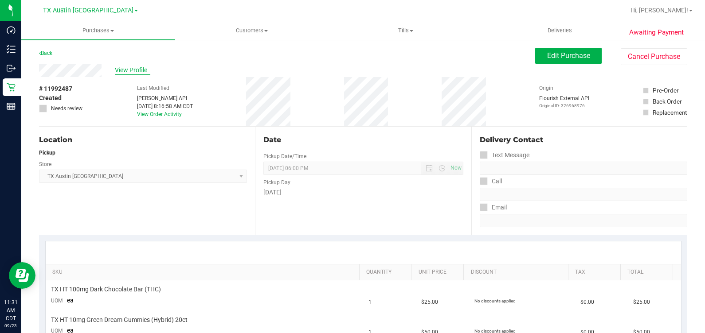
click at [138, 71] on span "View Profile" at bounding box center [132, 70] width 35 height 9
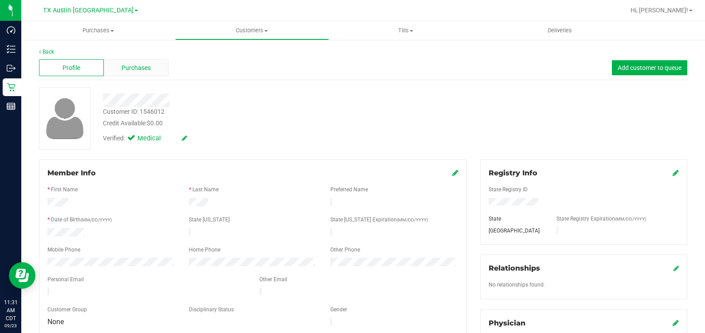
click at [115, 69] on div "Purchases" at bounding box center [136, 67] width 65 height 17
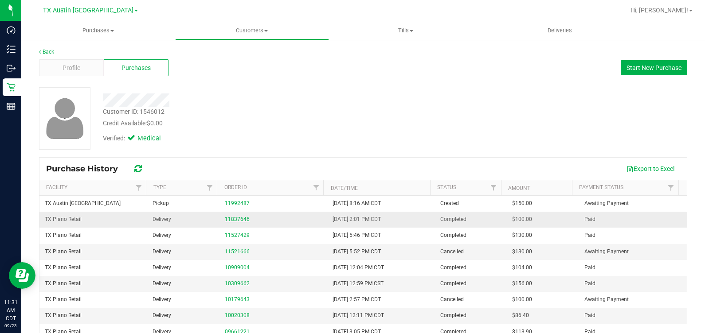
click at [229, 217] on link "11837646" at bounding box center [237, 219] width 25 height 6
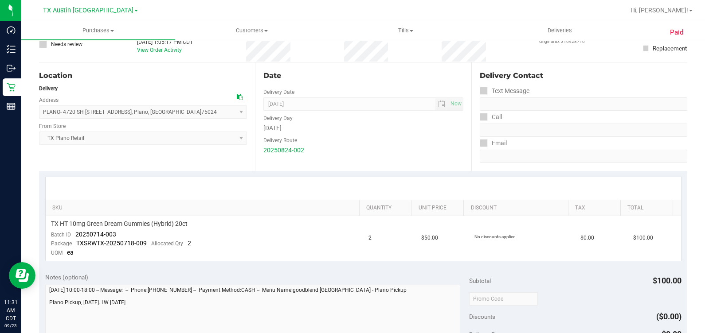
scroll to position [110, 0]
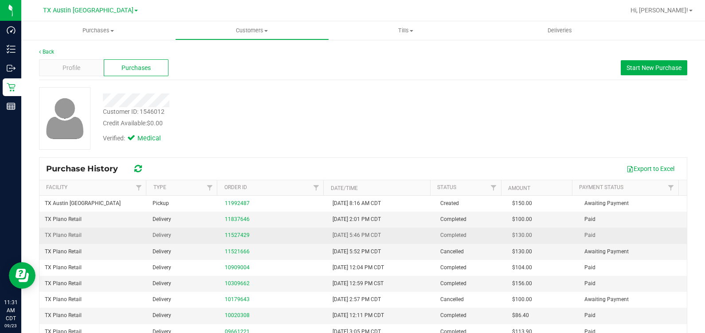
click at [229, 230] on td "11527429" at bounding box center [273, 236] width 108 height 16
click at [227, 237] on link "11527429" at bounding box center [237, 235] width 25 height 6
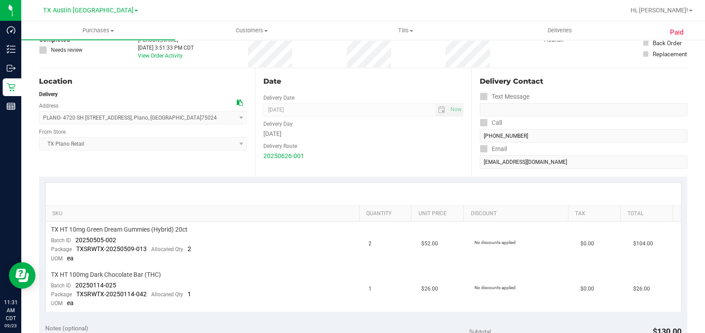
scroll to position [110, 0]
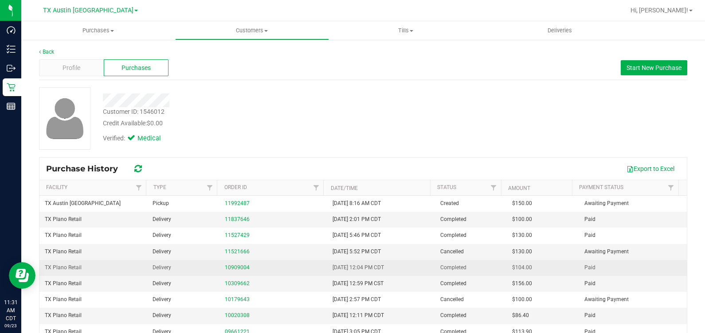
click at [227, 261] on td "10909004" at bounding box center [273, 268] width 108 height 16
click at [226, 267] on link "10909004" at bounding box center [237, 268] width 25 height 6
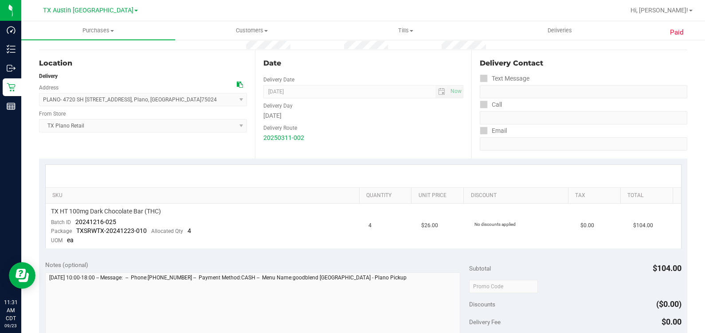
scroll to position [110, 0]
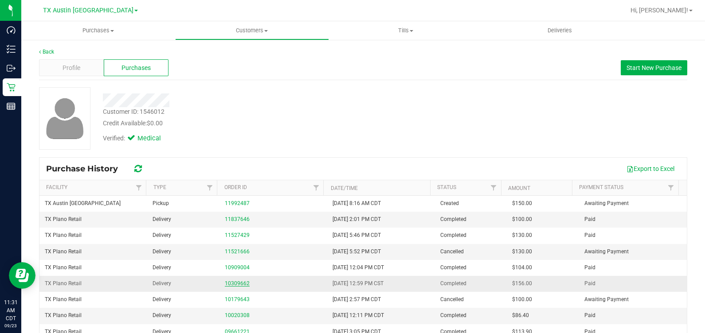
click at [227, 281] on link "10309662" at bounding box center [237, 284] width 25 height 6
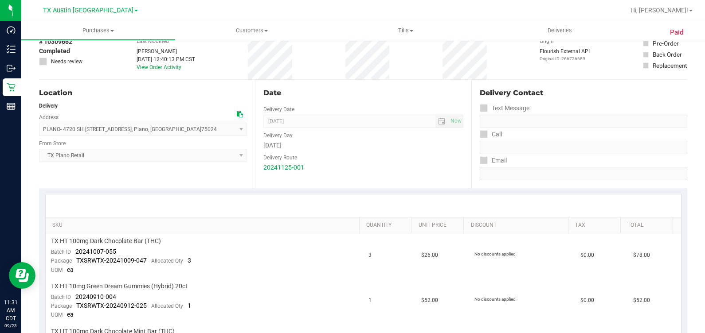
scroll to position [110, 0]
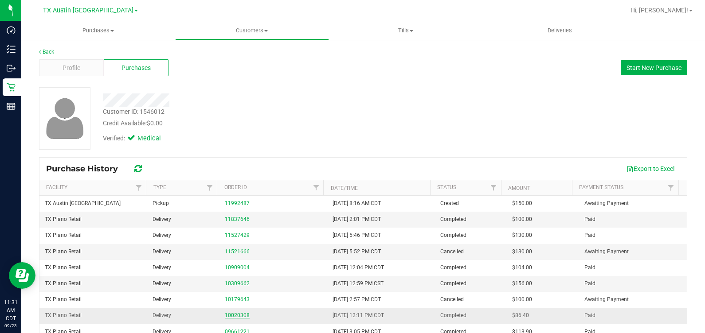
click at [229, 317] on link "10020308" at bounding box center [237, 315] width 25 height 6
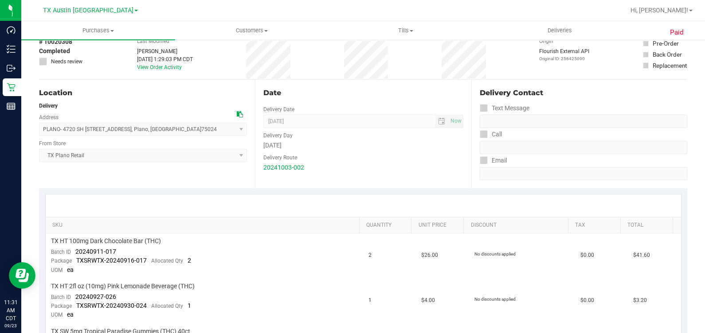
scroll to position [110, 0]
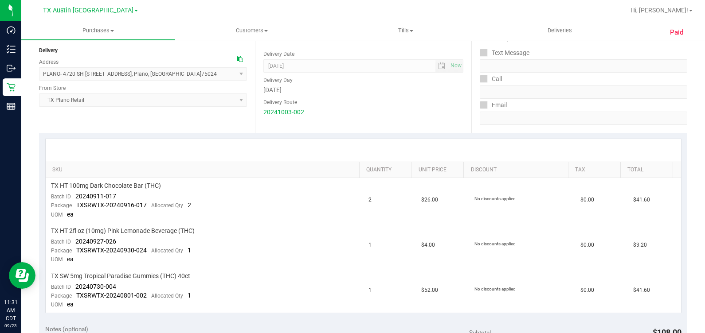
click at [229, 317] on div "SKU Quantity Unit Price Discount Tax Total TX HT 100mg Dark Chocolate Bar (THC)…" at bounding box center [363, 226] width 648 height 186
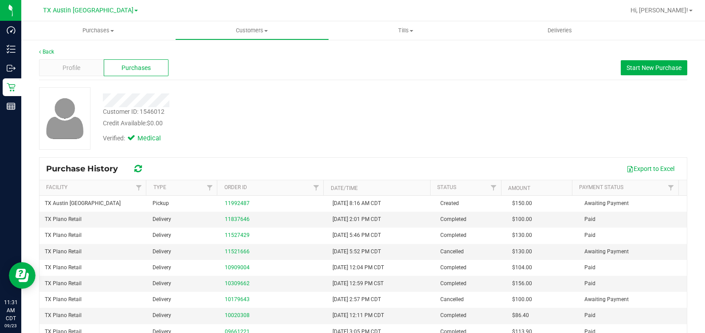
scroll to position [55, 0]
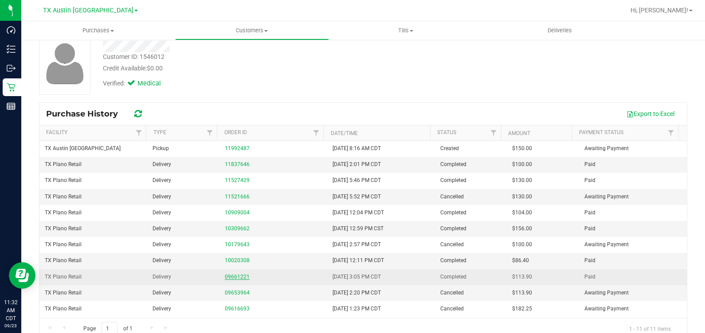
click at [233, 275] on link "09661221" at bounding box center [237, 277] width 25 height 6
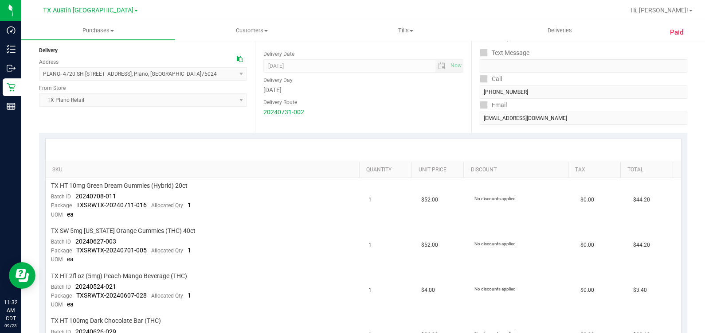
scroll to position [166, 0]
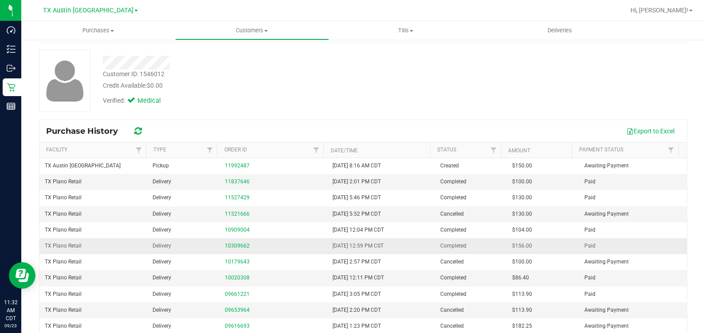
scroll to position [14, 0]
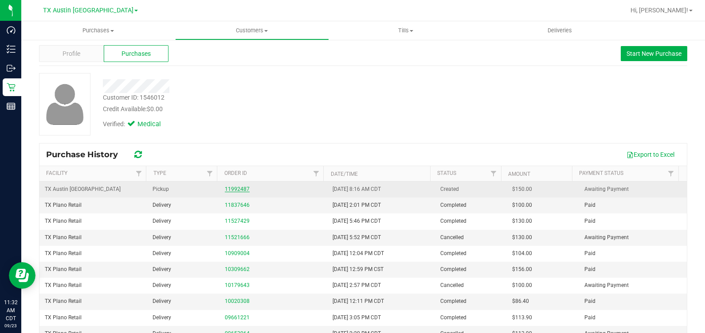
click at [231, 191] on link "11992487" at bounding box center [237, 189] width 25 height 6
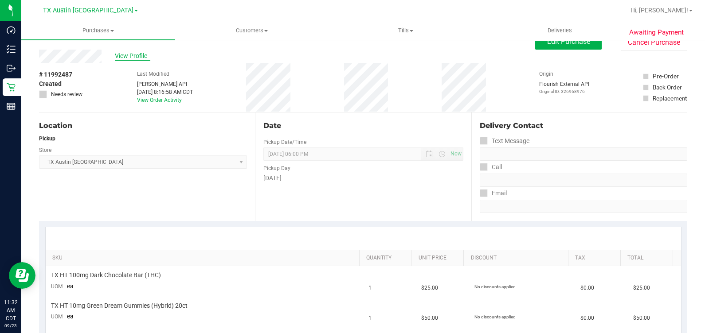
click at [134, 54] on span "View Profile" at bounding box center [132, 55] width 35 height 9
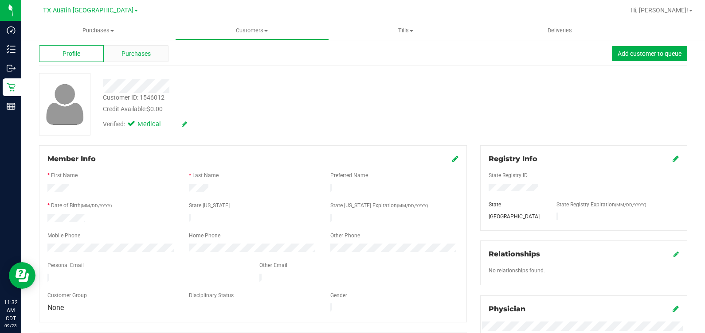
click at [135, 53] on span "Purchases" at bounding box center [135, 53] width 29 height 9
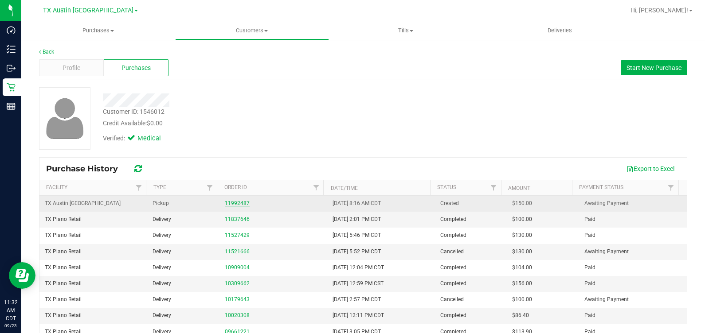
click at [228, 203] on link "11992487" at bounding box center [237, 203] width 25 height 6
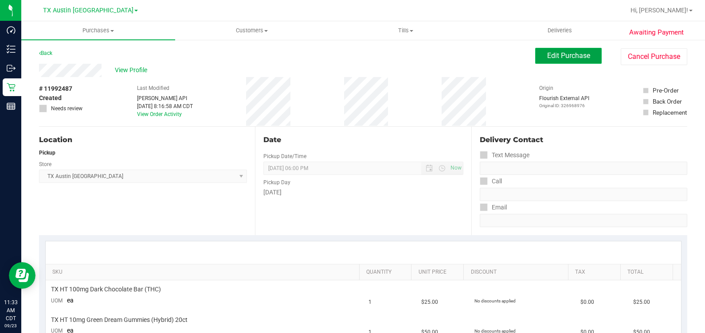
click at [548, 56] on span "Edit Purchase" at bounding box center [568, 55] width 43 height 8
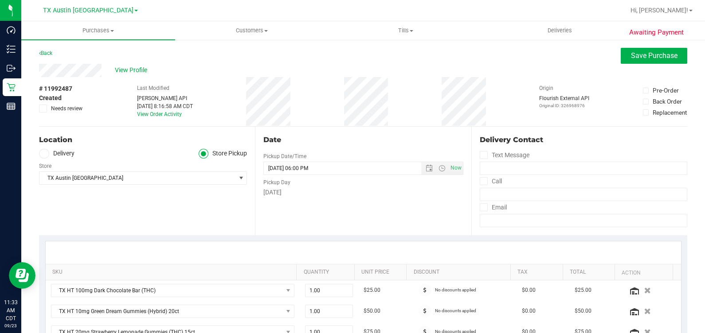
click at [53, 109] on span "Needs review" at bounding box center [66, 109] width 31 height 8
click at [0, 0] on input "Needs review" at bounding box center [0, 0] width 0 height 0
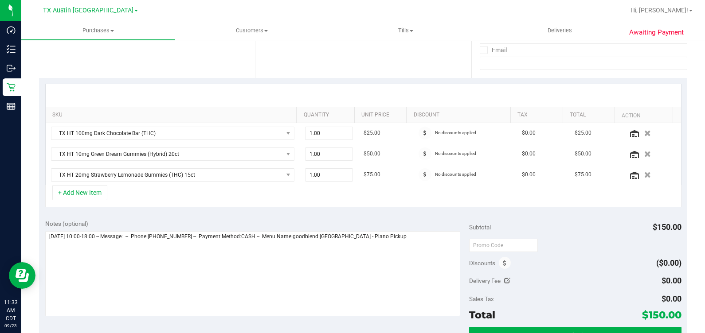
scroll to position [221, 0]
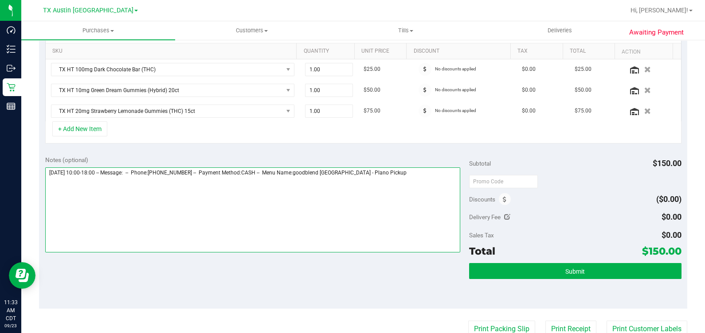
click at [422, 179] on textarea at bounding box center [252, 210] width 415 height 85
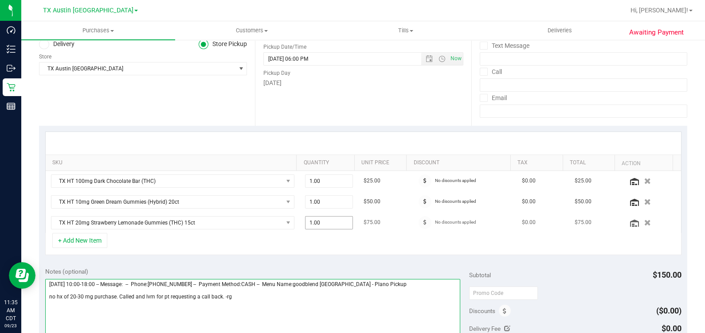
scroll to position [0, 0]
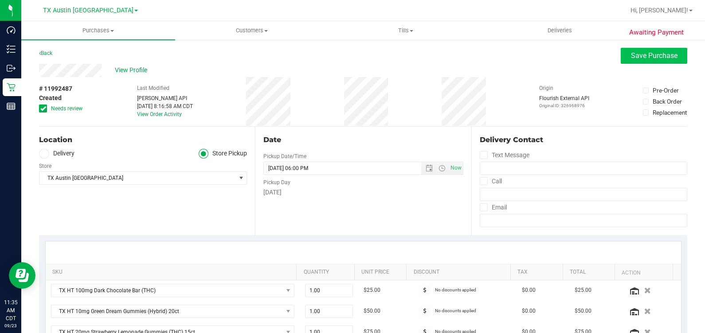
type textarea "Thursday 09/25/2025 10:00-18:00 -- Message: -- Phone:2147627582 -- Payment Meth…"
click at [636, 62] on button "Save Purchase" at bounding box center [653, 56] width 66 height 16
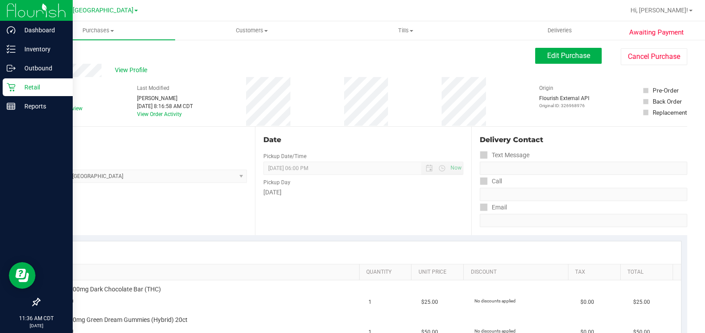
click at [16, 93] on div "Retail" at bounding box center [38, 87] width 70 height 18
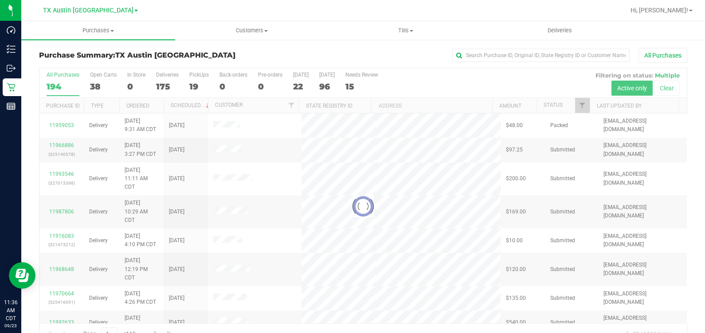
click at [197, 82] on div at bounding box center [362, 206] width 647 height 277
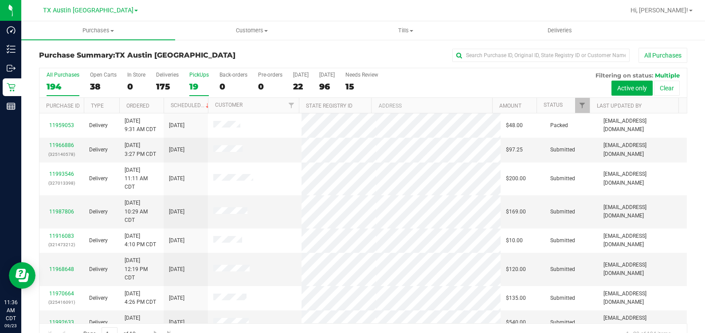
click at [191, 82] on div "19" at bounding box center [199, 87] width 20 height 10
click at [0, 0] on input "PickUps 19" at bounding box center [0, 0] width 0 height 0
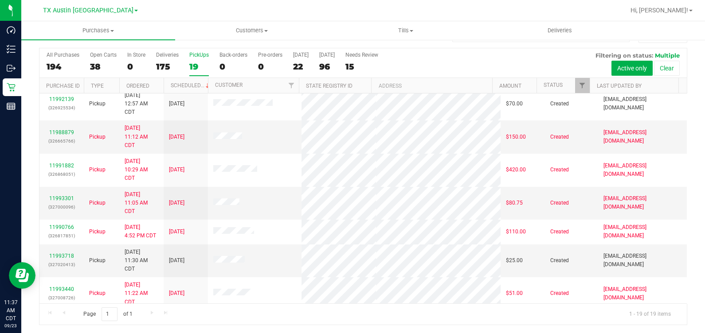
scroll to position [348, 0]
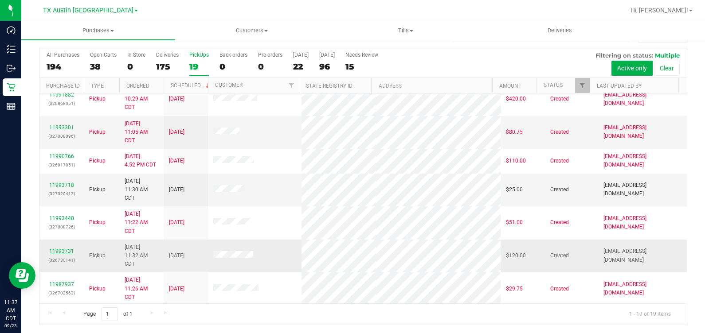
click at [68, 248] on link "11993731" at bounding box center [61, 251] width 25 height 6
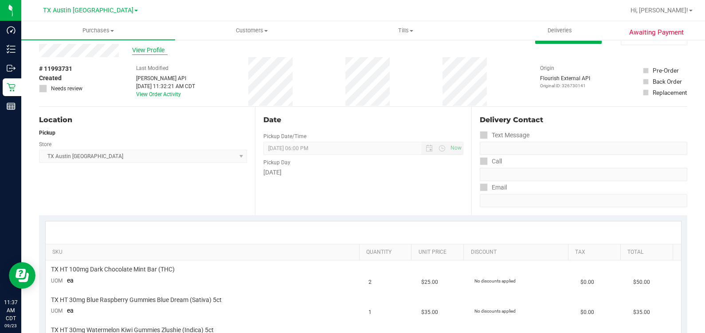
click at [151, 50] on span "View Profile" at bounding box center [149, 50] width 35 height 9
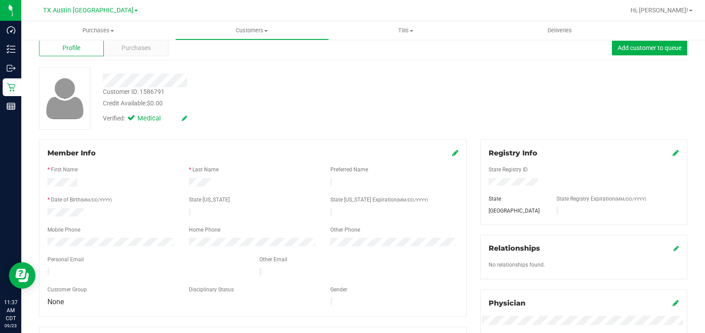
scroll to position [330, 0]
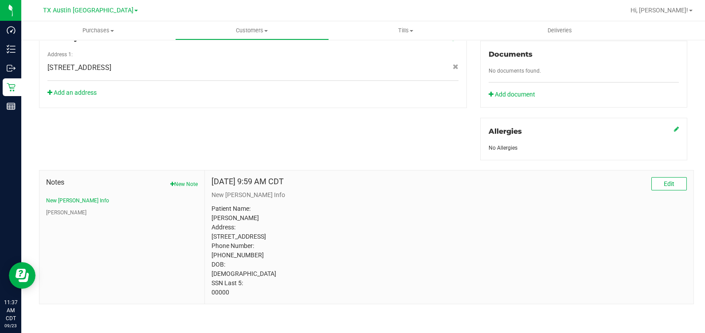
click at [213, 293] on p "Patient Name: JEREMIAH KYLE LEVECK Address: 5417 S MOPAC EXPRESSWAY # 320 AUSTI…" at bounding box center [448, 250] width 475 height 93
click at [508, 233] on p "Patient Name: JEREMIAH KYLE LEVECK Address: 5417 S MOPAC EXPRESSWAY # 320 AUSTI…" at bounding box center [448, 250] width 475 height 93
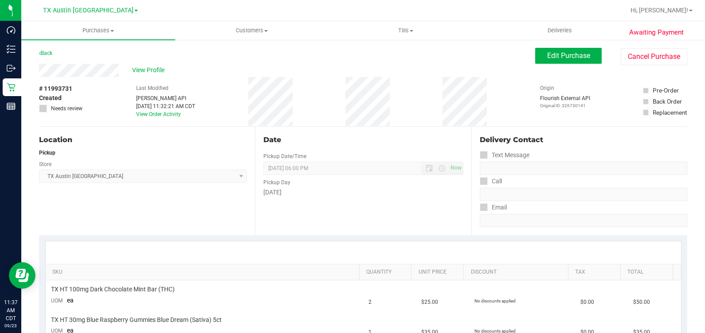
click at [147, 65] on div "View Profile" at bounding box center [287, 70] width 496 height 13
click at [161, 70] on span "View Profile" at bounding box center [149, 70] width 35 height 9
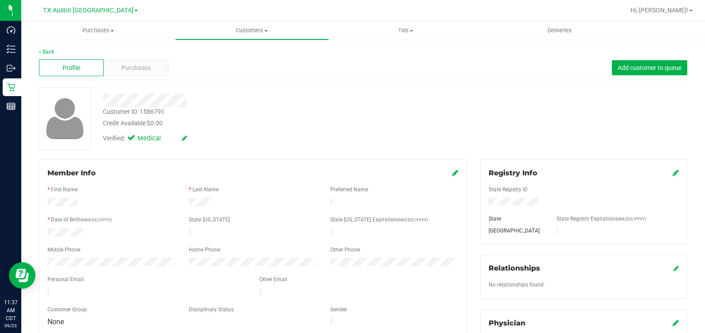
click at [161, 70] on div "Purchases" at bounding box center [136, 67] width 65 height 17
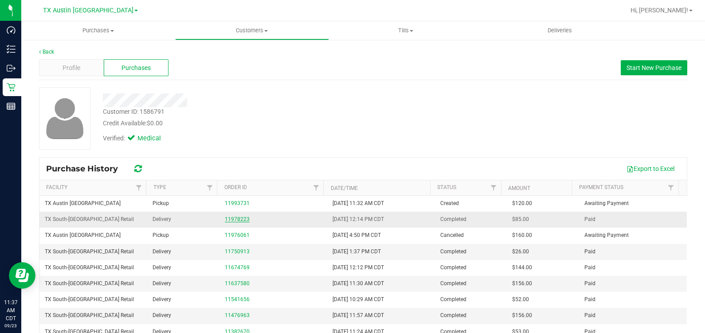
click at [237, 222] on link "11978223" at bounding box center [237, 219] width 25 height 6
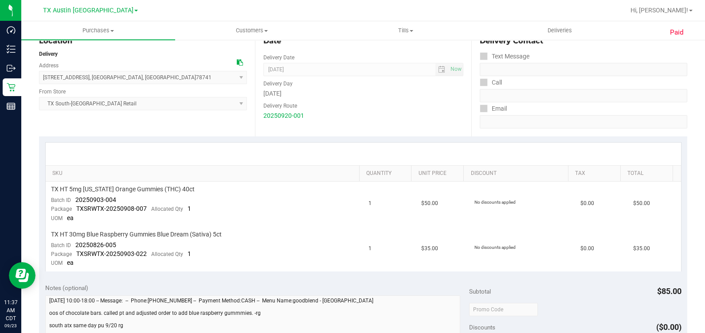
scroll to position [110, 0]
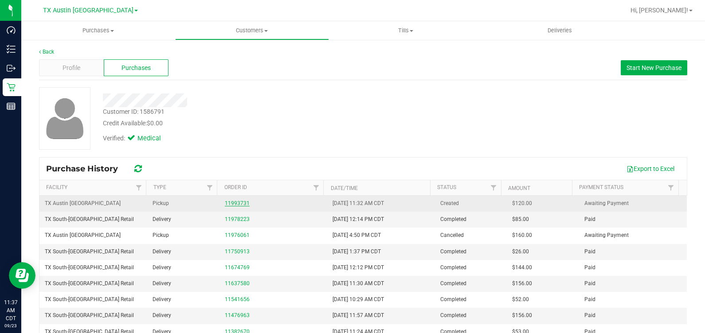
click at [232, 206] on link "11993731" at bounding box center [237, 203] width 25 height 6
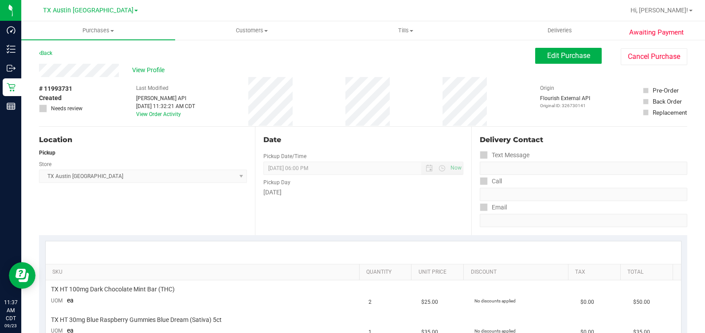
click at [82, 62] on div "Back Edit Purchase Cancel Purchase" at bounding box center [363, 56] width 648 height 16
click at [535, 55] on button "Edit Purchase" at bounding box center [568, 56] width 66 height 16
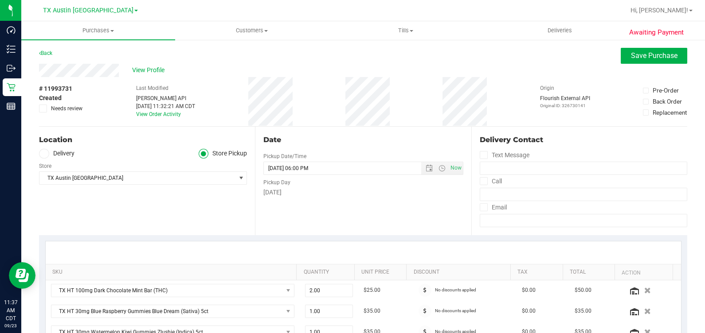
click at [54, 160] on div "Store" at bounding box center [143, 165] width 208 height 13
click at [53, 155] on label "Delivery" at bounding box center [56, 154] width 35 height 10
click at [0, 0] on input "Delivery" at bounding box center [0, 0] width 0 height 0
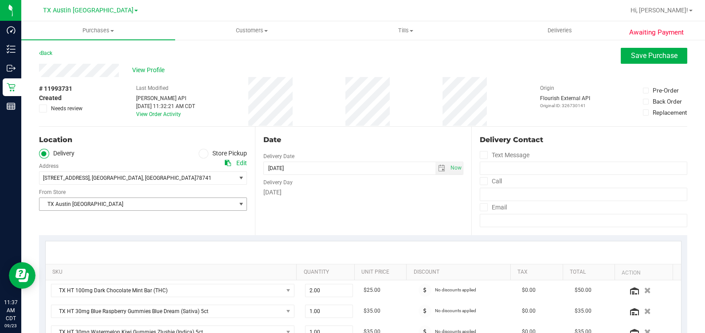
click at [114, 204] on span "TX Austin [GEOGRAPHIC_DATA]" at bounding box center [137, 204] width 196 height 12
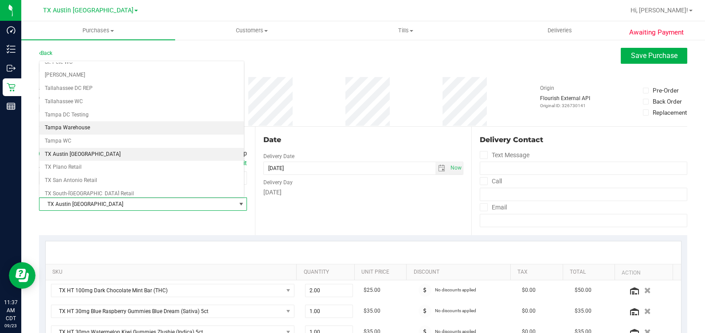
scroll to position [598, 0]
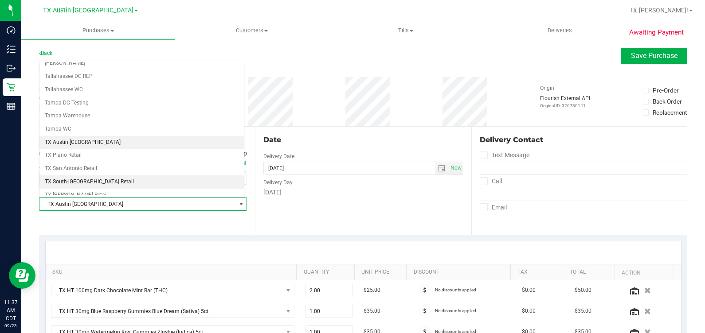
click at [91, 176] on li "TX South-[GEOGRAPHIC_DATA] Retail" at bounding box center [141, 182] width 204 height 13
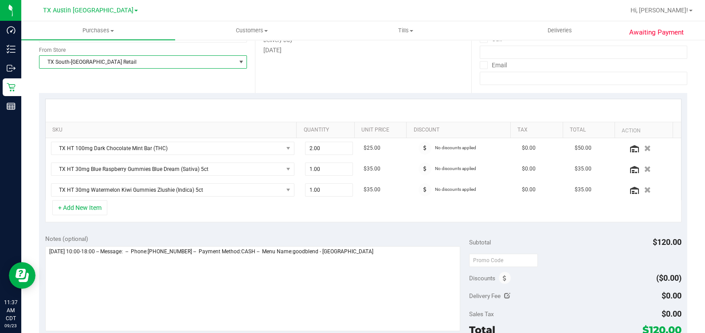
scroll to position [166, 0]
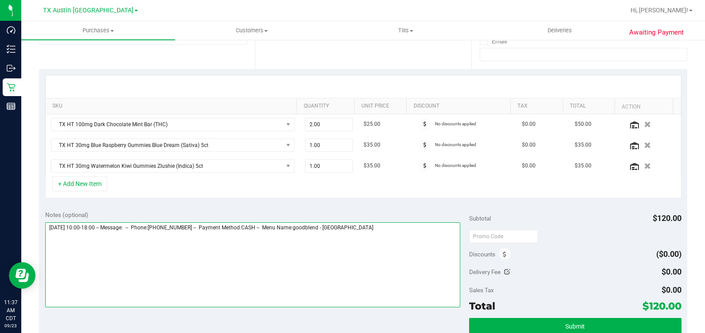
click at [399, 234] on textarea at bounding box center [252, 264] width 415 height 85
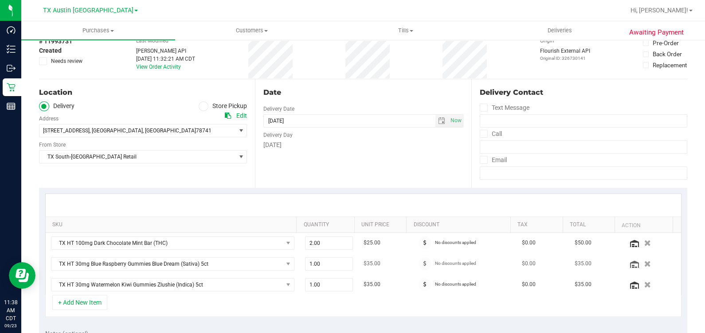
scroll to position [110, 0]
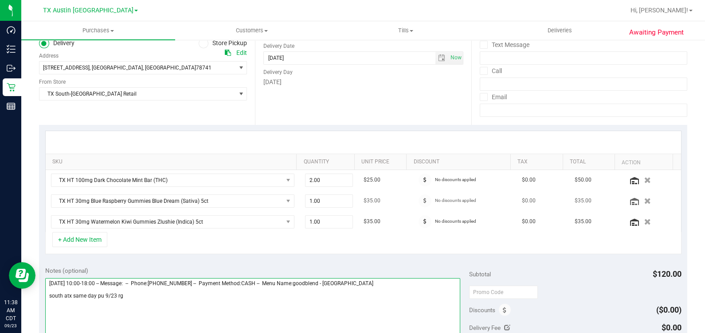
type textarea "Tuesday 09/23/2025 10:00-18:00 -- Message: -- Phone:5127819065 -- Payment Metho…"
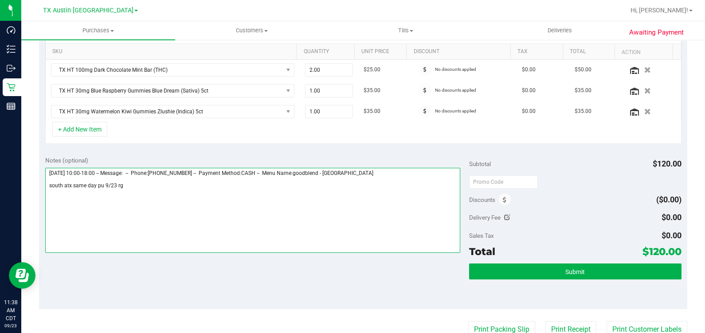
scroll to position [221, 0]
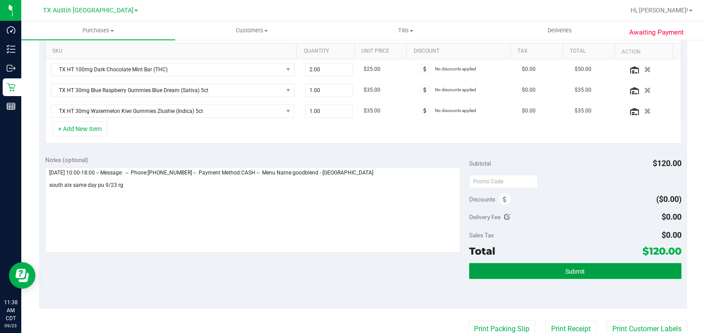
click at [578, 263] on button "Submit" at bounding box center [575, 271] width 212 height 16
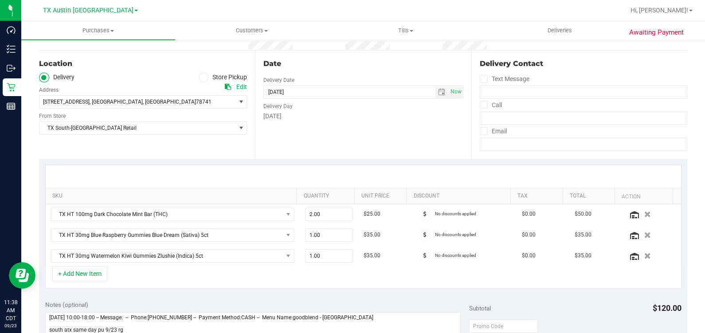
scroll to position [55, 0]
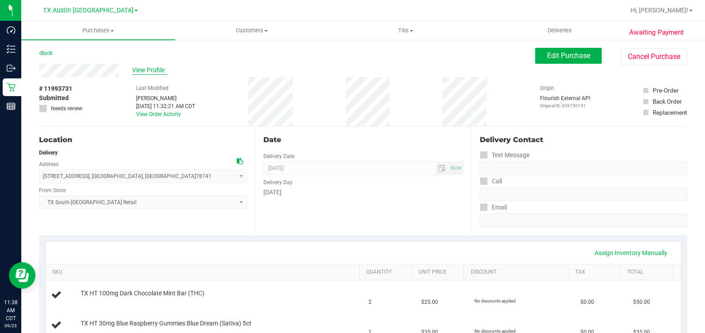
click at [140, 72] on span "View Profile" at bounding box center [149, 70] width 35 height 9
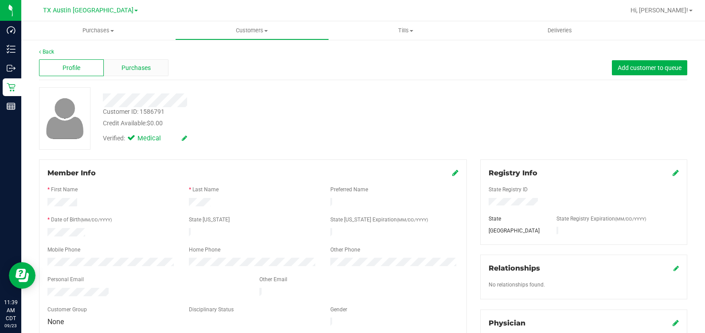
click at [110, 64] on div "Purchases" at bounding box center [136, 67] width 65 height 17
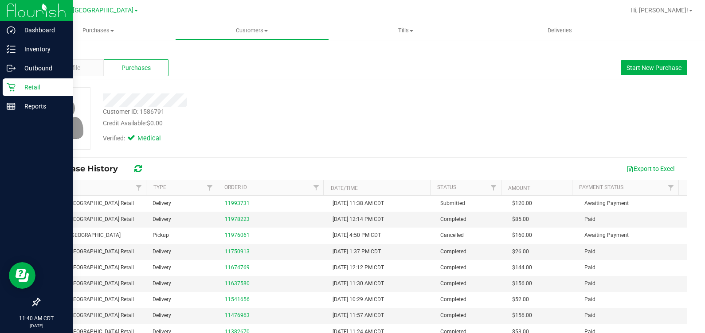
click at [9, 90] on icon at bounding box center [11, 87] width 9 height 9
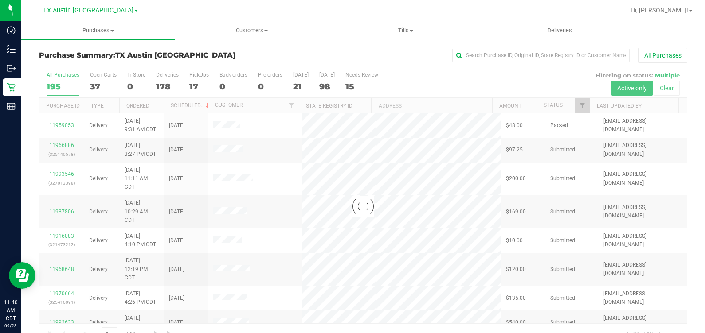
click at [193, 82] on div at bounding box center [362, 206] width 647 height 277
click at [193, 82] on div "17" at bounding box center [199, 87] width 20 height 10
click at [0, 0] on input "PickUps 17" at bounding box center [0, 0] width 0 height 0
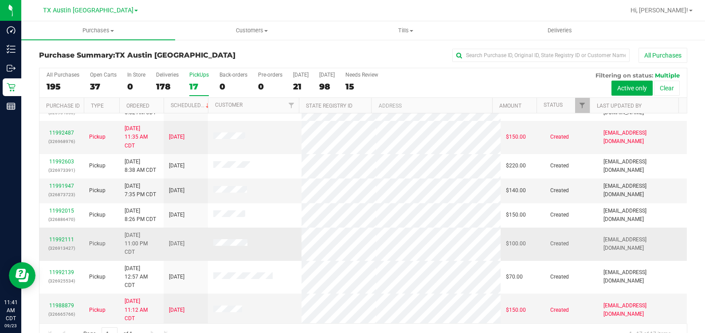
scroll to position [60, 0]
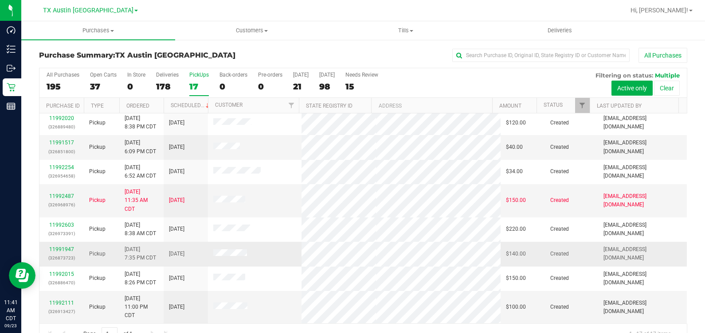
click at [62, 243] on td "11991947 (326873723)" at bounding box center [61, 254] width 44 height 24
click at [62, 248] on link "11991947" at bounding box center [61, 249] width 25 height 6
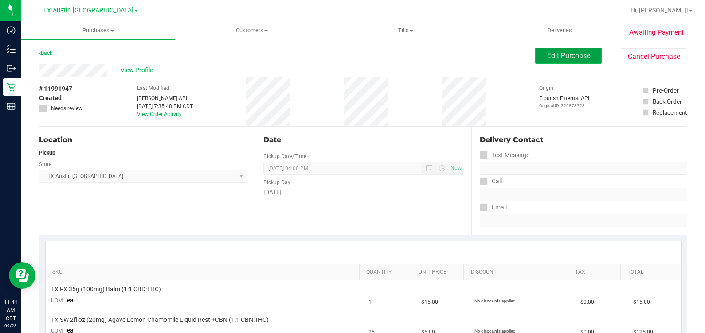
click at [585, 52] on button "Edit Purchase" at bounding box center [568, 56] width 66 height 16
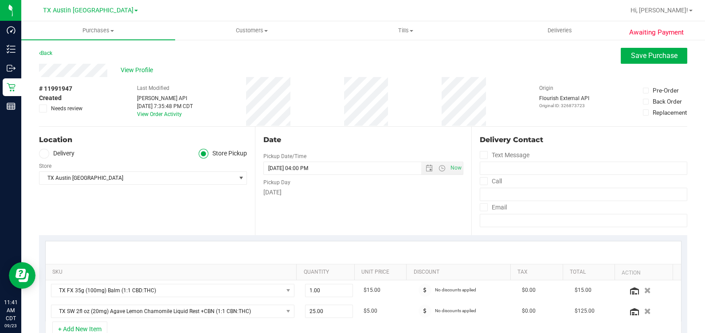
click at [44, 154] on icon at bounding box center [43, 154] width 5 height 0
click at [0, 0] on input "Delivery" at bounding box center [0, 0] width 0 height 0
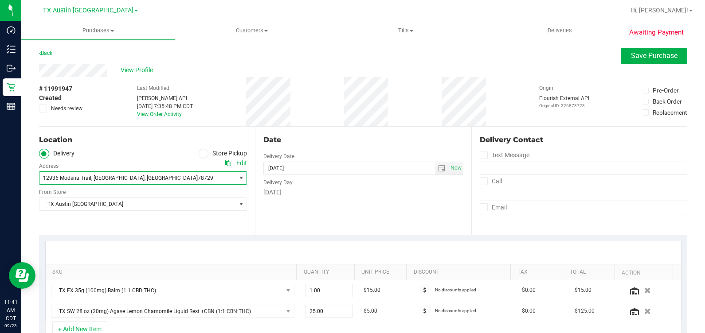
click at [150, 172] on span "12936 Modena Trail , Austin , TX 78729" at bounding box center [132, 178] width 186 height 12
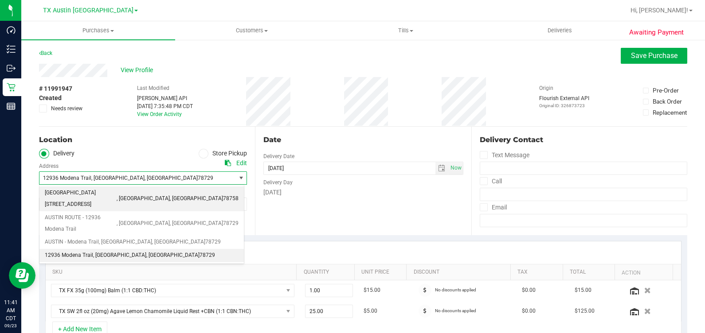
click at [79, 197] on span "North austin 2217 Park Bend Drive" at bounding box center [81, 198] width 72 height 23
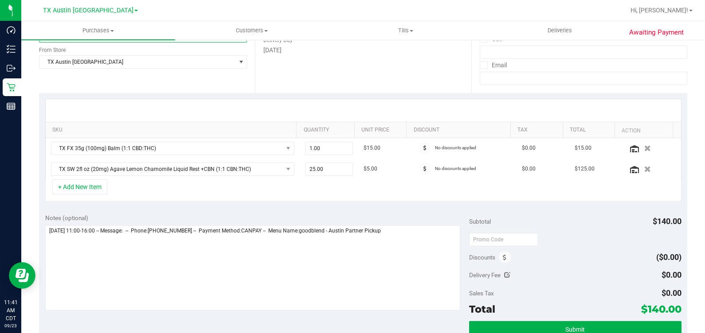
scroll to position [166, 0]
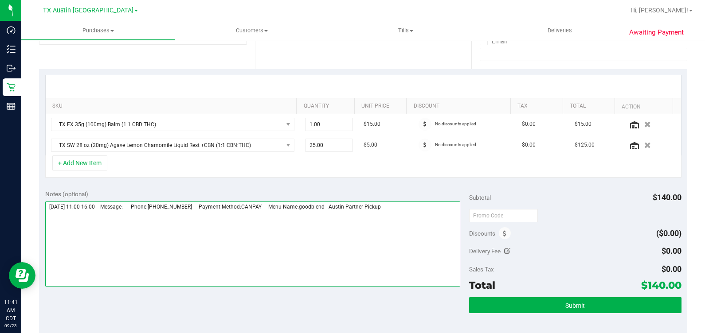
click at [440, 214] on textarea at bounding box center [252, 244] width 415 height 85
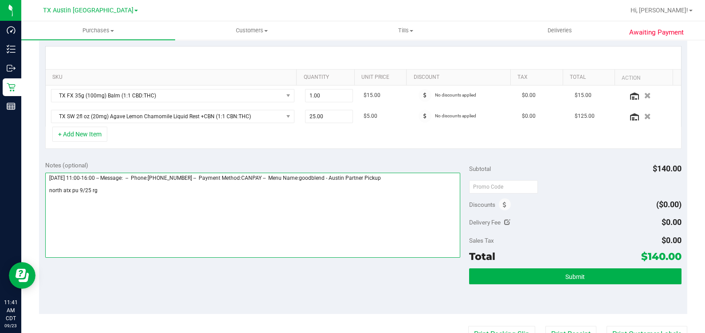
scroll to position [221, 0]
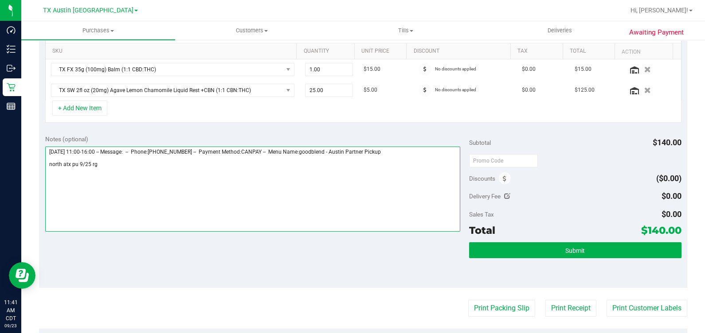
type textarea "Thursday 09/25/2025 11:00-16:00 -- Message: -- Phone:5124609417 -- Payment Meth…"
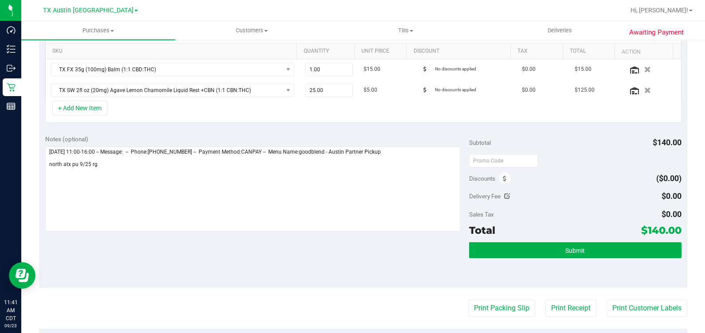
click at [567, 239] on div "Subtotal $140.00 Discounts ($0.00) Delivery Fee $0.00 Sales Tax $0.00 Total $14…" at bounding box center [575, 209] width 212 height 148
click at [564, 254] on button "Submit" at bounding box center [575, 250] width 212 height 16
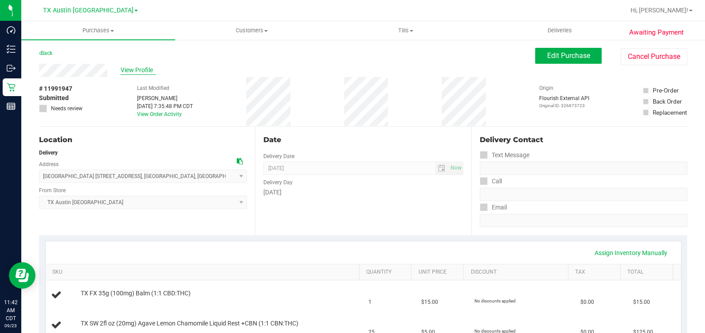
click at [141, 70] on span "View Profile" at bounding box center [138, 70] width 35 height 9
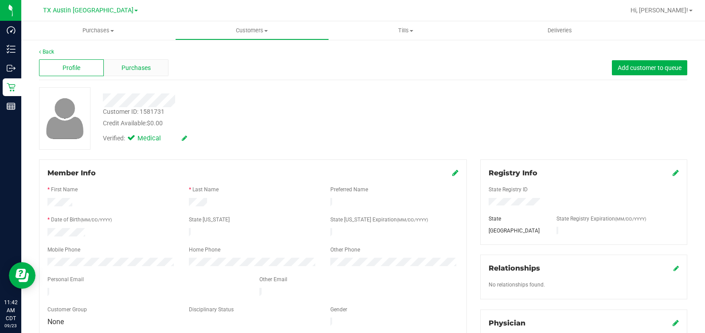
click at [143, 72] on span "Purchases" at bounding box center [135, 67] width 29 height 9
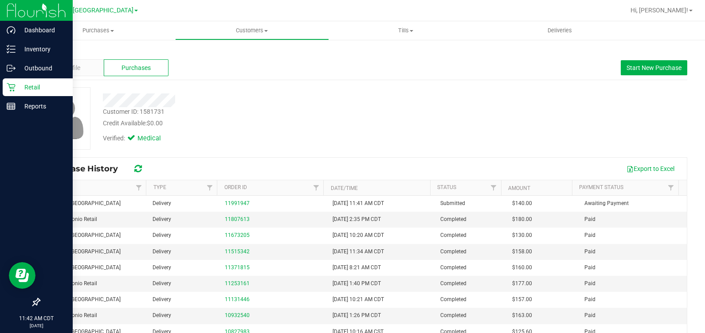
click at [18, 85] on p "Retail" at bounding box center [42, 87] width 53 height 11
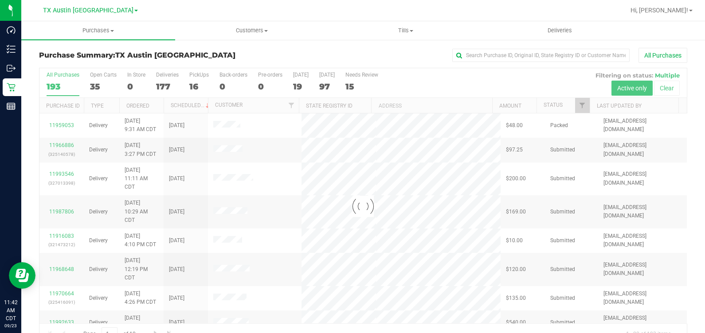
click at [195, 86] on div at bounding box center [362, 206] width 647 height 277
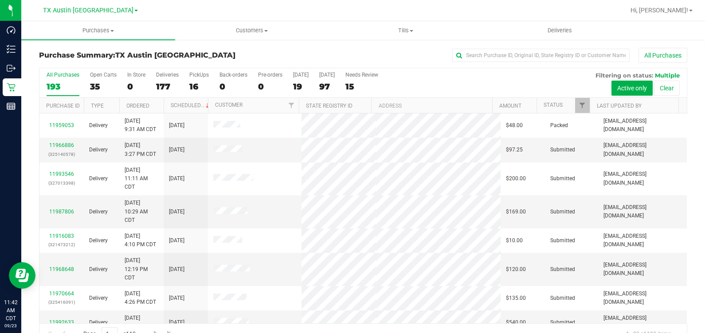
click at [195, 86] on div "16" at bounding box center [199, 87] width 20 height 10
click at [0, 0] on input "PickUps 16" at bounding box center [0, 0] width 0 height 0
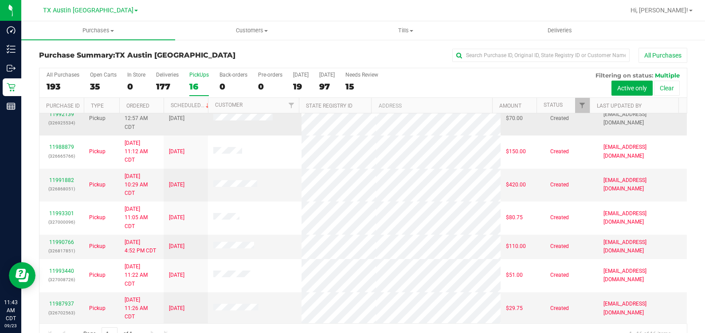
scroll to position [147, 0]
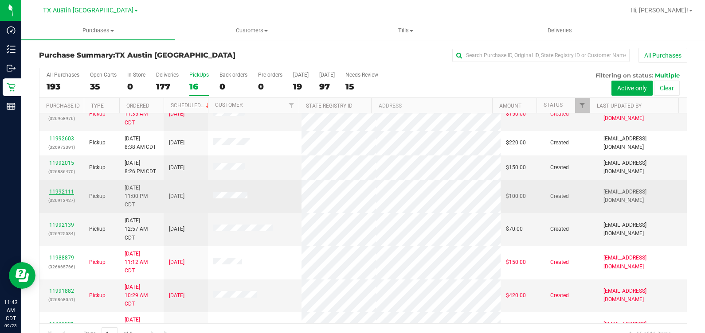
click at [61, 193] on link "11992111" at bounding box center [61, 192] width 25 height 6
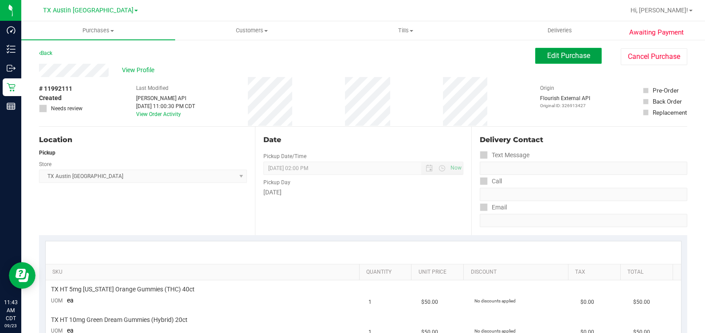
click at [554, 58] on span "Edit Purchase" at bounding box center [568, 55] width 43 height 8
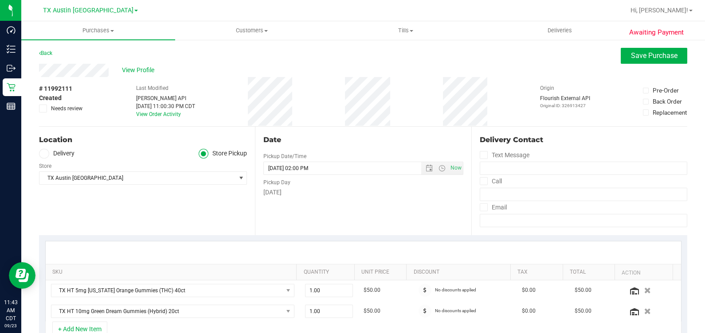
click at [77, 149] on ul "Delivery Store Pickup" at bounding box center [143, 154] width 208 height 10
click at [63, 155] on label "Delivery" at bounding box center [56, 154] width 35 height 10
click at [0, 0] on input "Delivery" at bounding box center [0, 0] width 0 height 0
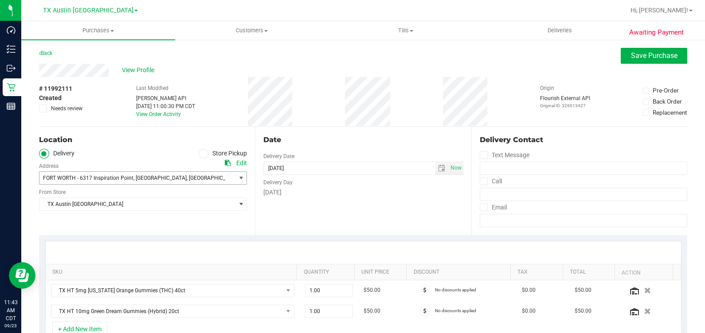
click at [224, 176] on span "FORT WORTH - 6317 Inspiration Point , Arlington , TX 76016" at bounding box center [143, 178] width 208 height 13
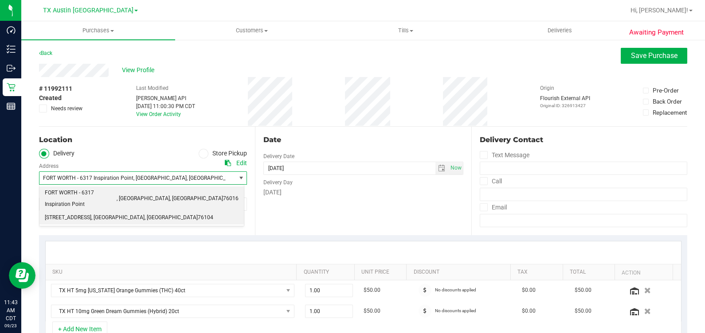
click at [131, 211] on li "1307 8th ave , Fort Worth , TX 76104" at bounding box center [141, 217] width 204 height 13
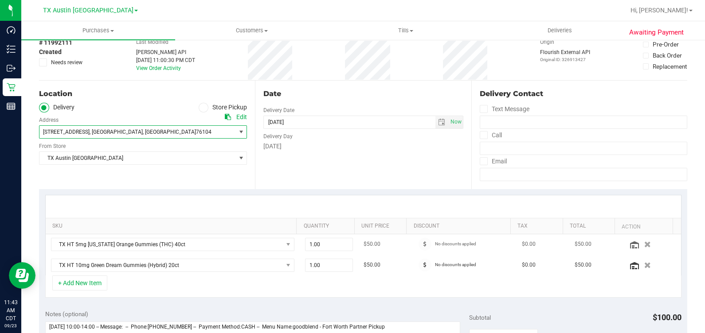
scroll to position [110, 0]
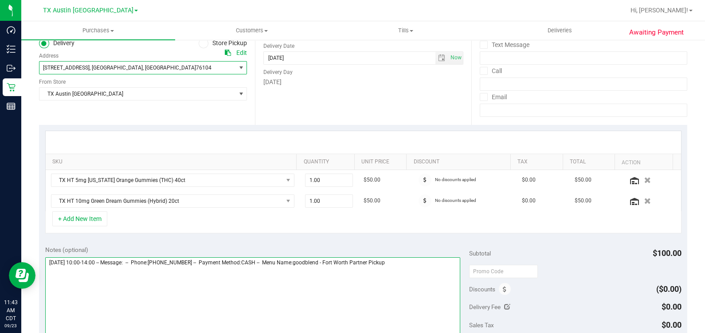
click at [417, 270] on textarea at bounding box center [252, 300] width 415 height 85
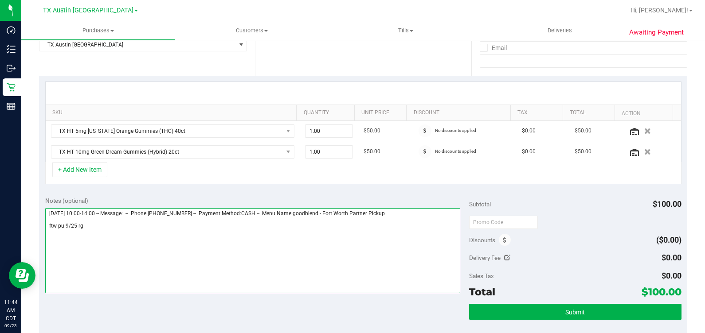
scroll to position [277, 0]
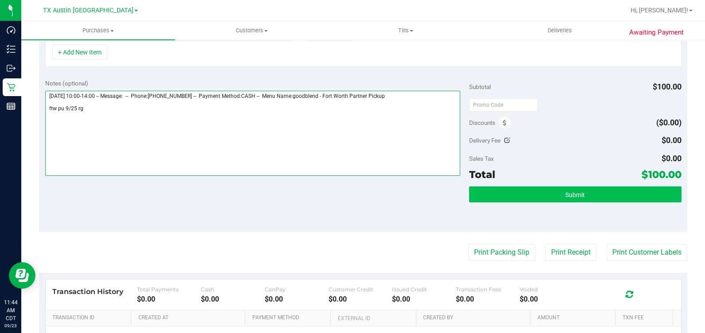
type textarea "Thursday 09/25/2025 10:00-14:00 -- Message: -- Phone:8175003709 -- Payment Meth…"
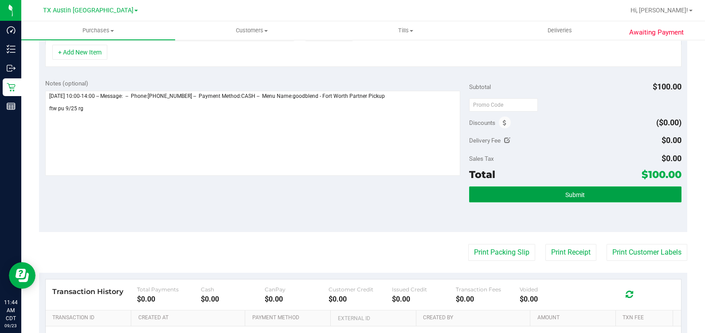
click at [499, 192] on button "Submit" at bounding box center [575, 195] width 212 height 16
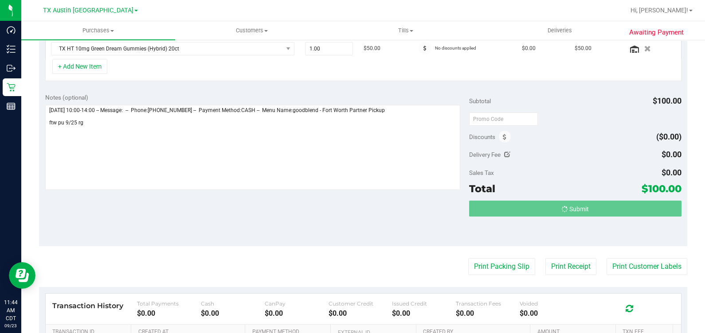
scroll to position [248, 0]
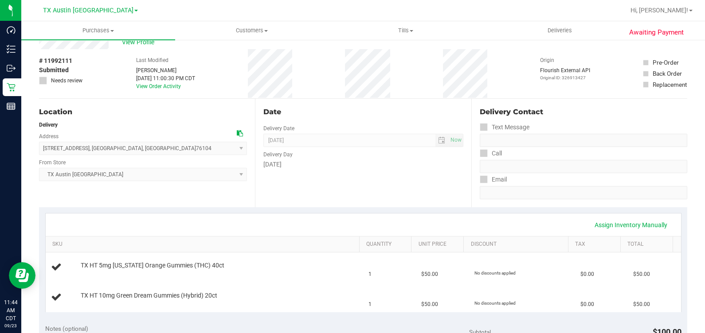
scroll to position [27, 0]
click at [140, 43] on span "View Profile" at bounding box center [139, 43] width 35 height 9
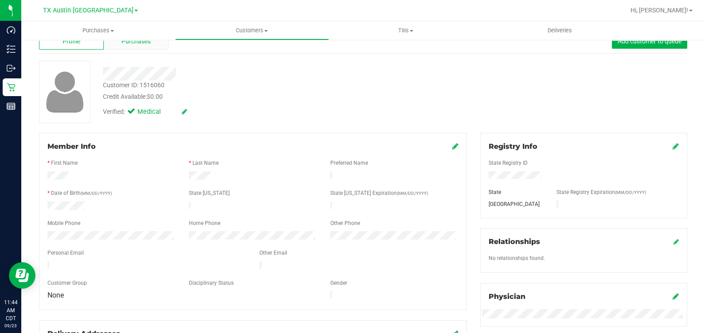
click at [133, 46] on div "Purchases" at bounding box center [136, 41] width 65 height 17
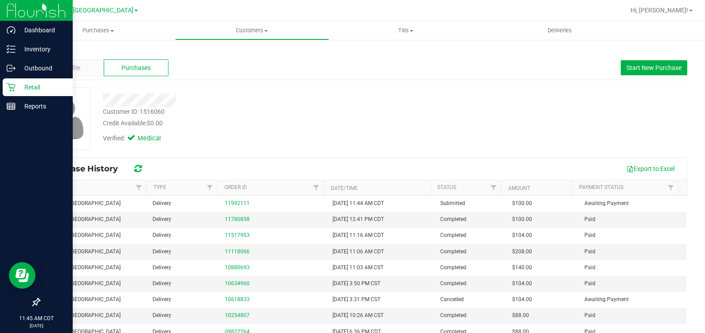
click at [16, 82] on p "Retail" at bounding box center [42, 87] width 53 height 11
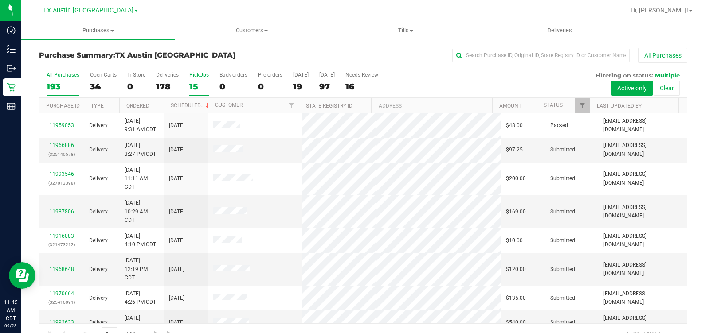
click at [191, 83] on div "15" at bounding box center [199, 87] width 20 height 10
click at [0, 0] on input "PickUps 15" at bounding box center [0, 0] width 0 height 0
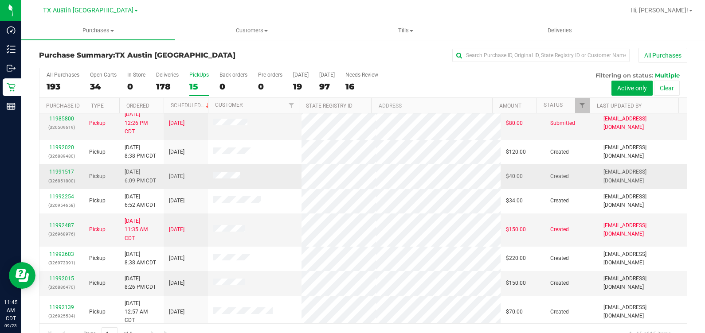
scroll to position [55, 0]
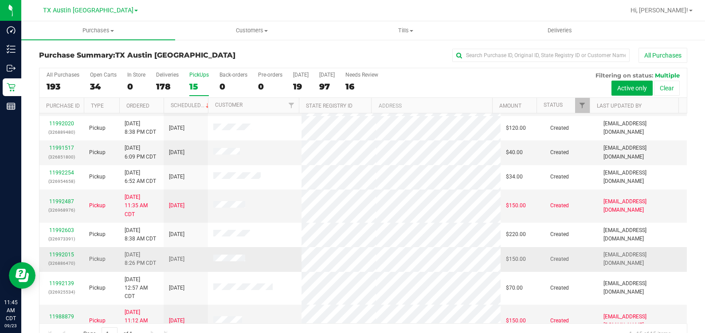
click at [65, 257] on div "11992015 (326886470)" at bounding box center [62, 259] width 34 height 17
click at [64, 254] on link "11992015" at bounding box center [61, 255] width 25 height 6
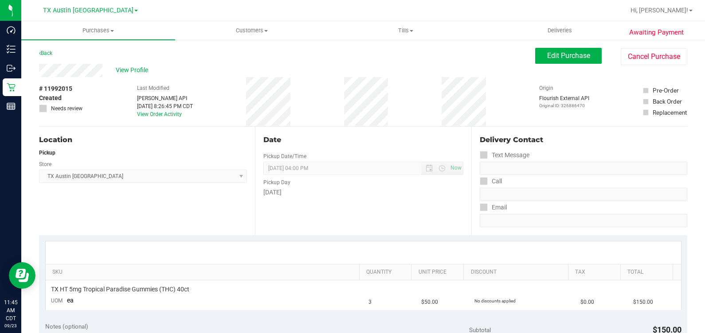
click at [546, 66] on div "View Profile # 11992015 Created Needs review Last Modified Jane API Sep 22, 202…" at bounding box center [363, 95] width 648 height 63
click at [547, 55] on span "Edit Purchase" at bounding box center [568, 55] width 43 height 8
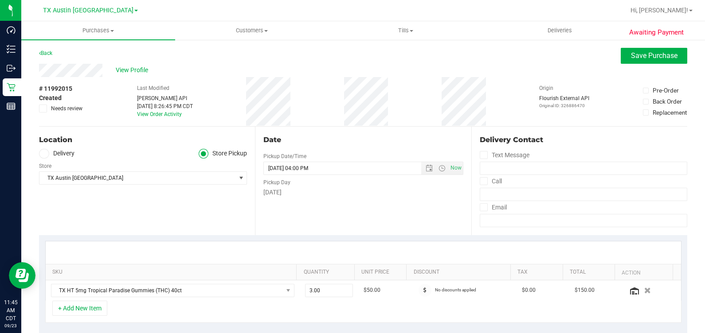
click at [52, 152] on label "Delivery" at bounding box center [56, 154] width 35 height 10
click at [0, 0] on input "Delivery" at bounding box center [0, 0] width 0 height 0
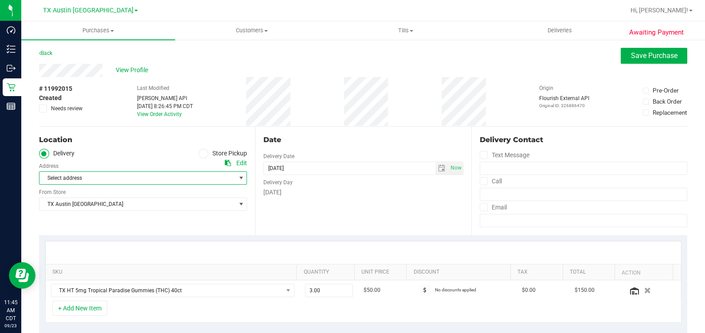
click at [135, 176] on span "Select address" at bounding box center [132, 178] width 186 height 12
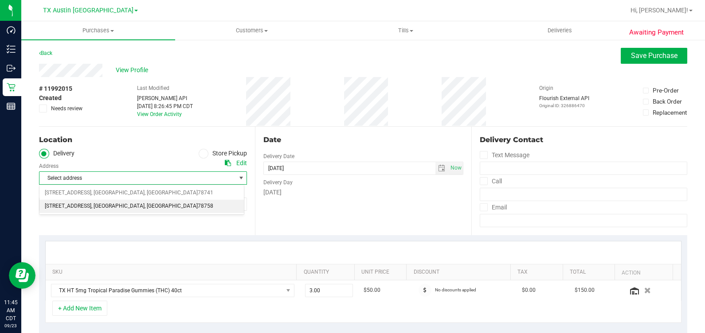
click at [144, 211] on span ", [GEOGRAPHIC_DATA]" at bounding box center [170, 207] width 53 height 12
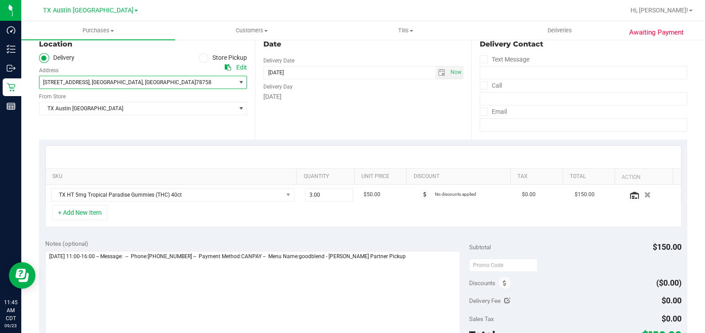
scroll to position [110, 0]
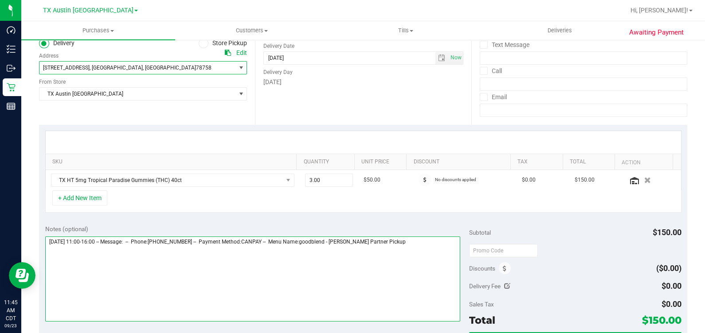
click at [411, 248] on textarea at bounding box center [252, 279] width 415 height 85
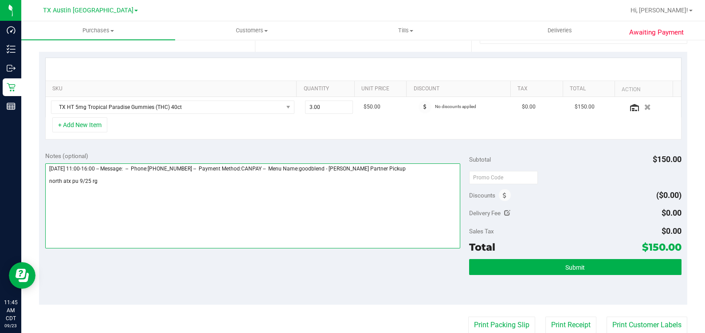
scroll to position [221, 0]
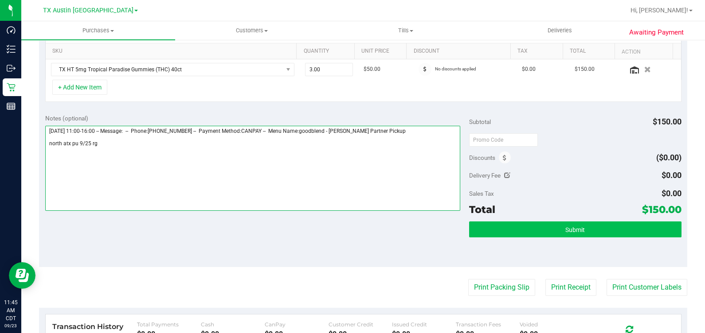
type textarea "Thursday 09/25/2025 11:00-16:00 -- Message: -- Phone:6108448541 -- Payment Meth…"
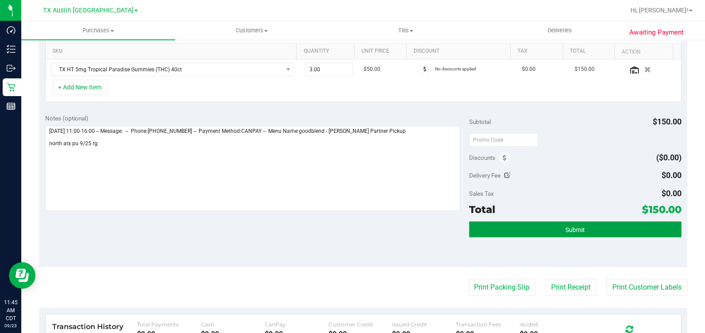
click at [557, 228] on button "Submit" at bounding box center [575, 230] width 212 height 16
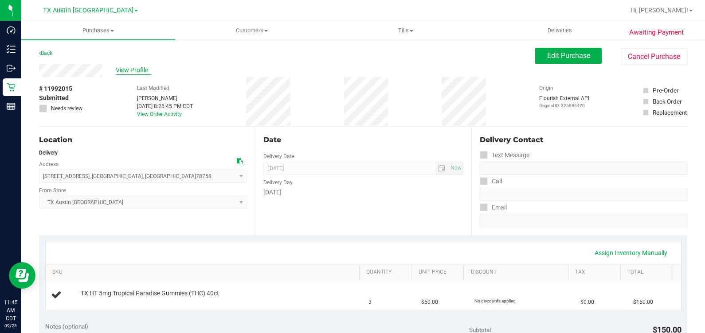
click at [128, 70] on span "View Profile" at bounding box center [133, 70] width 35 height 9
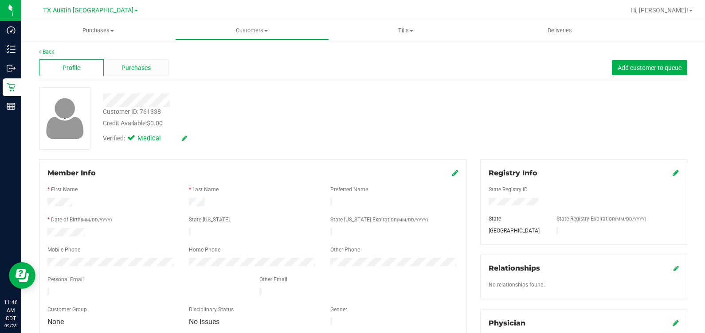
click at [118, 69] on div "Purchases" at bounding box center [136, 67] width 65 height 17
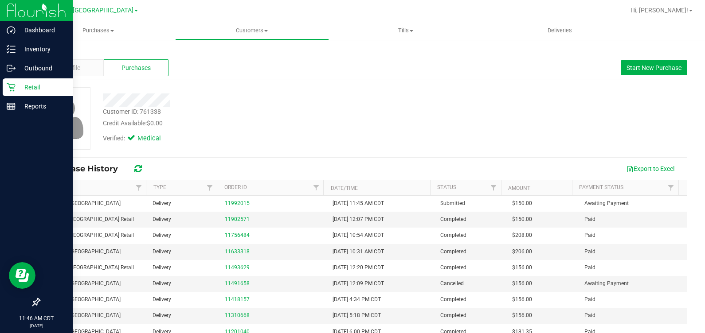
click at [18, 83] on p "Retail" at bounding box center [42, 87] width 53 height 11
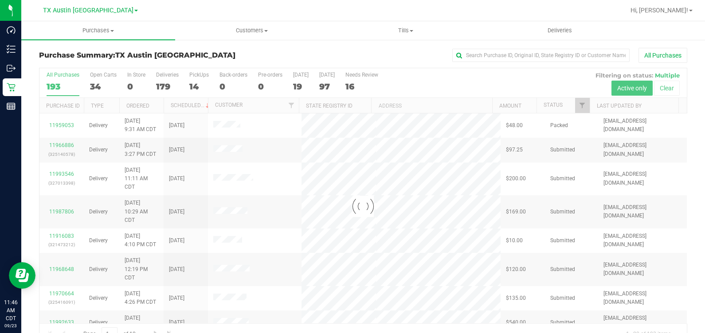
click at [196, 80] on div at bounding box center [362, 206] width 647 height 277
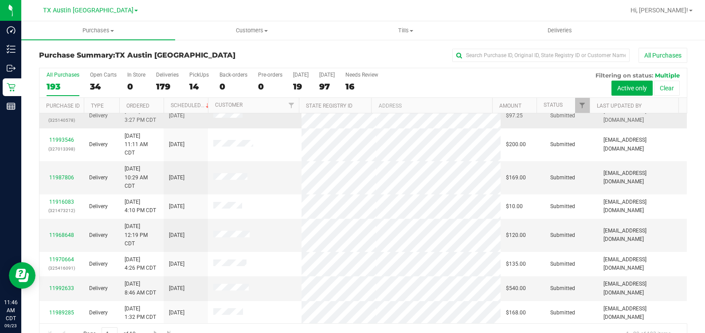
scroll to position [166, 0]
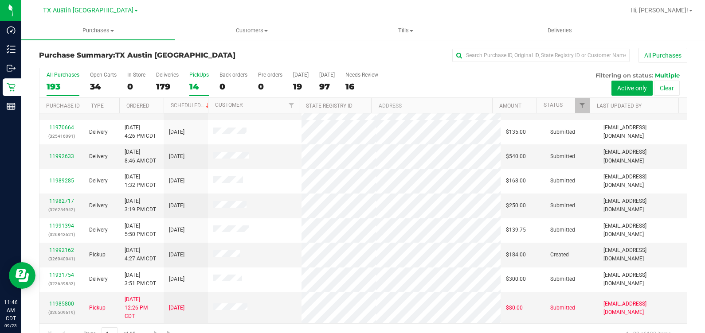
click at [207, 77] on div "PickUps" at bounding box center [199, 75] width 20 height 6
click at [0, 0] on input "PickUps 14" at bounding box center [0, 0] width 0 height 0
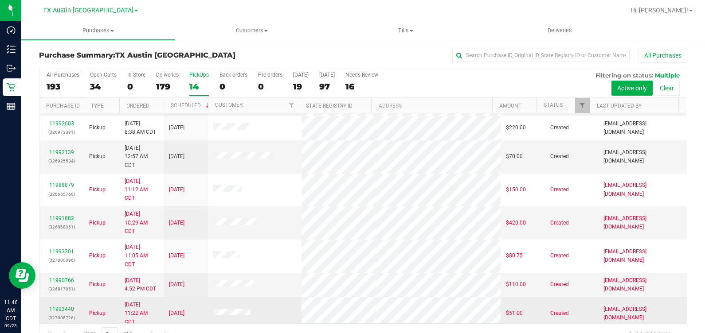
scroll to position [144, 0]
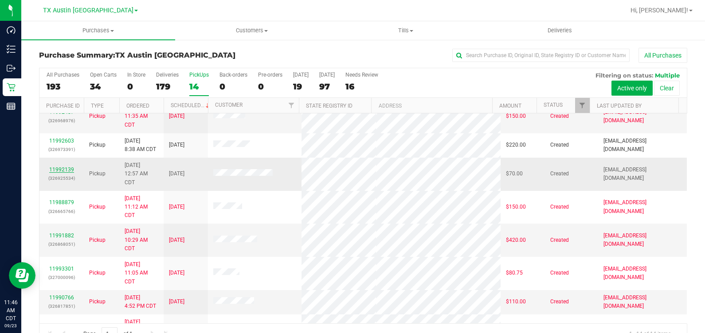
click at [64, 170] on link "11992139" at bounding box center [61, 170] width 25 height 6
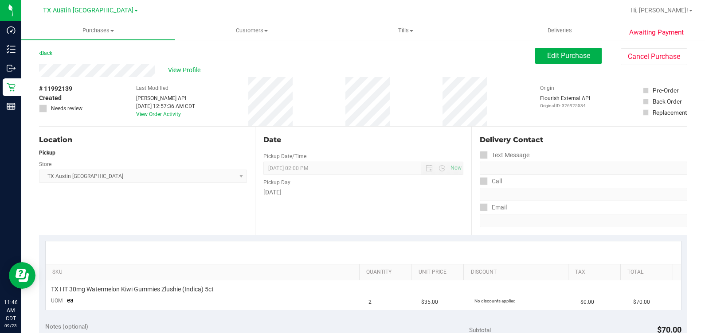
click at [112, 62] on div "Back Edit Purchase Cancel Purchase" at bounding box center [363, 56] width 648 height 16
click at [186, 68] on span "View Profile" at bounding box center [185, 70] width 35 height 9
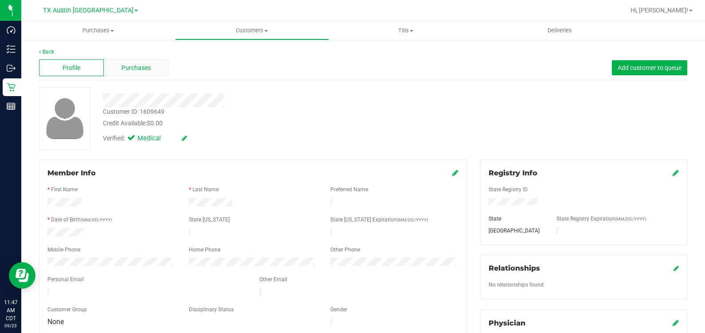
click at [133, 69] on span "Purchases" at bounding box center [135, 67] width 29 height 9
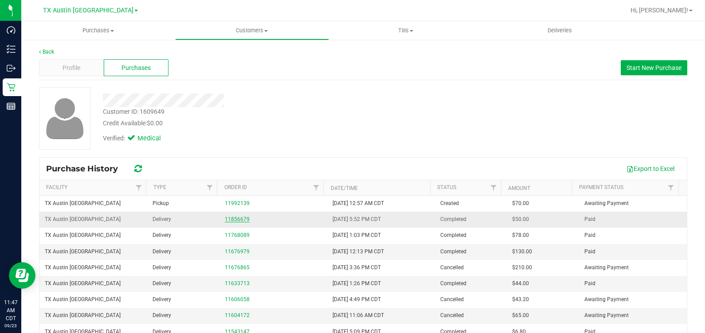
click at [231, 218] on link "11856679" at bounding box center [237, 219] width 25 height 6
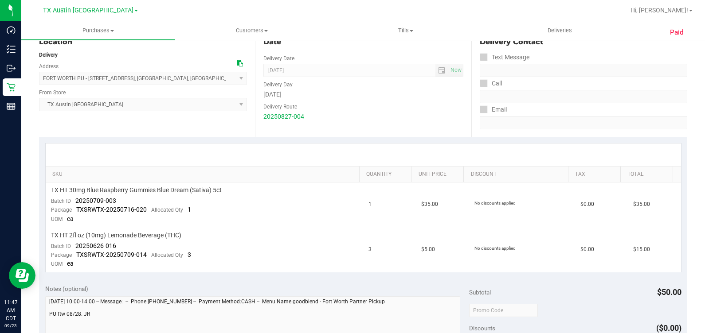
scroll to position [110, 0]
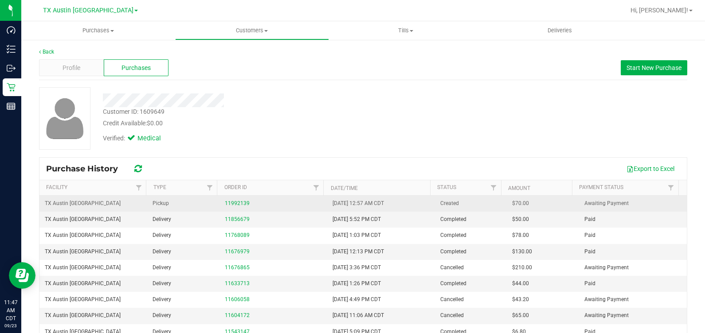
click at [234, 208] on td "11992139" at bounding box center [273, 204] width 108 height 16
click at [230, 202] on link "11992139" at bounding box center [237, 203] width 25 height 6
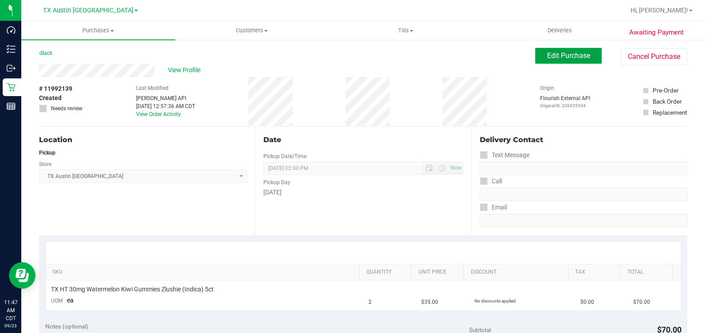
click at [547, 51] on span "Edit Purchase" at bounding box center [568, 55] width 43 height 8
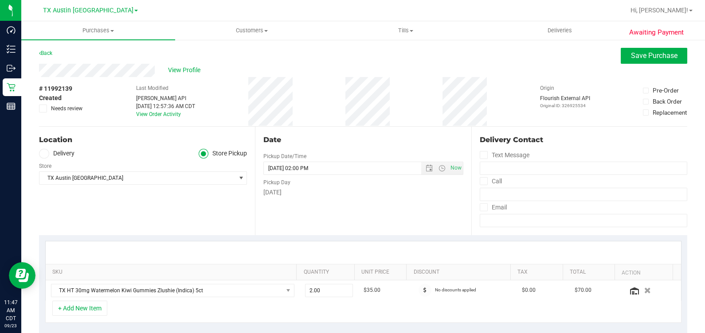
click at [60, 153] on label "Delivery" at bounding box center [56, 154] width 35 height 10
click at [0, 0] on input "Delivery" at bounding box center [0, 0] width 0 height 0
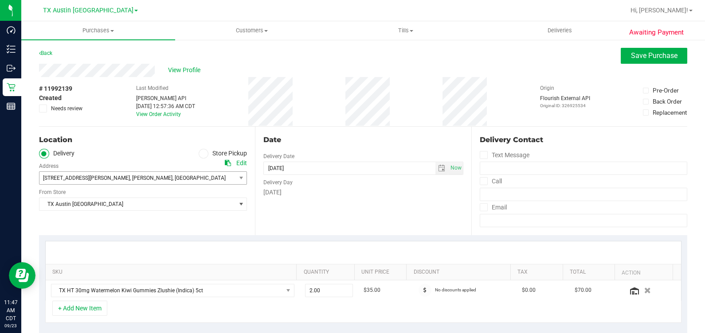
click at [166, 178] on span "401 Linda Dr , Burleson , TX 76028" at bounding box center [132, 178] width 186 height 12
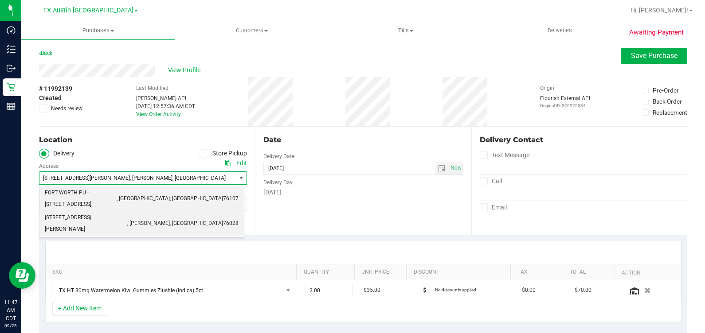
click at [146, 194] on span ", [GEOGRAPHIC_DATA]" at bounding box center [143, 199] width 53 height 12
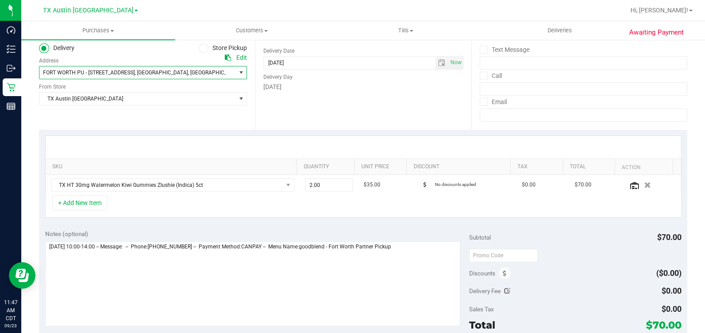
scroll to position [110, 0]
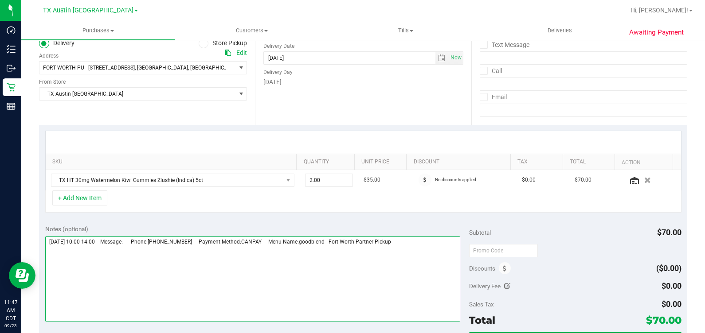
click at [434, 255] on textarea at bounding box center [252, 279] width 415 height 85
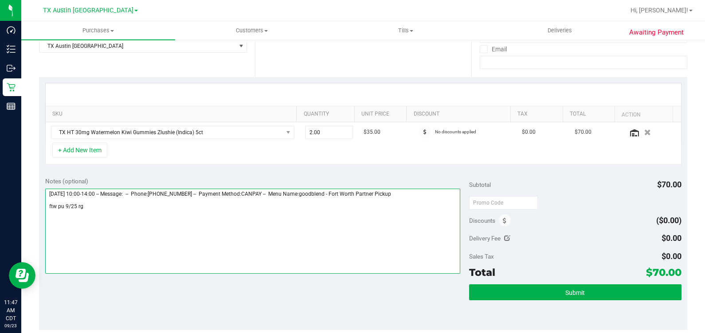
scroll to position [221, 0]
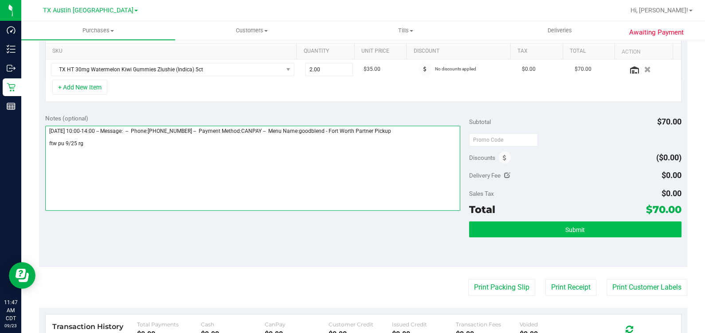
type textarea "Thursday 09/25/2025 10:00-14:00 -- Message: -- Phone:8173571558 -- Payment Meth…"
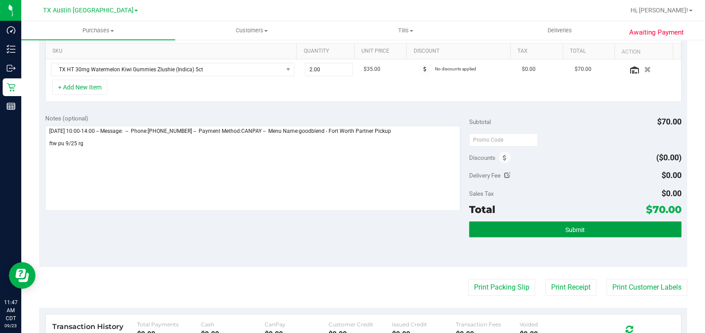
click at [596, 230] on button "Submit" at bounding box center [575, 230] width 212 height 16
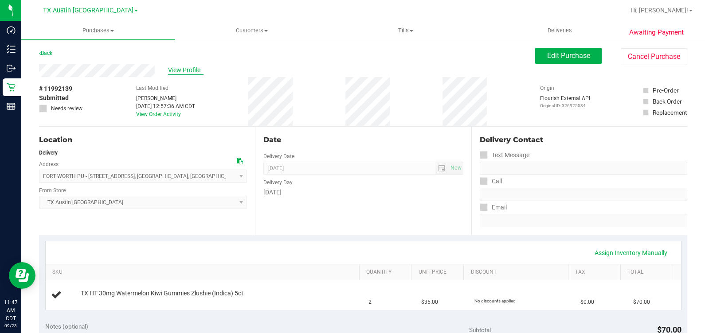
click at [190, 66] on span "View Profile" at bounding box center [185, 70] width 35 height 9
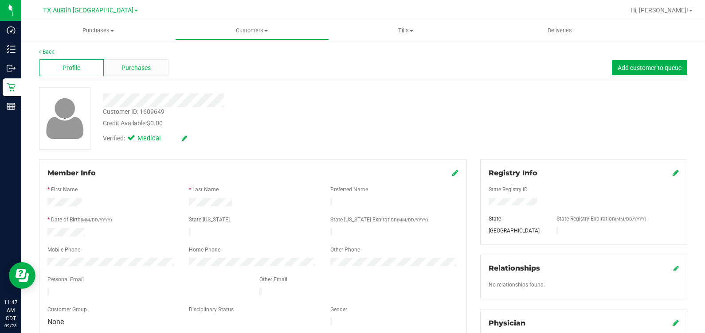
click at [115, 67] on div "Purchases" at bounding box center [136, 67] width 65 height 17
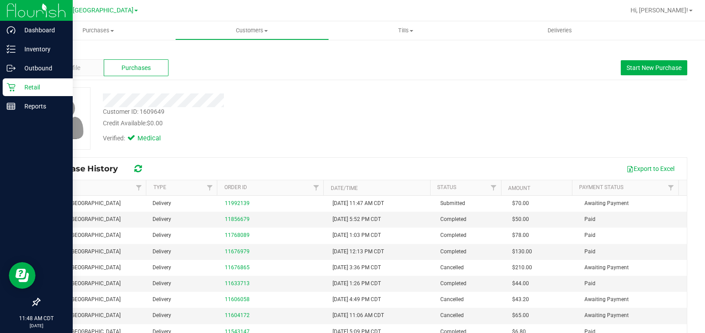
click at [4, 93] on div "Retail" at bounding box center [38, 87] width 70 height 18
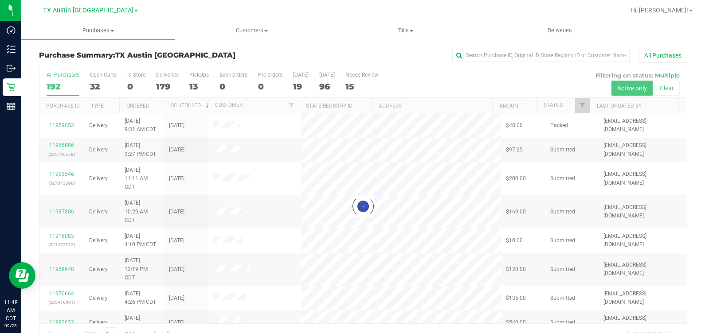
click at [191, 84] on div at bounding box center [362, 206] width 647 height 277
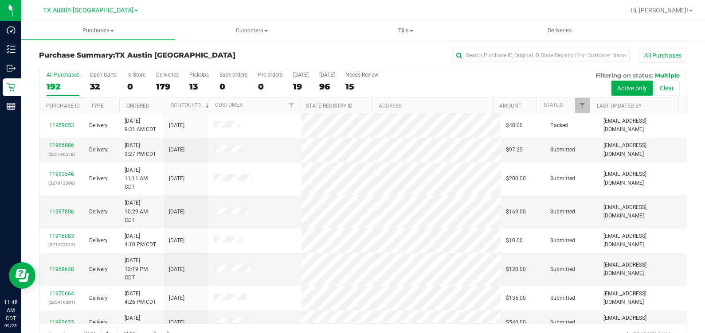
click at [191, 84] on div "13" at bounding box center [199, 87] width 20 height 10
click at [0, 0] on input "PickUps 13" at bounding box center [0, 0] width 0 height 0
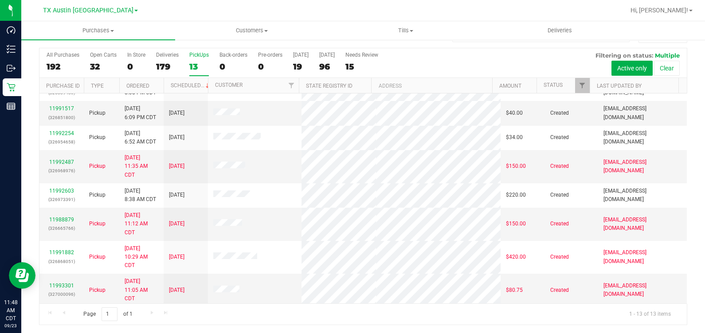
scroll to position [56, 0]
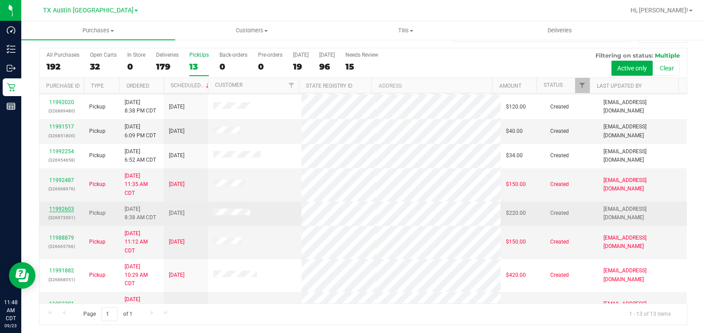
click at [60, 208] on link "11992603" at bounding box center [61, 209] width 25 height 6
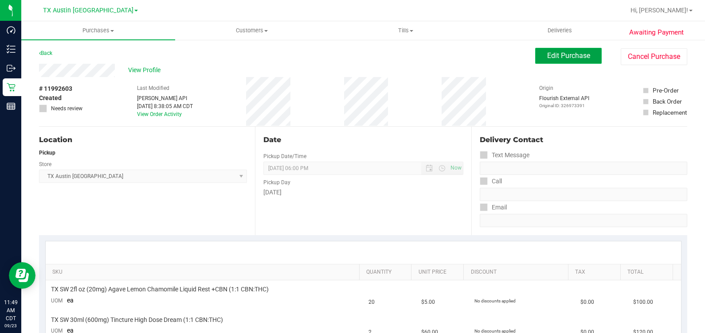
click at [547, 55] on span "Edit Purchase" at bounding box center [568, 55] width 43 height 8
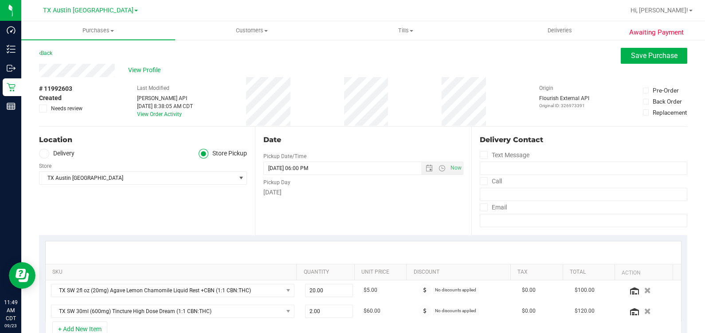
click at [51, 156] on label "Delivery" at bounding box center [56, 154] width 35 height 10
click at [0, 0] on input "Delivery" at bounding box center [0, 0] width 0 height 0
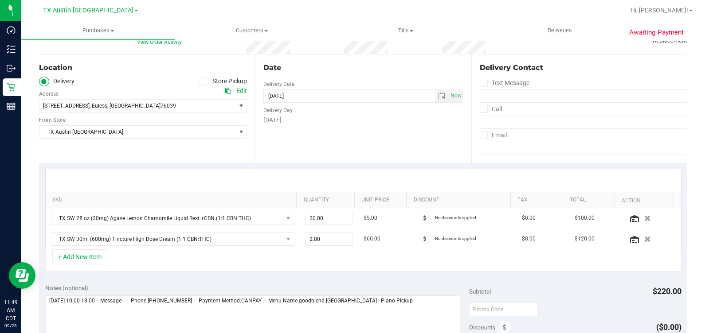
scroll to position [55, 0]
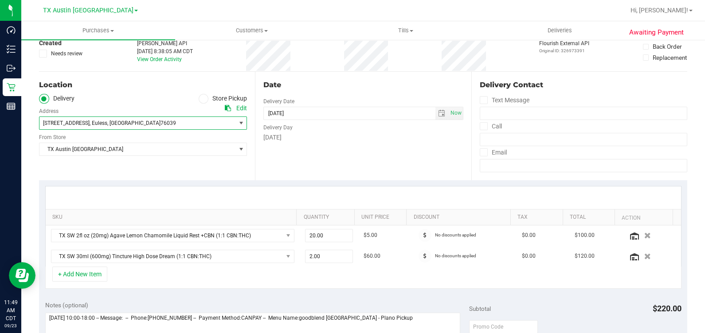
click at [106, 122] on span ", Euless" at bounding box center [99, 123] width 18 height 6
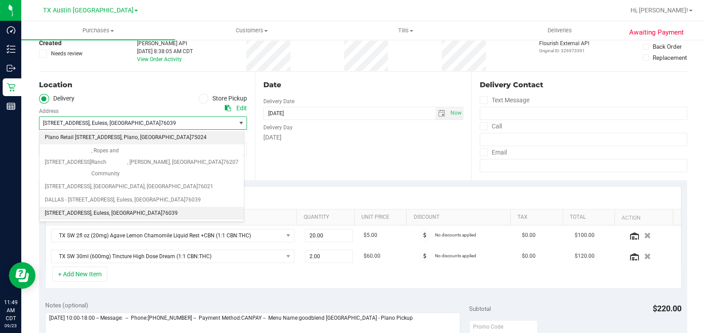
click at [110, 137] on span "Plano Retail 4720 SH 121 N, Suite#180" at bounding box center [83, 138] width 77 height 12
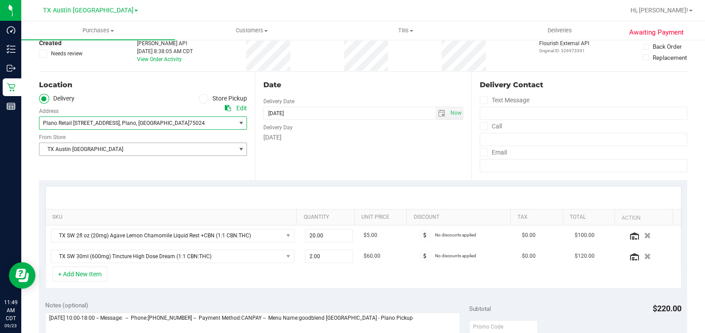
click at [98, 150] on span "TX Austin [GEOGRAPHIC_DATA]" at bounding box center [137, 149] width 196 height 12
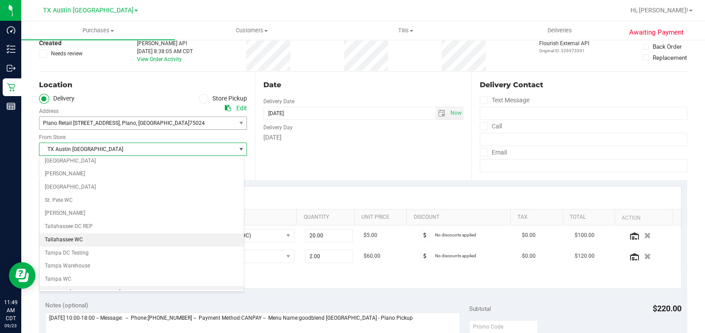
scroll to position [598, 0]
click at [66, 244] on li "TX Plano Retail" at bounding box center [141, 250] width 204 height 13
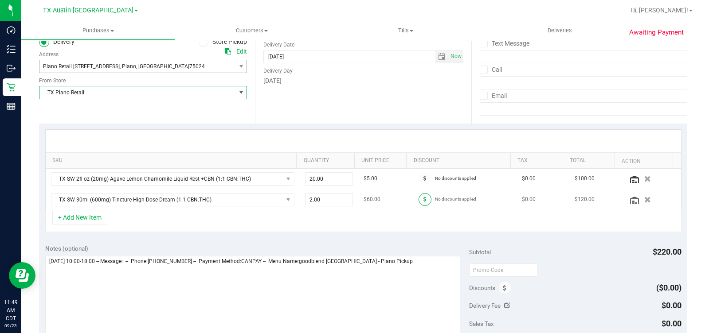
scroll to position [166, 0]
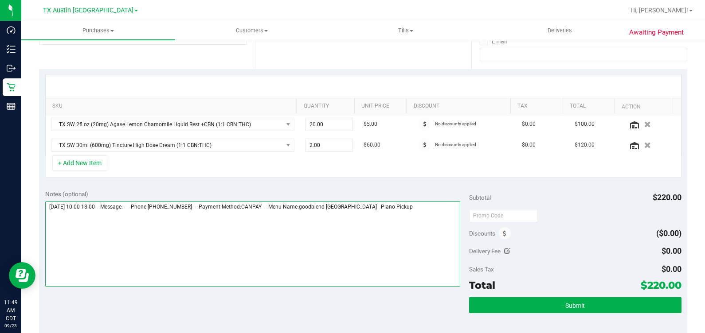
click at [432, 216] on textarea at bounding box center [252, 244] width 415 height 85
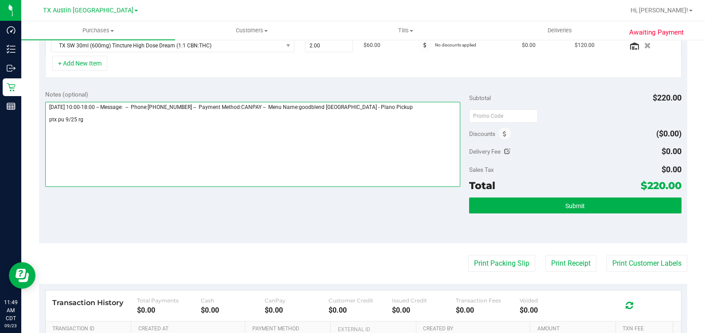
scroll to position [277, 0]
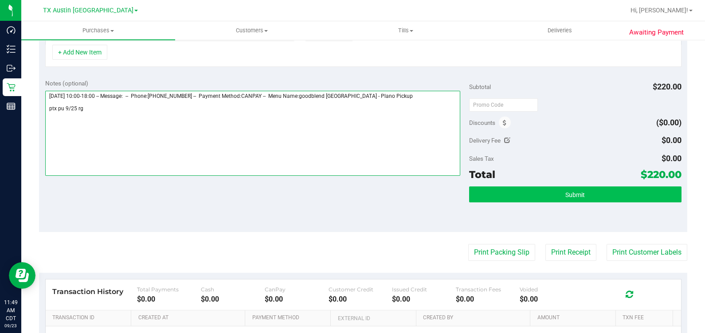
type textarea "Thursday 09/25/2025 10:00-18:00 -- Message: -- Phone:8179990213 -- Payment Meth…"
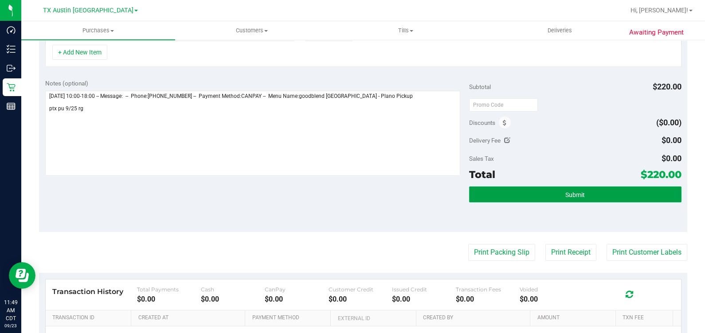
click at [546, 192] on button "Submit" at bounding box center [575, 195] width 212 height 16
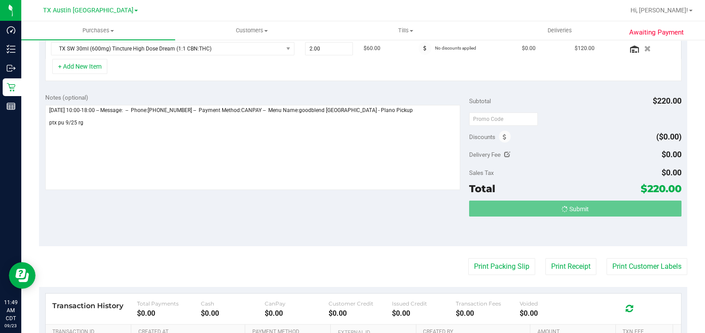
scroll to position [248, 0]
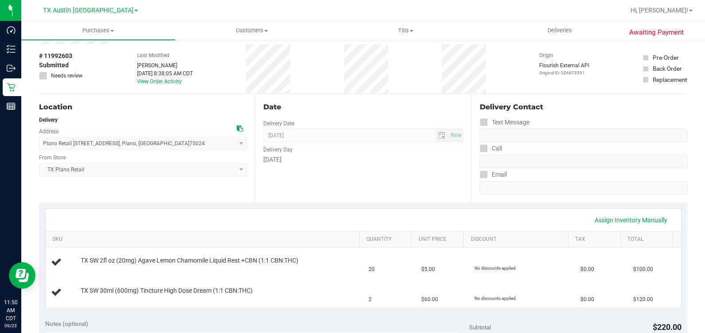
scroll to position [27, 0]
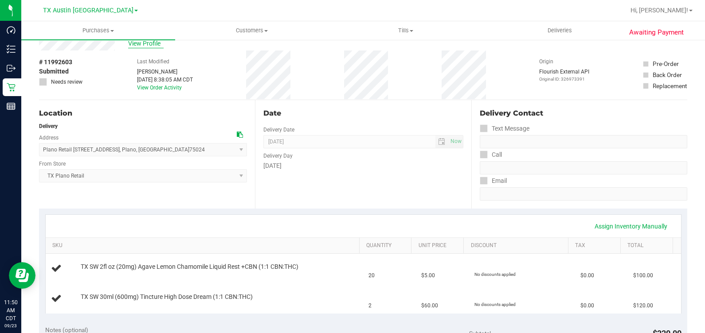
click at [144, 45] on span "View Profile" at bounding box center [145, 43] width 35 height 9
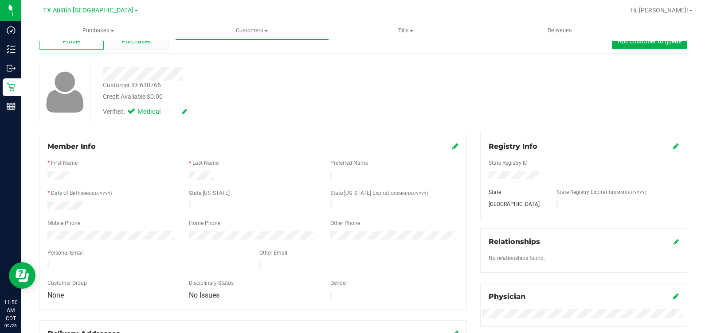
click at [117, 44] on div "Purchases" at bounding box center [136, 41] width 65 height 17
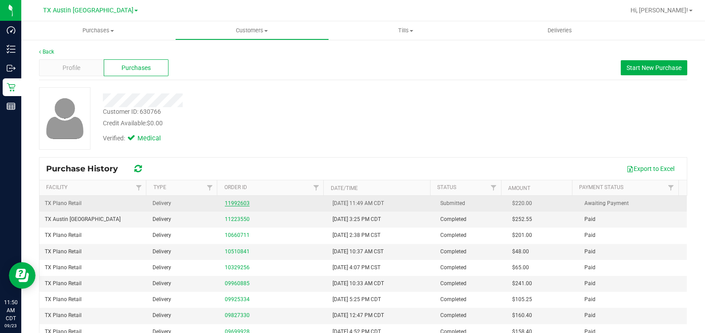
click at [242, 205] on link "11992603" at bounding box center [237, 203] width 25 height 6
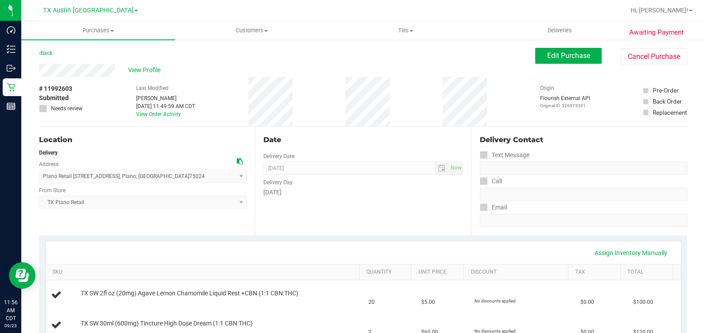
scroll to position [55, 0]
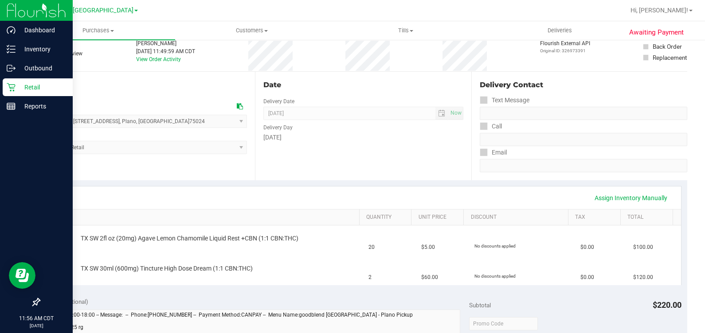
click at [12, 85] on icon at bounding box center [11, 87] width 9 height 9
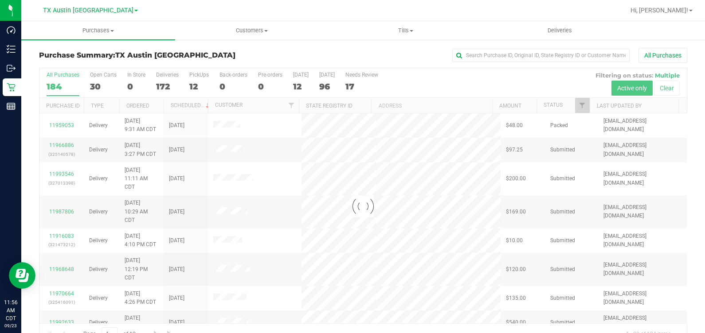
click at [195, 85] on div at bounding box center [362, 206] width 647 height 277
click at [195, 72] on div "PickUps" at bounding box center [199, 75] width 20 height 6
click at [0, 0] on input "PickUps 12" at bounding box center [0, 0] width 0 height 0
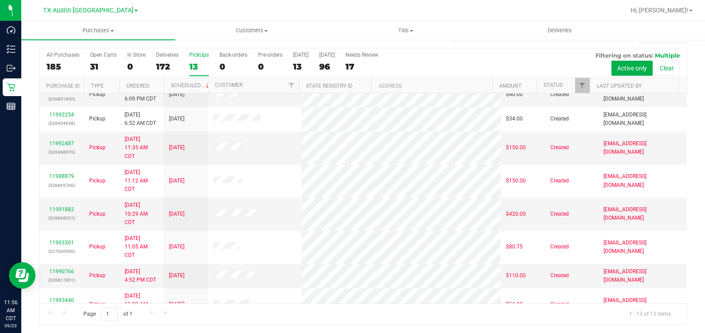
scroll to position [176, 0]
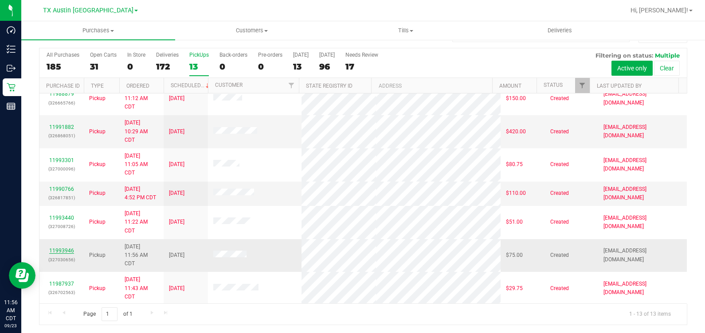
click at [52, 248] on link "11993946" at bounding box center [61, 251] width 25 height 6
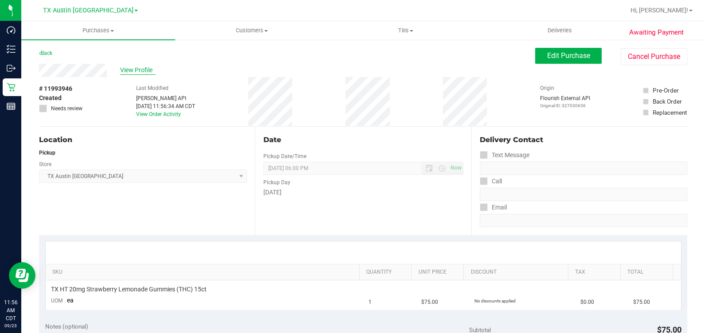
click at [140, 71] on span "View Profile" at bounding box center [137, 70] width 35 height 9
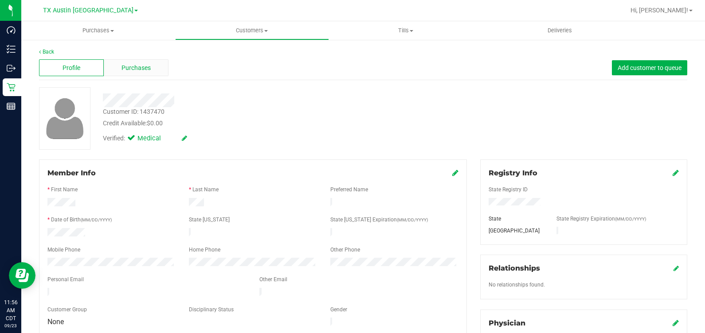
click at [140, 70] on span "Purchases" at bounding box center [135, 67] width 29 height 9
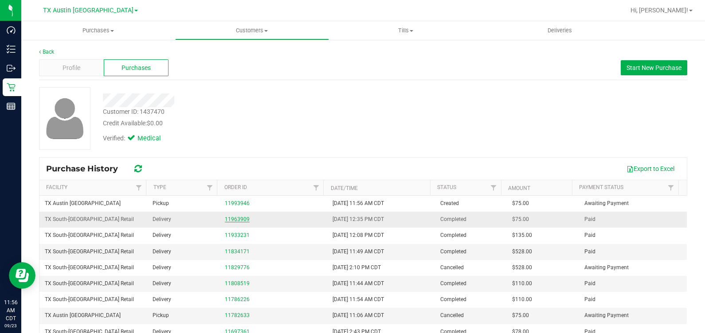
click at [235, 216] on link "11963909" at bounding box center [237, 219] width 25 height 6
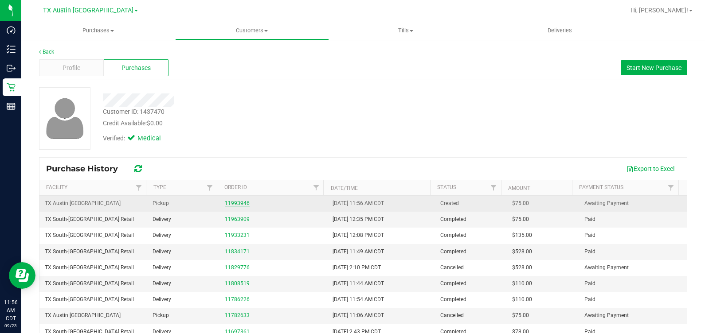
click at [234, 203] on link "11993946" at bounding box center [237, 203] width 25 height 6
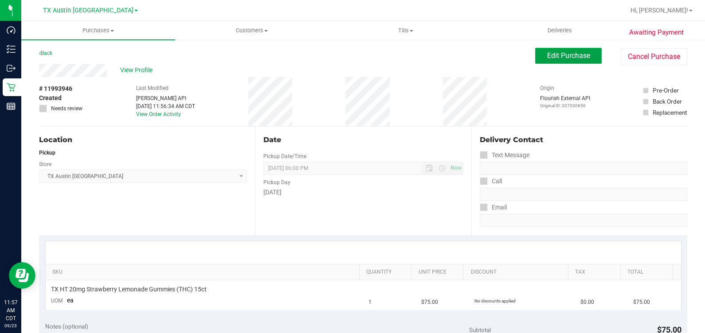
click at [546, 61] on button "Edit Purchase" at bounding box center [568, 56] width 66 height 16
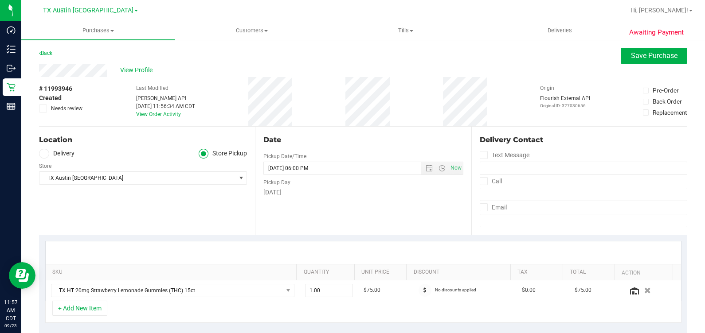
click at [56, 155] on label "Delivery" at bounding box center [56, 154] width 35 height 10
click at [0, 0] on input "Delivery" at bounding box center [0, 0] width 0 height 0
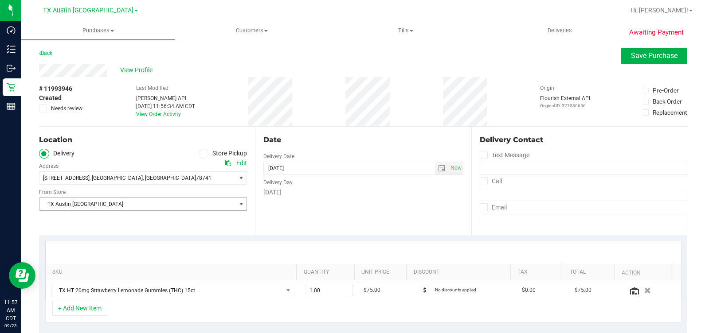
click at [131, 202] on span "TX Austin [GEOGRAPHIC_DATA]" at bounding box center [137, 204] width 196 height 12
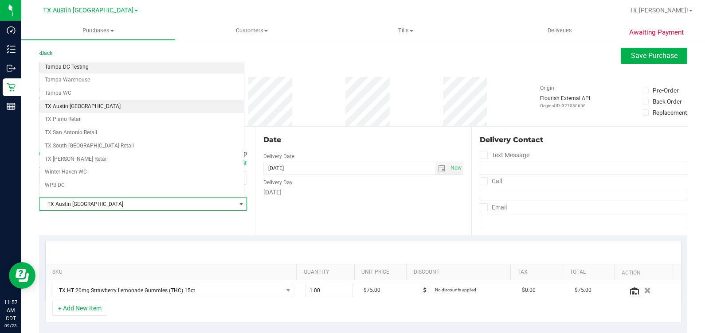
scroll to position [635, 0]
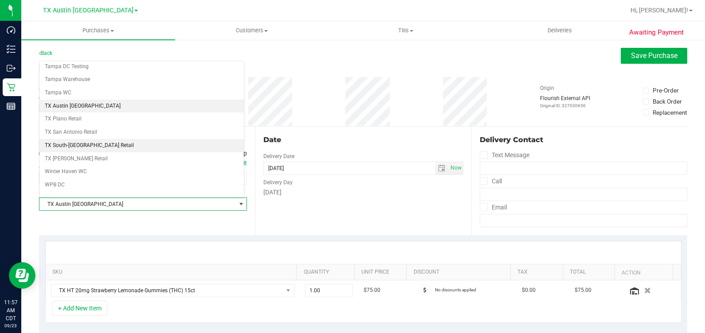
click at [101, 139] on li "TX South-[GEOGRAPHIC_DATA] Retail" at bounding box center [141, 145] width 204 height 13
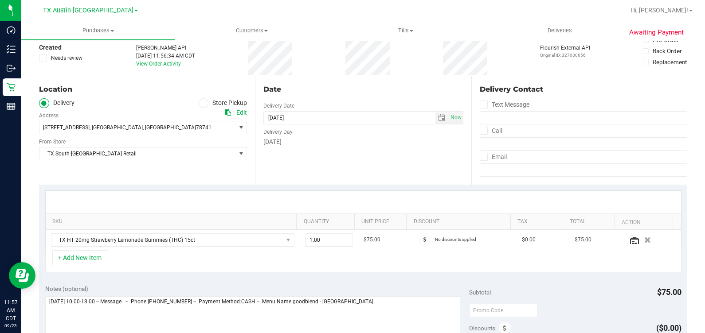
scroll to position [110, 0]
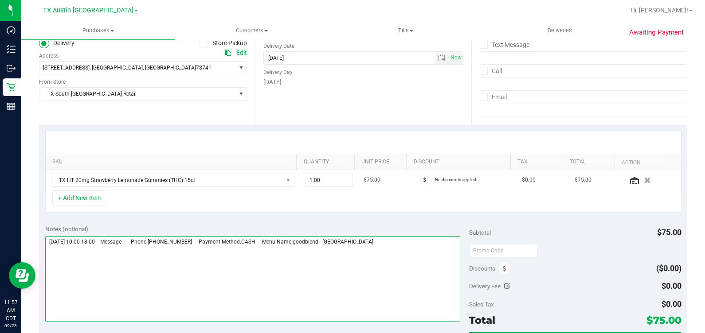
click at [424, 251] on textarea at bounding box center [252, 279] width 415 height 85
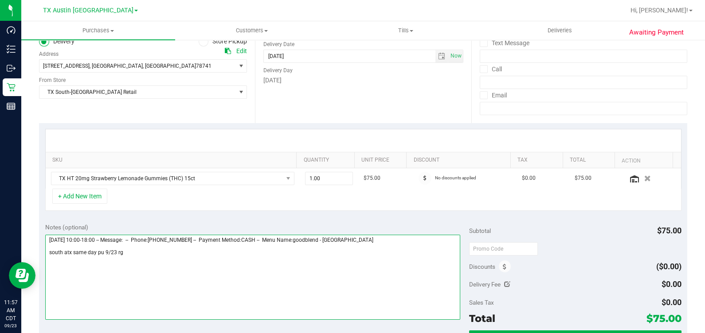
scroll to position [166, 0]
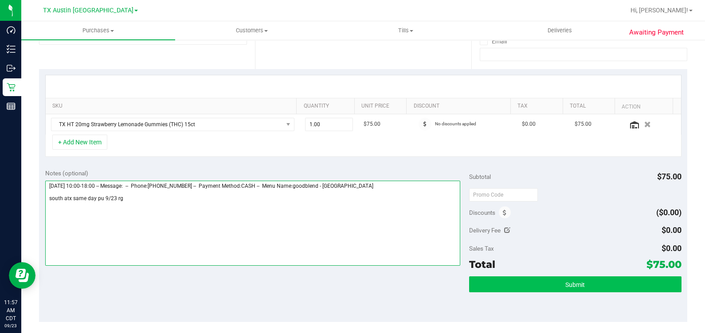
type textarea "Tuesday 09/23/2025 10:00-18:00 -- Message: -- Phone:5125211593 -- Payment Metho…"
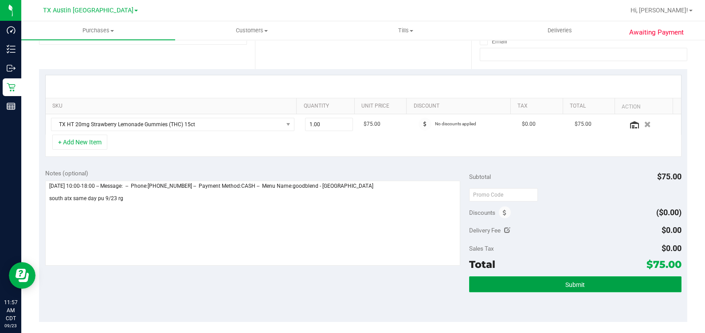
click at [542, 277] on button "Submit" at bounding box center [575, 285] width 212 height 16
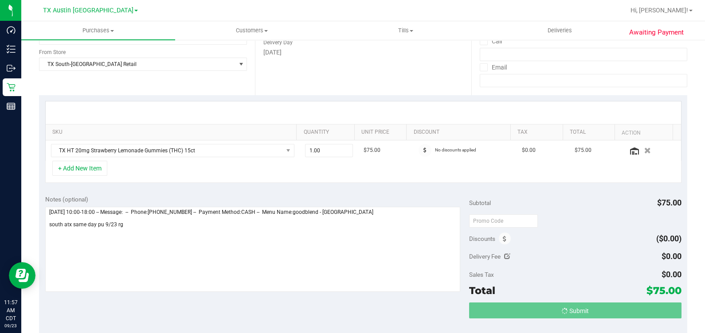
scroll to position [55, 0]
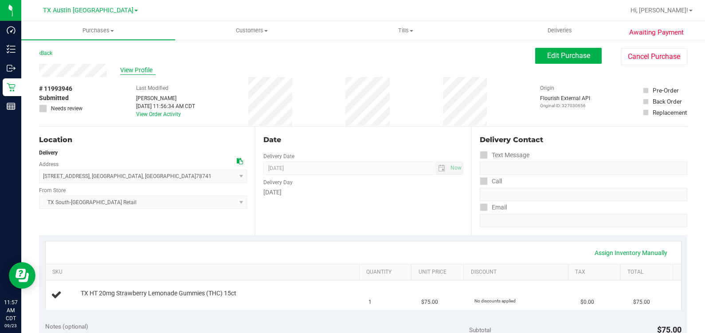
click at [135, 70] on span "View Profile" at bounding box center [137, 70] width 35 height 9
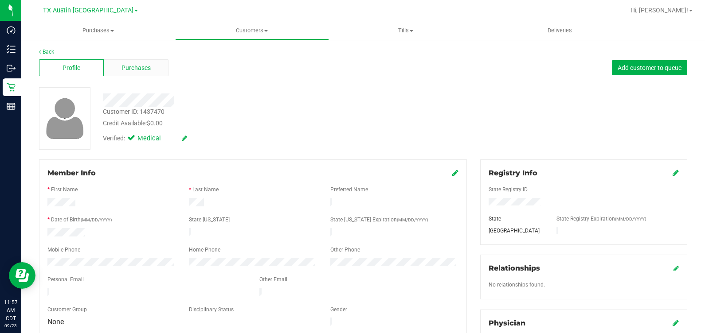
click at [137, 71] on span "Purchases" at bounding box center [135, 67] width 29 height 9
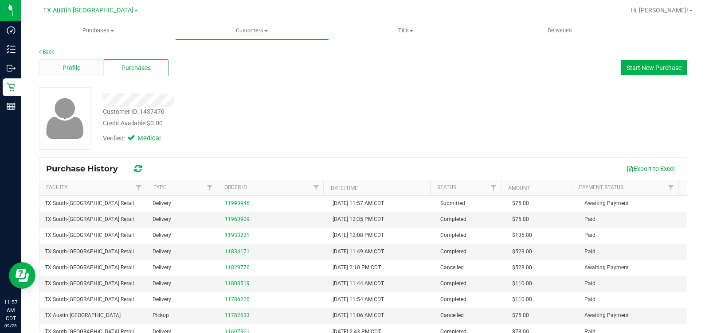
click at [69, 63] on span "Profile" at bounding box center [71, 67] width 18 height 9
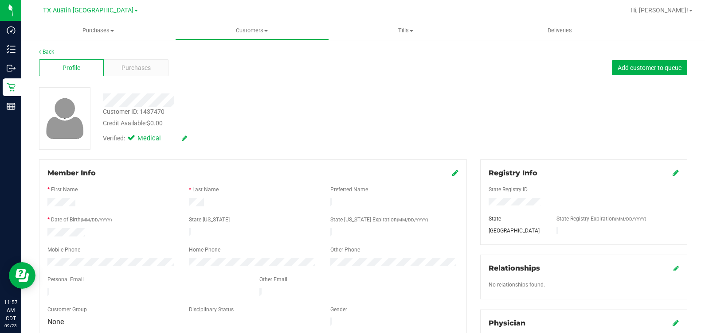
click at [125, 77] on div "Profile Purchases Add customer to queue" at bounding box center [363, 68] width 648 height 24
click at [125, 73] on div "Purchases" at bounding box center [136, 67] width 65 height 17
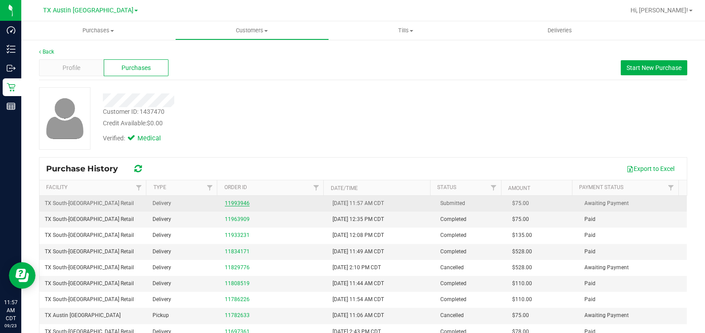
click at [235, 206] on link "11993946" at bounding box center [237, 203] width 25 height 6
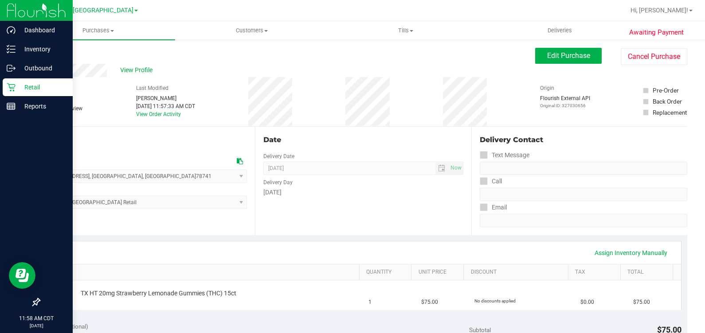
click at [14, 80] on div "Retail" at bounding box center [38, 87] width 70 height 18
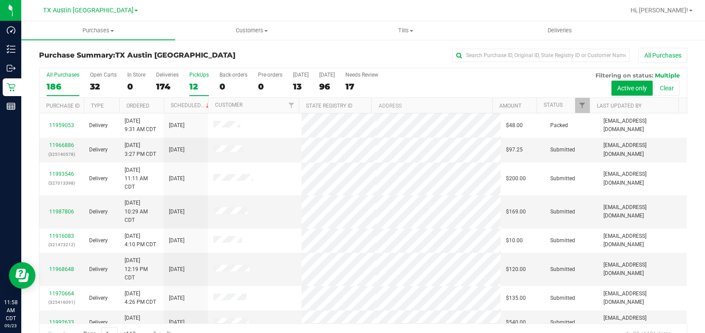
click at [189, 82] on div "12" at bounding box center [199, 87] width 20 height 10
click at [0, 0] on input "PickUps 12" at bounding box center [0, 0] width 0 height 0
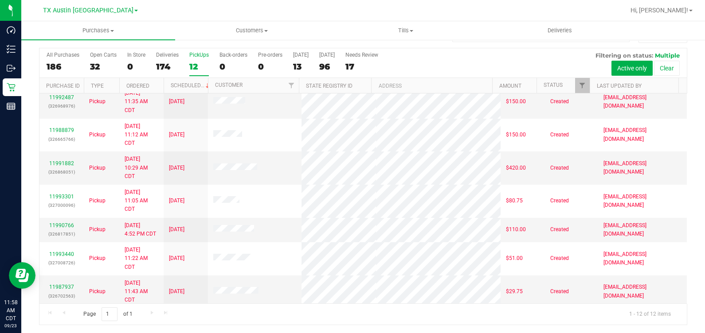
scroll to position [143, 0]
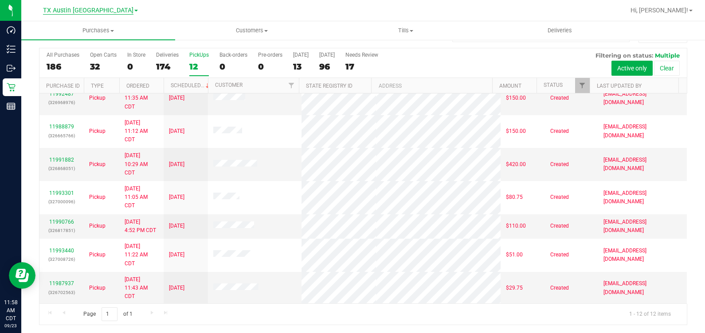
click at [85, 9] on span "TX Austin [GEOGRAPHIC_DATA]" at bounding box center [88, 11] width 90 height 8
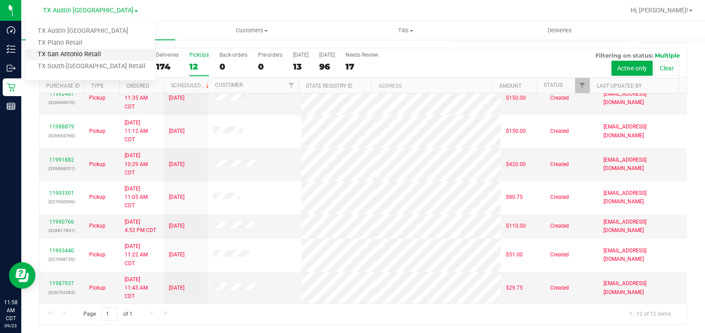
click at [83, 54] on link "TX San Antonio Retail" at bounding box center [90, 55] width 129 height 12
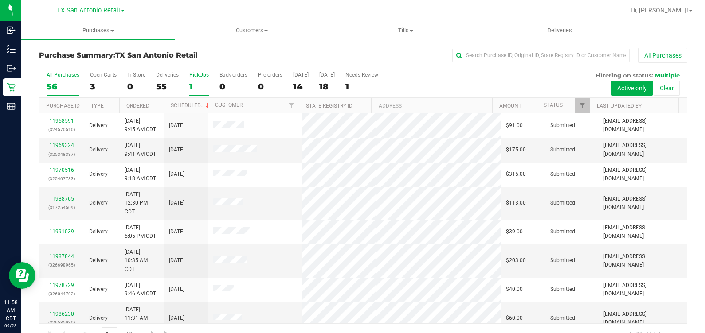
click at [194, 77] on div "PickUps" at bounding box center [199, 75] width 20 height 6
click at [0, 0] on input "PickUps 1" at bounding box center [0, 0] width 0 height 0
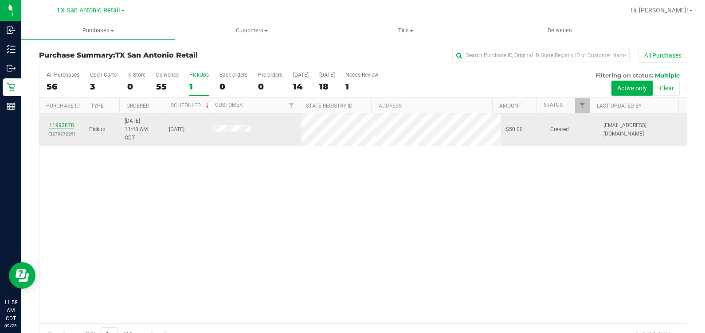
click at [60, 122] on link "11993878" at bounding box center [61, 125] width 25 height 6
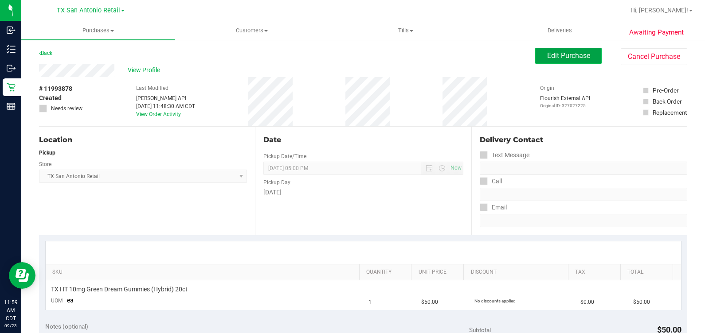
click at [558, 51] on span "Edit Purchase" at bounding box center [568, 55] width 43 height 8
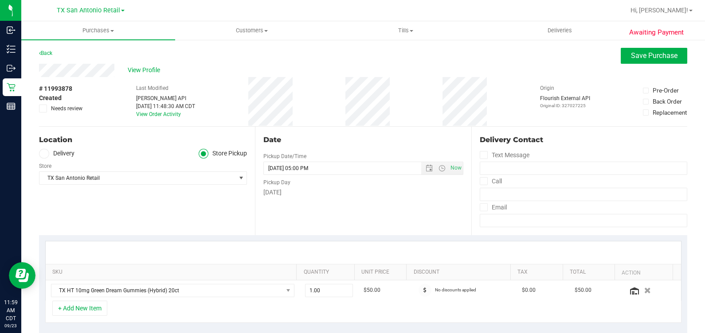
click at [67, 155] on label "Delivery" at bounding box center [56, 154] width 35 height 10
click at [0, 0] on input "Delivery" at bounding box center [0, 0] width 0 height 0
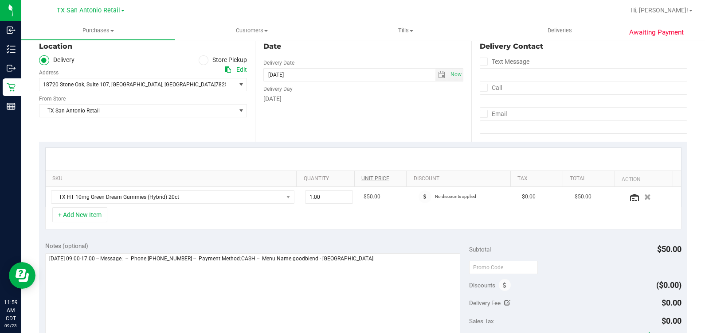
scroll to position [221, 0]
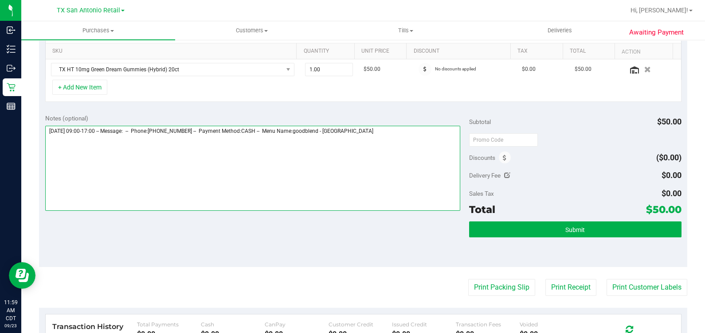
click at [371, 145] on textarea at bounding box center [252, 168] width 415 height 85
type textarea "Wednesday 09/24/2025 09:00-17:00 -- Message: -- Phone:2109130626 -- Payment Met…"
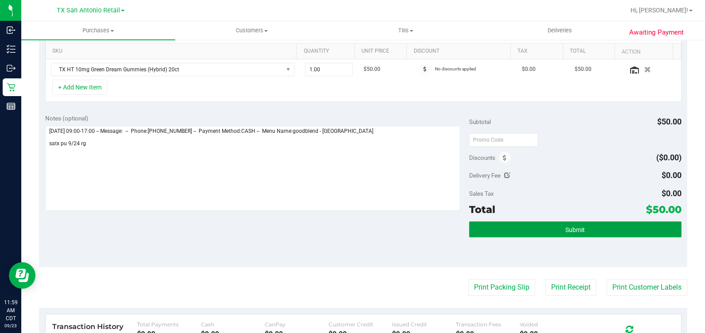
click at [601, 232] on button "Submit" at bounding box center [575, 230] width 212 height 16
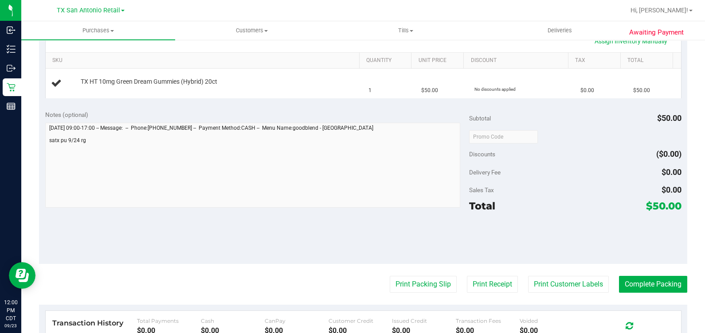
scroll to position [221, 0]
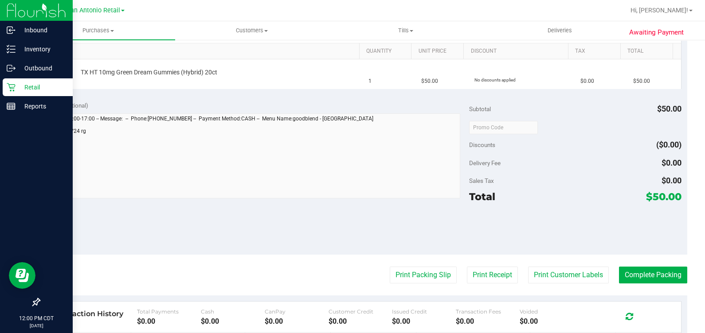
click at [4, 85] on div "Retail" at bounding box center [38, 87] width 70 height 18
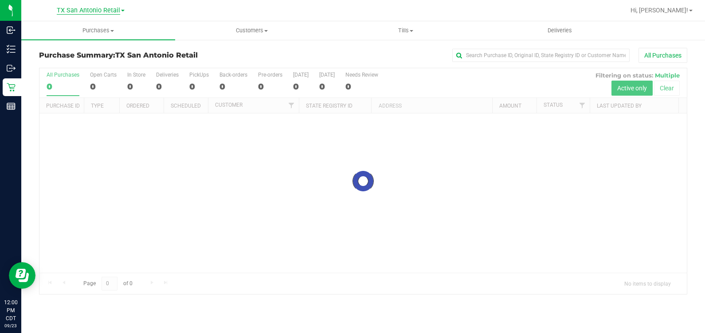
click at [90, 14] on span "TX San Antonio Retail" at bounding box center [88, 11] width 63 height 8
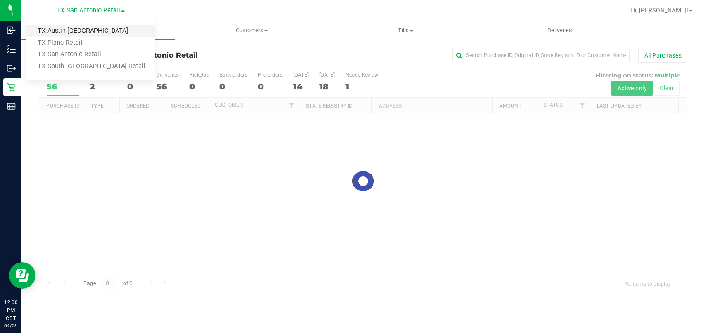
click at [88, 33] on link "TX Austin [GEOGRAPHIC_DATA]" at bounding box center [90, 31] width 129 height 12
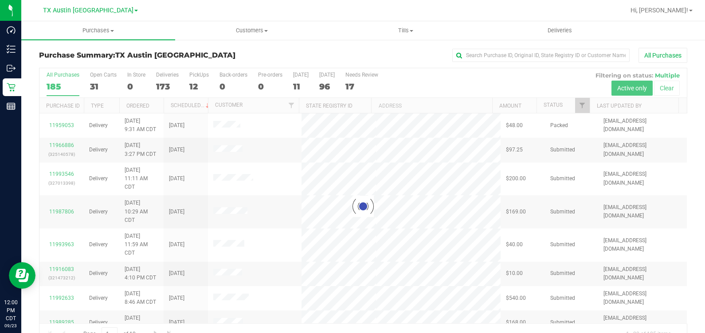
click at [189, 86] on div at bounding box center [362, 206] width 647 height 277
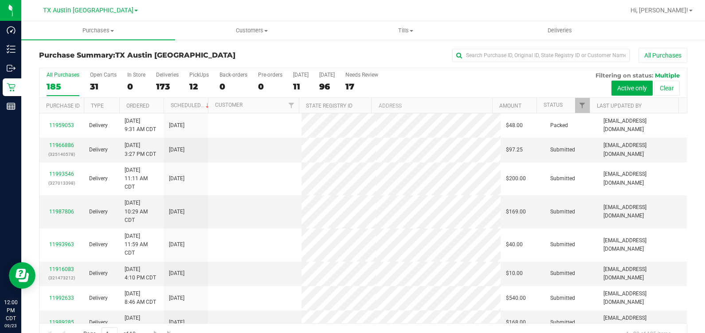
click at [197, 78] on label "PickUps 12" at bounding box center [199, 84] width 20 height 24
click at [0, 0] on input "PickUps 12" at bounding box center [0, 0] width 0 height 0
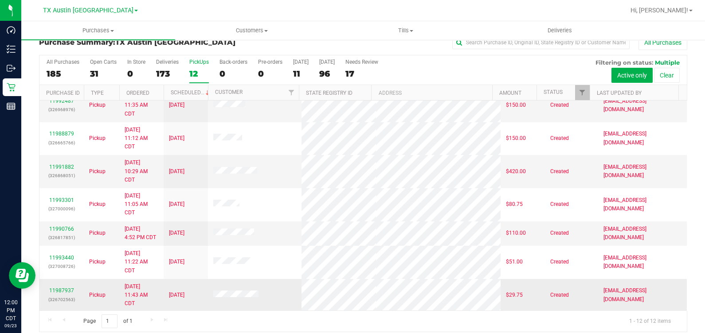
scroll to position [20, 0]
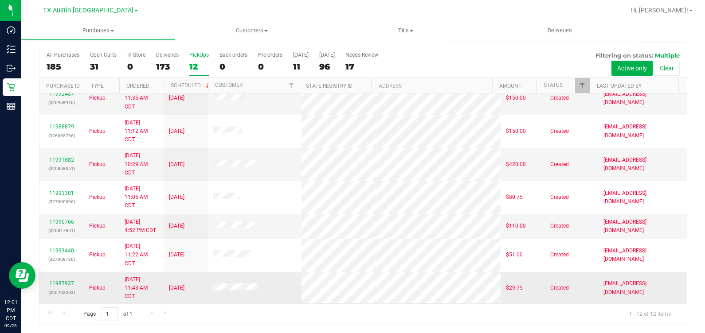
click at [60, 289] on p "(326702563)" at bounding box center [62, 293] width 34 height 8
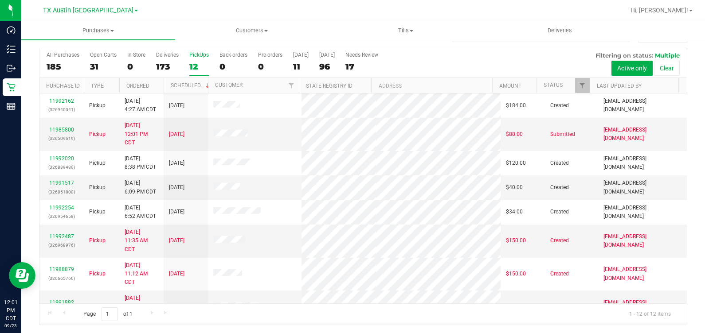
click at [191, 64] on div "12" at bounding box center [199, 67] width 20 height 10
click at [0, 0] on input "PickUps 12" at bounding box center [0, 0] width 0 height 0
click at [81, 9] on span "TX Austin [GEOGRAPHIC_DATA]" at bounding box center [88, 11] width 90 height 8
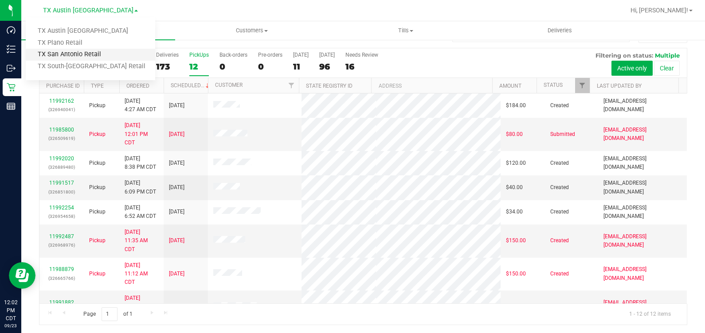
click at [89, 57] on link "TX San Antonio Retail" at bounding box center [90, 55] width 129 height 12
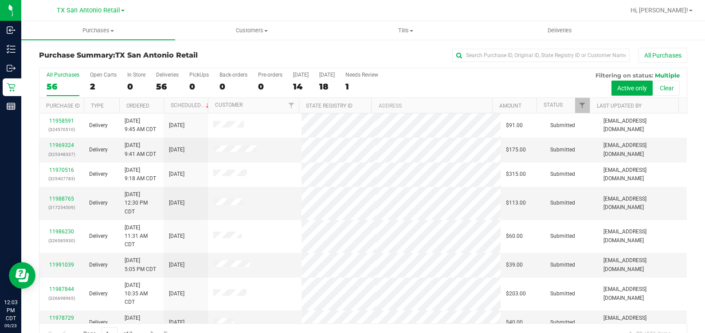
click at [269, 47] on div "Purchase Summary: TX San Antonio Retail All Purchases All Purchases 56 Open Car…" at bounding box center [362, 196] width 683 height 315
click at [200, 82] on div "0" at bounding box center [199, 87] width 20 height 10
click at [0, 0] on input "PickUps 0" at bounding box center [0, 0] width 0 height 0
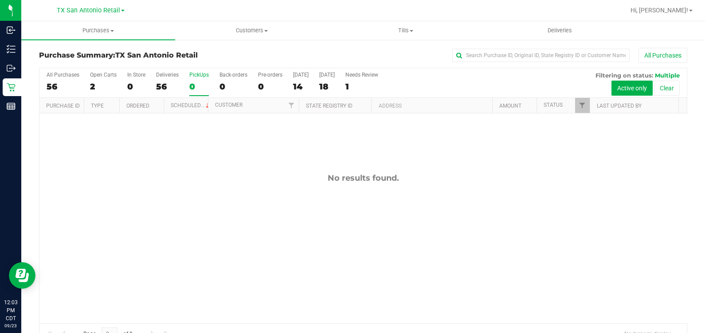
click at [265, 57] on div "All Purchases" at bounding box center [471, 55] width 432 height 15
click at [348, 43] on div "Purchase Summary: TX San Antonio Retail All Purchases All Purchases 56 Open Car…" at bounding box center [362, 196] width 683 height 315
click at [197, 82] on div "0" at bounding box center [199, 87] width 20 height 10
click at [0, 0] on input "PickUps 0" at bounding box center [0, 0] width 0 height 0
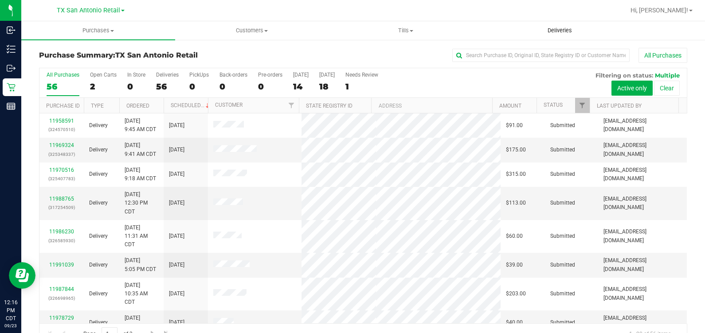
click at [554, 31] on span "Deliveries" at bounding box center [559, 31] width 48 height 8
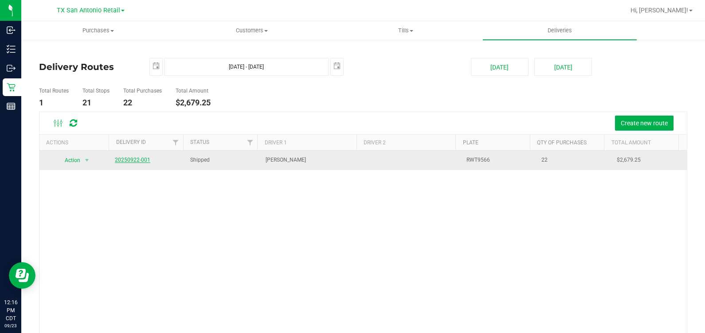
click at [122, 158] on link "20250922-001" at bounding box center [132, 160] width 35 height 6
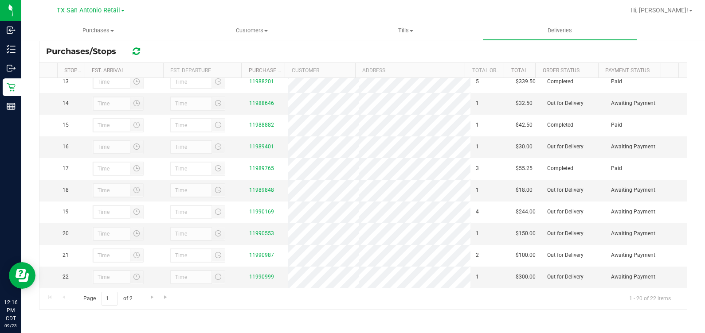
scroll to position [332, 0]
click at [254, 193] on link "11989848" at bounding box center [261, 190] width 25 height 6
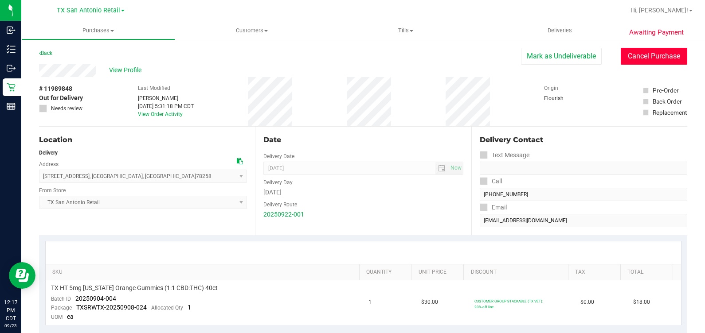
click at [639, 54] on button "Cancel Purchase" at bounding box center [653, 56] width 66 height 17
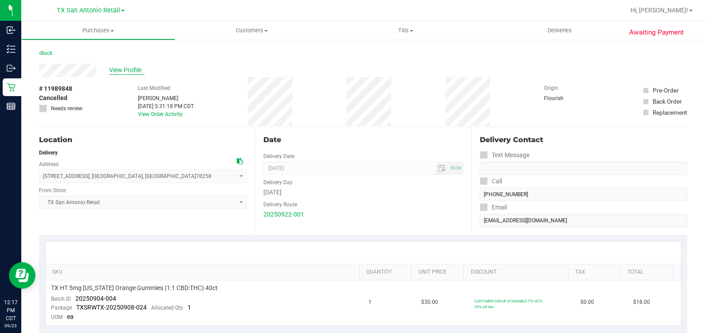
click at [113, 71] on span "View Profile" at bounding box center [126, 70] width 35 height 9
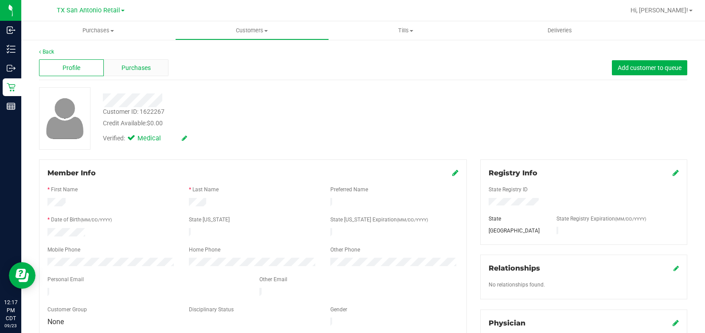
click at [115, 62] on div "Purchases" at bounding box center [136, 67] width 65 height 17
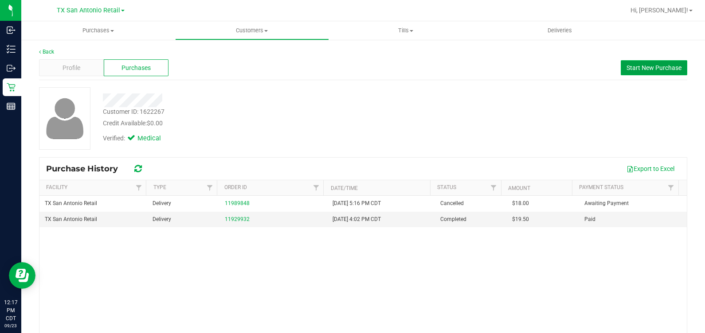
click at [647, 72] on button "Start New Purchase" at bounding box center [653, 67] width 66 height 15
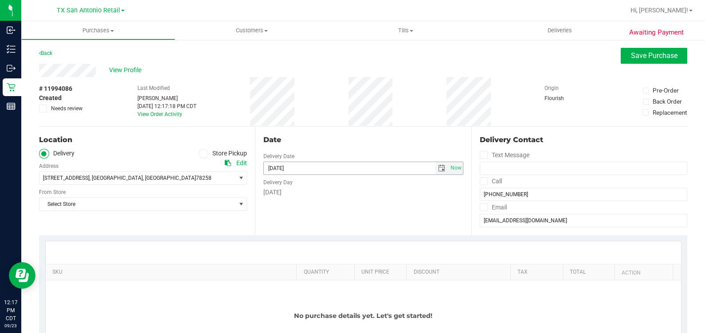
click at [436, 163] on span "select" at bounding box center [441, 168] width 13 height 12
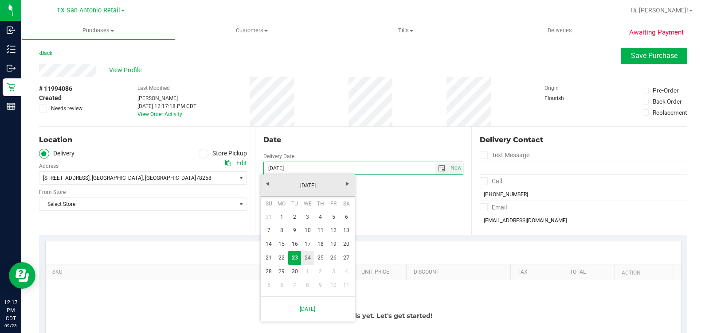
click at [308, 258] on link "24" at bounding box center [307, 258] width 13 height 14
type input "[DATE]"
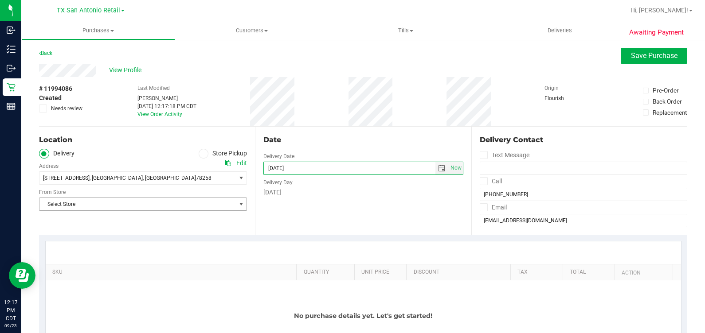
click at [117, 206] on span "Select Store" at bounding box center [137, 204] width 196 height 12
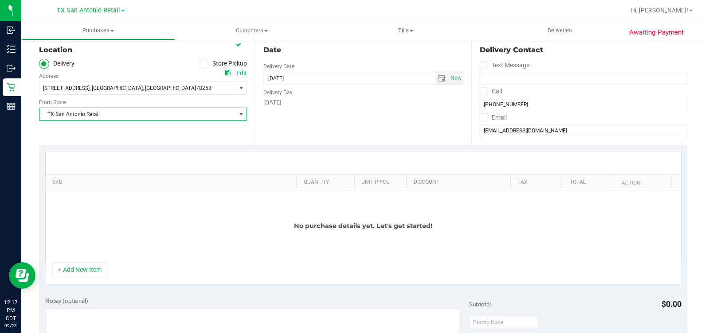
scroll to position [166, 0]
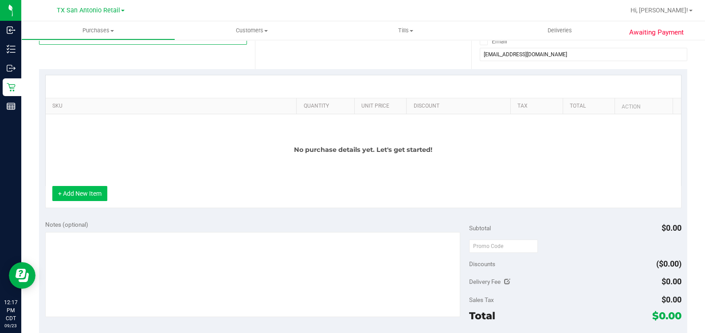
click at [77, 195] on button "+ Add New Item" at bounding box center [79, 193] width 55 height 15
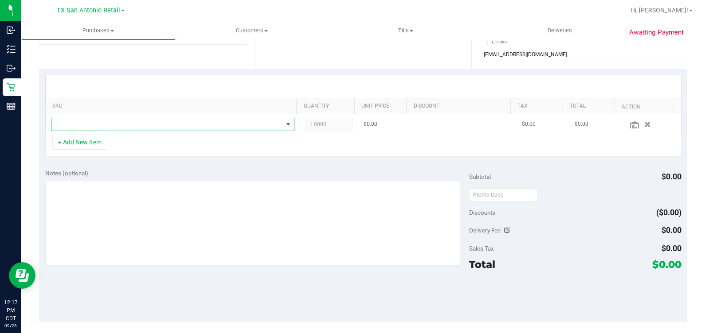
click at [87, 120] on span "NO DATA FOUND" at bounding box center [166, 124] width 231 height 12
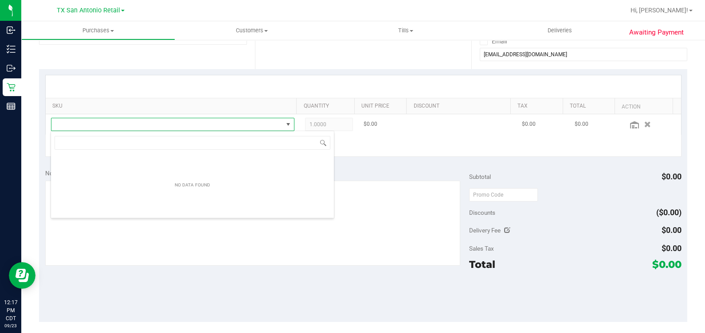
scroll to position [13, 237]
type input "[US_STATE] orange"
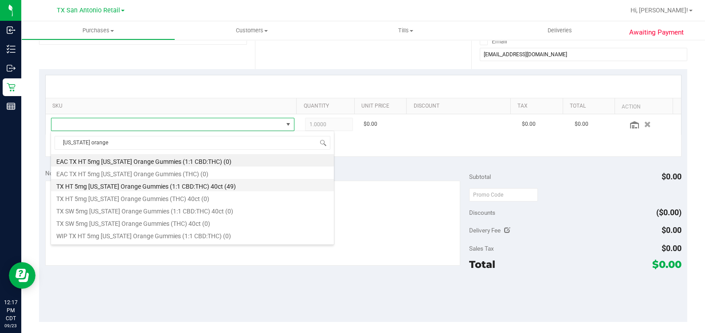
click at [103, 190] on li "TX HT 5mg [US_STATE] Orange Gummies (1:1 CBD:THC) 40ct (49)" at bounding box center [192, 185] width 283 height 12
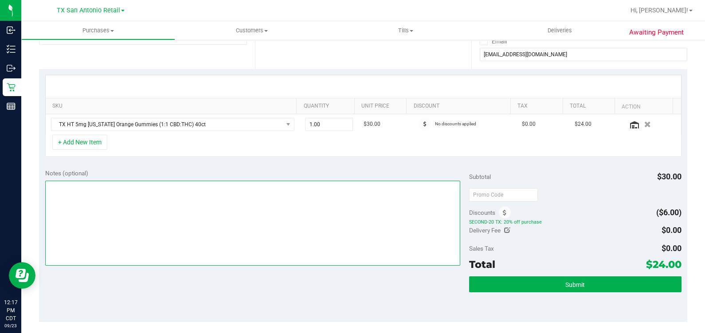
click at [290, 192] on textarea at bounding box center [252, 223] width 415 height 85
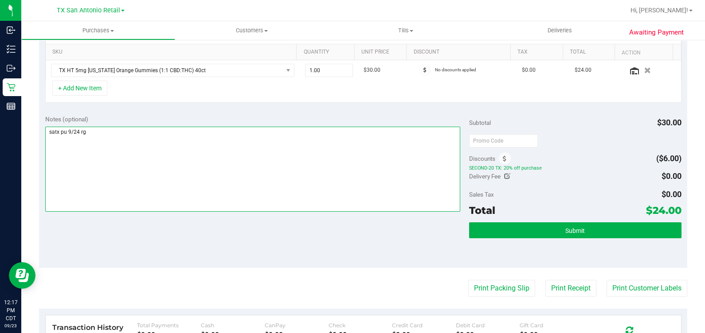
scroll to position [221, 0]
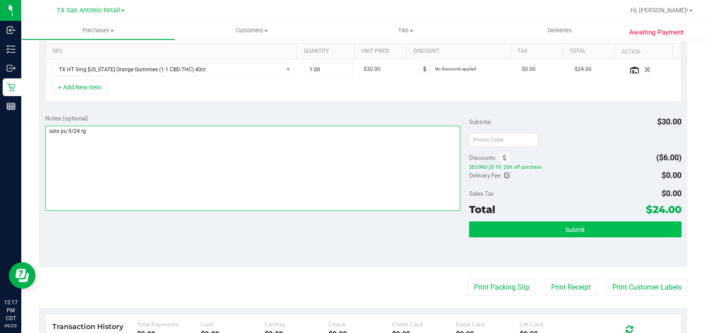
type textarea "satx pu 9/24 rg"
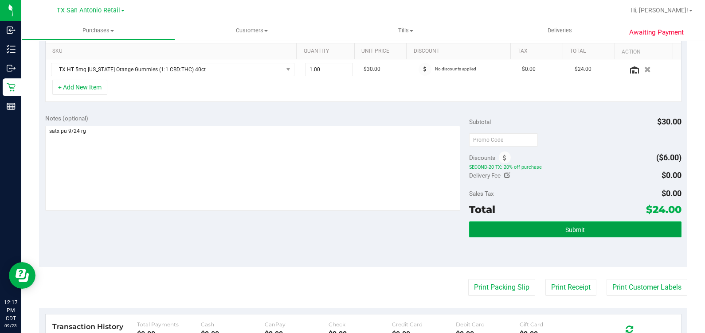
click at [542, 234] on button "Submit" at bounding box center [575, 230] width 212 height 16
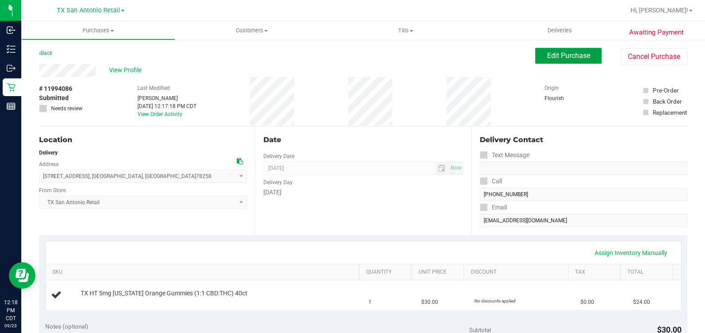
click at [546, 48] on button "Edit Purchase" at bounding box center [568, 56] width 66 height 16
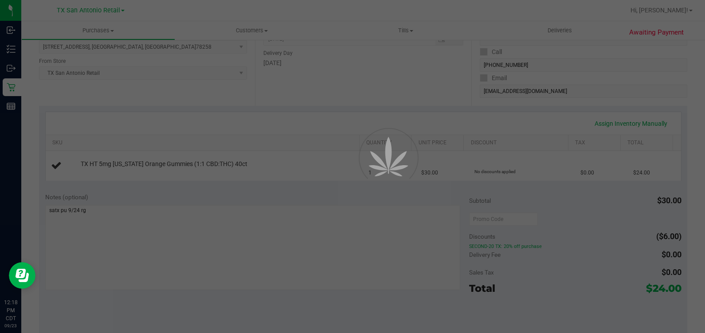
scroll to position [166, 0]
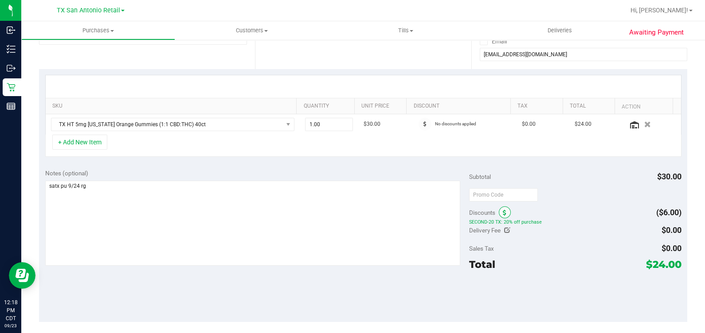
click at [503, 211] on icon at bounding box center [505, 213] width 4 height 6
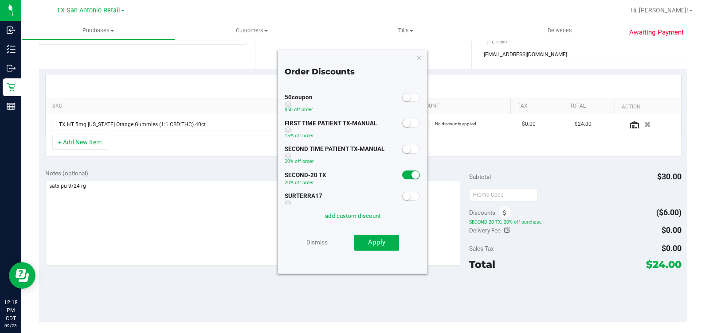
click at [402, 153] on span at bounding box center [411, 149] width 18 height 9
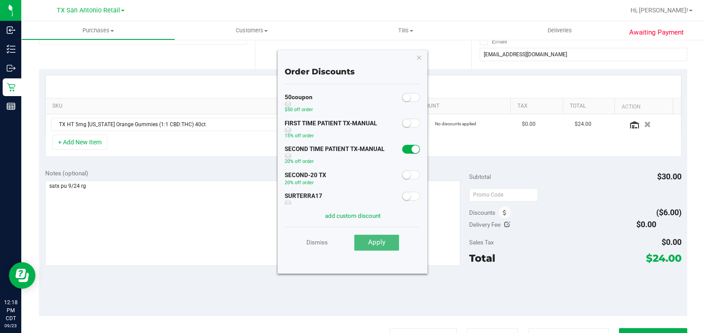
click at [389, 244] on button "Apply" at bounding box center [376, 243] width 45 height 16
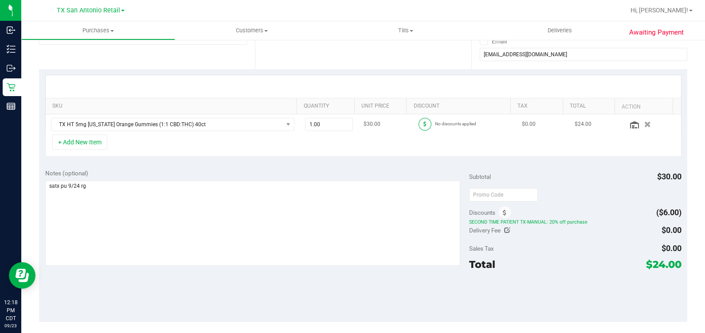
click at [423, 125] on icon at bounding box center [424, 123] width 3 height 5
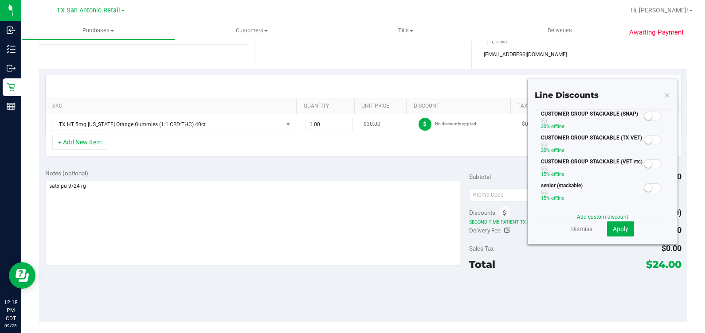
click at [423, 126] on icon at bounding box center [424, 123] width 3 height 5
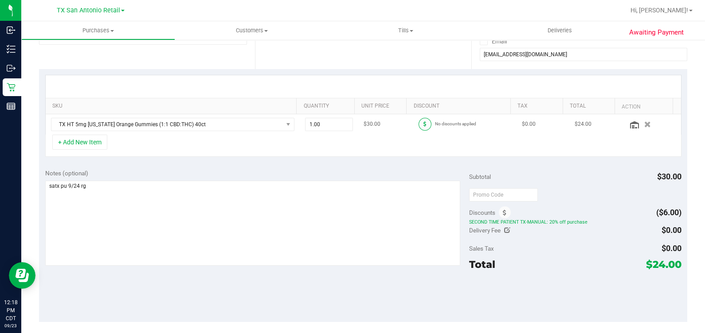
click at [423, 126] on icon at bounding box center [424, 123] width 3 height 5
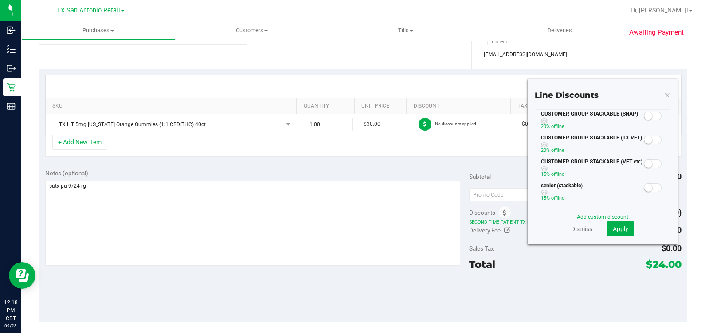
click at [644, 144] on small at bounding box center [648, 140] width 8 height 8
click at [613, 233] on button "Apply" at bounding box center [620, 229] width 27 height 15
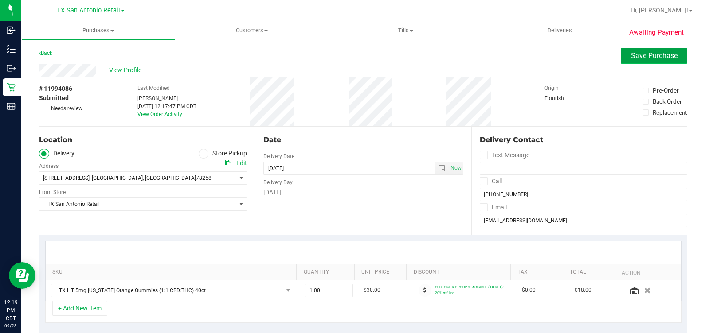
click at [620, 57] on button "Save Purchase" at bounding box center [653, 56] width 66 height 16
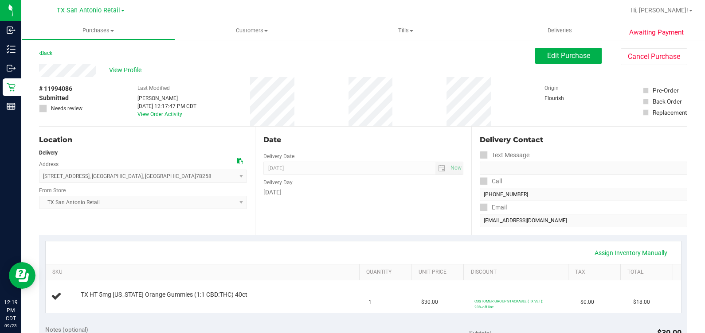
click at [241, 112] on div "# 11994086 Submitted Needs review Last Modified [PERSON_NAME] [DATE] 12:17:47 P…" at bounding box center [363, 101] width 648 height 49
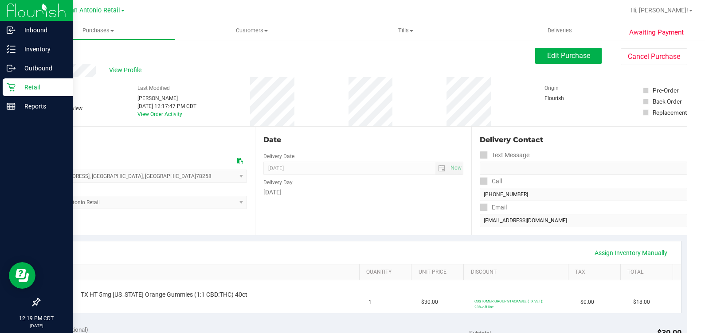
click at [8, 87] on icon at bounding box center [11, 87] width 9 height 9
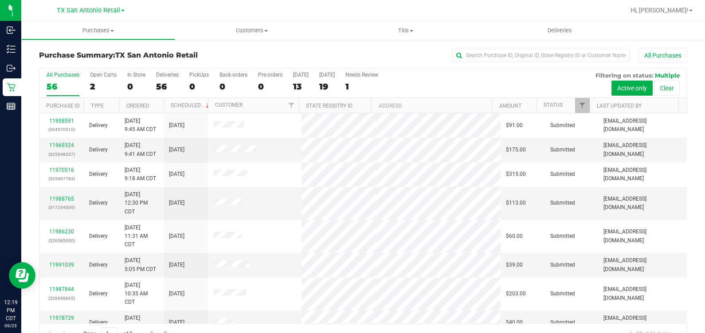
click at [281, 57] on div "All Purchases" at bounding box center [471, 55] width 432 height 15
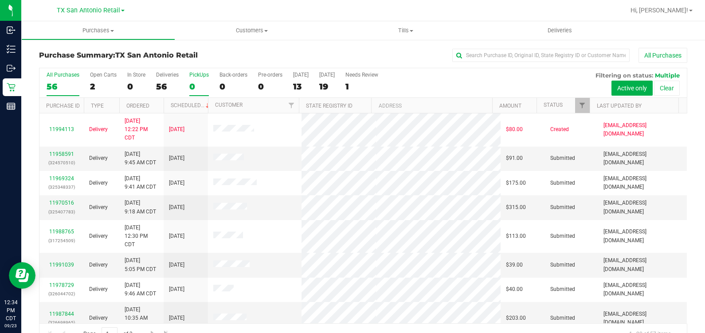
click at [196, 86] on div "0" at bounding box center [199, 87] width 20 height 10
click at [0, 0] on input "PickUps 0" at bounding box center [0, 0] width 0 height 0
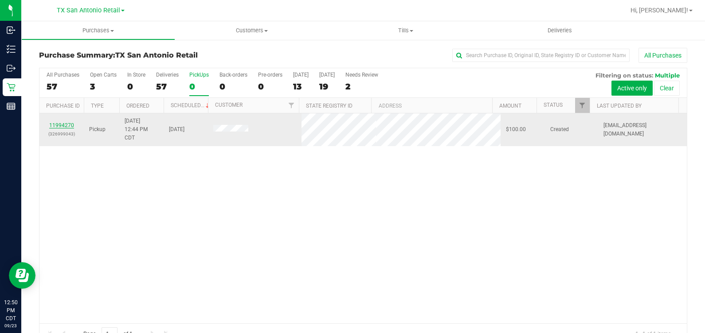
click at [57, 126] on link "11994270" at bounding box center [61, 125] width 25 height 6
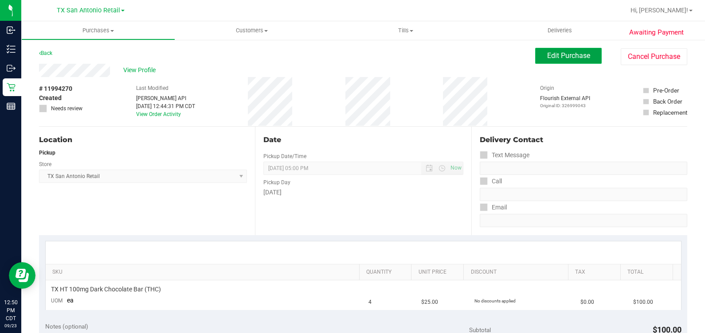
click at [563, 59] on span "Edit Purchase" at bounding box center [568, 55] width 43 height 8
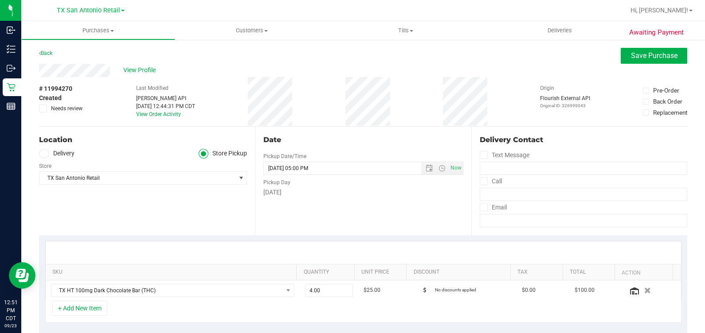
click at [48, 157] on label "Delivery" at bounding box center [56, 154] width 35 height 10
click at [0, 0] on input "Delivery" at bounding box center [0, 0] width 0 height 0
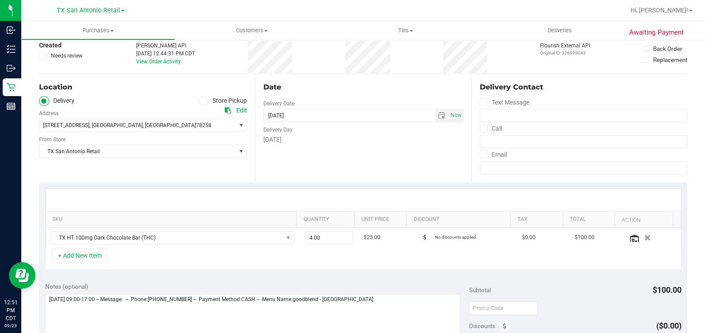
scroll to position [166, 0]
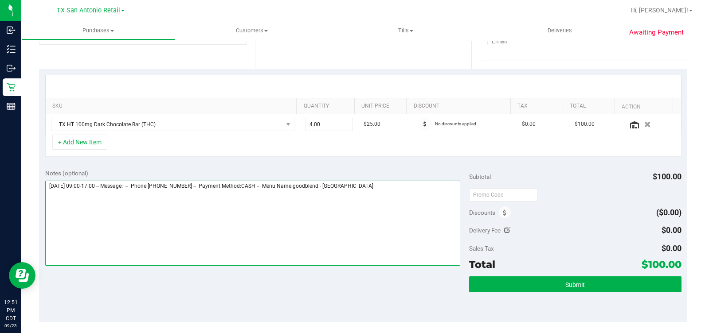
click at [421, 210] on textarea at bounding box center [252, 223] width 415 height 85
type textarea "[DATE] 09:00-17:00 -- Message: -- Phone:[PHONE_NUMBER] -- Payment Method:CASH -…"
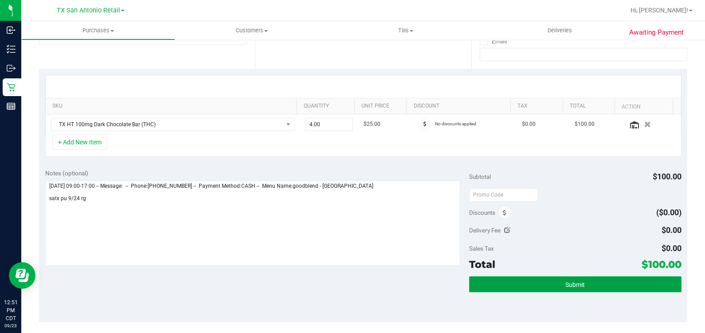
click at [544, 280] on button "Submit" at bounding box center [575, 285] width 212 height 16
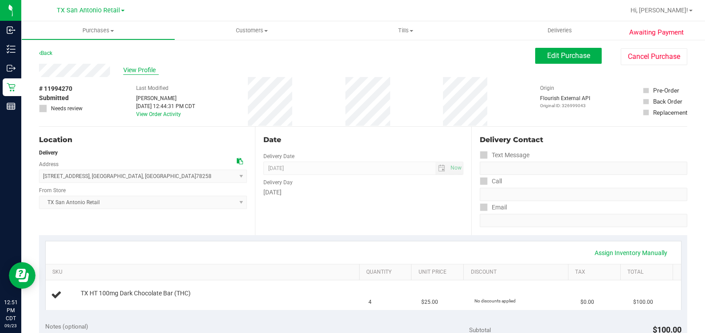
click at [137, 70] on span "View Profile" at bounding box center [140, 70] width 35 height 9
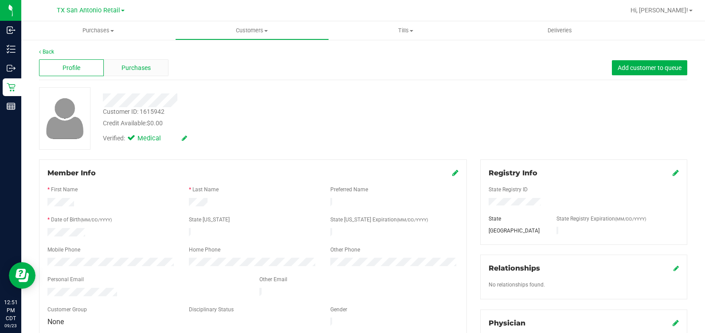
click at [137, 70] on span "Purchases" at bounding box center [135, 67] width 29 height 9
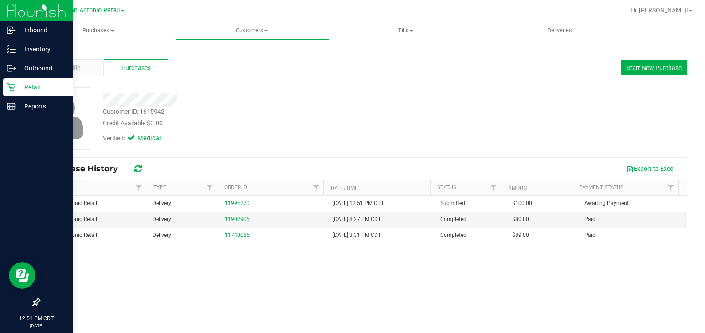
click at [4, 84] on div "Retail" at bounding box center [38, 87] width 70 height 18
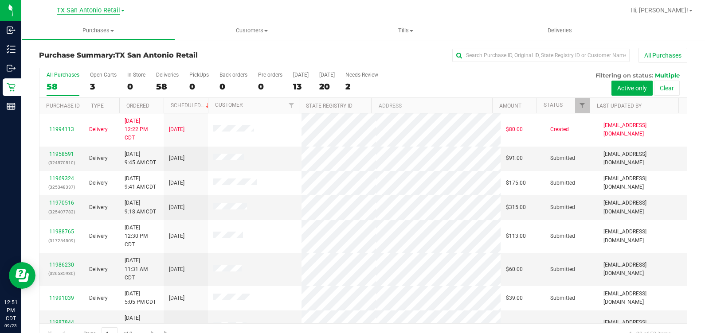
click at [73, 7] on span "TX San Antonio Retail" at bounding box center [88, 11] width 63 height 8
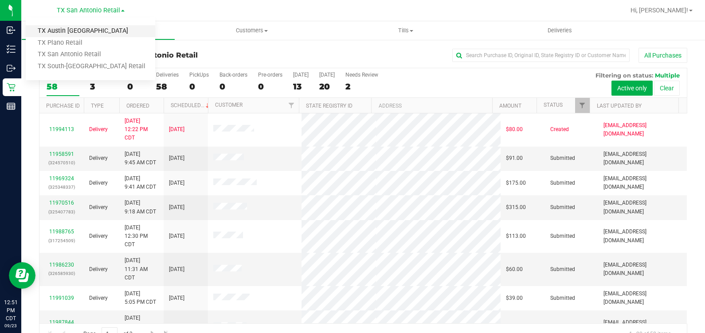
click at [71, 27] on link "TX Austin [GEOGRAPHIC_DATA]" at bounding box center [90, 31] width 129 height 12
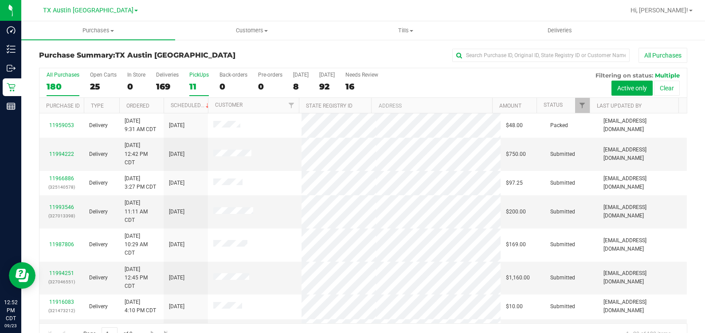
click at [196, 84] on div "11" at bounding box center [199, 87] width 20 height 10
click at [0, 0] on input "PickUps 11" at bounding box center [0, 0] width 0 height 0
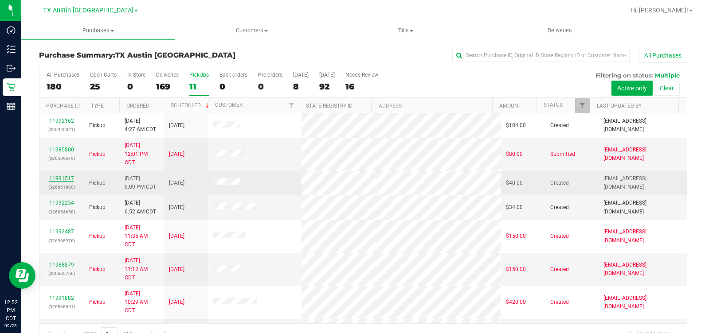
click at [64, 180] on link "11991517" at bounding box center [61, 179] width 25 height 6
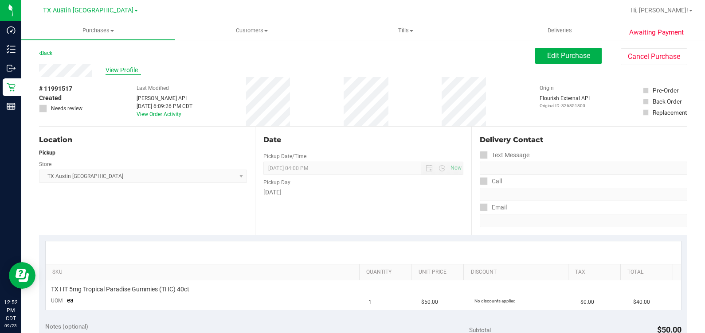
click at [136, 68] on span "View Profile" at bounding box center [122, 70] width 35 height 9
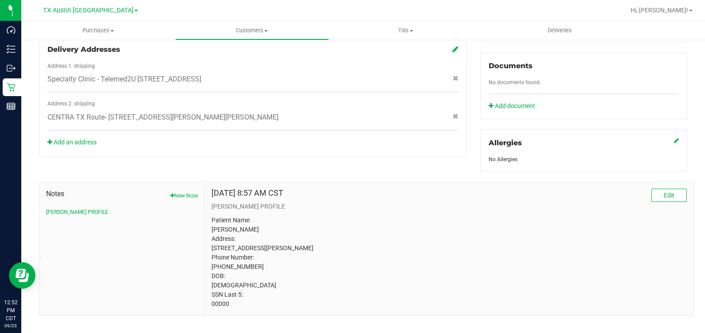
scroll to position [330, 0]
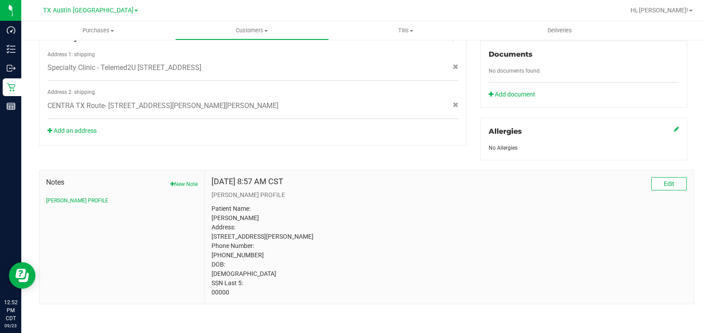
click at [211, 293] on p "Patient Name: [PERSON_NAME] Address: [STREET_ADDRESS][PERSON_NAME] Phone Number…" at bounding box center [448, 250] width 475 height 93
click at [449, 273] on p "Patient Name: [PERSON_NAME] Address: [STREET_ADDRESS][PERSON_NAME] Phone Number…" at bounding box center [448, 250] width 475 height 93
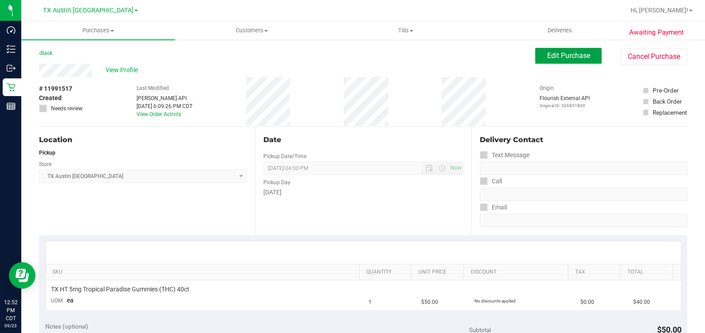
click at [536, 60] on button "Edit Purchase" at bounding box center [568, 56] width 66 height 16
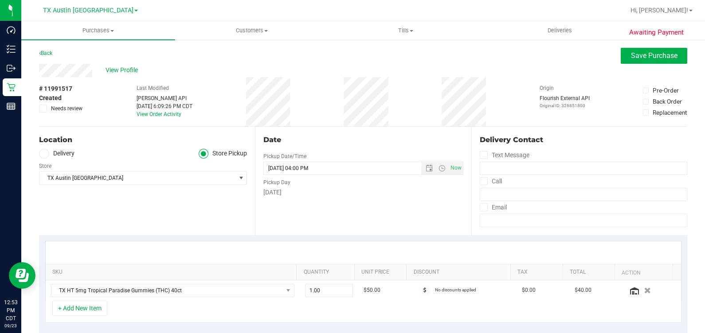
click at [77, 155] on ul "Delivery Store Pickup" at bounding box center [143, 154] width 208 height 10
click at [66, 154] on label "Delivery" at bounding box center [56, 154] width 35 height 10
click at [0, 0] on input "Delivery" at bounding box center [0, 0] width 0 height 0
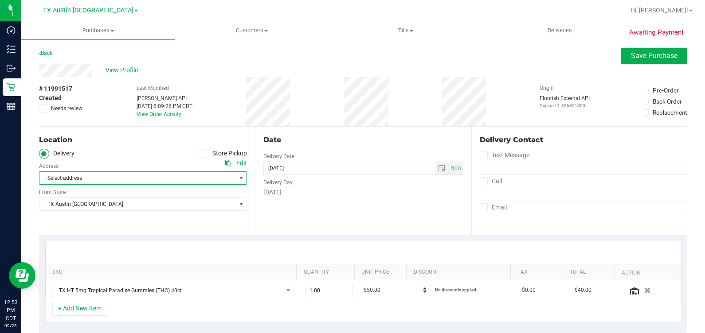
click at [130, 182] on span "Select address" at bounding box center [132, 178] width 186 height 12
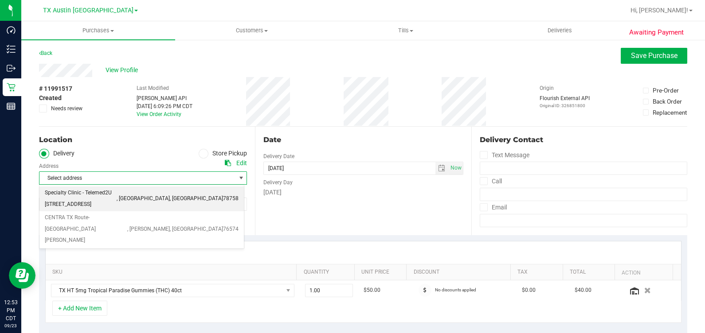
click at [117, 199] on span "Specialty Clinic - Telemed2U [STREET_ADDRESS]" at bounding box center [81, 198] width 72 height 23
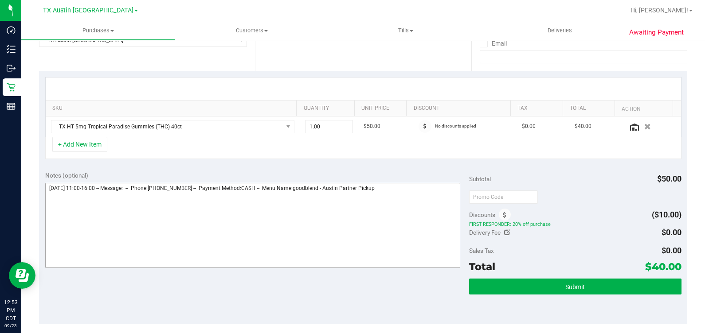
scroll to position [166, 0]
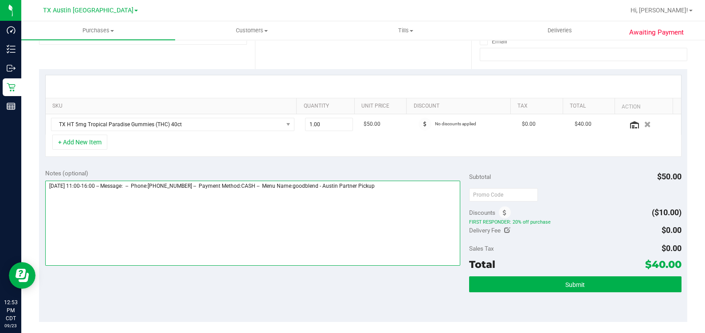
click at [422, 211] on textarea at bounding box center [252, 223] width 415 height 85
type textarea "[DATE] 11:00-16:00 -- Message: -- Phone:[PHONE_NUMBER] -- Payment Method:CASH -…"
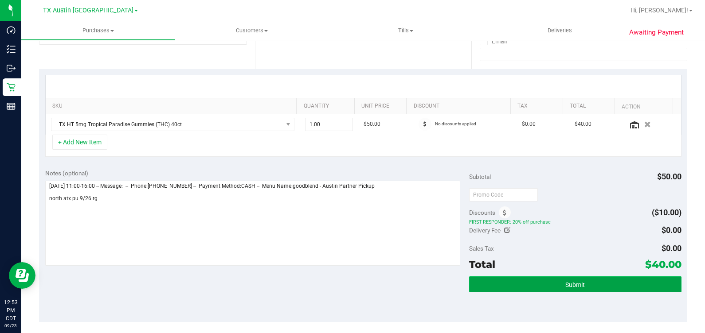
click at [581, 290] on button "Submit" at bounding box center [575, 285] width 212 height 16
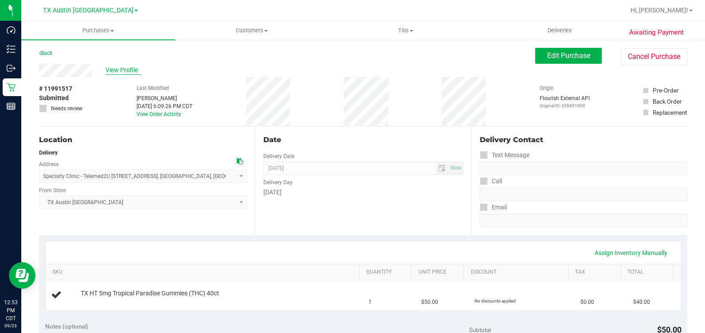
click at [125, 71] on span "View Profile" at bounding box center [122, 70] width 35 height 9
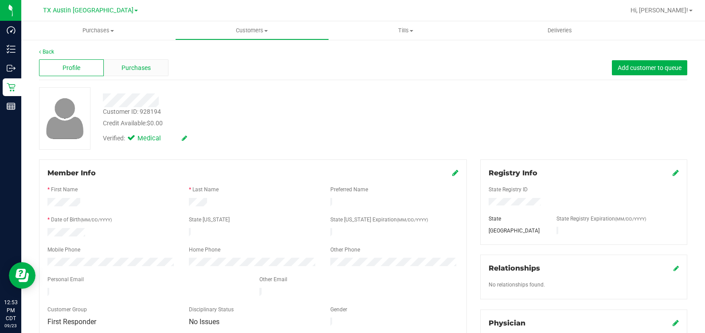
click at [126, 66] on span "Purchases" at bounding box center [135, 67] width 29 height 9
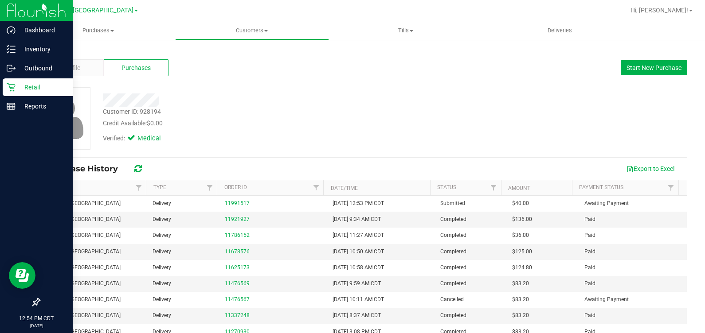
click at [5, 85] on div "Retail" at bounding box center [38, 87] width 70 height 18
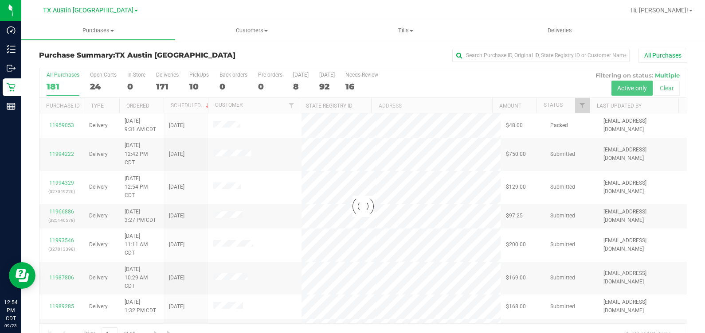
click at [193, 87] on div at bounding box center [362, 206] width 647 height 277
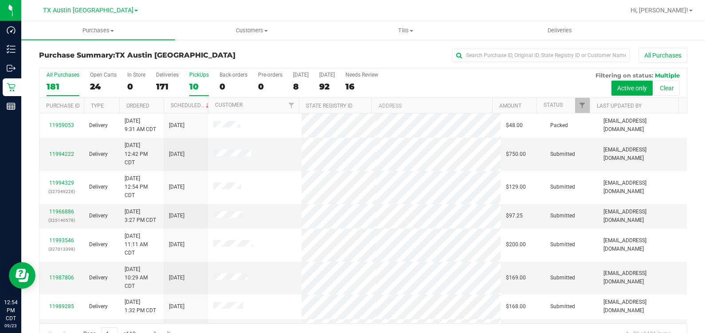
click at [201, 79] on label "PickUps 10" at bounding box center [199, 84] width 20 height 24
click at [0, 0] on input "PickUps 10" at bounding box center [0, 0] width 0 height 0
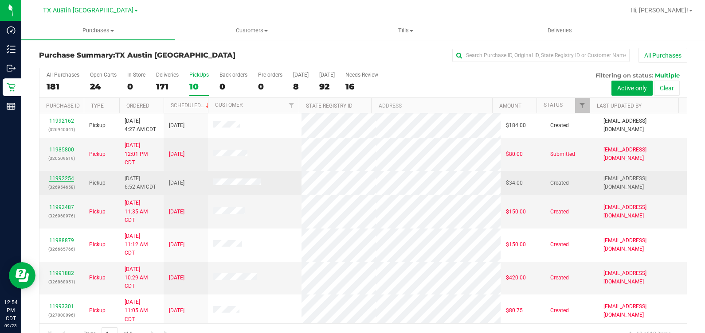
click at [66, 177] on link "11992254" at bounding box center [61, 179] width 25 height 6
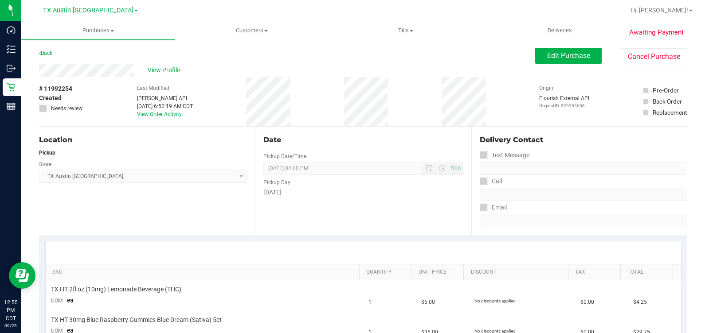
click at [140, 67] on div "View Profile" at bounding box center [287, 70] width 496 height 13
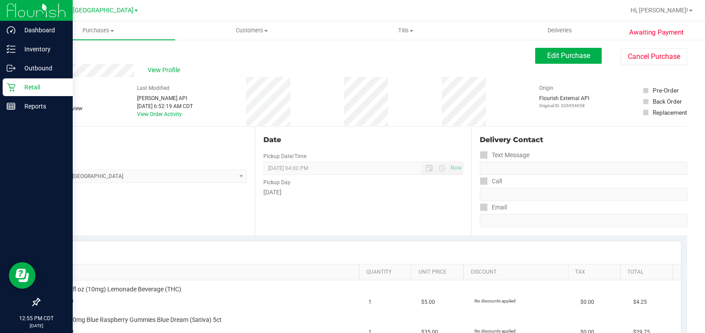
click at [12, 91] on icon at bounding box center [11, 87] width 9 height 9
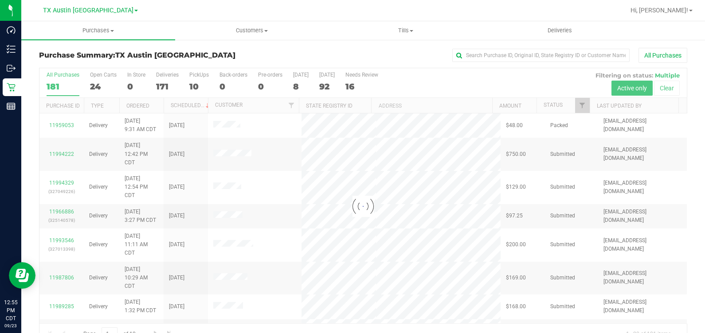
click at [202, 77] on div at bounding box center [362, 206] width 647 height 277
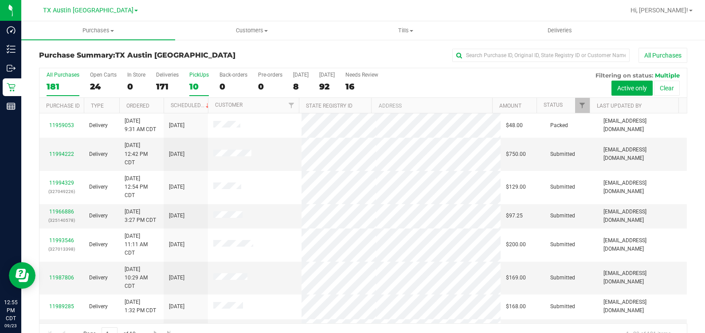
click at [197, 82] on div "10" at bounding box center [199, 87] width 20 height 10
click at [0, 0] on input "PickUps 10" at bounding box center [0, 0] width 0 height 0
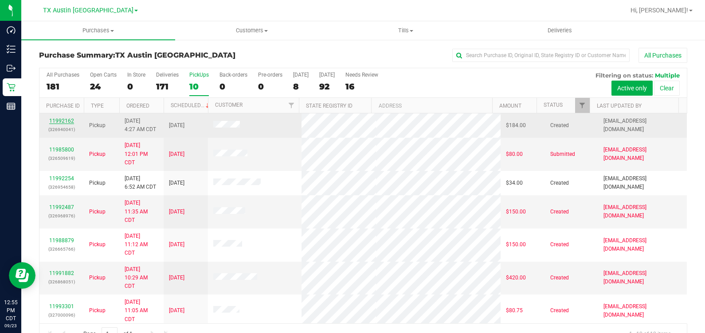
click at [60, 120] on link "11992162" at bounding box center [61, 121] width 25 height 6
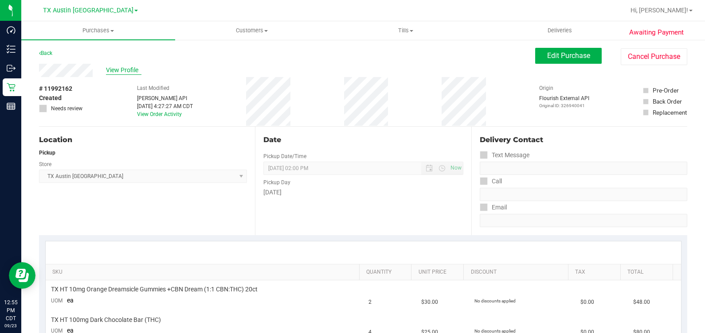
click at [133, 66] on span "View Profile" at bounding box center [123, 70] width 35 height 9
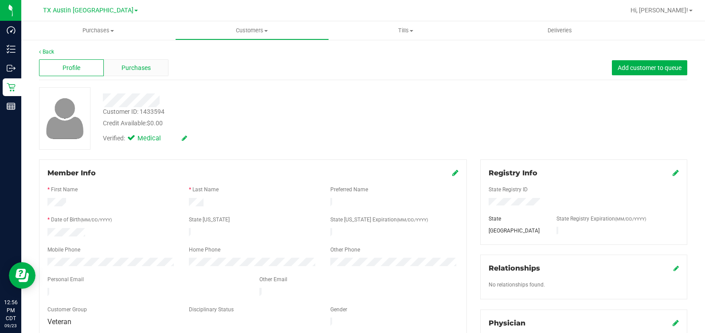
click at [126, 62] on div "Purchases" at bounding box center [136, 67] width 65 height 17
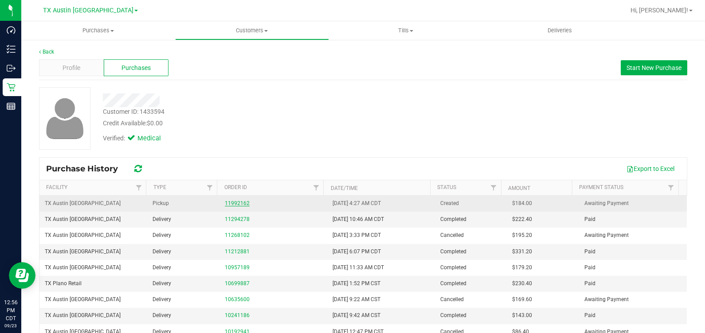
click at [226, 205] on link "11992162" at bounding box center [237, 203] width 25 height 6
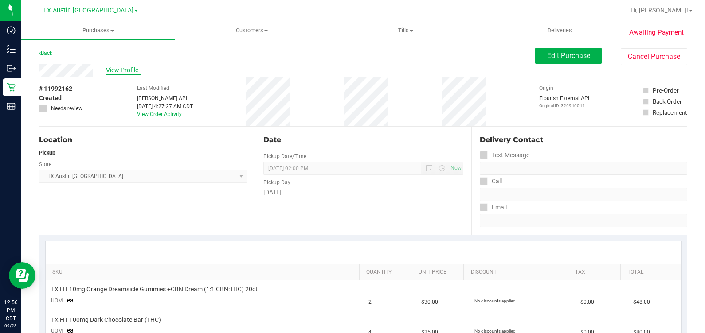
click at [135, 69] on span "View Profile" at bounding box center [123, 70] width 35 height 9
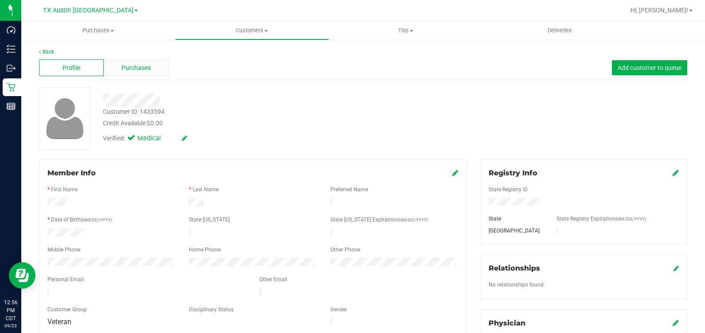
click at [131, 73] on div "Purchases" at bounding box center [136, 67] width 65 height 17
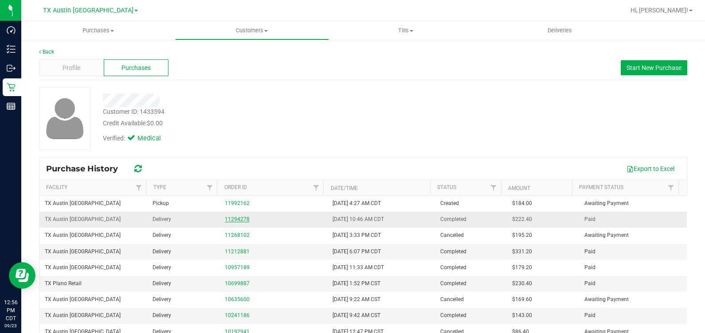
click at [230, 218] on link "11294278" at bounding box center [237, 219] width 25 height 6
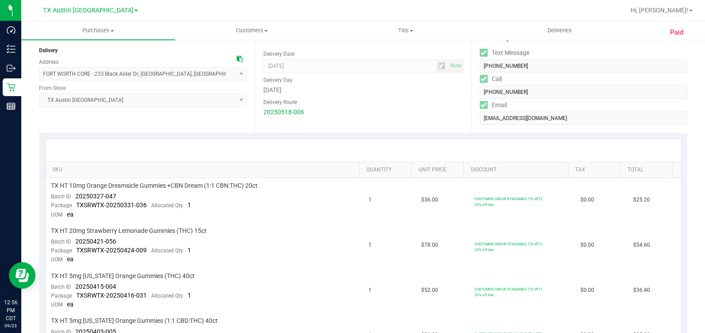
scroll to position [166, 0]
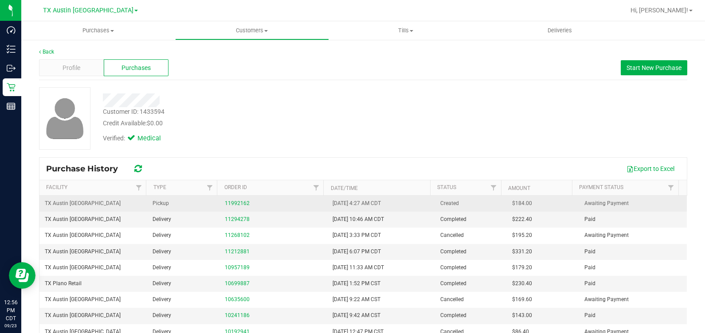
click at [227, 206] on div "11992162" at bounding box center [273, 203] width 97 height 8
click at [226, 202] on link "11992162" at bounding box center [237, 203] width 25 height 6
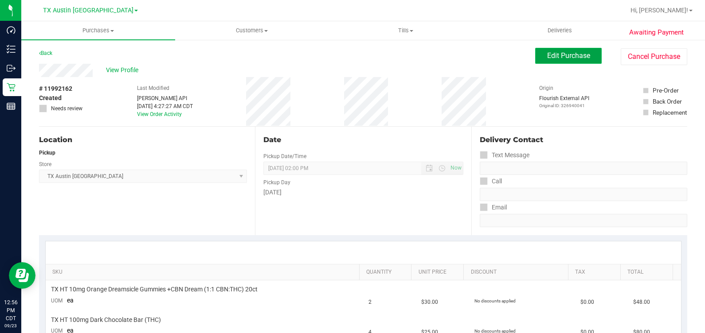
click at [556, 54] on span "Edit Purchase" at bounding box center [568, 55] width 43 height 8
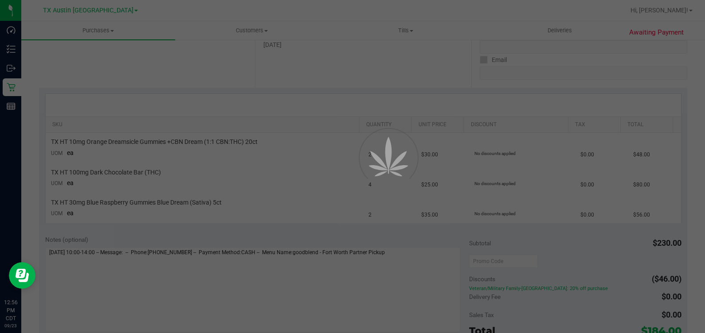
scroll to position [166, 0]
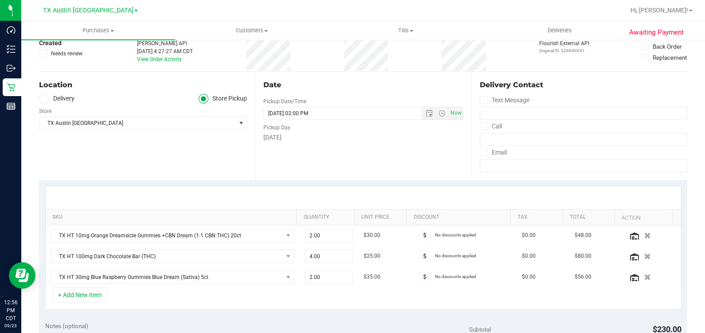
scroll to position [110, 0]
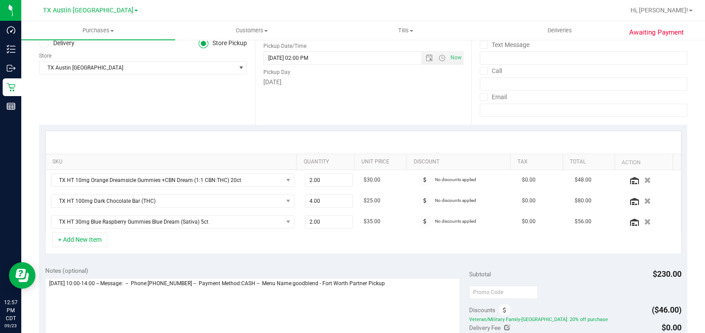
click at [63, 45] on label "Delivery" at bounding box center [56, 44] width 35 height 10
click at [0, 0] on input "Delivery" at bounding box center [0, 0] width 0 height 0
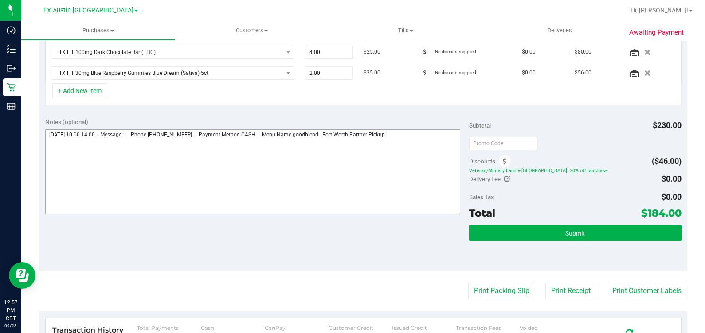
scroll to position [277, 0]
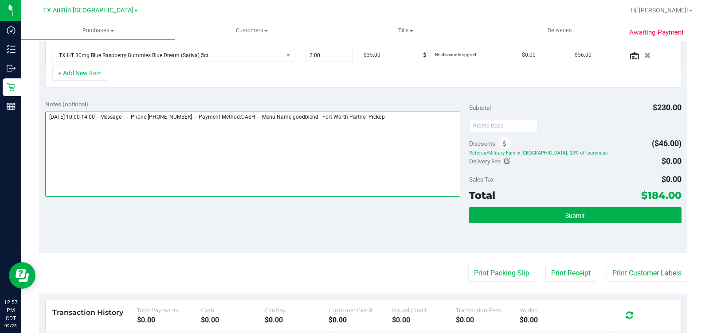
click at [437, 148] on textarea at bounding box center [252, 154] width 415 height 85
type textarea "[DATE] 10:00-14:00 -- Message: -- Phone:[PHONE_NUMBER] -- Payment Method:CASH -…"
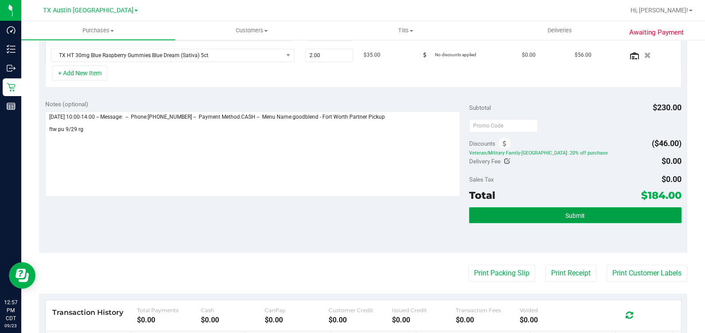
click at [565, 217] on span "Submit" at bounding box center [575, 215] width 20 height 7
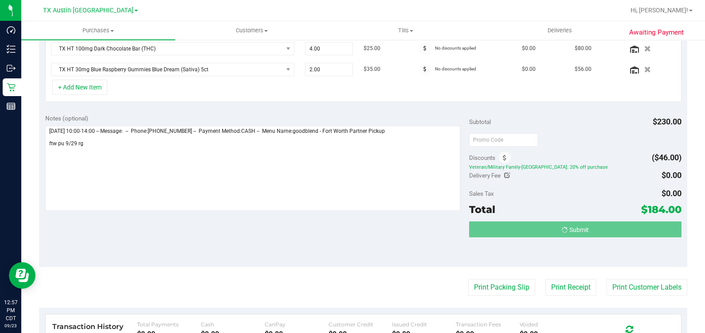
scroll to position [152, 0]
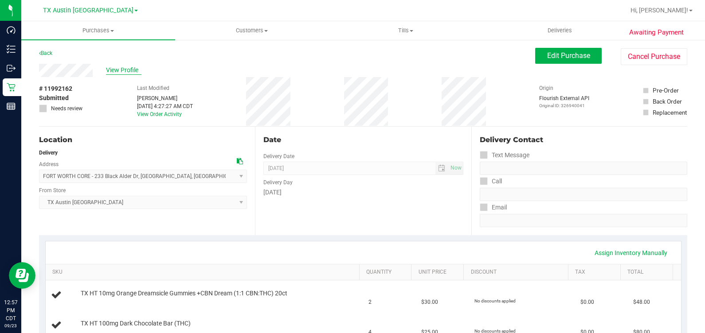
click at [117, 69] on span "View Profile" at bounding box center [123, 70] width 35 height 9
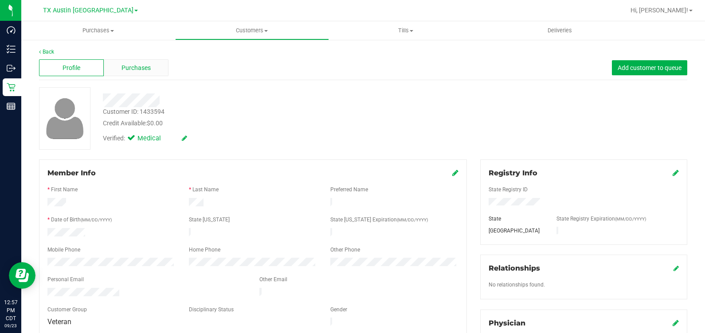
click at [115, 68] on div "Purchases" at bounding box center [136, 67] width 65 height 17
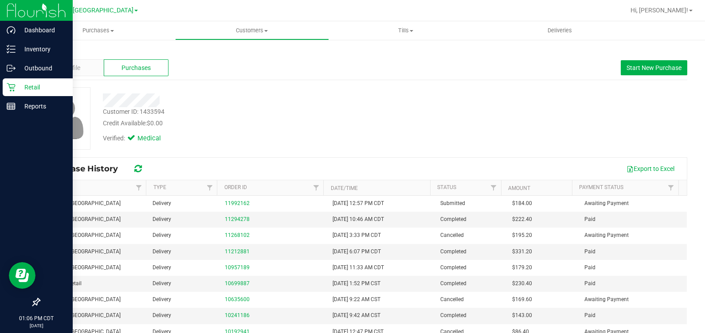
click at [8, 86] on icon at bounding box center [11, 87] width 9 height 9
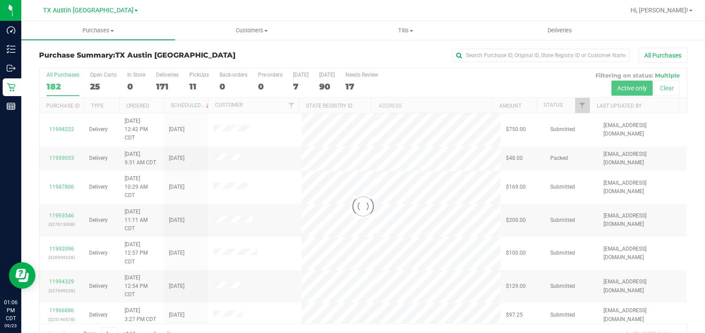
click at [199, 82] on div at bounding box center [362, 206] width 647 height 277
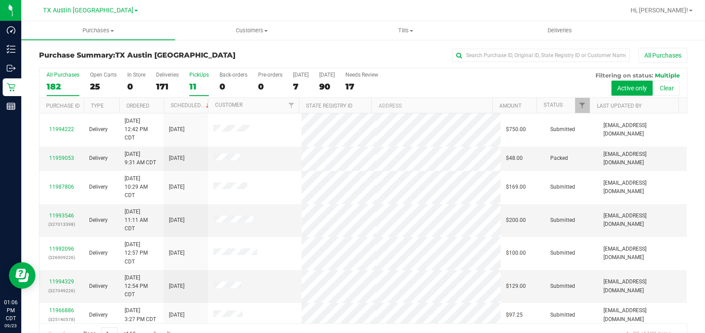
click at [191, 79] on label "PickUps 11" at bounding box center [199, 84] width 20 height 24
click at [0, 0] on input "PickUps 11" at bounding box center [0, 0] width 0 height 0
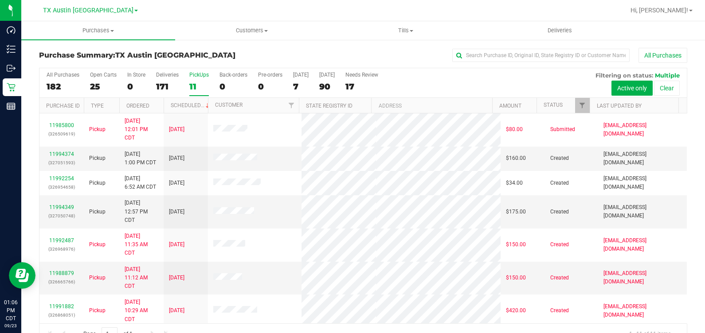
click at [195, 80] on label "PickUps 11" at bounding box center [199, 84] width 20 height 24
click at [0, 0] on input "PickUps 11" at bounding box center [0, 0] width 0 height 0
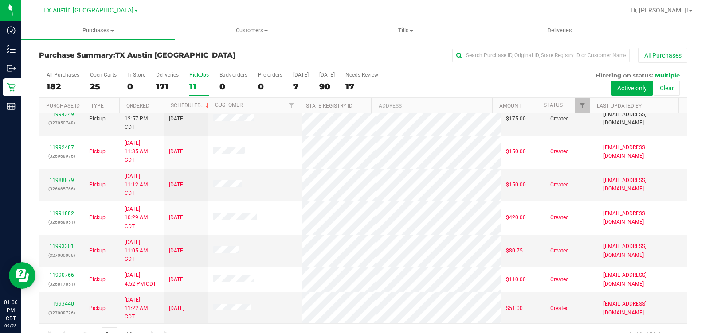
scroll to position [126, 0]
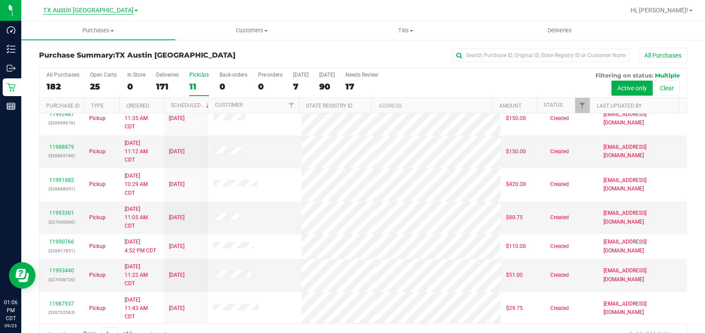
click at [80, 12] on span "TX Austin [GEOGRAPHIC_DATA]" at bounding box center [88, 11] width 90 height 8
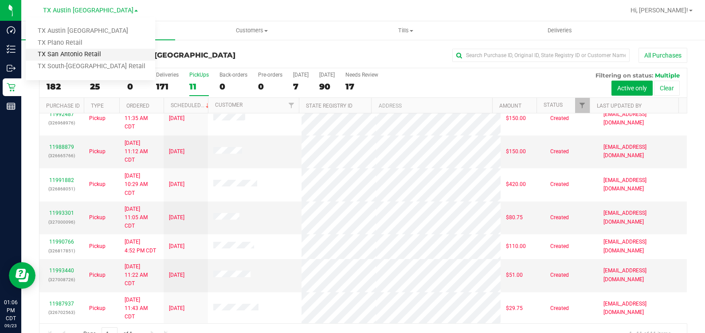
click at [86, 58] on link "TX San Antonio Retail" at bounding box center [90, 55] width 129 height 12
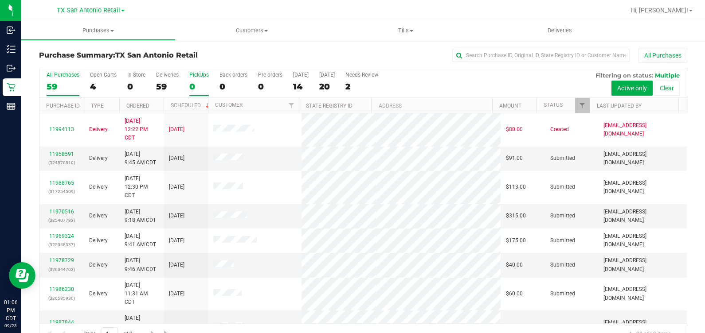
click at [201, 78] on div "PickUps" at bounding box center [199, 75] width 20 height 6
click at [0, 0] on input "PickUps 0" at bounding box center [0, 0] width 0 height 0
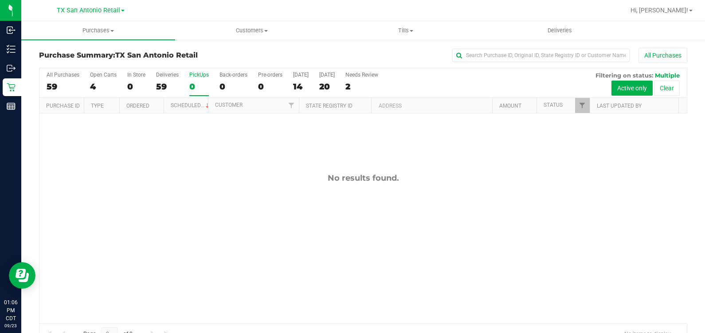
click at [315, 55] on div "All Purchases" at bounding box center [471, 55] width 432 height 15
click at [526, 209] on div "No results found." at bounding box center [362, 248] width 647 height 270
drag, startPoint x: 412, startPoint y: 165, endPoint x: 400, endPoint y: 162, distance: 12.8
click at [412, 165] on div "No results found." at bounding box center [362, 248] width 647 height 270
click at [199, 73] on div "PickUps" at bounding box center [199, 75] width 20 height 6
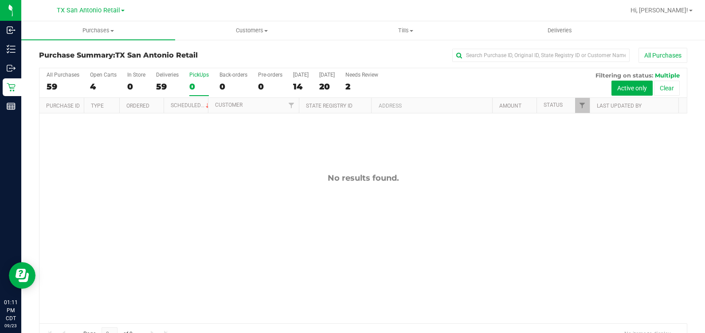
click at [0, 0] on input "PickUps 0" at bounding box center [0, 0] width 0 height 0
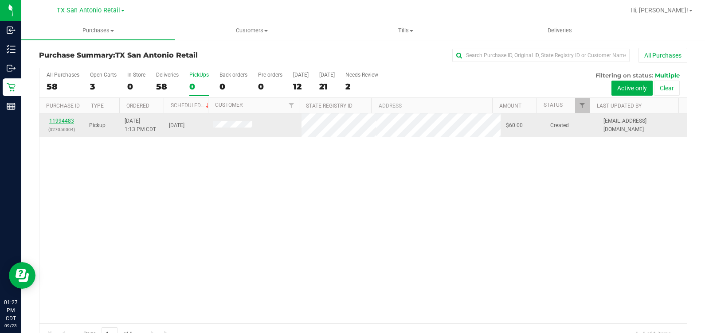
click at [61, 118] on link "11994483" at bounding box center [61, 121] width 25 height 6
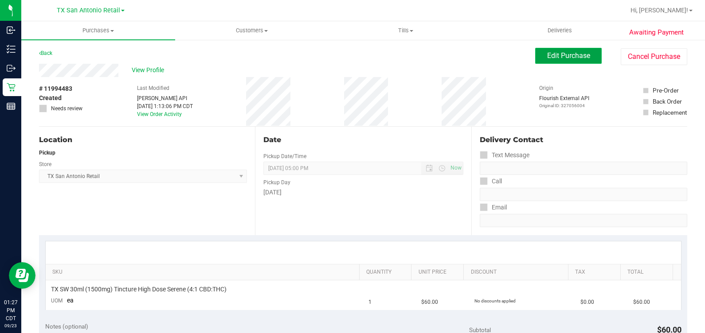
click at [547, 55] on span "Edit Purchase" at bounding box center [568, 55] width 43 height 8
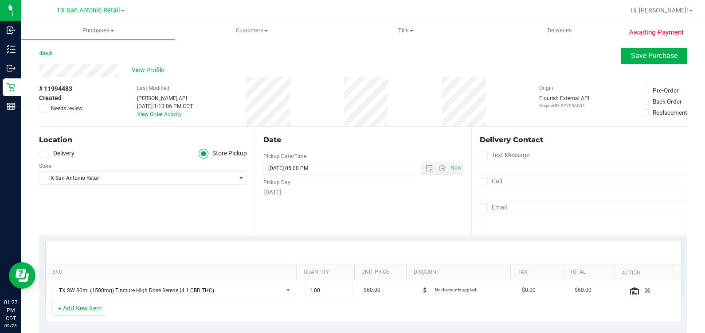
click at [69, 160] on div "Store" at bounding box center [143, 165] width 208 height 13
click at [64, 156] on label "Delivery" at bounding box center [56, 154] width 35 height 10
click at [0, 0] on input "Delivery" at bounding box center [0, 0] width 0 height 0
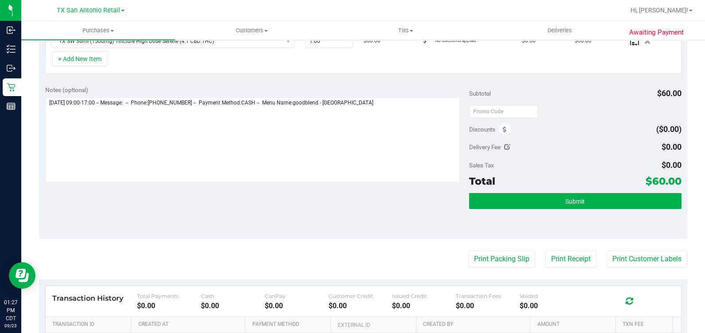
scroll to position [277, 0]
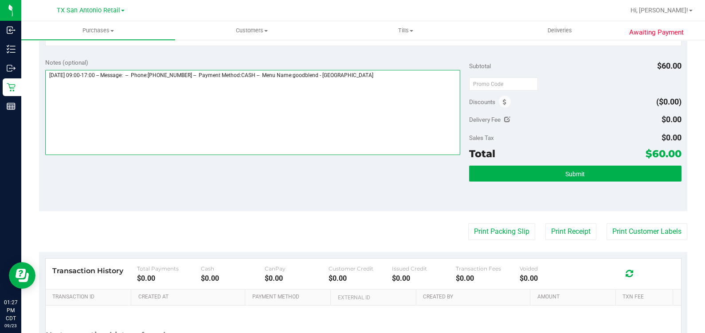
click at [412, 104] on textarea at bounding box center [252, 112] width 415 height 85
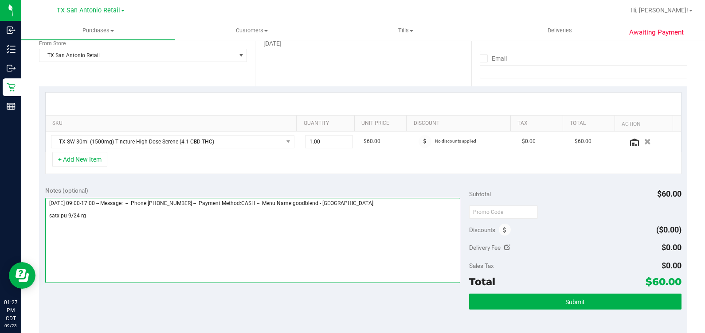
scroll to position [166, 0]
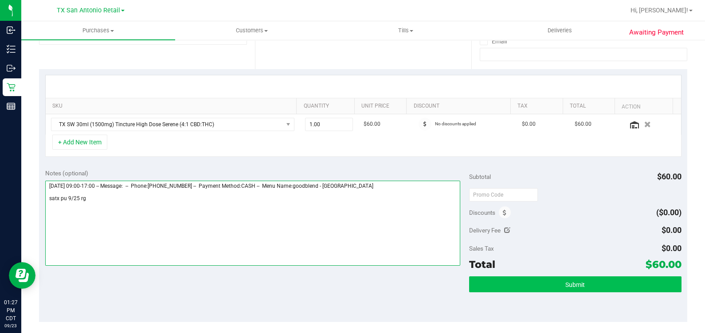
type textarea "[DATE] 09:00-17:00 -- Message: -- Phone:[PHONE_NUMBER] -- Payment Method:CASH -…"
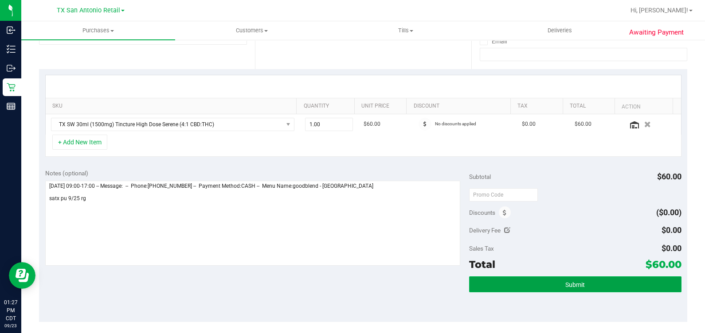
click at [580, 289] on button "Submit" at bounding box center [575, 285] width 212 height 16
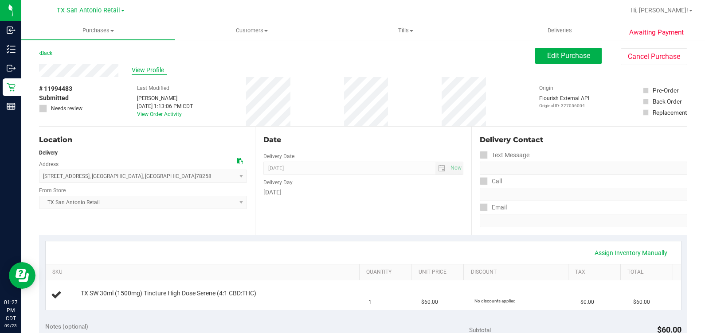
click at [141, 73] on span "View Profile" at bounding box center [149, 70] width 35 height 9
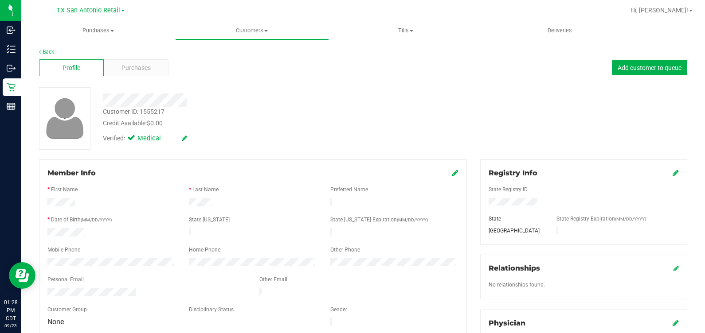
click at [283, 127] on div "Credit Available: $0.00" at bounding box center [261, 123] width 317 height 9
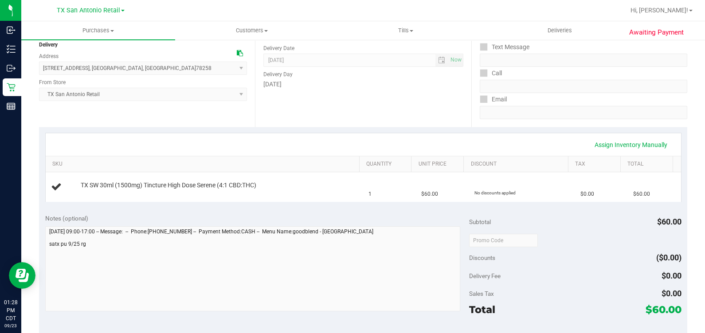
scroll to position [110, 0]
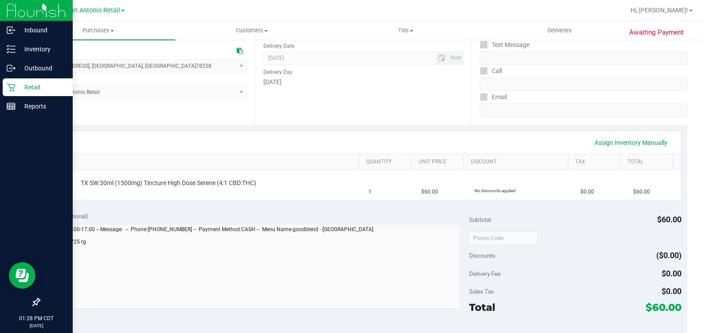
click at [10, 91] on icon at bounding box center [11, 87] width 8 height 8
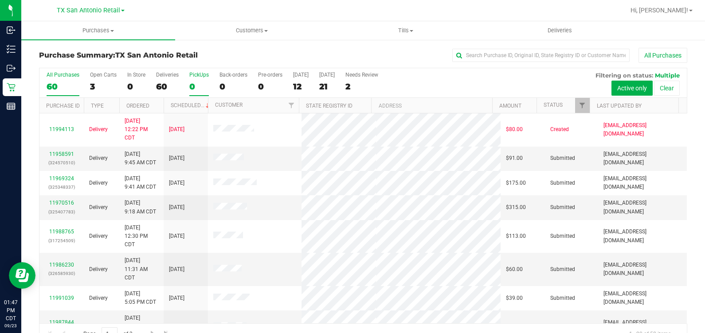
click at [197, 82] on div "0" at bounding box center [199, 87] width 20 height 10
click at [0, 0] on input "PickUps 0" at bounding box center [0, 0] width 0 height 0
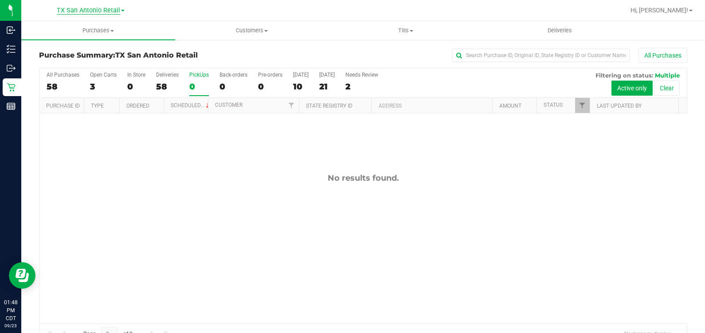
click at [87, 7] on span "TX San Antonio Retail" at bounding box center [88, 11] width 63 height 8
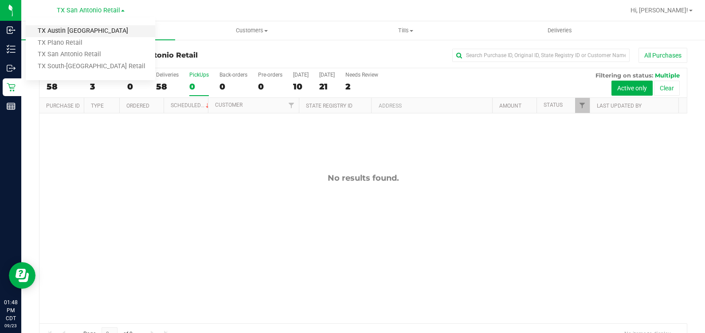
click at [86, 29] on link "TX Austin [GEOGRAPHIC_DATA]" at bounding box center [90, 31] width 129 height 12
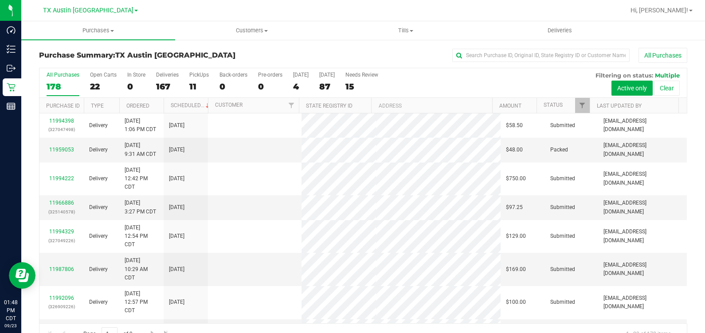
click at [201, 75] on div "PickUps" at bounding box center [199, 75] width 20 height 6
click at [0, 0] on input "PickUps 11" at bounding box center [0, 0] width 0 height 0
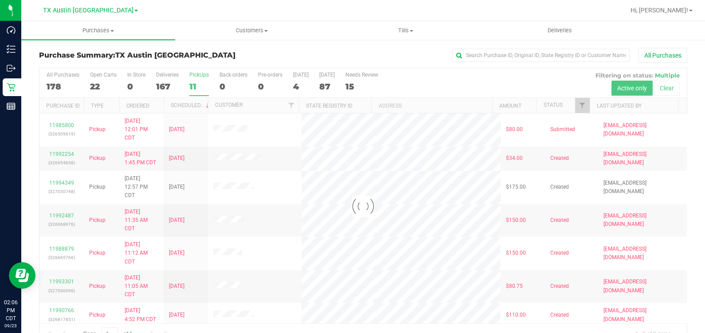
click at [195, 80] on div at bounding box center [362, 206] width 647 height 277
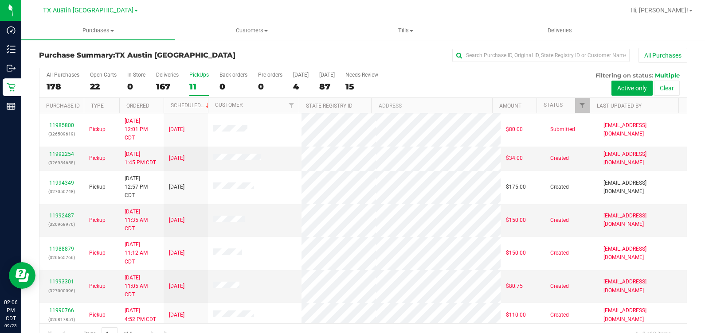
click at [199, 84] on div "11" at bounding box center [199, 87] width 20 height 10
click at [0, 0] on input "PickUps 11" at bounding box center [0, 0] width 0 height 0
click at [91, 9] on span "TX Austin [GEOGRAPHIC_DATA]" at bounding box center [88, 11] width 90 height 8
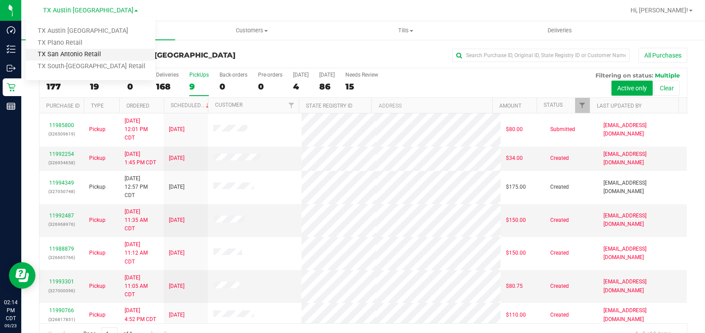
click at [95, 53] on link "TX San Antonio Retail" at bounding box center [90, 55] width 129 height 12
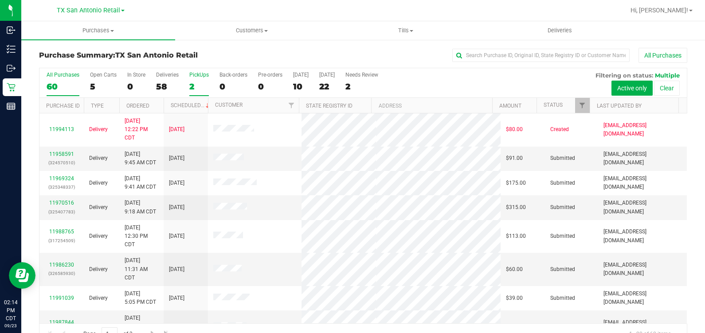
click at [197, 79] on label "PickUps 2" at bounding box center [199, 84] width 20 height 24
click at [0, 0] on input "PickUps 2" at bounding box center [0, 0] width 0 height 0
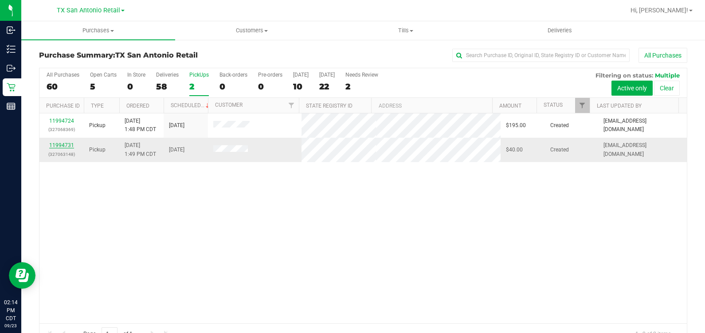
click at [59, 144] on link "11994731" at bounding box center [61, 145] width 25 height 6
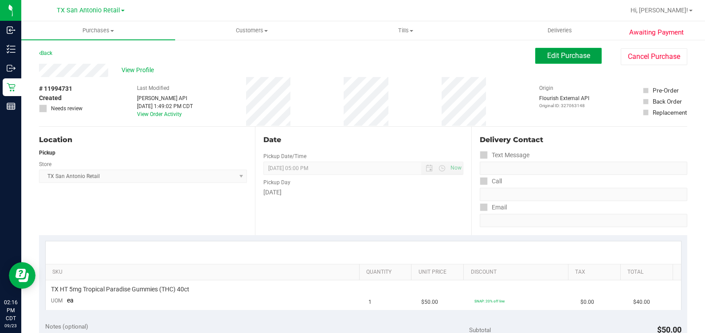
click at [549, 55] on span "Edit Purchase" at bounding box center [568, 55] width 43 height 8
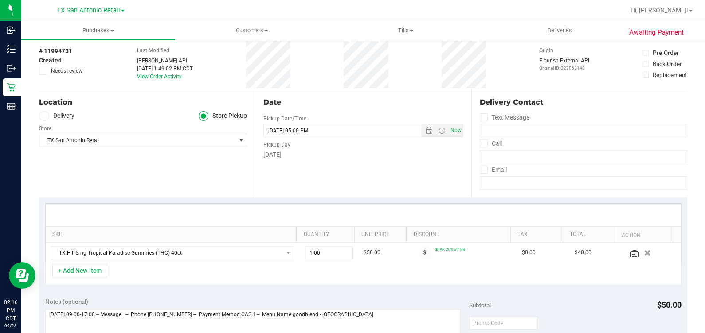
scroll to position [55, 0]
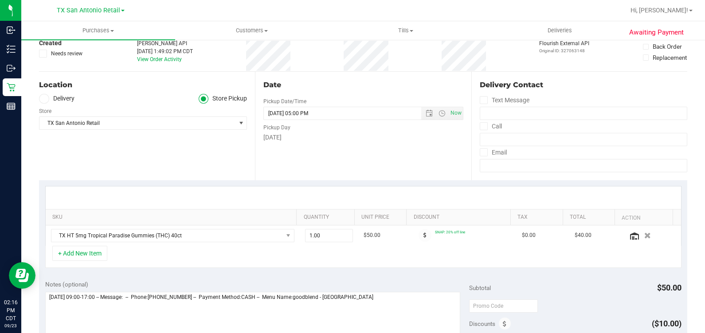
click at [71, 97] on label "Delivery" at bounding box center [56, 99] width 35 height 10
click at [0, 0] on input "Delivery" at bounding box center [0, 0] width 0 height 0
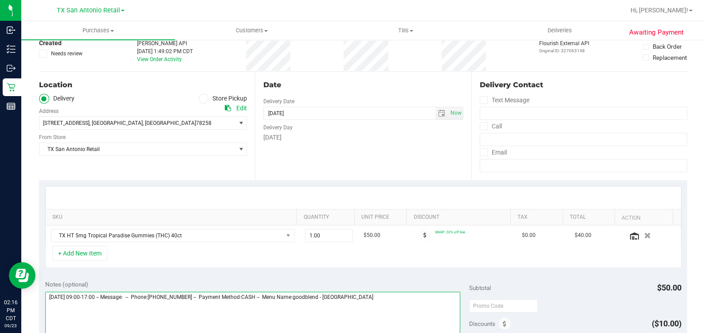
click at [439, 301] on textarea at bounding box center [252, 334] width 415 height 85
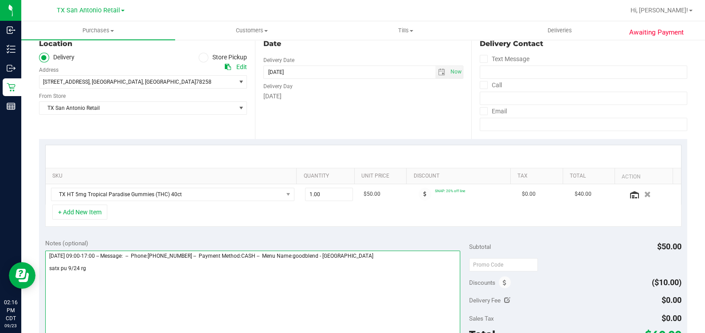
scroll to position [166, 0]
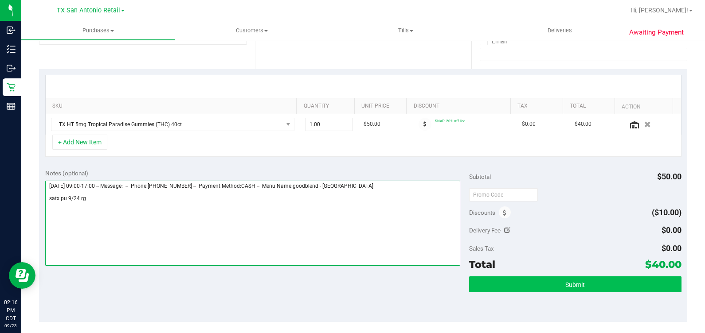
type textarea "[DATE] 09:00-17:00 -- Message: -- Phone:[PHONE_NUMBER] -- Payment Method:CASH -…"
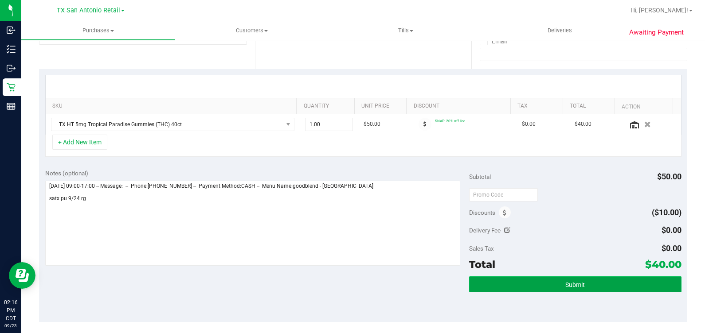
click at [525, 280] on button "Submit" at bounding box center [575, 285] width 212 height 16
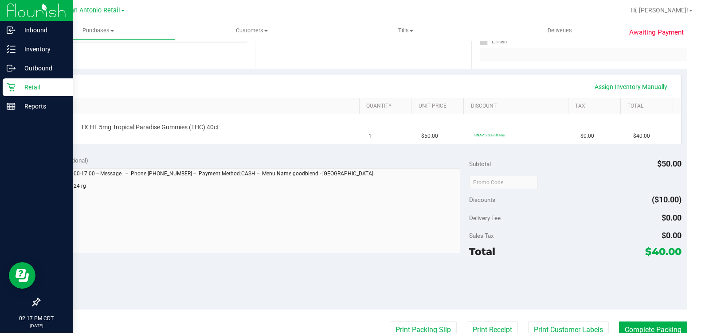
click at [12, 88] on icon at bounding box center [11, 87] width 9 height 9
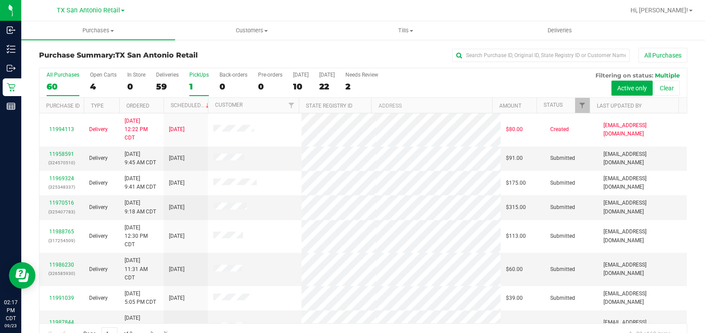
click at [189, 78] on label "PickUps 1" at bounding box center [199, 84] width 20 height 24
click at [0, 0] on input "PickUps 1" at bounding box center [0, 0] width 0 height 0
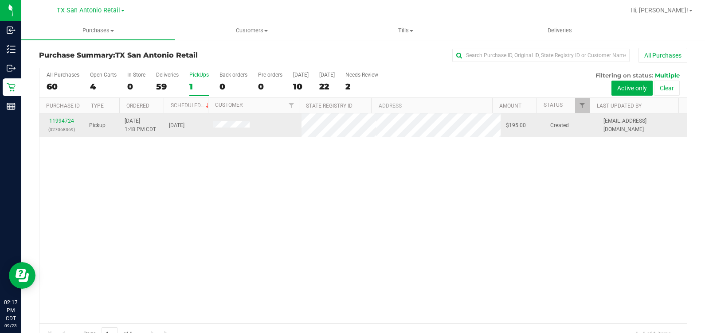
click at [61, 125] on p "(327068369)" at bounding box center [62, 129] width 34 height 8
click at [58, 121] on link "11994724" at bounding box center [61, 121] width 25 height 6
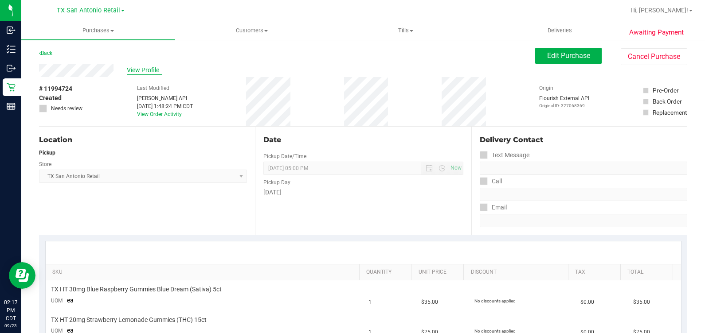
click at [137, 70] on span "View Profile" at bounding box center [144, 70] width 35 height 9
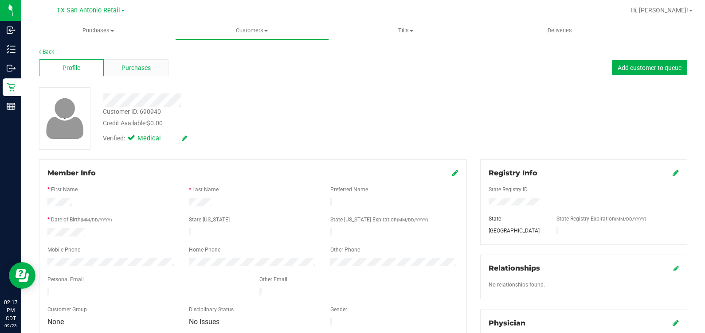
click at [125, 71] on span "Purchases" at bounding box center [135, 67] width 29 height 9
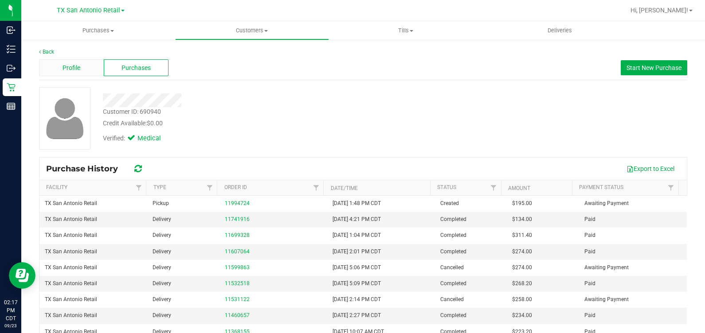
click at [73, 74] on div "Profile" at bounding box center [71, 67] width 65 height 17
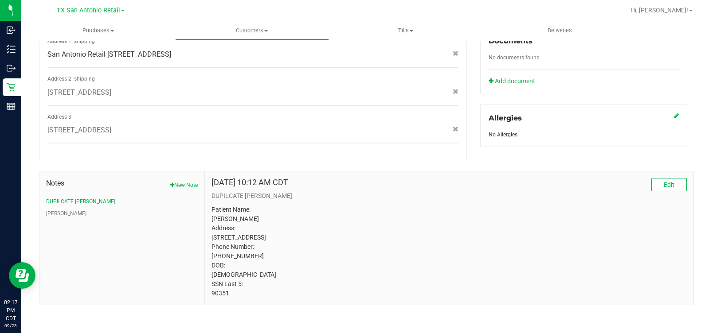
scroll to position [337, 0]
click at [211, 296] on p "Patient Name: [PERSON_NAME] Address: [STREET_ADDRESS] Phone Number: [PHONE_NUMB…" at bounding box center [448, 250] width 475 height 93
click at [476, 244] on p "Patient Name: [PERSON_NAME] Address: [STREET_ADDRESS] Phone Number: [PHONE_NUMB…" at bounding box center [448, 250] width 475 height 93
click at [53, 209] on button "[PERSON_NAME]" at bounding box center [66, 213] width 40 height 8
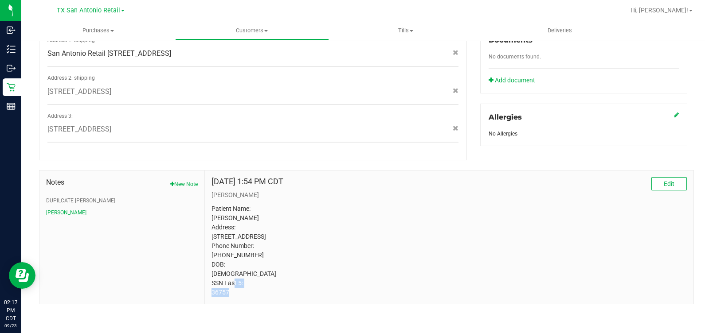
drag, startPoint x: 244, startPoint y: 273, endPoint x: 206, endPoint y: 278, distance: 38.0
click at [206, 278] on div "[DATE] 1:54 PM CDT Edit [PERSON_NAME] Patient Name: [PERSON_NAME] Address: [STR…" at bounding box center [449, 237] width 488 height 133
click at [218, 294] on p "Patient Name: [PERSON_NAME] Address: [STREET_ADDRESS] Phone Number: [PHONE_NUMB…" at bounding box center [448, 250] width 475 height 93
click at [494, 214] on p "Patient Name: [PERSON_NAME] Address: [STREET_ADDRESS] Phone Number: [PHONE_NUMB…" at bounding box center [448, 250] width 475 height 93
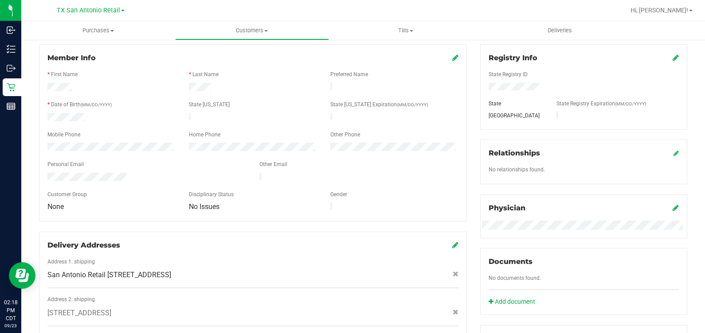
scroll to position [0, 0]
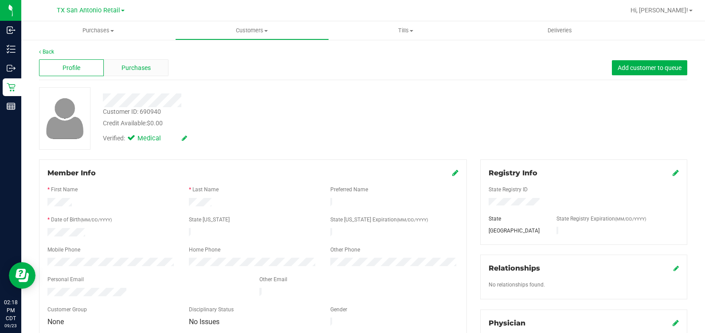
click at [115, 68] on div "Purchases" at bounding box center [136, 67] width 65 height 17
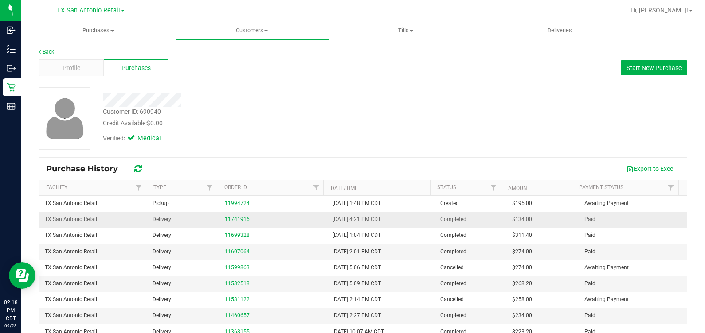
click at [230, 219] on link "11741916" at bounding box center [237, 219] width 25 height 6
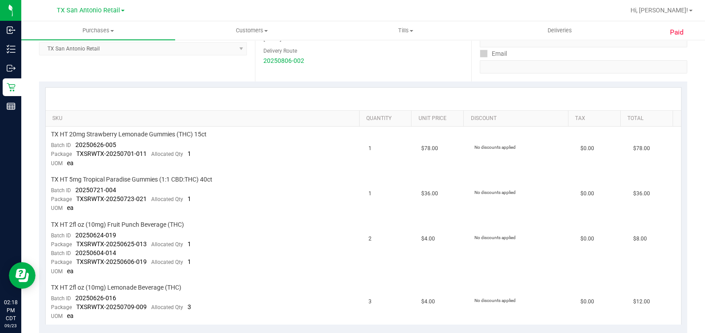
scroll to position [166, 0]
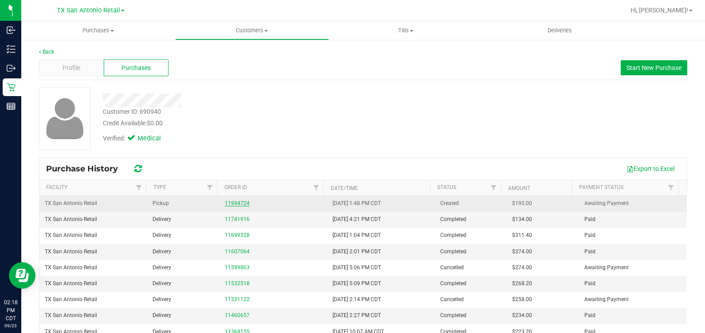
click at [235, 201] on link "11994724" at bounding box center [237, 203] width 25 height 6
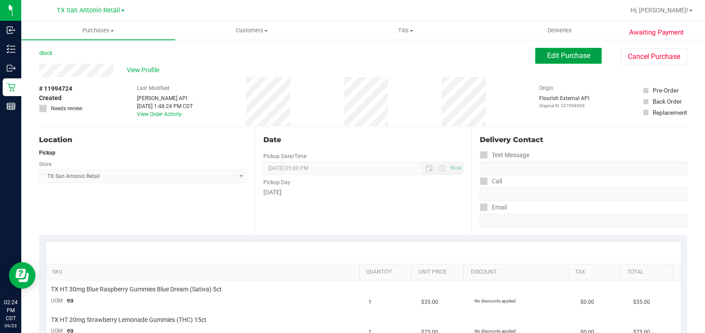
click at [536, 55] on button "Edit Purchase" at bounding box center [568, 56] width 66 height 16
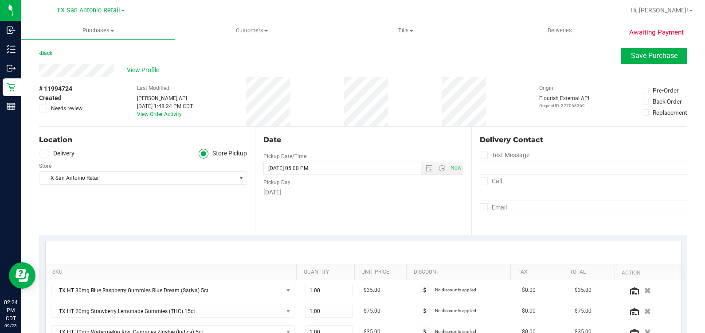
click at [58, 156] on label "Delivery" at bounding box center [56, 154] width 35 height 10
click at [0, 0] on input "Delivery" at bounding box center [0, 0] width 0 height 0
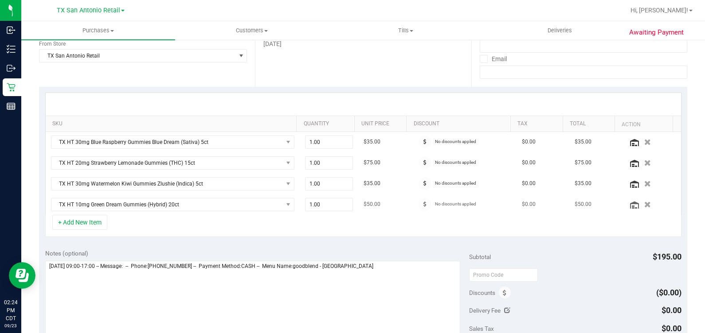
scroll to position [166, 0]
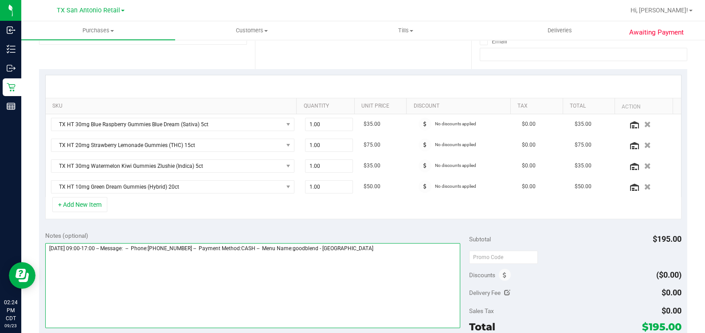
click at [421, 268] on textarea at bounding box center [252, 285] width 415 height 85
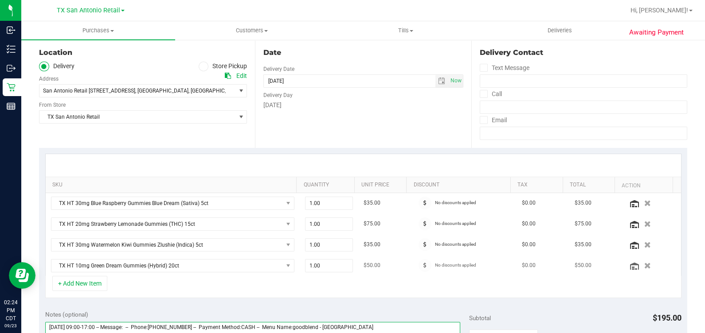
scroll to position [110, 0]
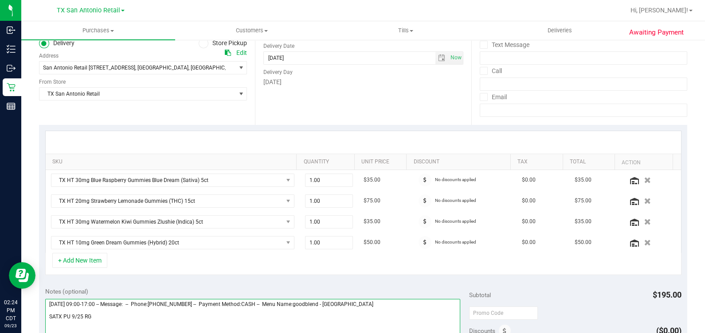
type textarea "[DATE] 09:00-17:00 -- Message: -- Phone:[PHONE_NUMBER] -- Payment Method:CASH -…"
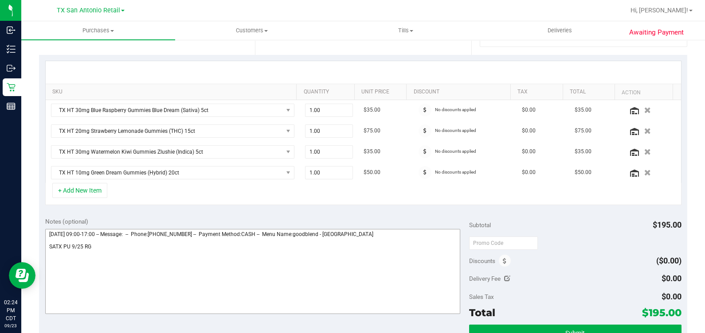
scroll to position [332, 0]
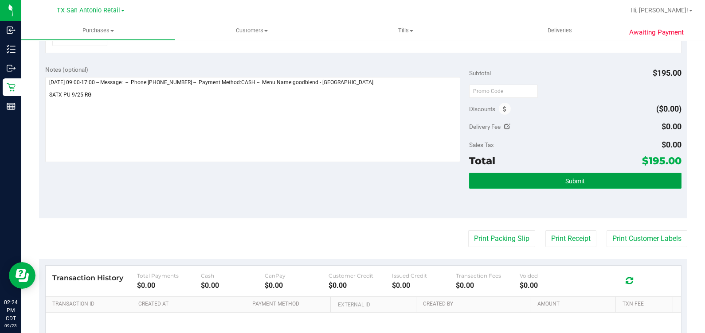
click at [544, 180] on button "Submit" at bounding box center [575, 181] width 212 height 16
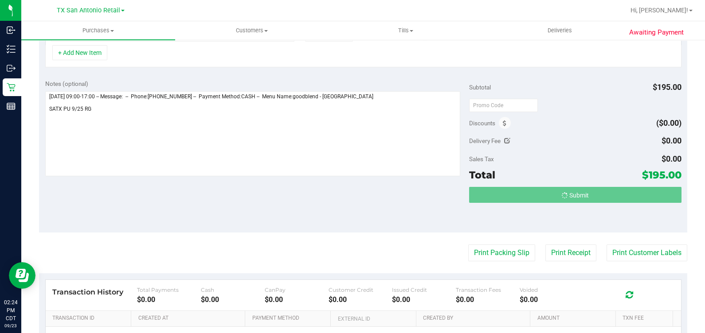
scroll to position [304, 0]
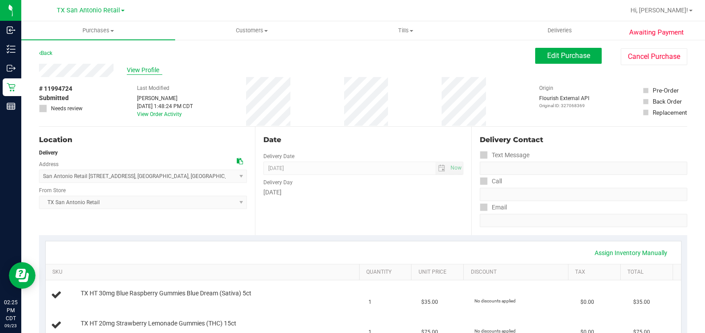
click at [149, 69] on span "View Profile" at bounding box center [144, 70] width 35 height 9
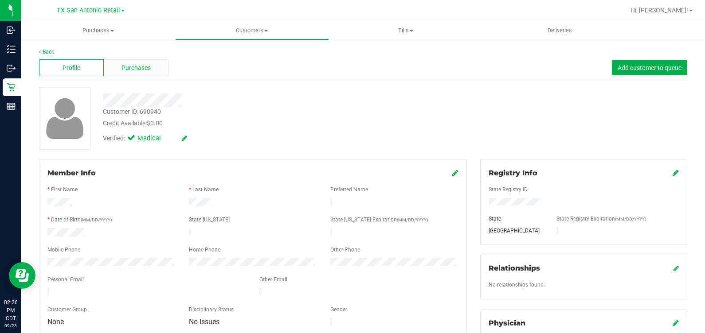
click at [117, 62] on div "Purchases" at bounding box center [136, 67] width 65 height 17
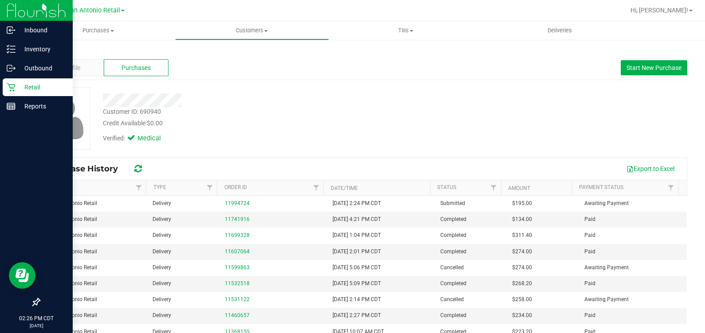
click at [7, 89] on icon at bounding box center [11, 87] width 9 height 9
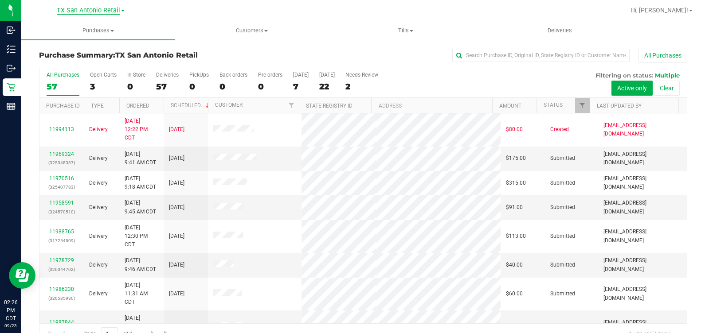
click at [89, 8] on span "TX San Antonio Retail" at bounding box center [88, 11] width 63 height 8
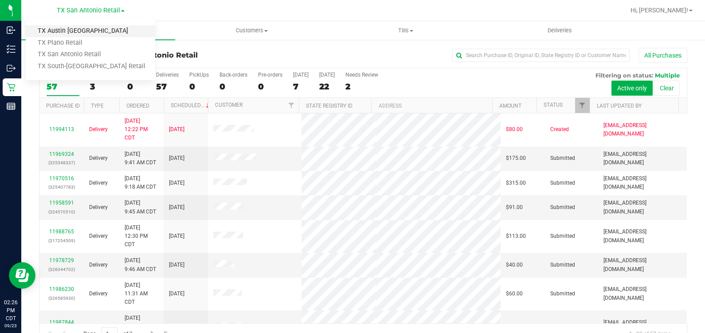
click at [78, 34] on link "TX Austin [GEOGRAPHIC_DATA]" at bounding box center [90, 31] width 129 height 12
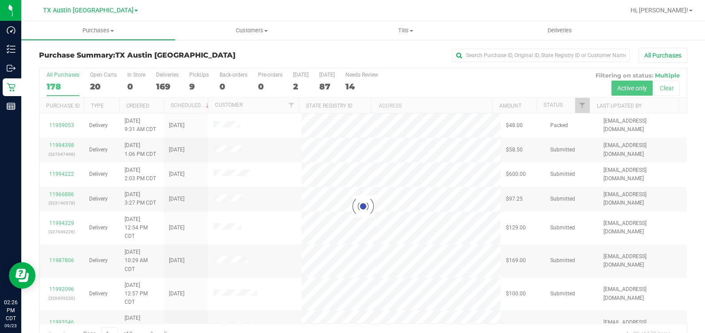
click at [196, 82] on div at bounding box center [362, 206] width 647 height 277
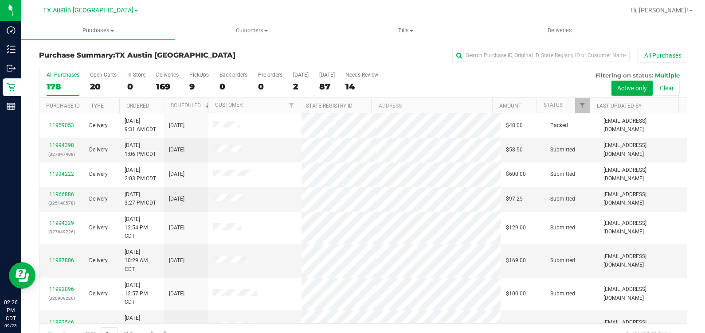
click at [196, 82] on div "9" at bounding box center [199, 87] width 20 height 10
click at [0, 0] on input "PickUps 9" at bounding box center [0, 0] width 0 height 0
